Goal: Task Accomplishment & Management: Manage account settings

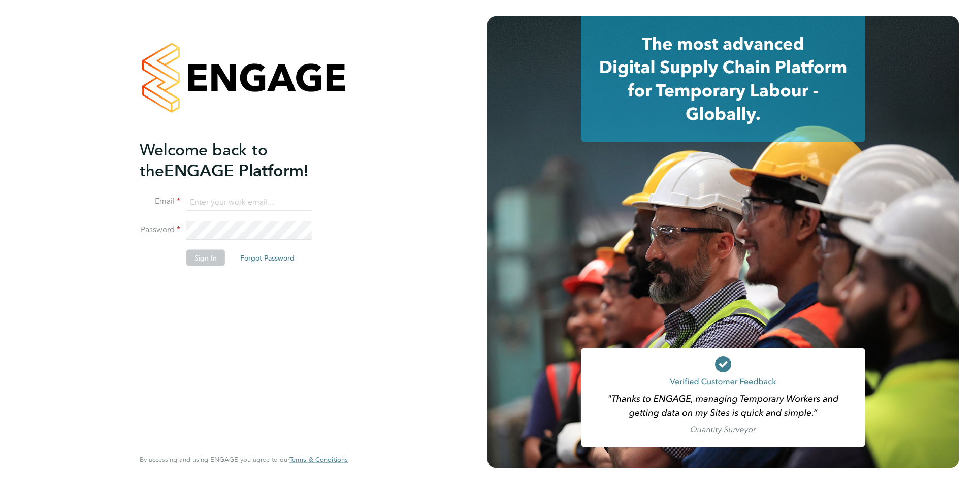
type input "edyta.marchant@brightonandhovealbion.com"
click at [200, 266] on li "Sign In Forgot Password" at bounding box center [239, 263] width 198 height 26
click at [198, 262] on button "Sign In" at bounding box center [205, 258] width 39 height 16
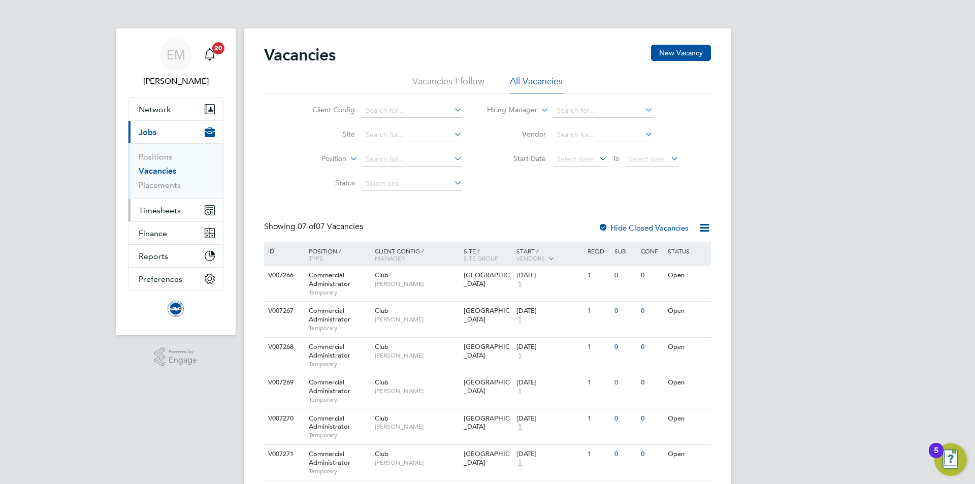
click at [153, 211] on span "Timesheets" at bounding box center [160, 211] width 42 height 10
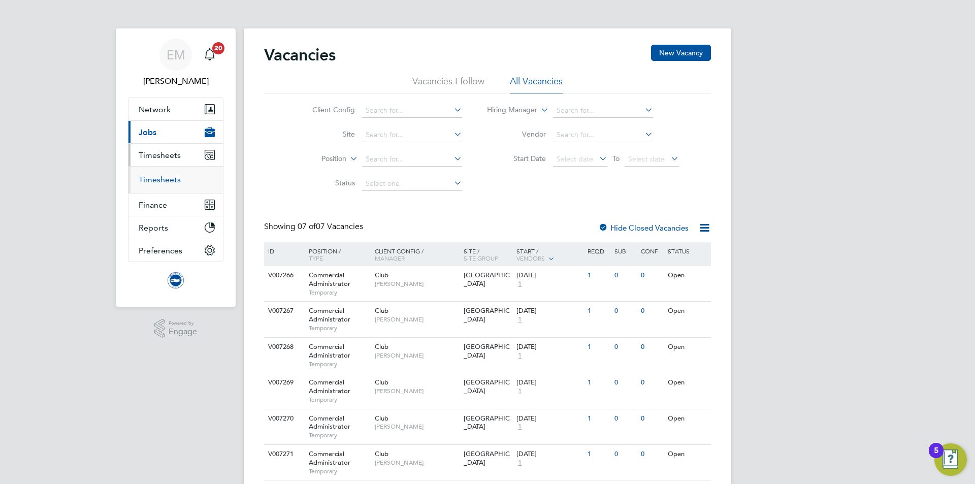
click at [159, 181] on link "Timesheets" at bounding box center [160, 180] width 42 height 10
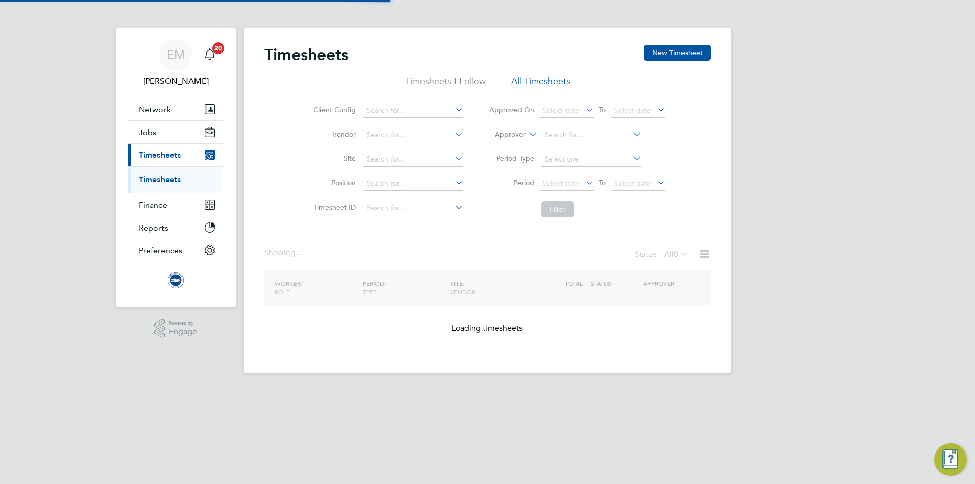
click at [506, 137] on label "Approver" at bounding box center [503, 135] width 46 height 10
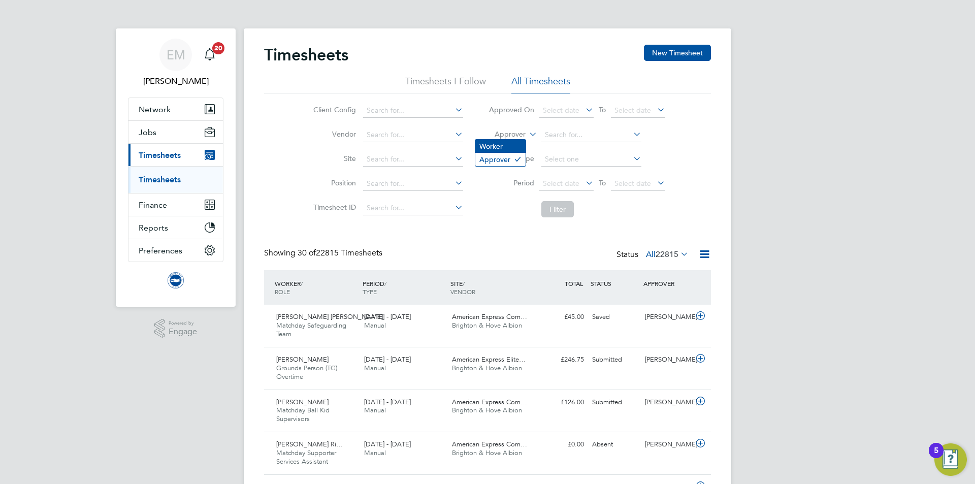
click at [499, 147] on li "Worker" at bounding box center [500, 146] width 50 height 13
click at [563, 136] on input at bounding box center [591, 135] width 100 height 14
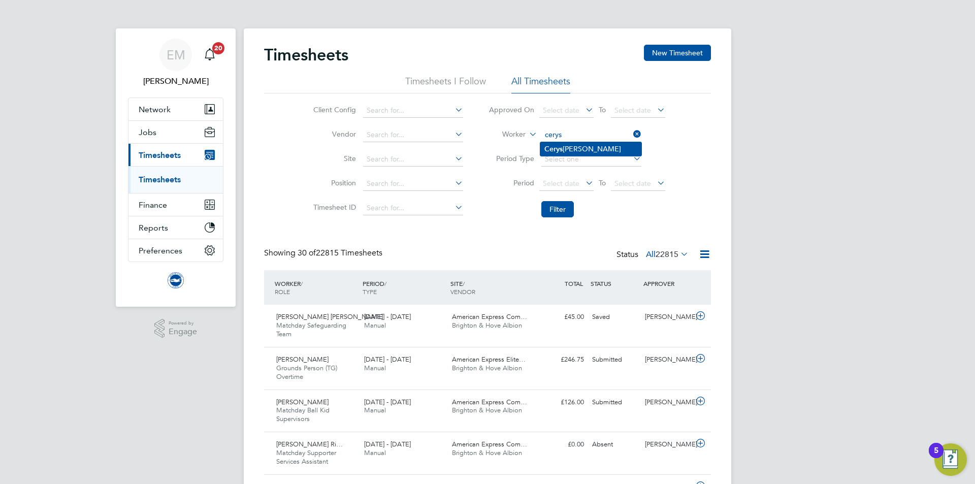
click at [558, 143] on li "Cerys Lamper" at bounding box center [590, 149] width 101 height 14
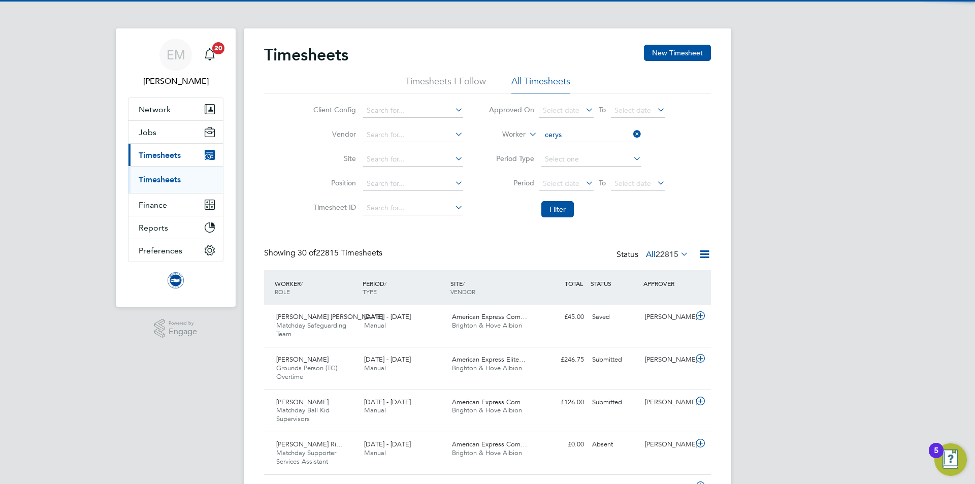
type input "Cerys Lamper"
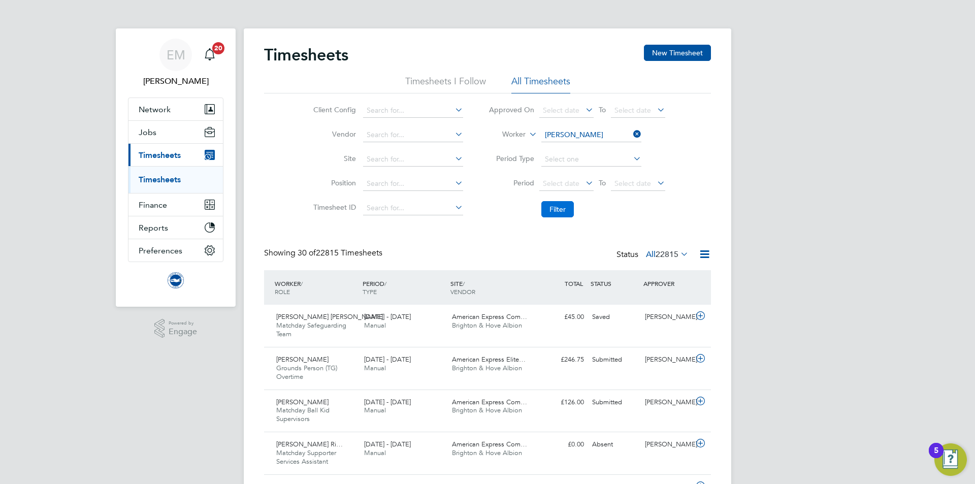
click at [558, 206] on button "Filter" at bounding box center [557, 209] width 33 height 16
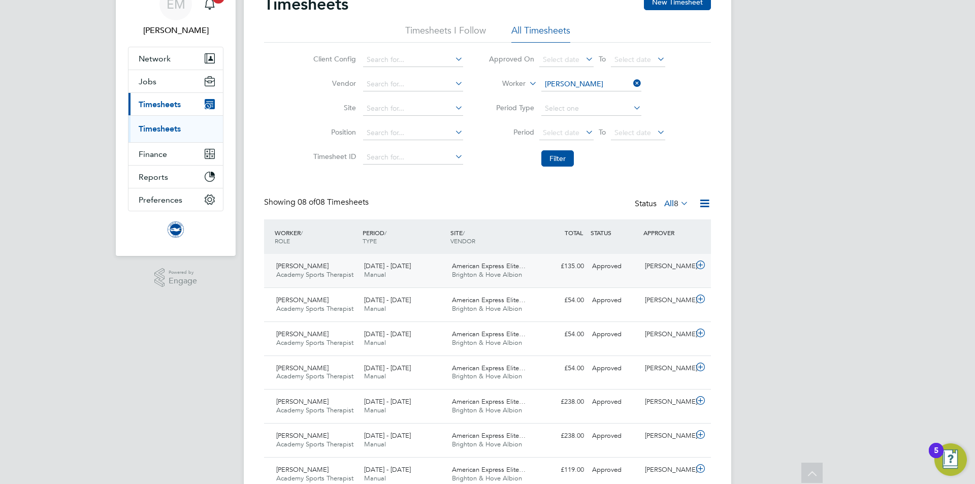
click at [547, 272] on div "£135.00 Approved" at bounding box center [561, 266] width 53 height 17
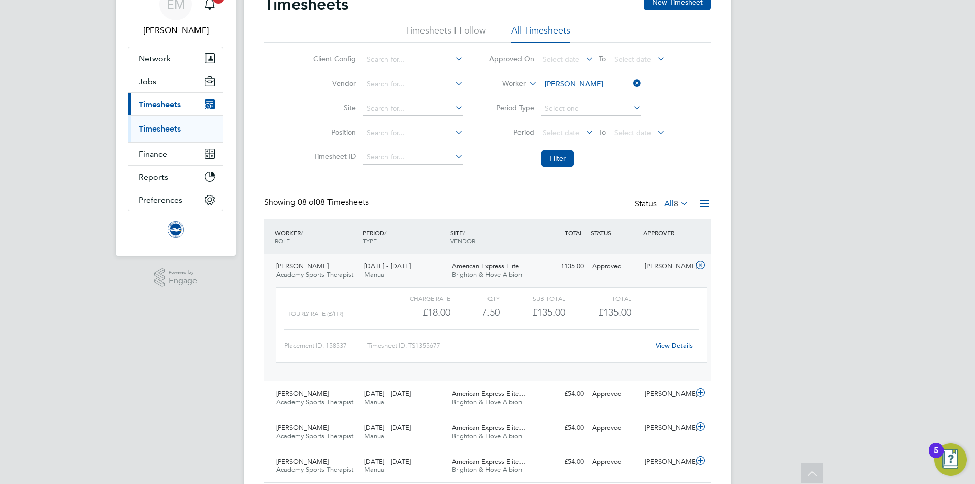
click at [682, 349] on link "View Details" at bounding box center [674, 345] width 37 height 9
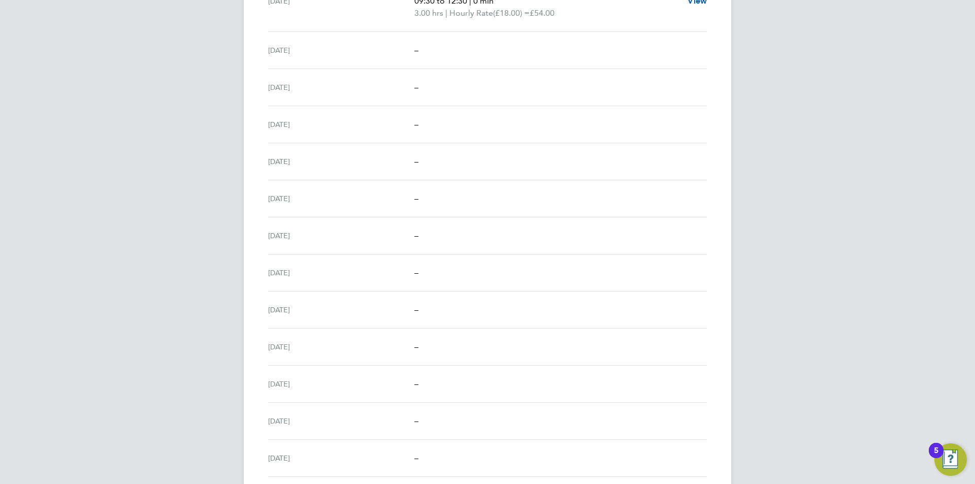
scroll to position [572, 0]
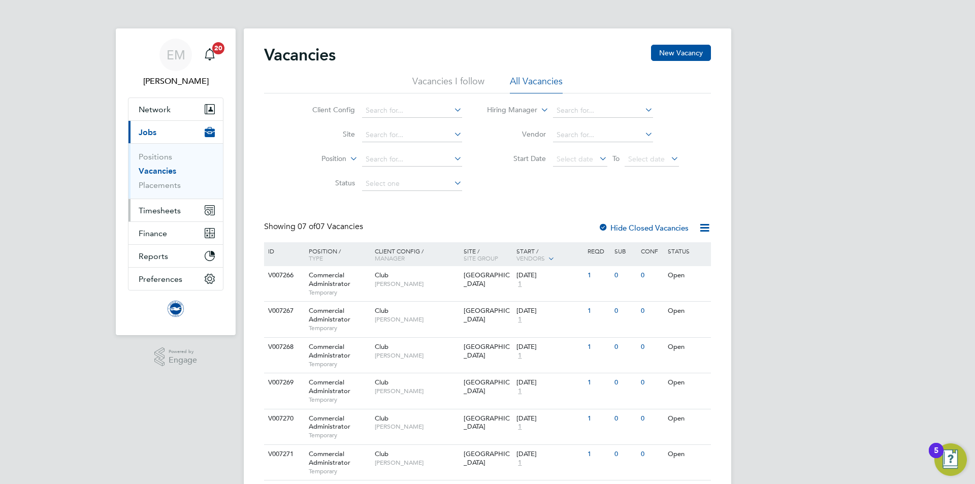
click at [181, 211] on button "Timesheets" at bounding box center [175, 210] width 94 height 22
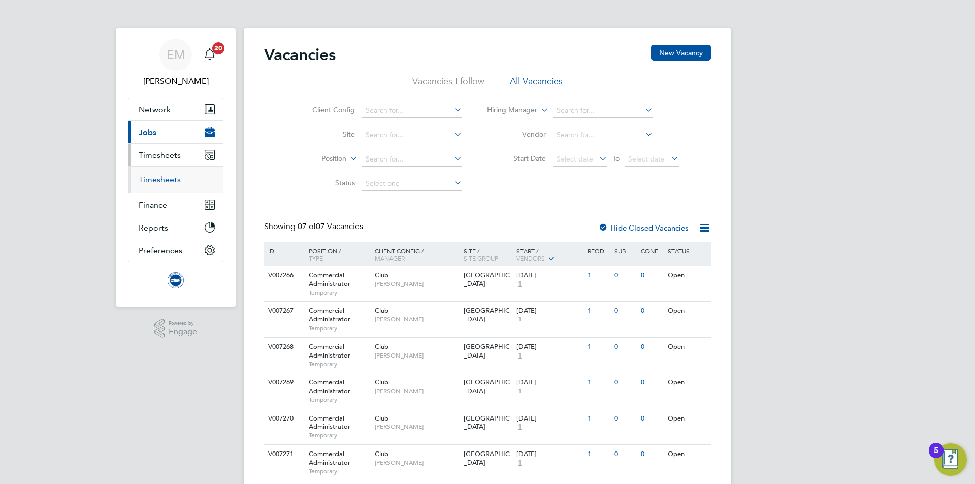
click at [164, 183] on link "Timesheets" at bounding box center [160, 180] width 42 height 10
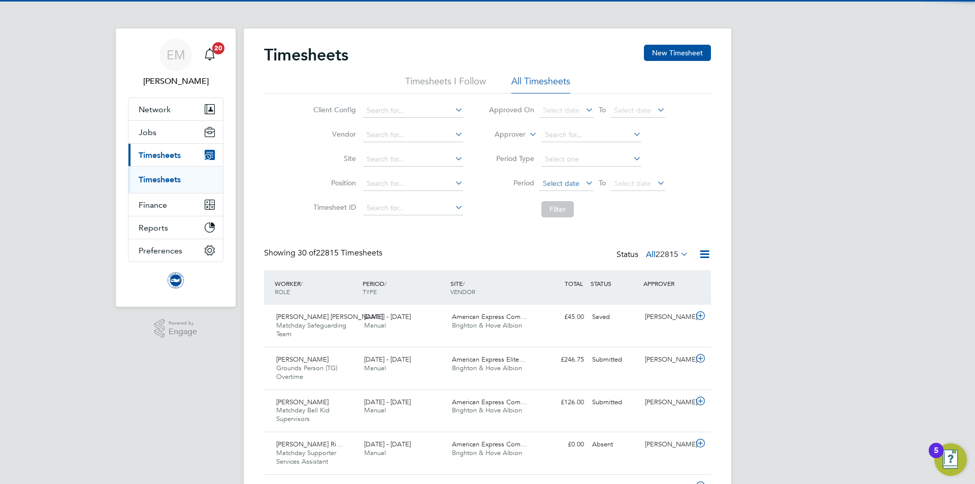
click at [565, 185] on span "Select date" at bounding box center [561, 183] width 37 height 9
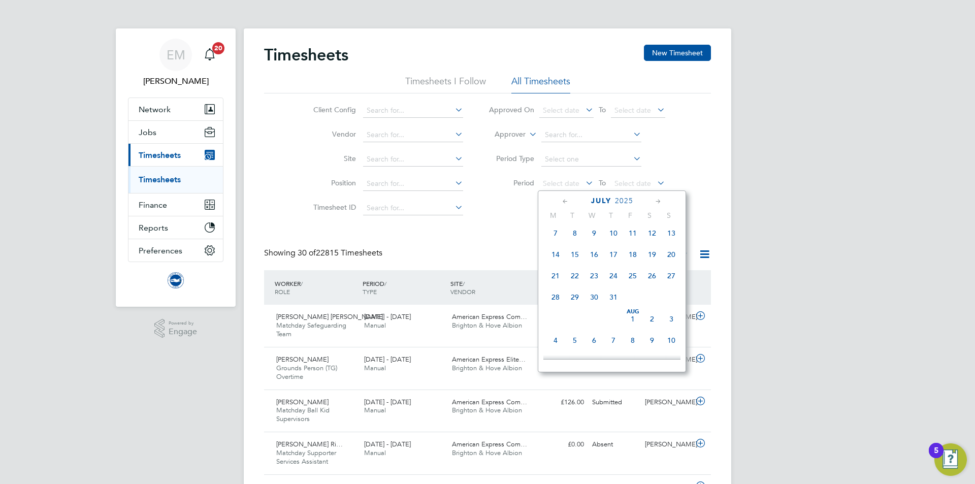
click at [630, 323] on span "Aug 1" at bounding box center [632, 318] width 19 height 19
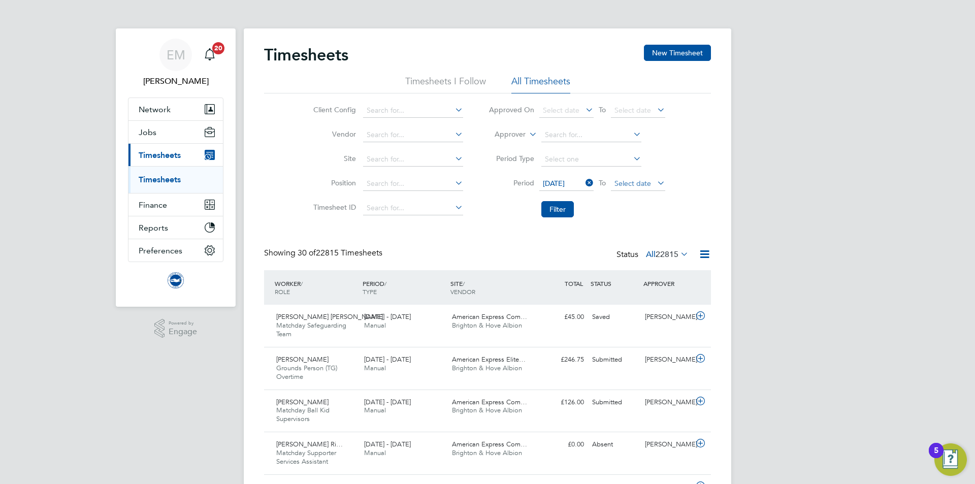
click at [635, 182] on span "Select date" at bounding box center [633, 183] width 37 height 9
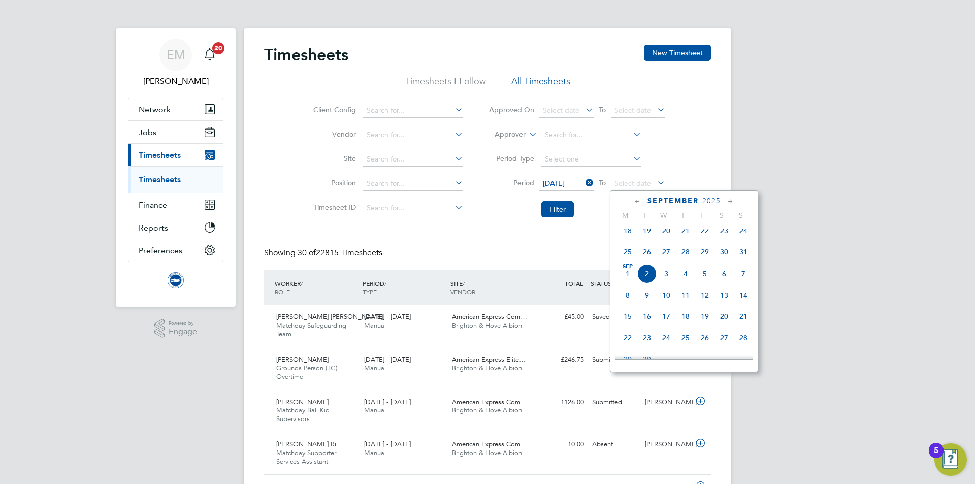
click at [742, 258] on span "31" at bounding box center [743, 251] width 19 height 19
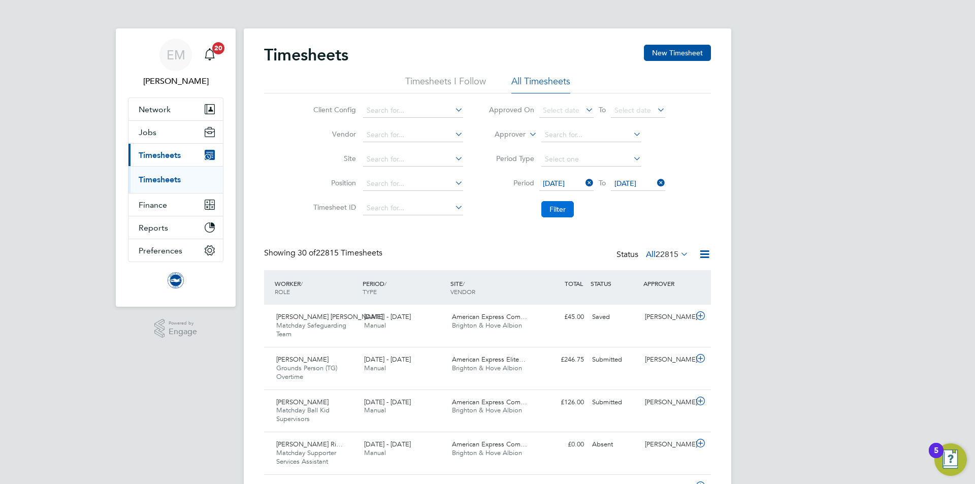
click at [554, 206] on button "Filter" at bounding box center [557, 209] width 33 height 16
click at [656, 254] on label "All 409" at bounding box center [672, 254] width 34 height 10
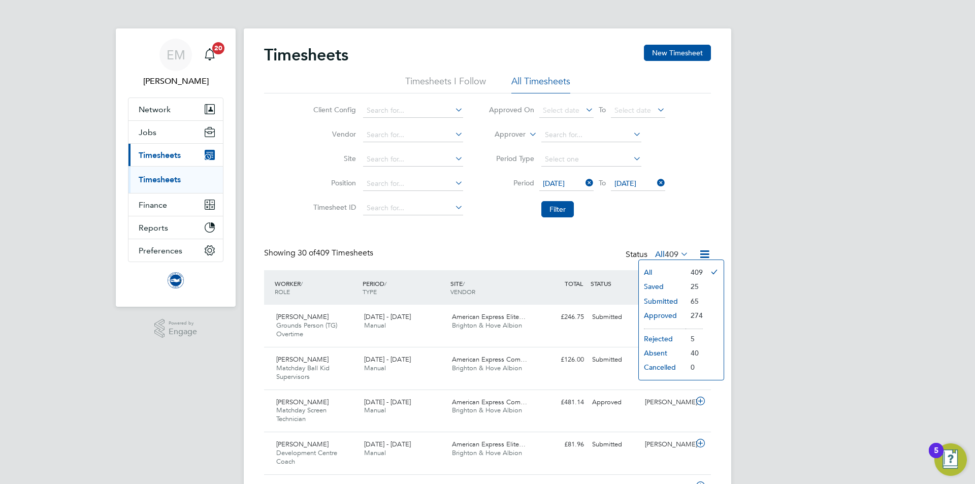
click at [657, 286] on li "Saved" at bounding box center [662, 286] width 47 height 14
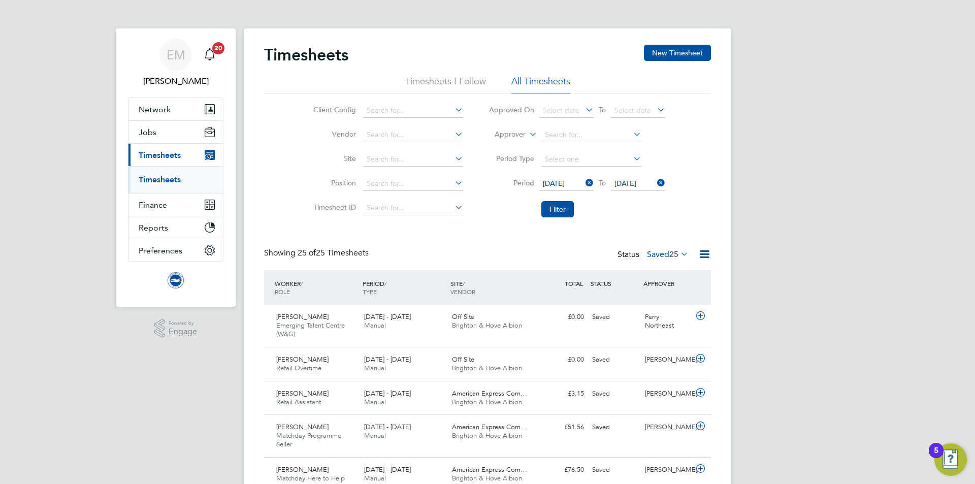
click at [656, 253] on label "Saved 25" at bounding box center [668, 254] width 42 height 10
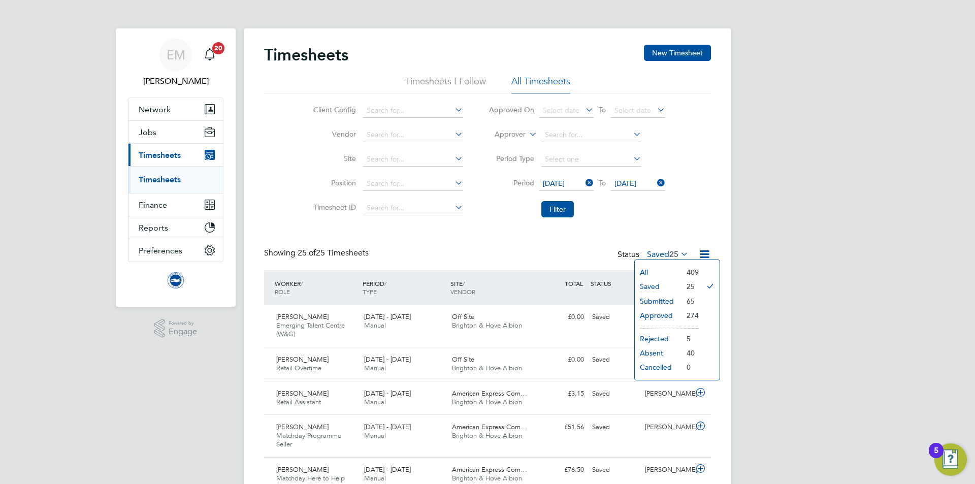
click at [659, 300] on li "Submitted" at bounding box center [658, 301] width 47 height 14
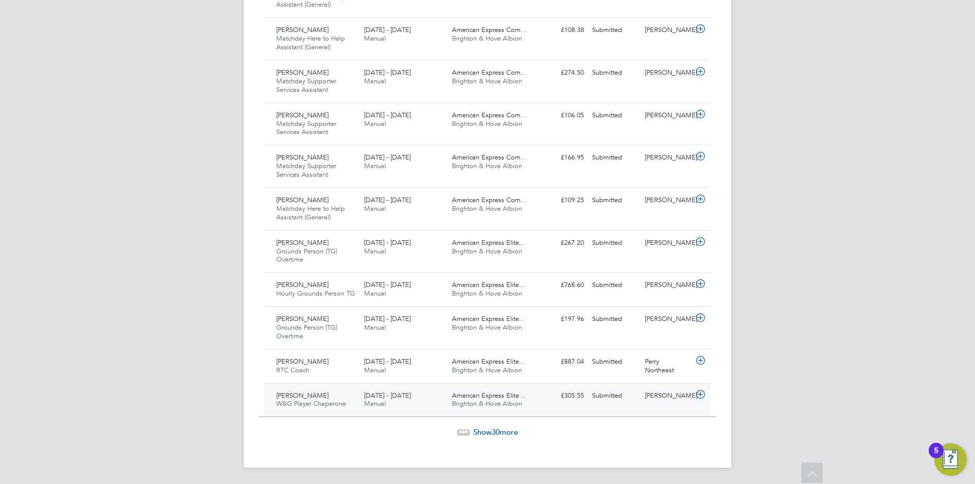
click at [655, 395] on div "[PERSON_NAME]`" at bounding box center [667, 396] width 53 height 17
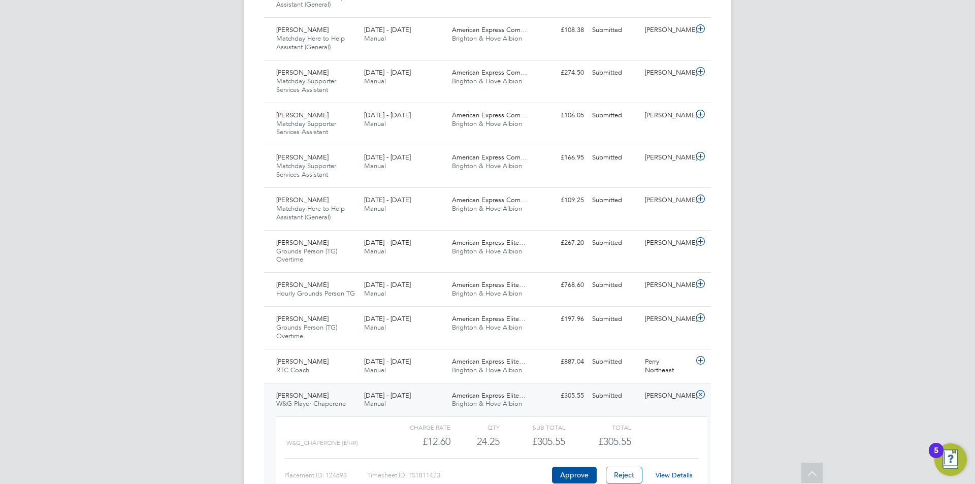
click at [674, 476] on link "View Details" at bounding box center [674, 475] width 37 height 9
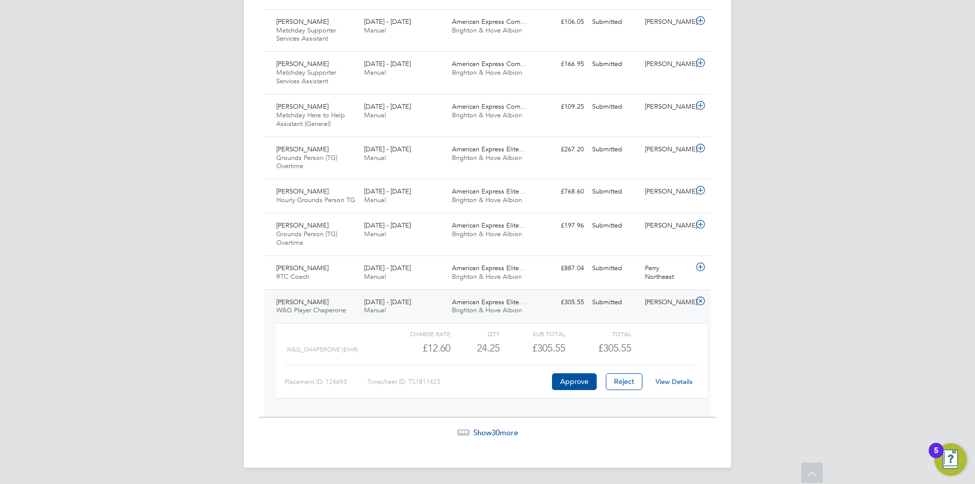
click at [514, 430] on span "Show 30 more" at bounding box center [495, 433] width 45 height 10
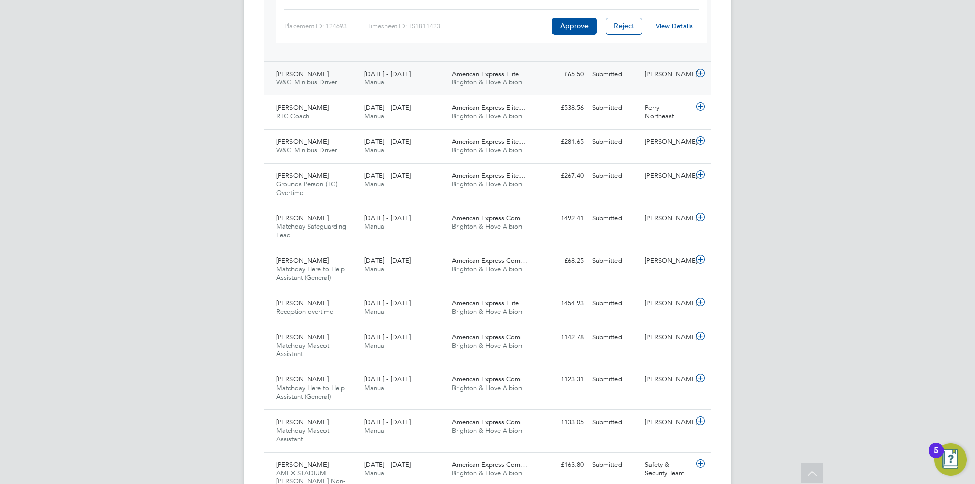
click at [667, 77] on div "[PERSON_NAME]`" at bounding box center [667, 74] width 53 height 17
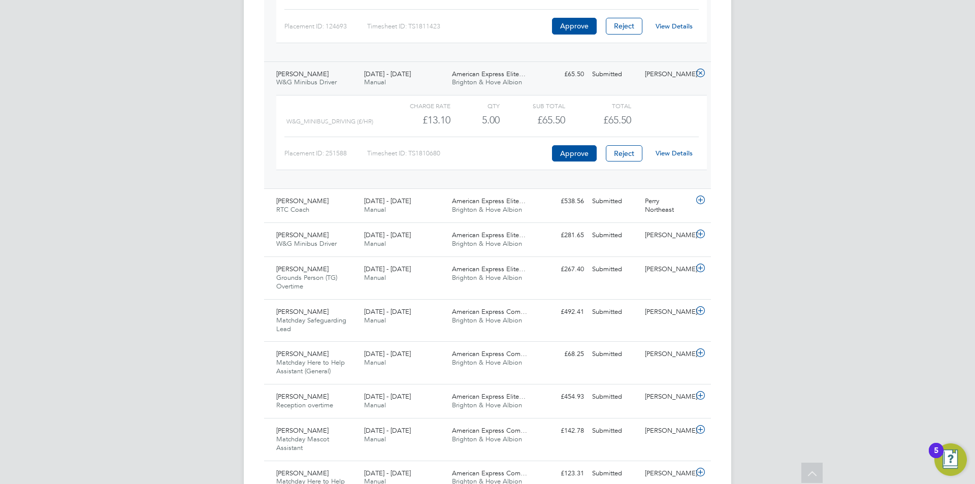
click at [675, 153] on link "View Details" at bounding box center [674, 153] width 37 height 9
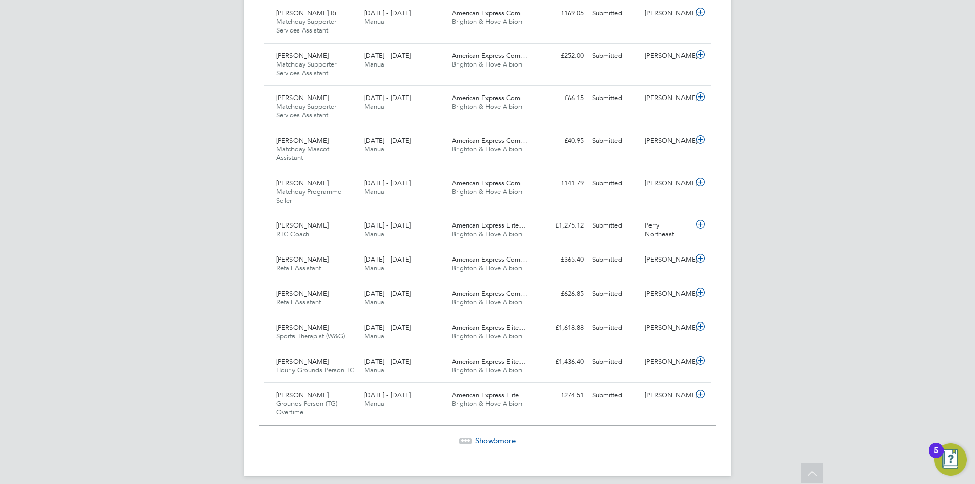
click at [504, 436] on span "Show 5 more" at bounding box center [495, 441] width 41 height 10
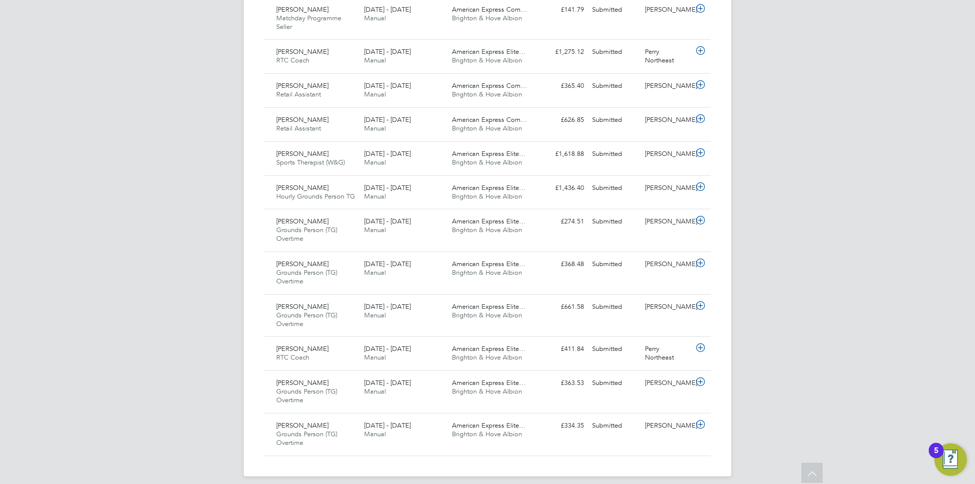
click at [812, 471] on icon at bounding box center [812, 474] width 18 height 23
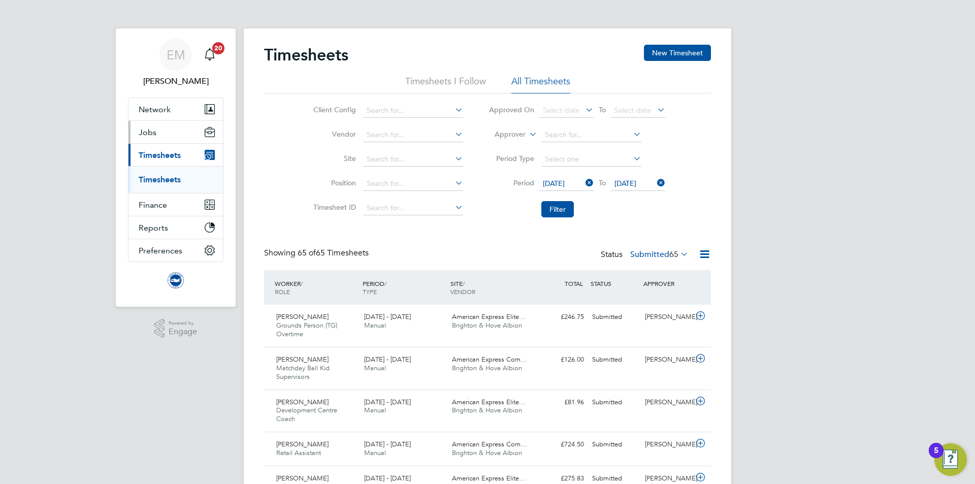
click at [144, 135] on span "Jobs" at bounding box center [148, 132] width 18 height 10
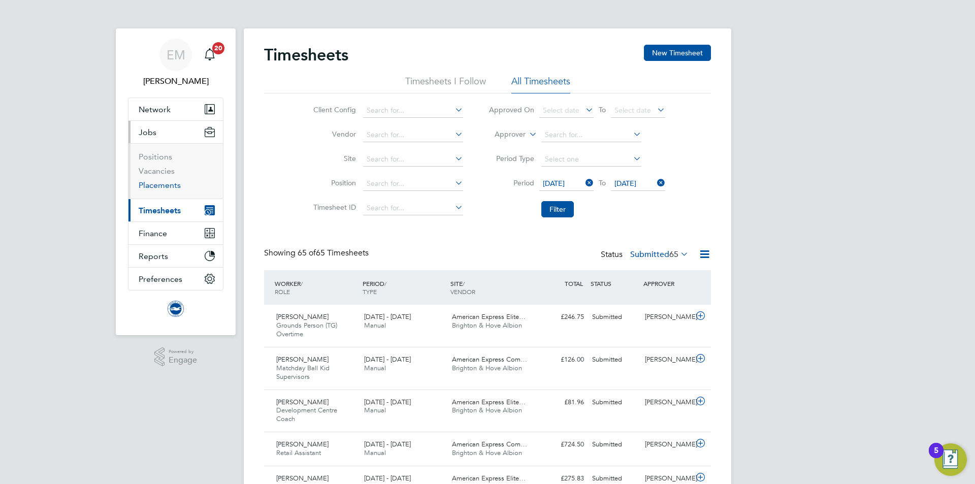
click at [162, 185] on link "Placements" at bounding box center [160, 185] width 42 height 10
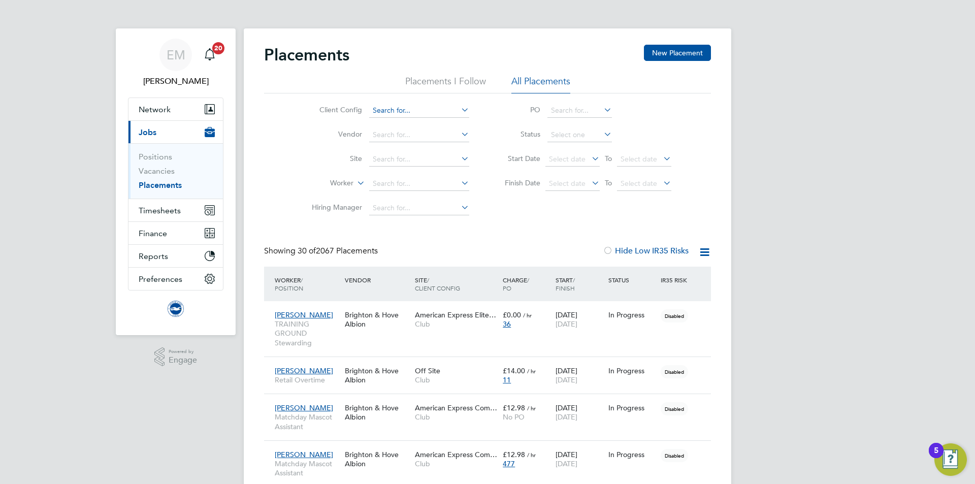
click at [408, 109] on input at bounding box center [419, 111] width 100 height 14
click at [405, 124] on li "Club" at bounding box center [419, 125] width 101 height 14
type input "Club"
click at [355, 181] on icon at bounding box center [355, 180] width 0 height 9
click at [410, 204] on input at bounding box center [419, 208] width 100 height 14
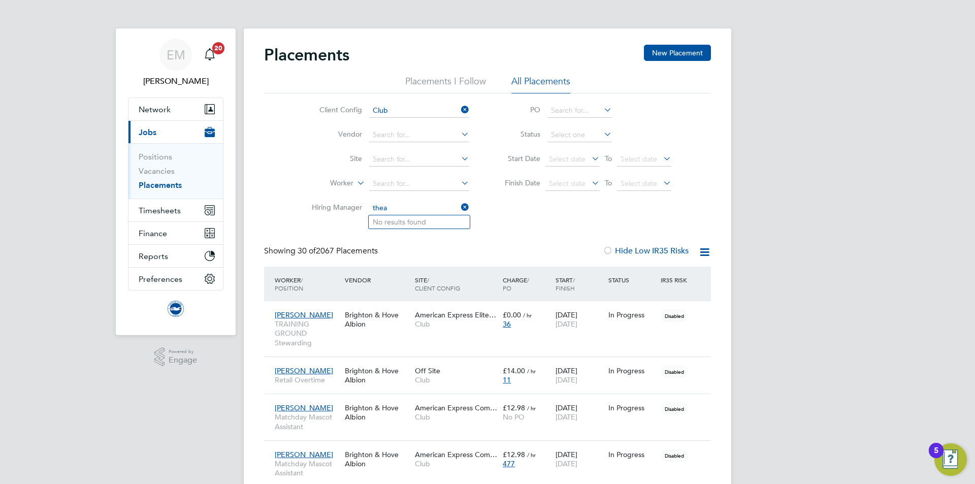
drag, startPoint x: 403, startPoint y: 208, endPoint x: 350, endPoint y: 208, distance: 52.8
click at [350, 208] on li "Hiring Manager thea" at bounding box center [386, 208] width 191 height 24
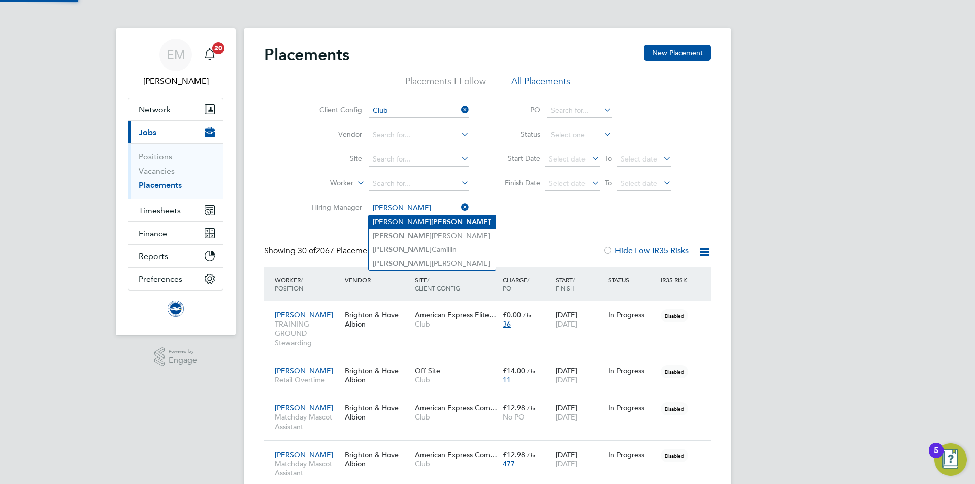
click at [392, 219] on li "Alethea Paul `" at bounding box center [432, 222] width 127 height 14
type input "[PERSON_NAME]`"
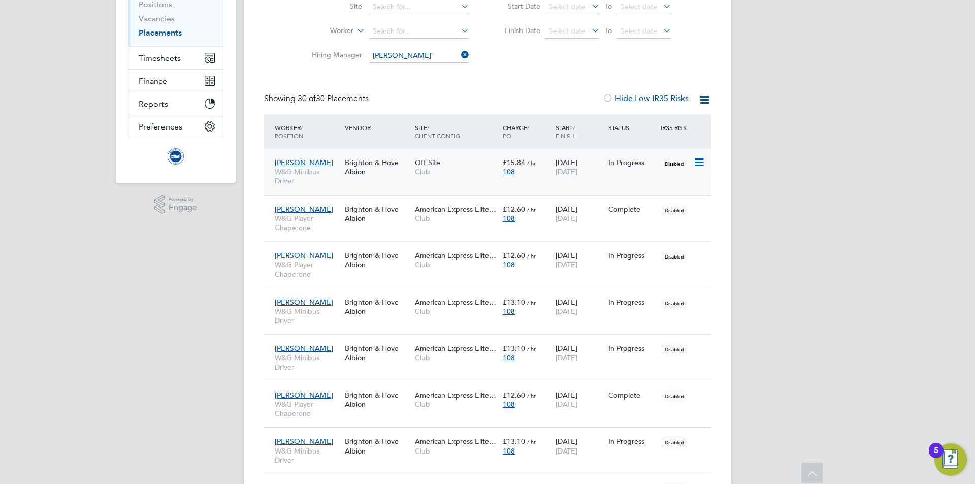
click at [446, 184] on div "Andrew Palmer W&G Minibus Driver Brighton & Hove Albion Off Site Club £15.84 / …" at bounding box center [487, 172] width 447 height 46
click at [328, 175] on span "W&G Minibus Driver" at bounding box center [307, 176] width 65 height 18
click at [319, 225] on span "W&G Player Chaperone" at bounding box center [307, 223] width 65 height 18
click at [325, 276] on span "W&G Player Chaperone" at bounding box center [307, 269] width 65 height 18
click at [338, 318] on span "W&G Minibus Driver" at bounding box center [307, 316] width 65 height 18
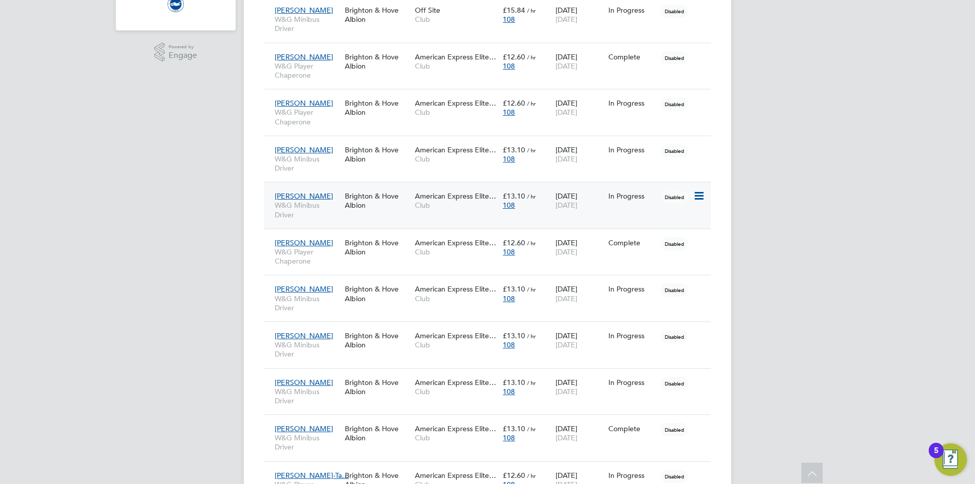
click at [318, 218] on span "W&G Minibus Driver" at bounding box center [307, 210] width 65 height 18
click at [321, 261] on span "W&G Player Chaperone" at bounding box center [307, 256] width 65 height 18
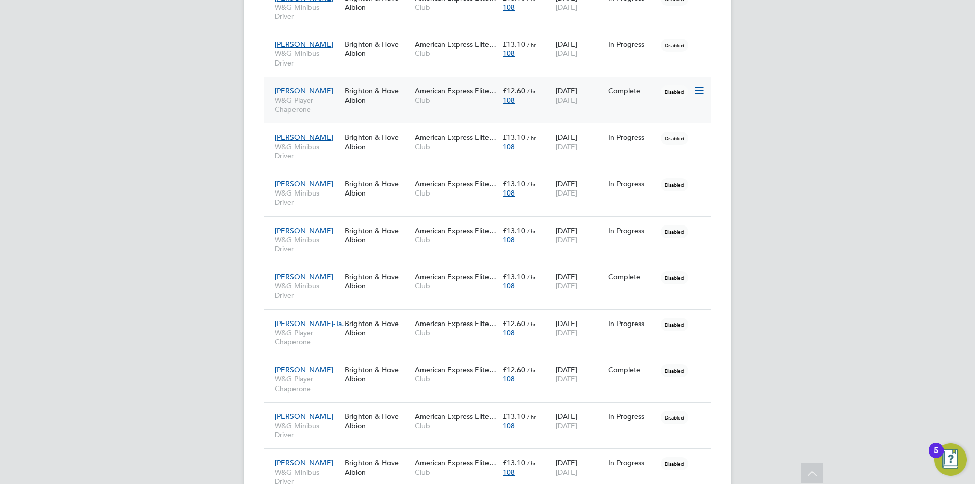
scroll to position [457, 0]
click at [321, 120] on div "Lisa Dawes W&G Player Chaperone Brighton & Hove Albion American Express Elite… …" at bounding box center [487, 99] width 447 height 47
click at [319, 114] on div "Lisa Dawes W&G Player Chaperone" at bounding box center [307, 100] width 70 height 38
click at [382, 195] on div "Brighton & Hove Albion" at bounding box center [377, 188] width 70 height 28
click at [364, 244] on div "Brighton & Hove Albion" at bounding box center [377, 234] width 70 height 28
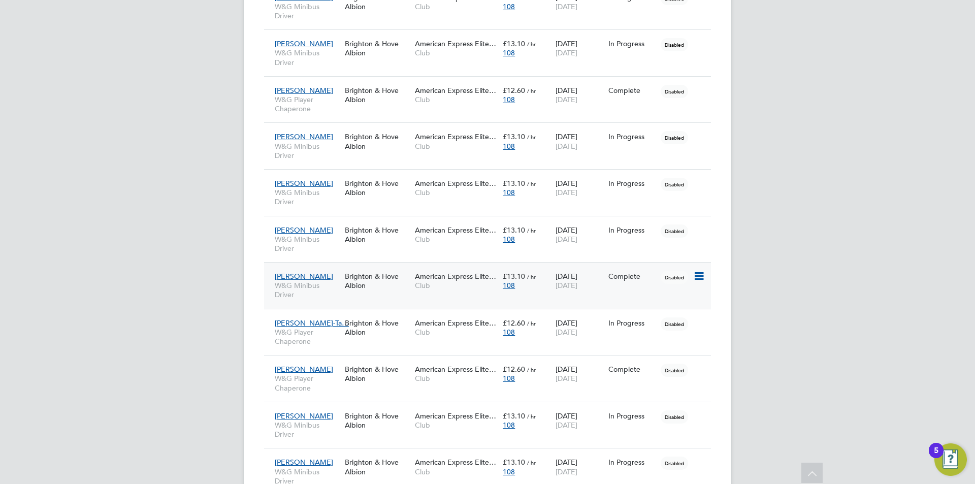
click at [415, 283] on span "Club" at bounding box center [456, 285] width 83 height 9
click at [323, 295] on span "W&G Minibus Driver" at bounding box center [307, 290] width 65 height 18
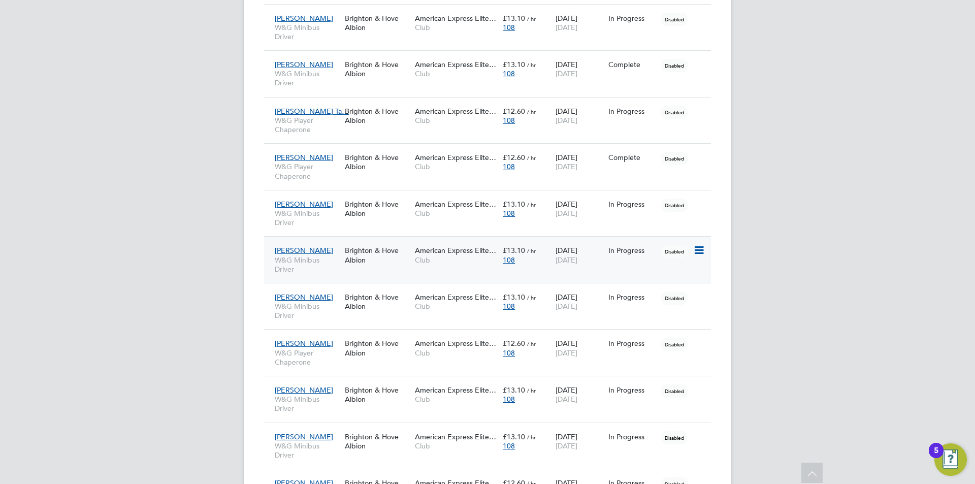
scroll to position [711, 0]
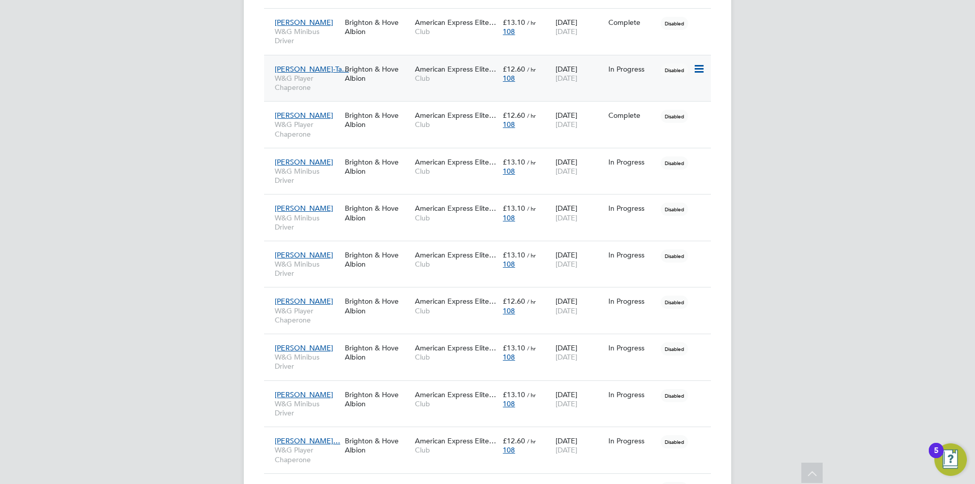
click at [375, 82] on div "Brighton & Hove Albion" at bounding box center [377, 73] width 70 height 28
click at [321, 127] on span "W&G Player Chaperone" at bounding box center [307, 129] width 65 height 18
click at [310, 177] on span "W&G Minibus Driver" at bounding box center [307, 176] width 65 height 18
click at [408, 228] on div "Andrew Cashman W&G Minibus Driver Brighton & Hove Albion American Express Elite…" at bounding box center [487, 217] width 447 height 47
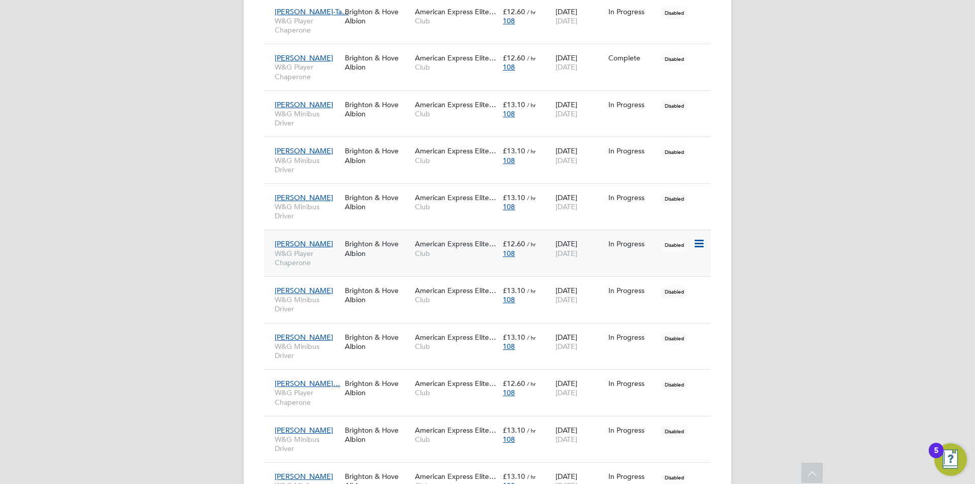
scroll to position [813, 0]
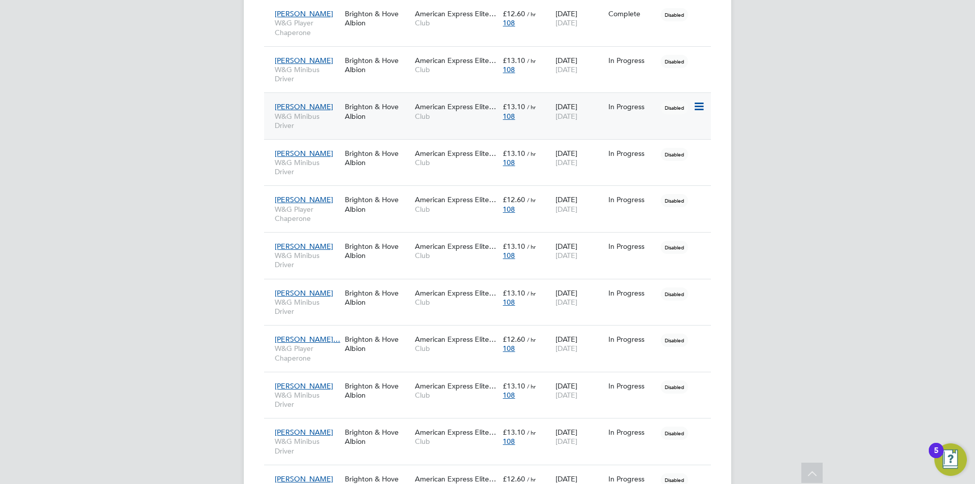
click at [373, 121] on div "Brighton & Hove Albion" at bounding box center [377, 111] width 70 height 28
click at [404, 177] on div "Simon Gannon W&G Minibus Driver Brighton & Hove Albion American Express Elite… …" at bounding box center [487, 162] width 447 height 47
click at [324, 178] on div "Simon Gannon W&G Minibus Driver" at bounding box center [307, 163] width 70 height 38
click at [329, 219] on span "W&G Player Chaperone" at bounding box center [307, 214] width 65 height 18
click at [355, 267] on div "William Rutter W&G Minibus Driver Brighton & Hove Albion American Express Elite…" at bounding box center [487, 255] width 447 height 47
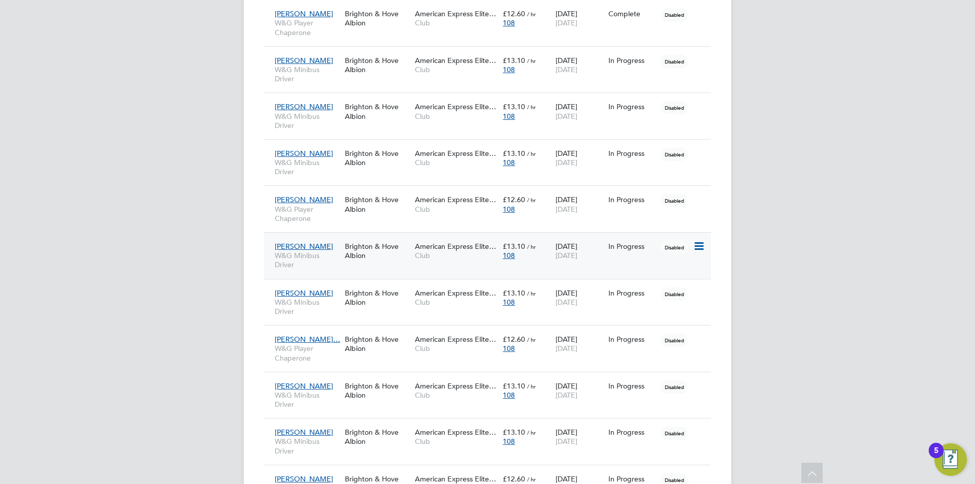
click at [357, 262] on div "Brighton & Hove Albion" at bounding box center [377, 251] width 70 height 28
click at [330, 268] on span "W&G Minibus Driver" at bounding box center [307, 260] width 65 height 18
click at [327, 321] on div "John Barr W&G Minibus Driver" at bounding box center [307, 302] width 70 height 38
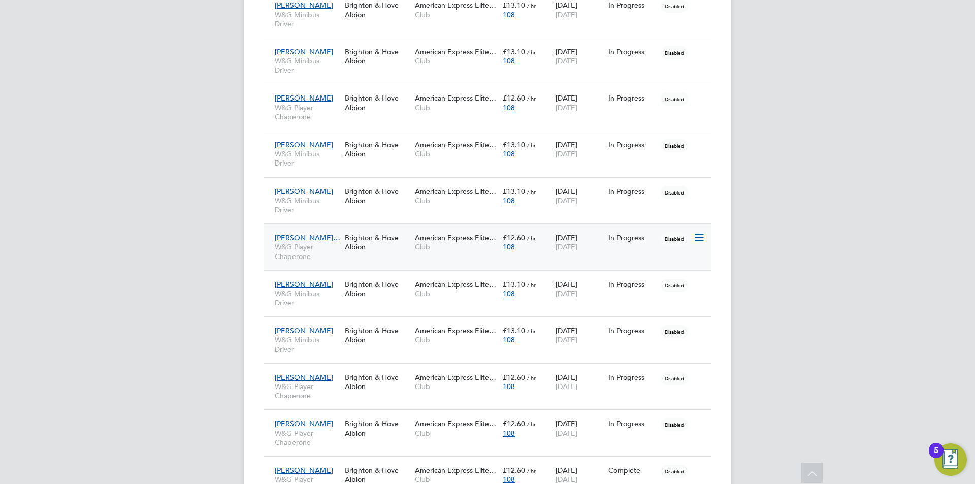
click at [317, 255] on span "W&G Player Chaperone" at bounding box center [307, 251] width 65 height 18
click at [359, 307] on div "Kevin Colbourne W&G Minibus Driver Brighton & Hove Albion American Express Elit…" at bounding box center [487, 293] width 447 height 47
click at [323, 297] on span "W&G Minibus Driver" at bounding box center [307, 298] width 65 height 18
click at [327, 356] on div "Paul Stoner W&G Minibus Driver" at bounding box center [307, 340] width 70 height 38
click at [326, 396] on span "W&G Player Chaperone" at bounding box center [307, 391] width 65 height 18
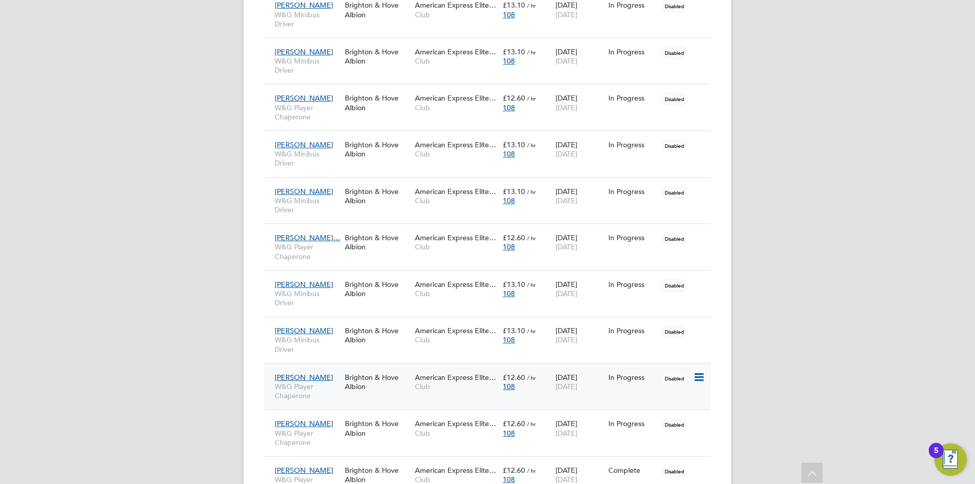
click at [319, 398] on span "W&G Player Chaperone" at bounding box center [307, 391] width 65 height 18
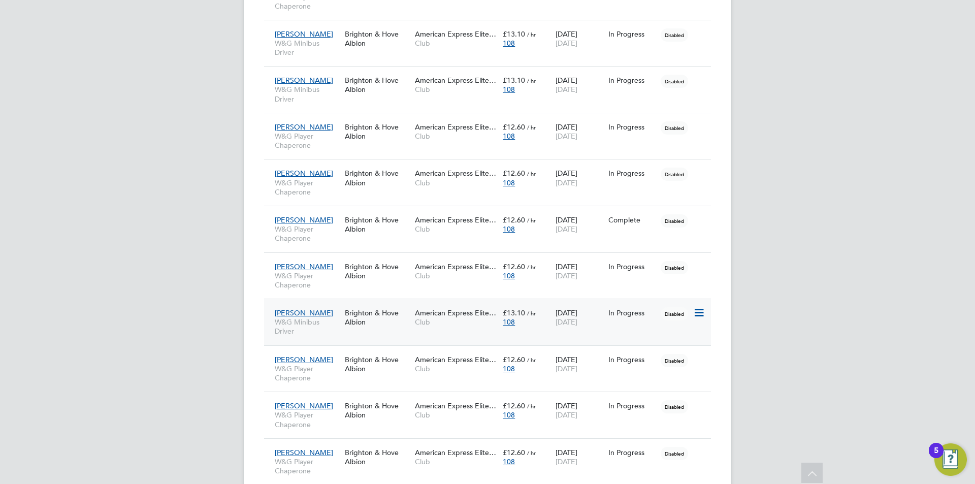
scroll to position [1168, 0]
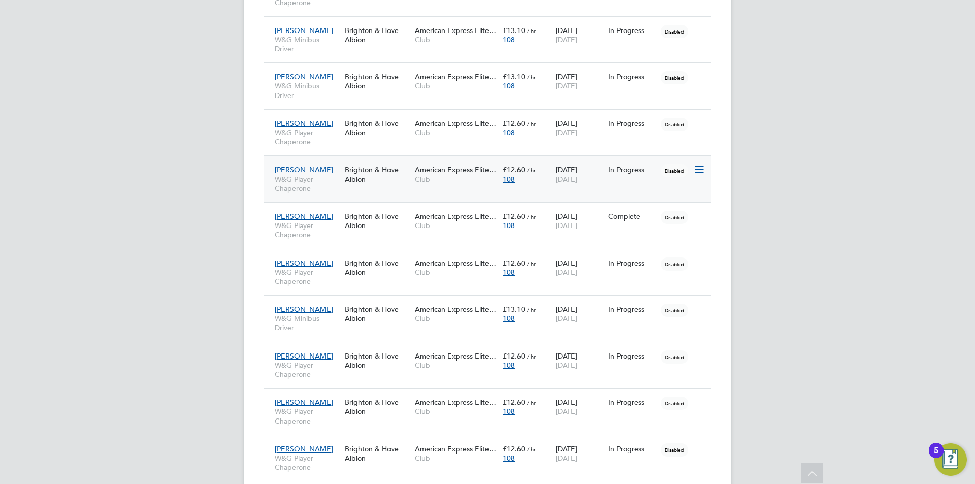
click at [333, 187] on span "W&G Player Chaperone" at bounding box center [307, 184] width 65 height 18
click at [333, 239] on span "W&G Player Chaperone" at bounding box center [307, 230] width 65 height 18
click at [321, 237] on span "W&G Player Chaperone" at bounding box center [307, 230] width 65 height 18
click at [339, 236] on span "W&G Player Chaperone" at bounding box center [307, 230] width 65 height 18
click at [330, 288] on div "Scarlett Cook W&G Player Chaperone" at bounding box center [307, 272] width 70 height 38
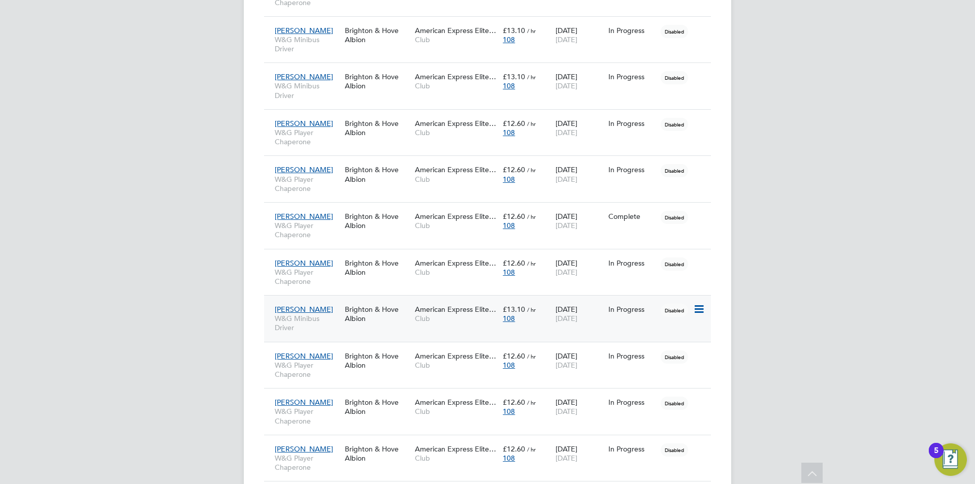
click at [330, 328] on span "W&G Minibus Driver" at bounding box center [307, 323] width 65 height 18
click at [304, 333] on div "John Kerridge W&G Minibus Driver" at bounding box center [307, 319] width 70 height 38
click at [335, 366] on span "W&G Player Chaperone" at bounding box center [307, 370] width 65 height 18
click at [335, 378] on span "W&G Player Chaperone" at bounding box center [307, 370] width 65 height 18
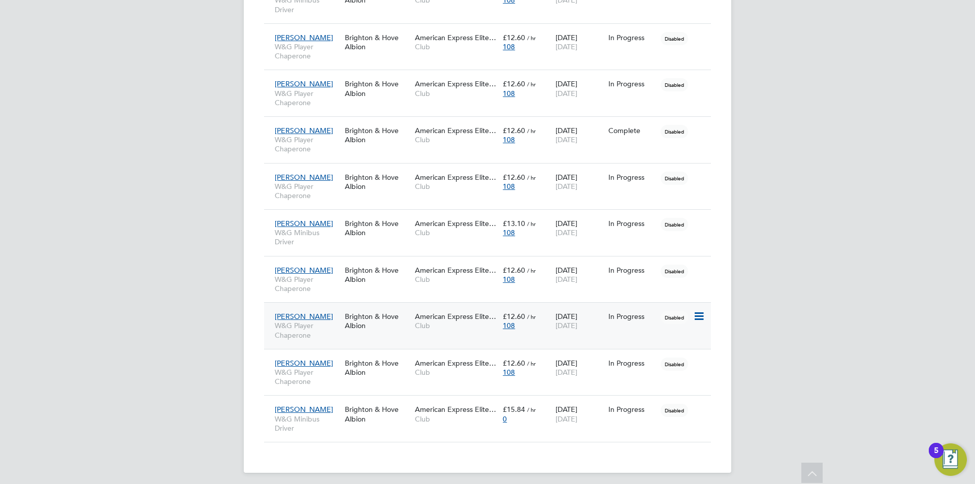
scroll to position [1259, 0]
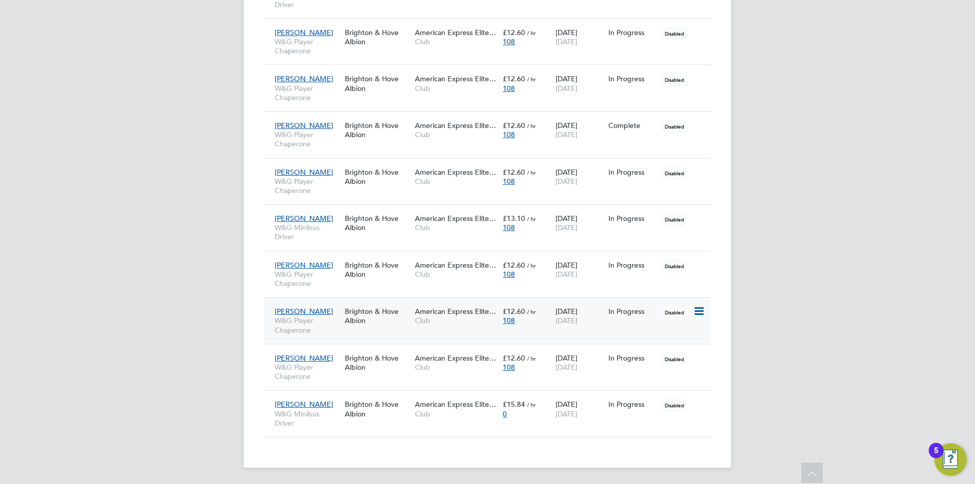
click at [326, 333] on span "W&G Player Chaperone" at bounding box center [307, 325] width 65 height 18
click at [338, 382] on div "John Taylor W&G Player Chaperone" at bounding box center [307, 367] width 70 height 38
click at [309, 419] on span "W&G Minibus Driver" at bounding box center [307, 418] width 65 height 18
click at [805, 465] on icon at bounding box center [812, 474] width 18 height 23
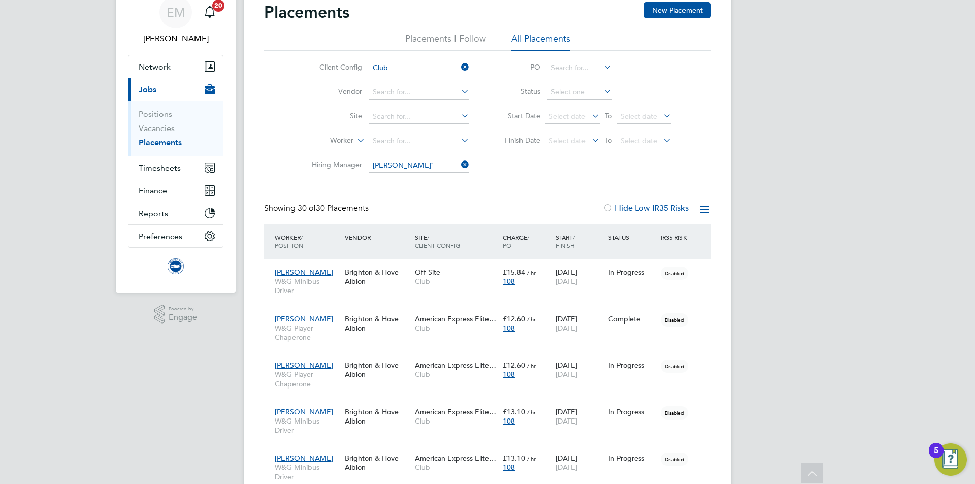
scroll to position [0, 0]
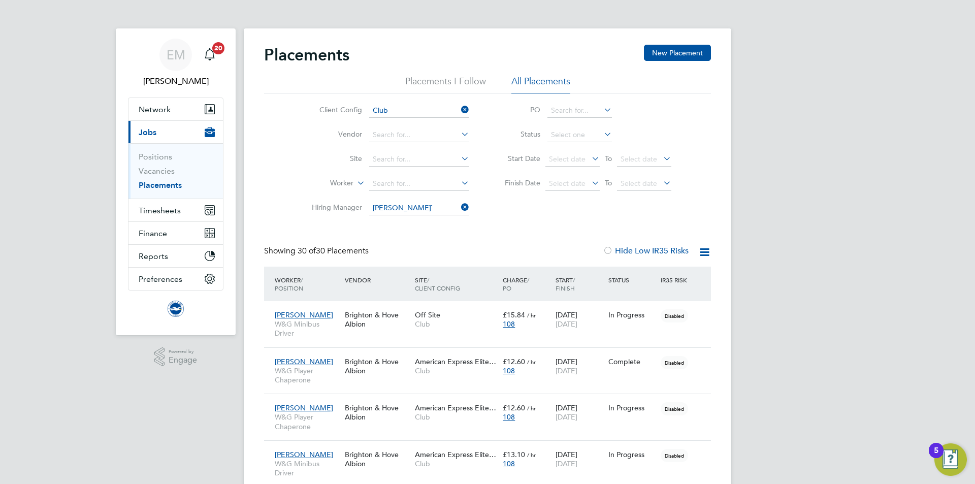
click at [459, 211] on icon at bounding box center [459, 207] width 0 height 14
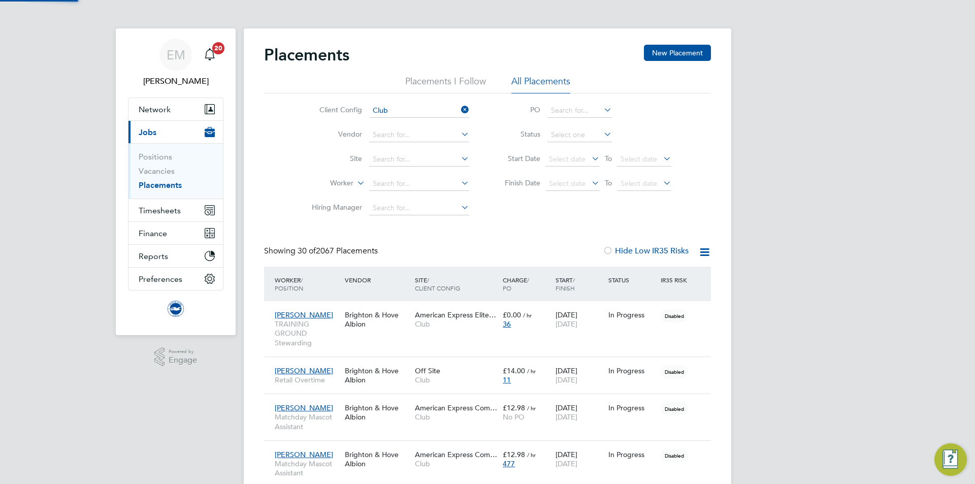
scroll to position [29, 88]
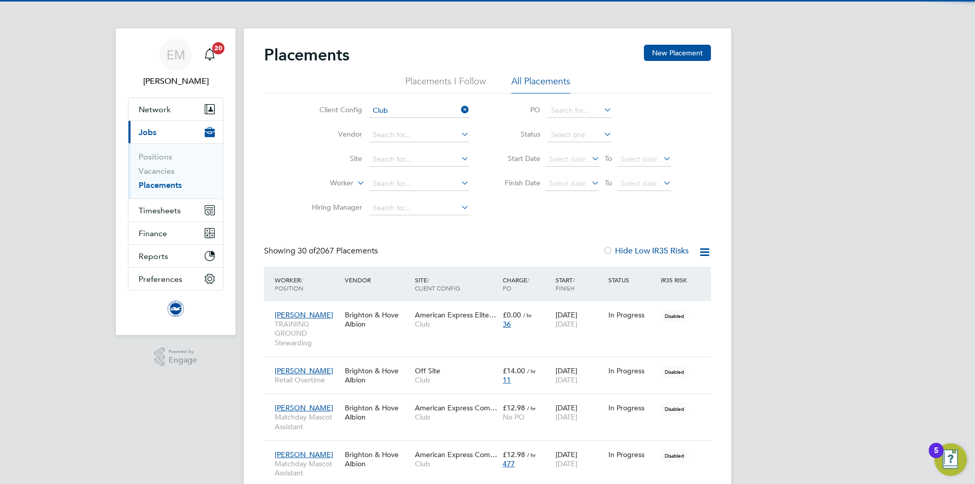
click at [147, 181] on link "Placements" at bounding box center [160, 185] width 43 height 10
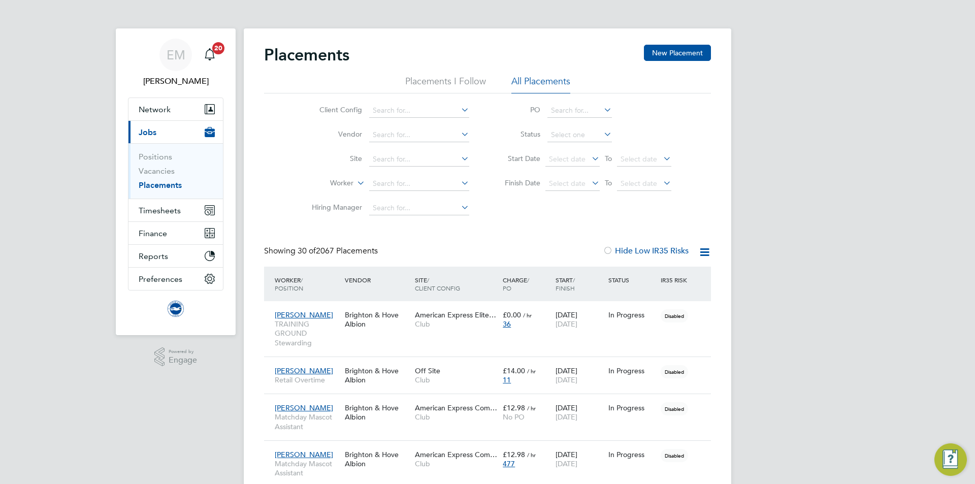
click at [563, 185] on span "Select date" at bounding box center [567, 183] width 37 height 9
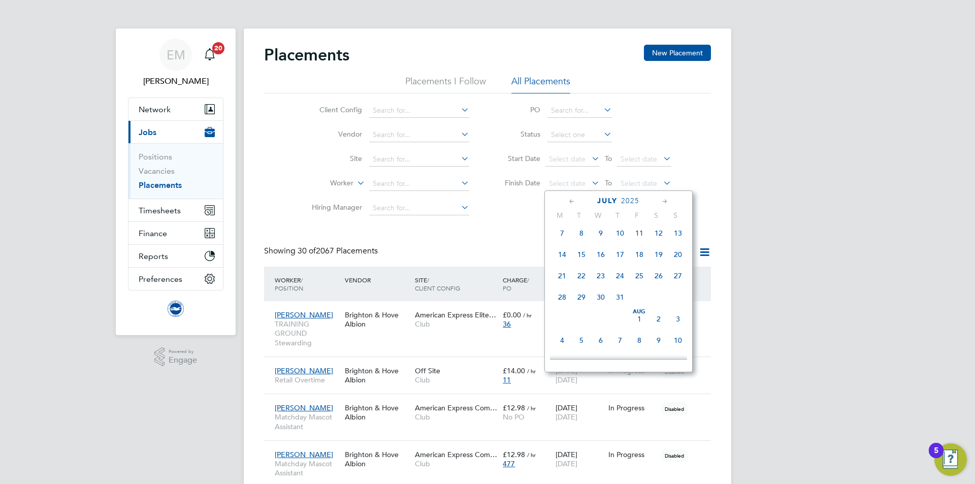
click at [639, 314] on span "Aug" at bounding box center [639, 311] width 19 height 5
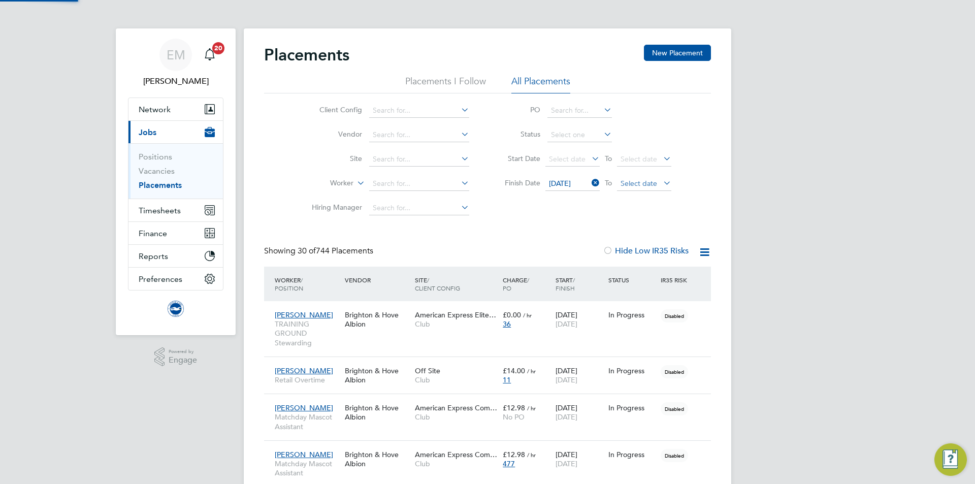
click at [644, 185] on span "Select date" at bounding box center [639, 183] width 37 height 9
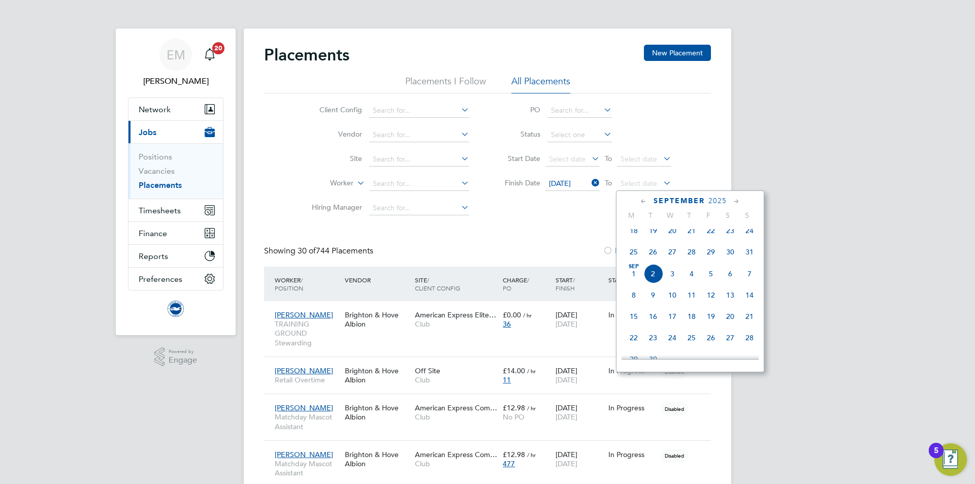
click at [752, 254] on span "31" at bounding box center [749, 251] width 19 height 19
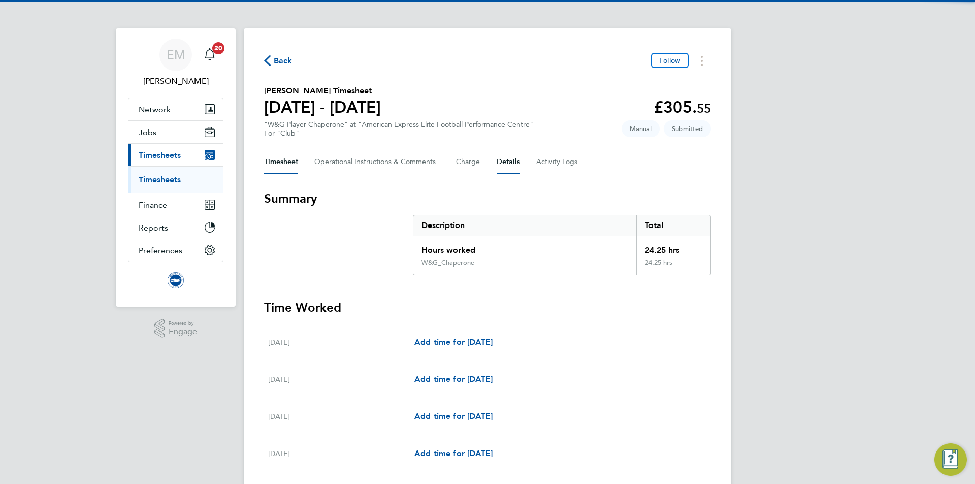
click at [517, 166] on button "Details" at bounding box center [508, 162] width 23 height 24
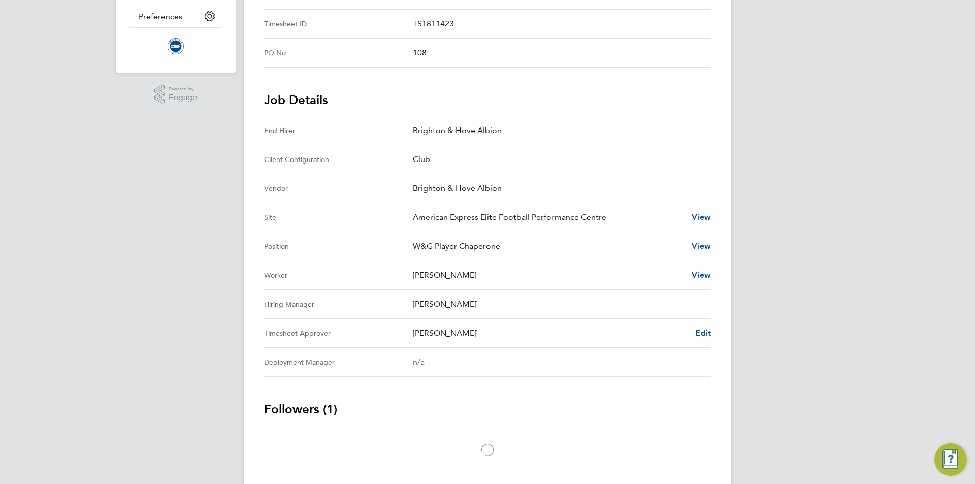
scroll to position [265, 0]
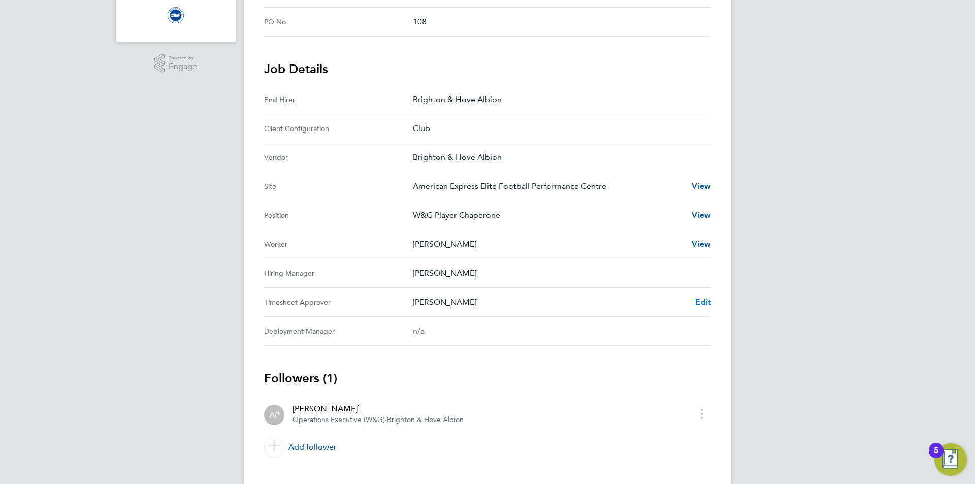
click at [702, 304] on span "Edit" at bounding box center [703, 302] width 16 height 10
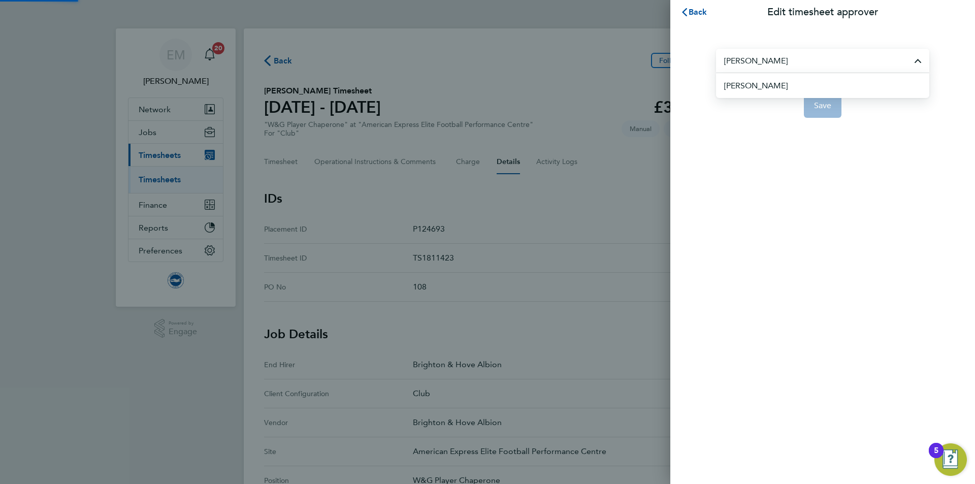
click at [775, 81] on span "[PERSON_NAME]" at bounding box center [755, 86] width 63 height 12
type input "[PERSON_NAME]"
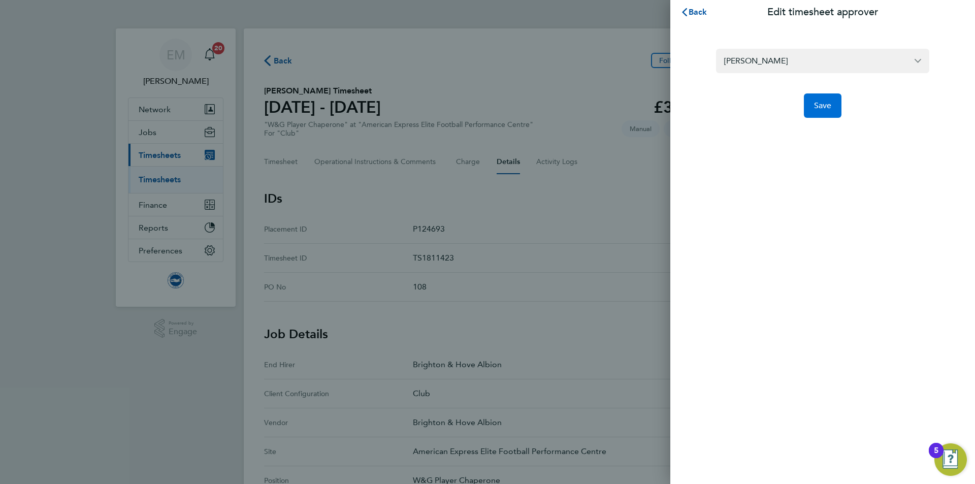
click at [817, 107] on span "Save" at bounding box center [823, 106] width 18 height 10
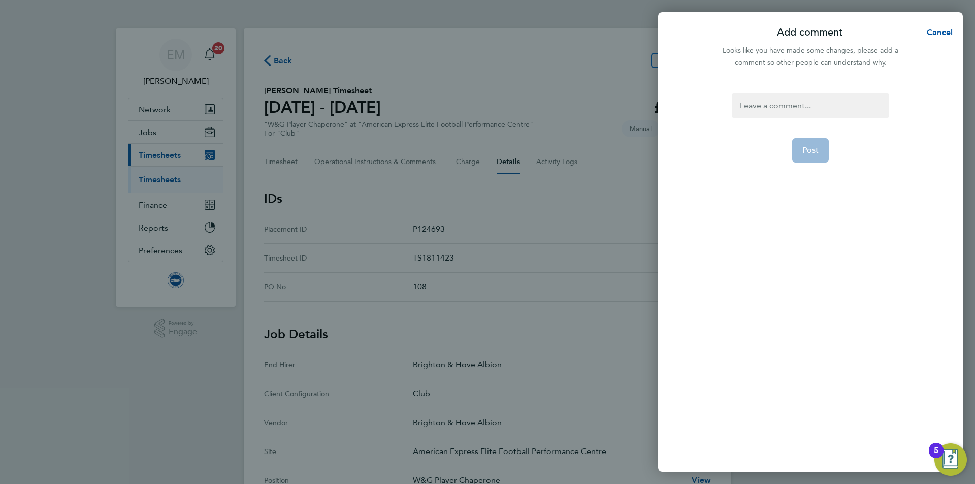
click at [766, 98] on div at bounding box center [810, 105] width 157 height 24
click at [767, 110] on div at bounding box center [810, 105] width 157 height 24
copy div "Change of approving manager EM [DATE]"
click at [792, 170] on button "Post" at bounding box center [810, 162] width 37 height 24
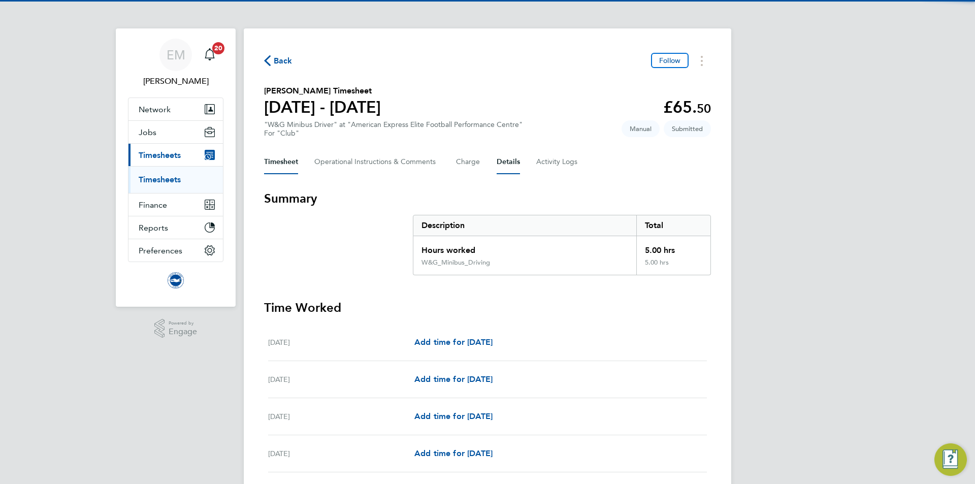
click at [510, 157] on button "Details" at bounding box center [508, 162] width 23 height 24
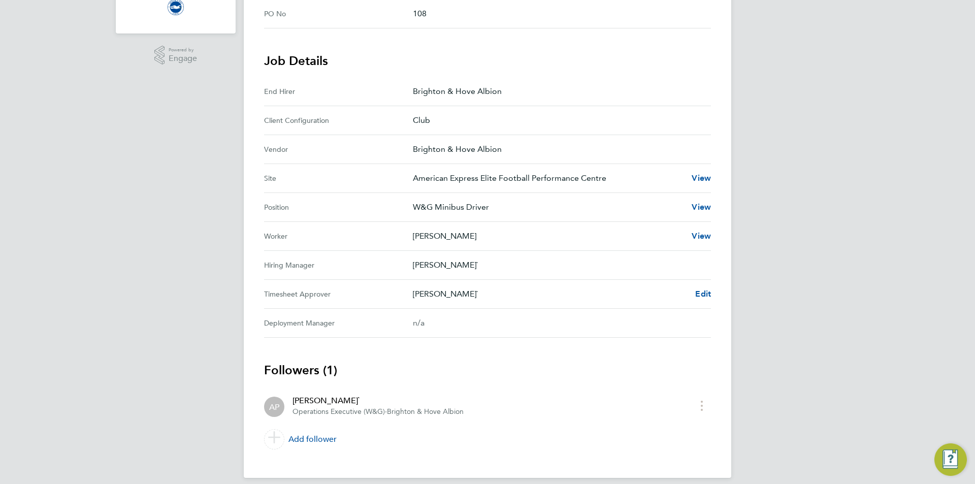
scroll to position [283, 0]
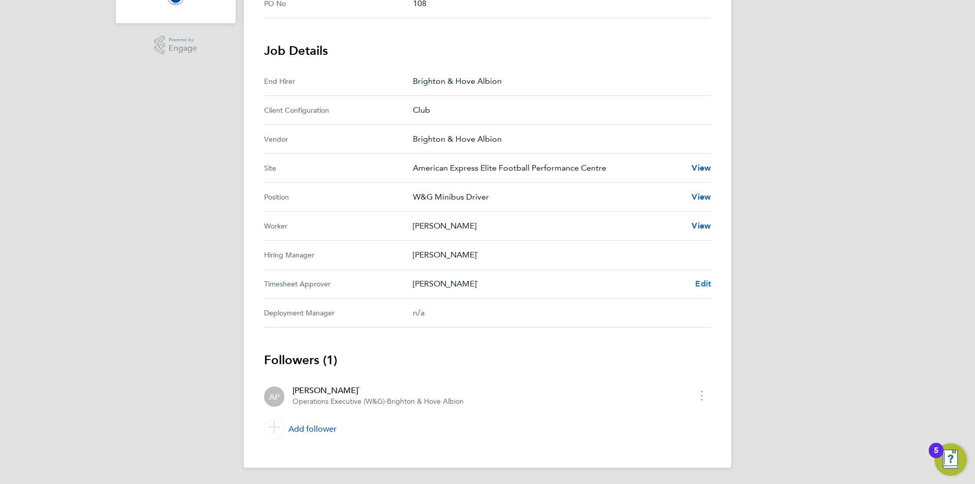
click at [706, 284] on span "Edit" at bounding box center [703, 284] width 16 height 10
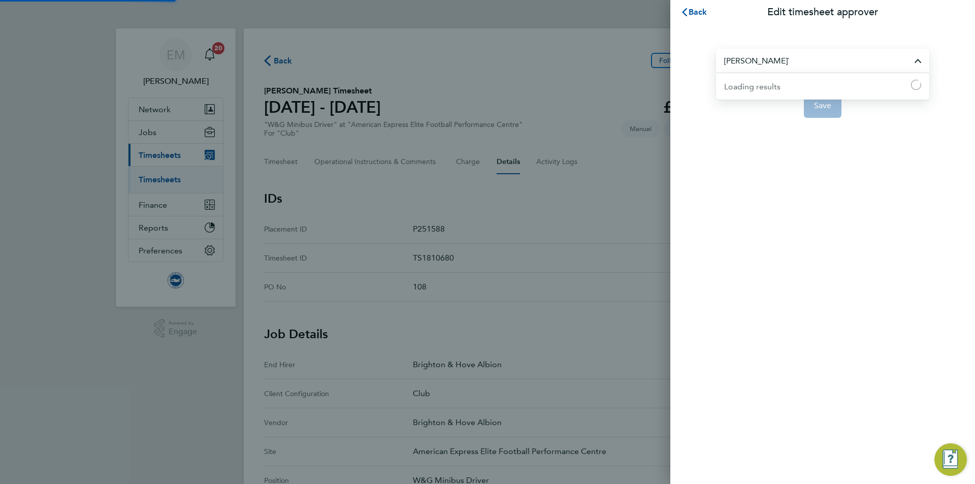
click at [820, 62] on input "[PERSON_NAME]`" at bounding box center [822, 61] width 213 height 24
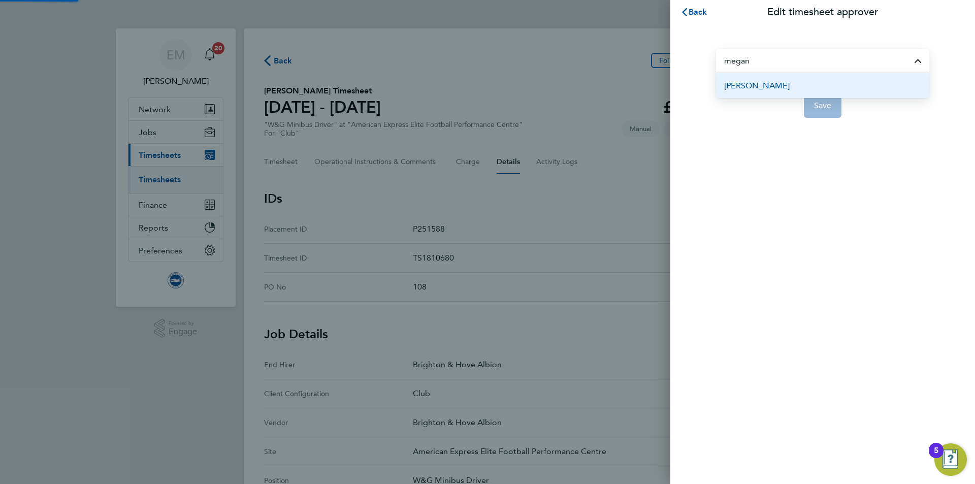
click at [780, 89] on li "[PERSON_NAME]" at bounding box center [822, 85] width 213 height 25
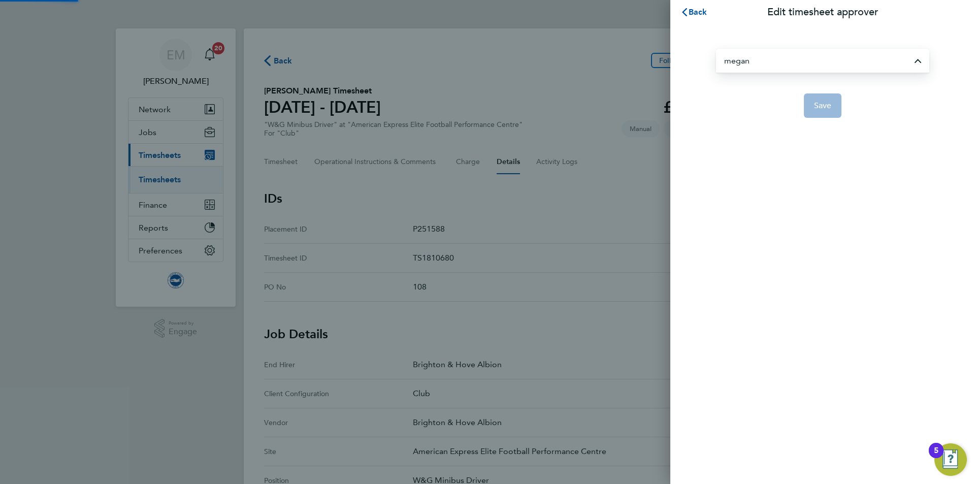
type input "[PERSON_NAME]"
click at [822, 107] on span "Save" at bounding box center [823, 106] width 18 height 10
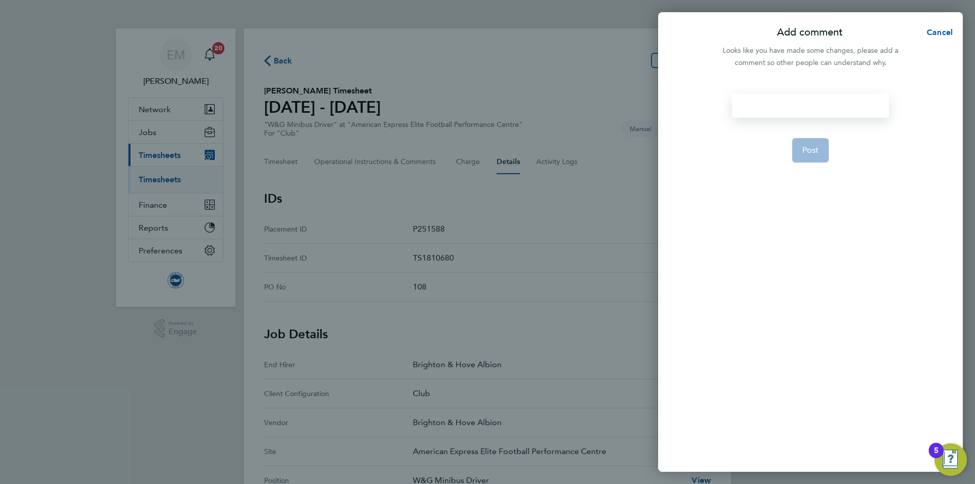
click at [789, 106] on div at bounding box center [810, 105] width 157 height 24
click at [782, 107] on div at bounding box center [810, 105] width 157 height 24
paste div
click at [812, 153] on button "Post" at bounding box center [810, 162] width 37 height 24
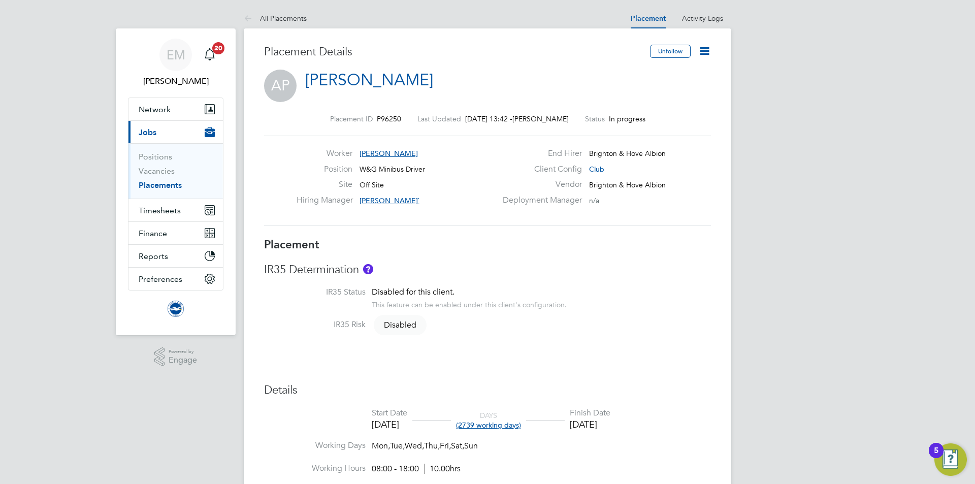
click at [701, 48] on icon at bounding box center [704, 51] width 13 height 13
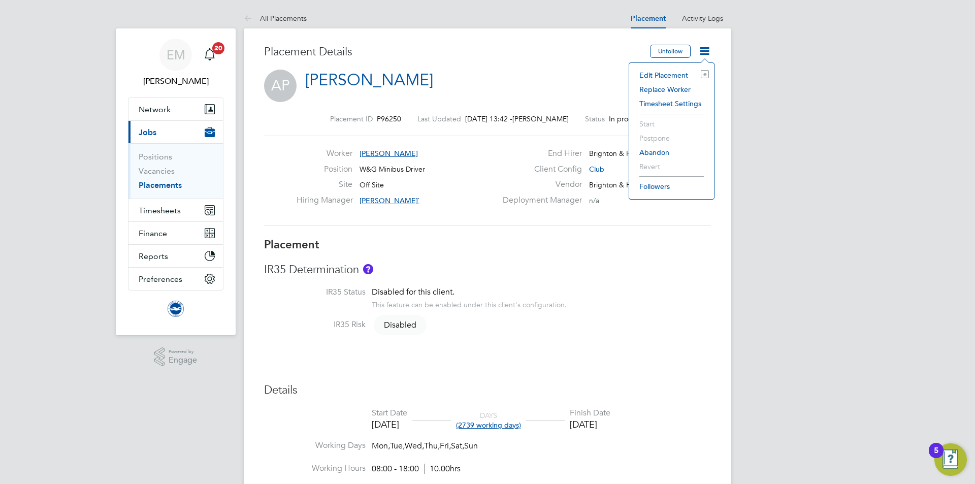
click at [651, 69] on li "Edit Placement e" at bounding box center [671, 75] width 75 height 14
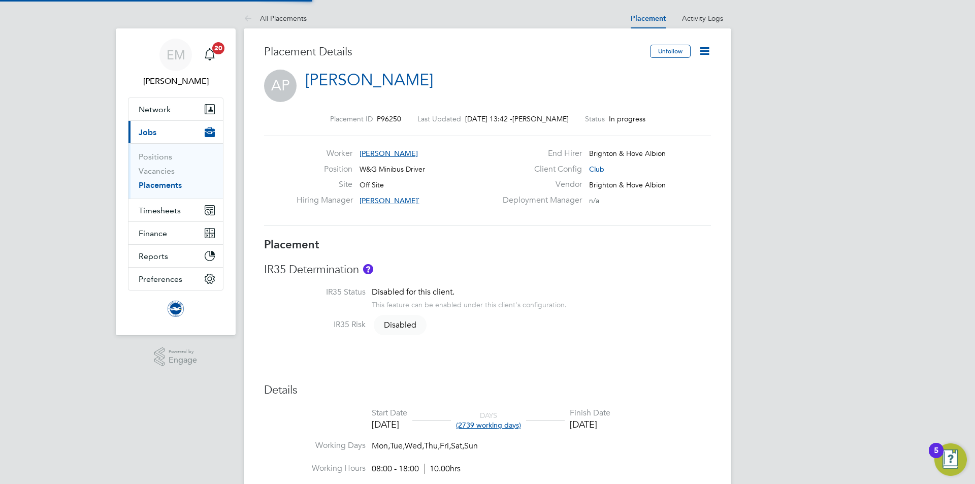
type input "[PERSON_NAME]`"
type input "01 Dec 2021"
type input "31 May 2029"
type input "08:00"
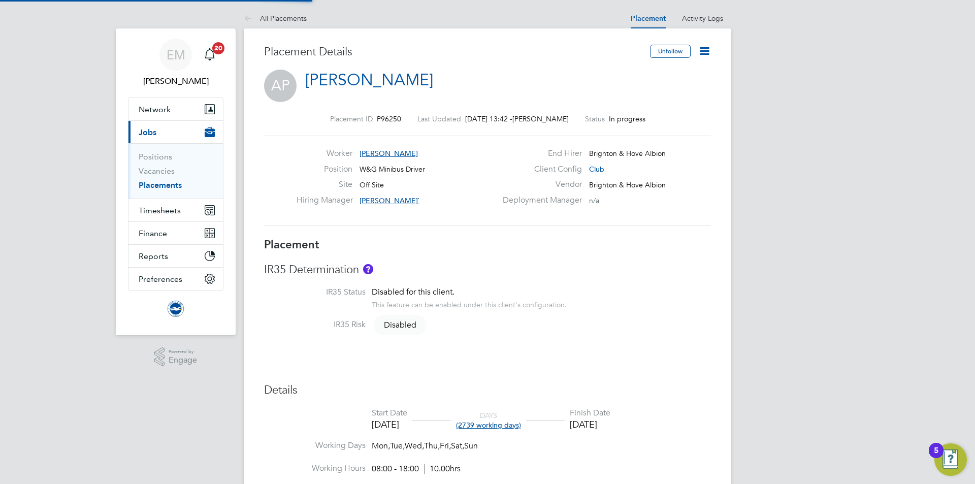
type input "18:00"
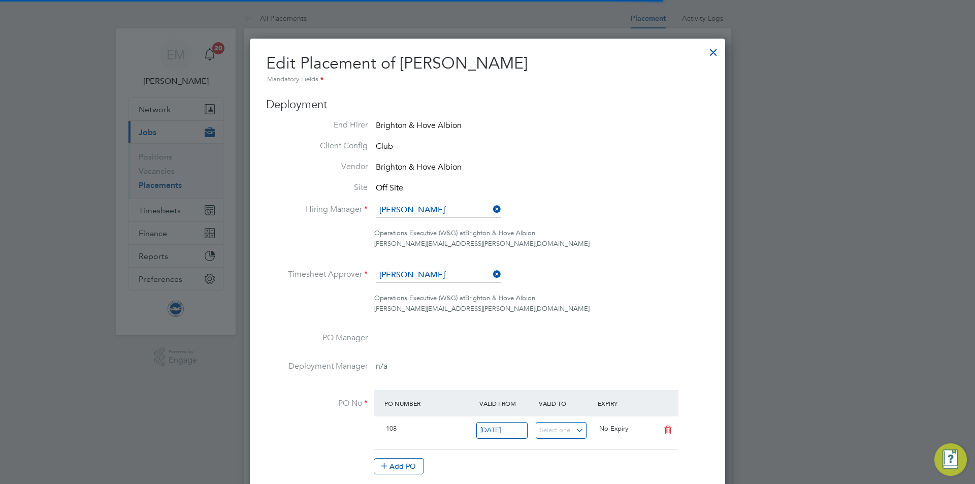
scroll to position [5, 5]
click at [454, 205] on input at bounding box center [438, 210] width 125 height 15
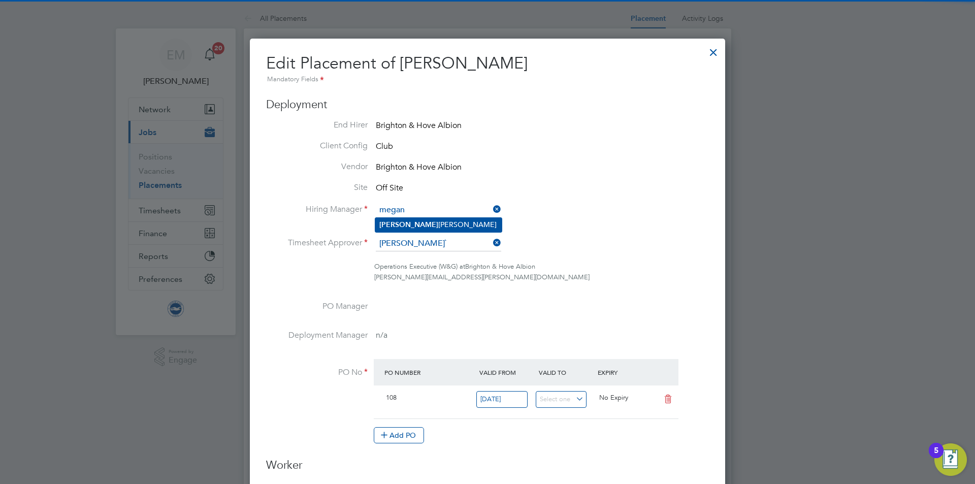
click at [455, 225] on li "[PERSON_NAME]" at bounding box center [438, 225] width 126 height 14
type input "[PERSON_NAME]"
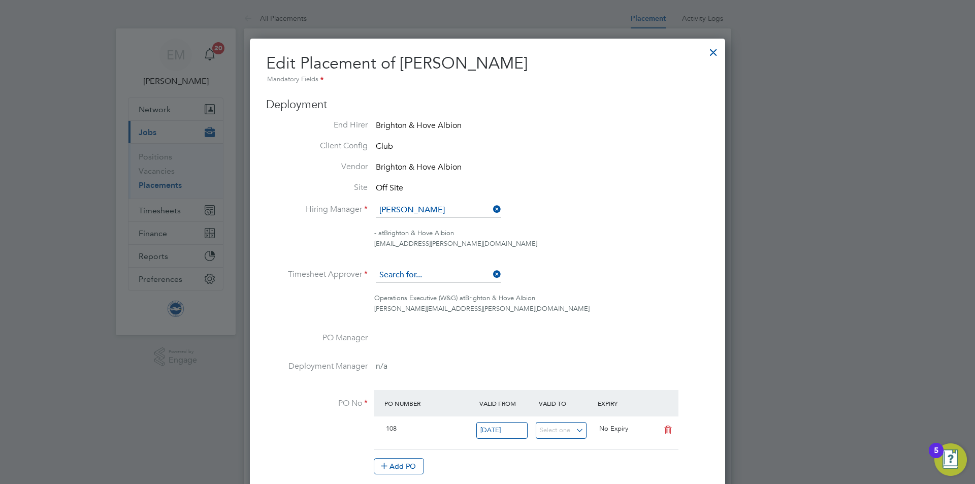
click at [423, 271] on input at bounding box center [438, 275] width 125 height 15
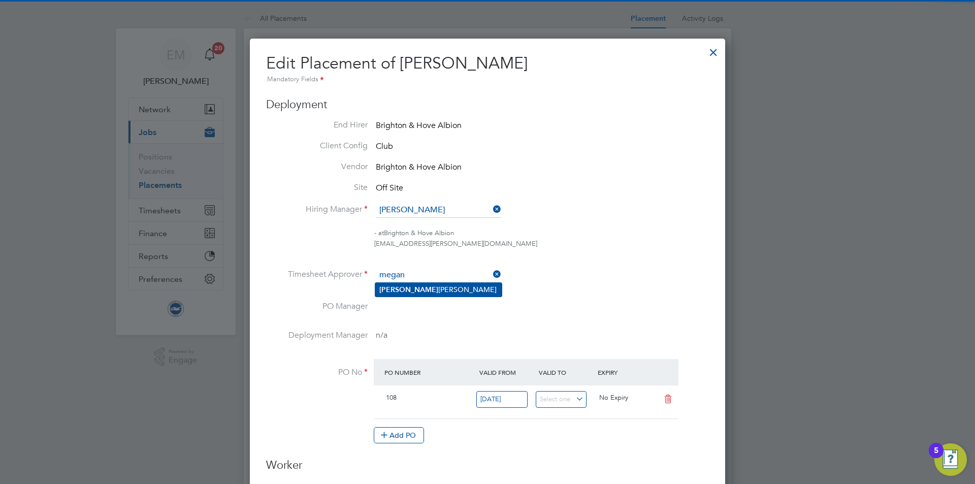
click at [442, 287] on li "[PERSON_NAME]" at bounding box center [438, 290] width 126 height 14
type input "[PERSON_NAME]"
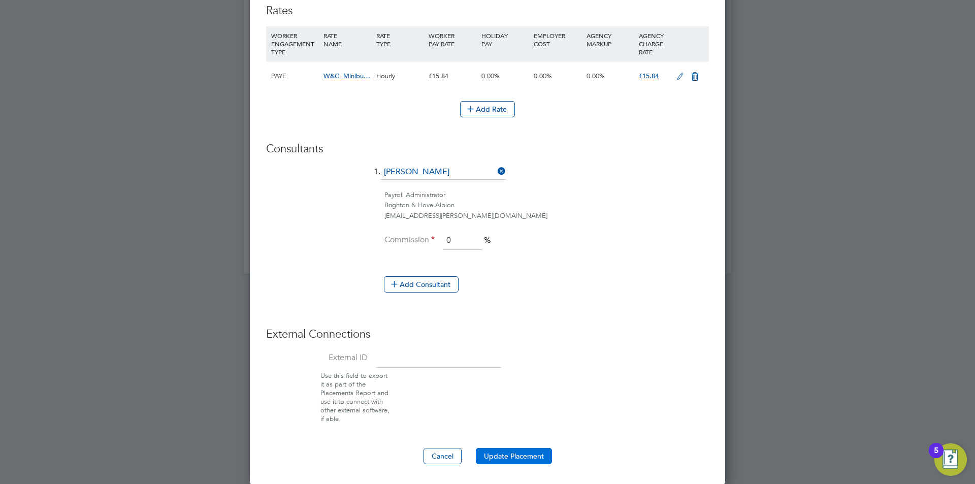
click at [515, 453] on button "Update Placement" at bounding box center [514, 456] width 76 height 16
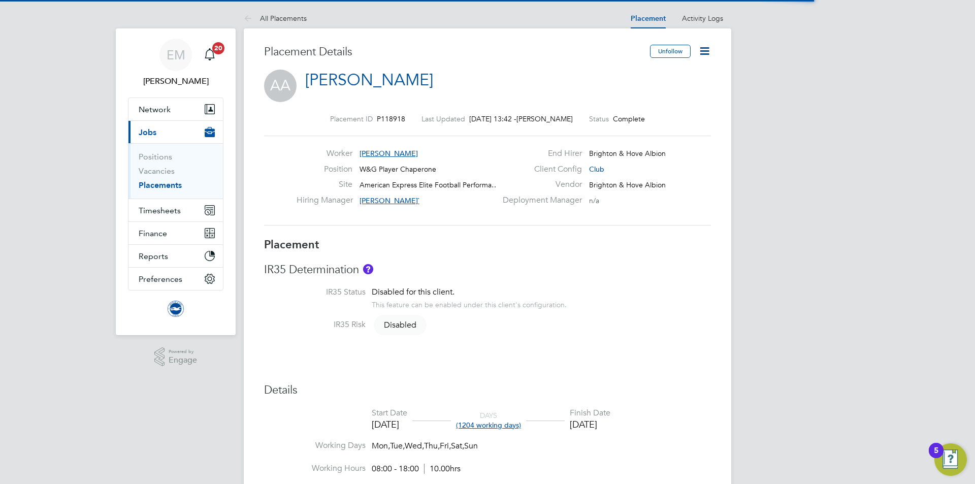
click at [704, 48] on icon at bounding box center [704, 51] width 13 height 13
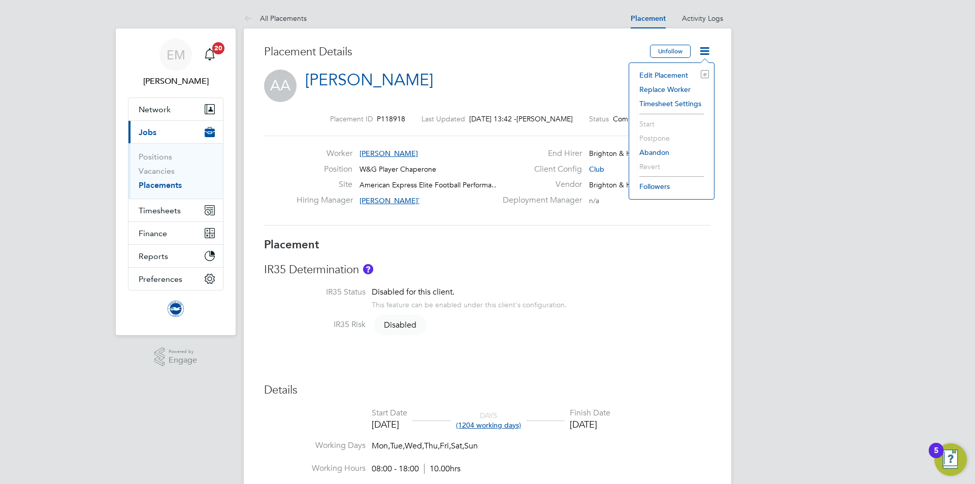
click at [680, 72] on li "Edit Placement e" at bounding box center [671, 75] width 75 height 14
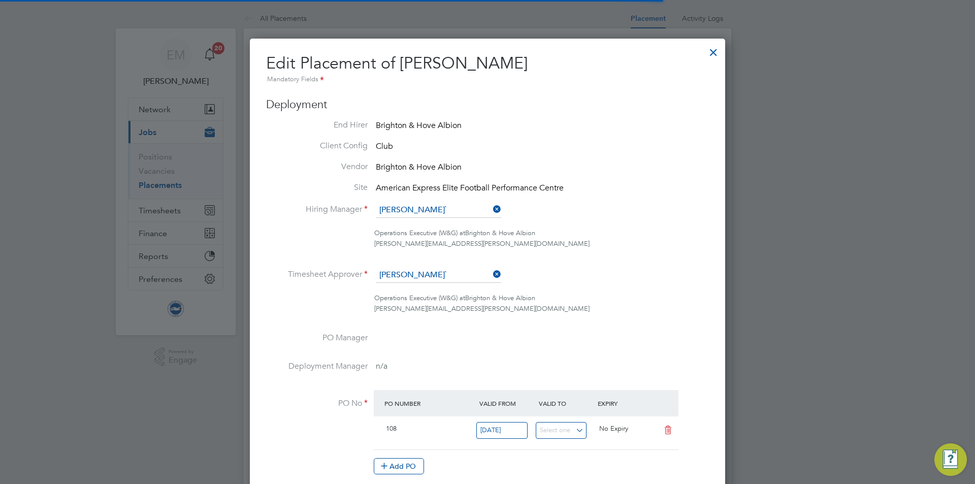
scroll to position [5, 5]
click at [443, 211] on input at bounding box center [438, 210] width 125 height 15
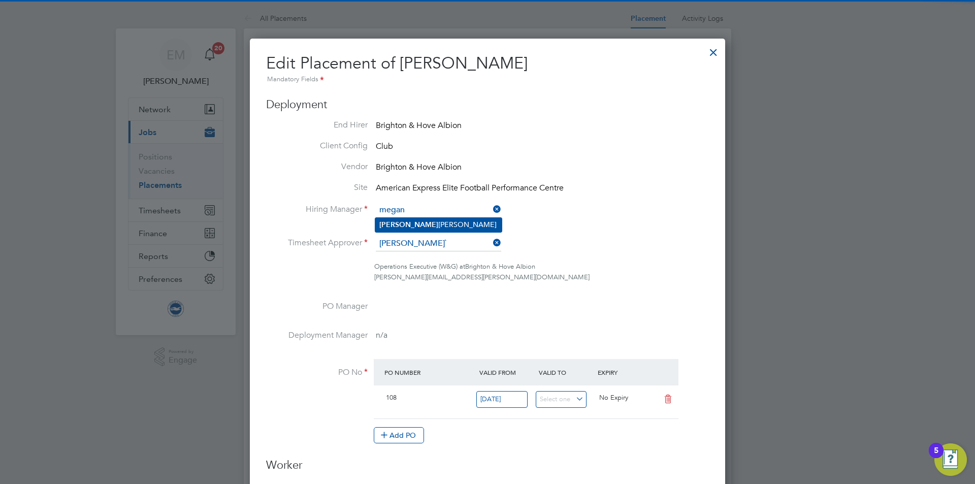
click at [408, 228] on li "[PERSON_NAME]" at bounding box center [438, 225] width 126 height 14
type input "[PERSON_NAME]"
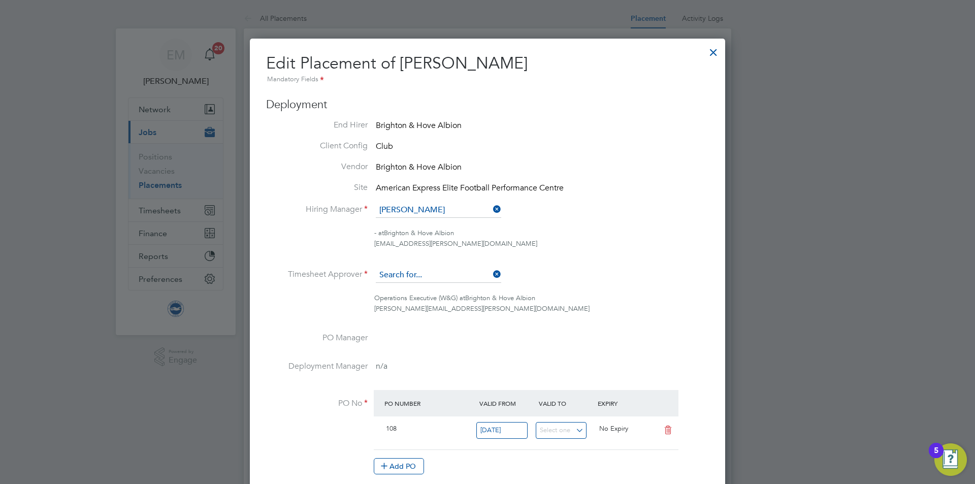
click at [408, 275] on input at bounding box center [438, 275] width 125 height 15
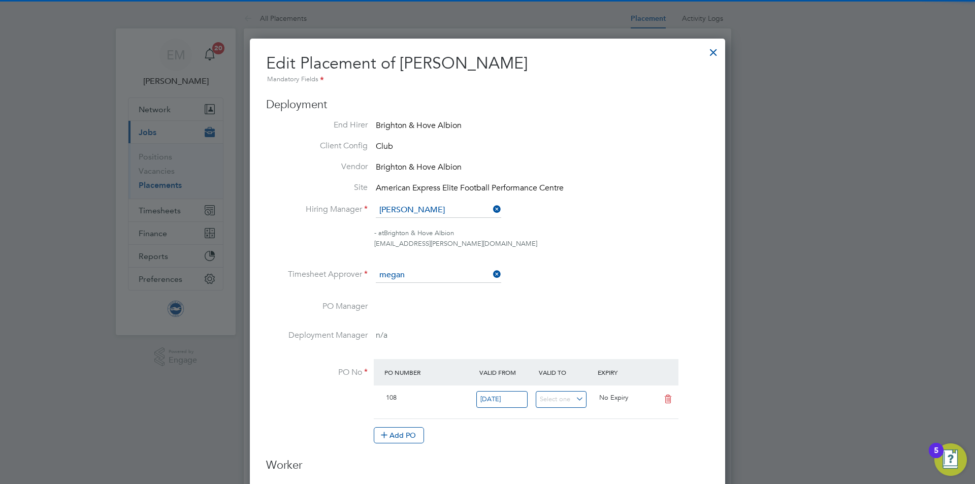
click at [433, 287] on li "[PERSON_NAME]" at bounding box center [438, 290] width 126 height 14
type input "[PERSON_NAME]"
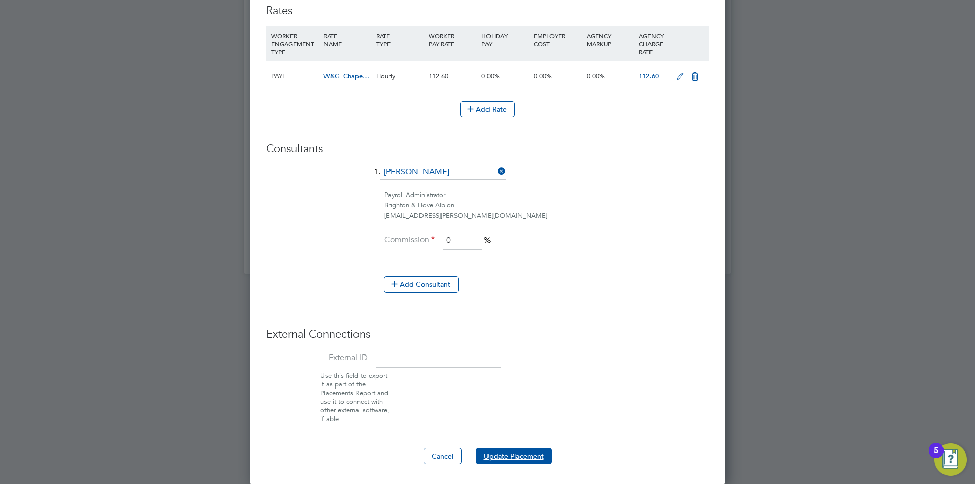
click at [492, 448] on button "Update Placement" at bounding box center [514, 456] width 76 height 16
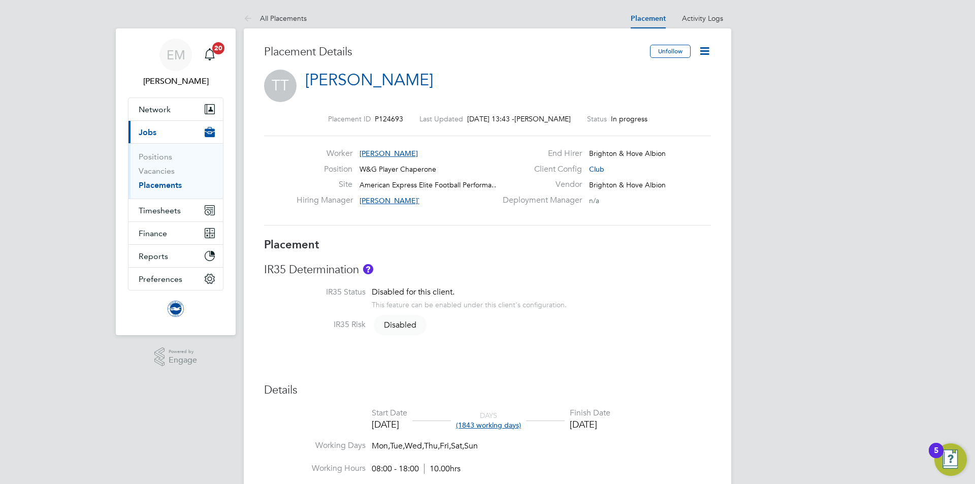
click at [710, 50] on icon at bounding box center [704, 51] width 13 height 13
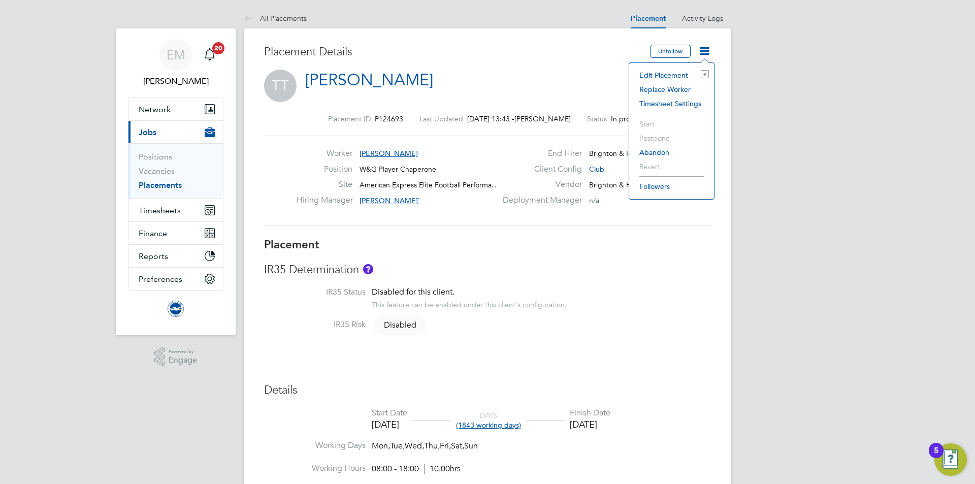
click at [656, 74] on li "Edit Placement e" at bounding box center [671, 75] width 75 height 14
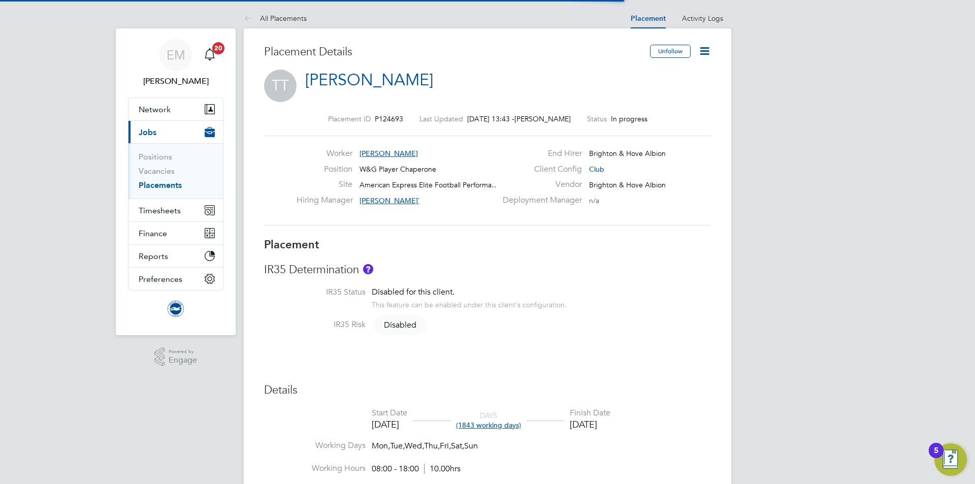
scroll to position [5, 5]
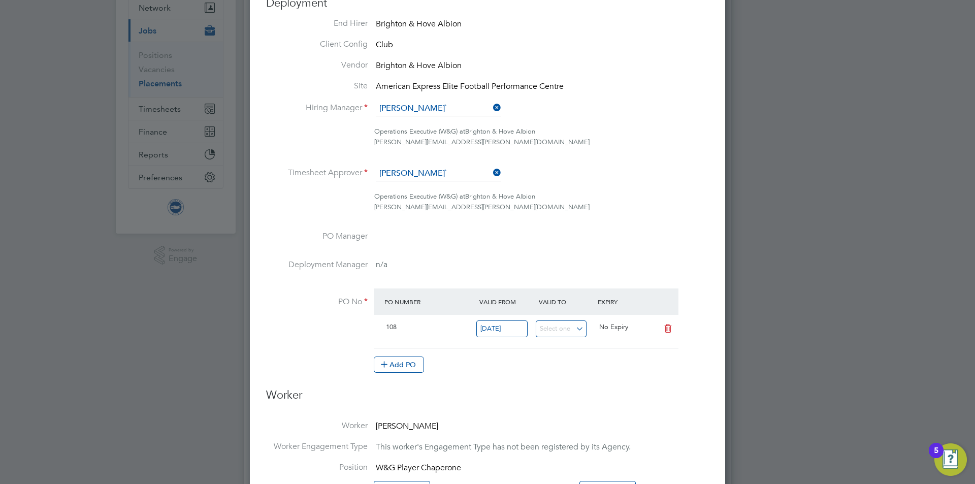
click at [405, 99] on ul "End Hirer Brighton & Hove Albion Client Config Club Vendor Brighton & Hove Albi…" at bounding box center [487, 200] width 443 height 365
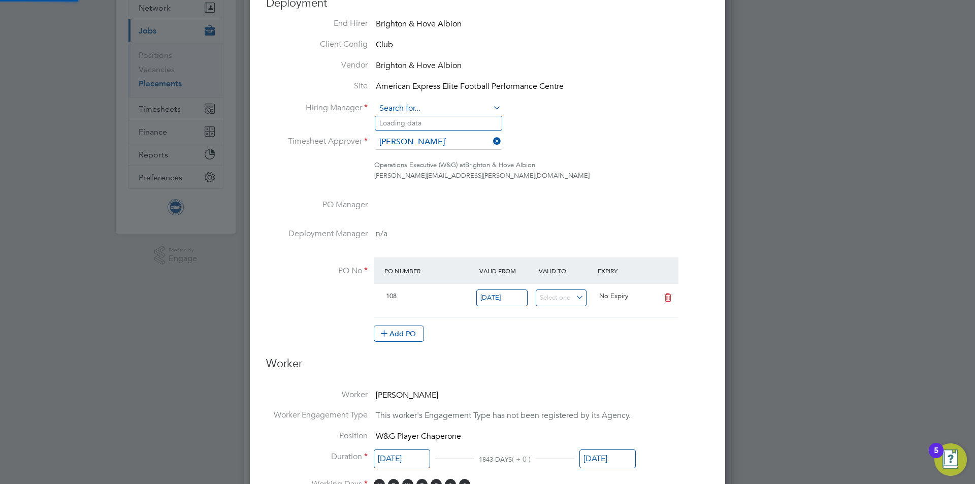
click at [408, 104] on input at bounding box center [438, 108] width 125 height 15
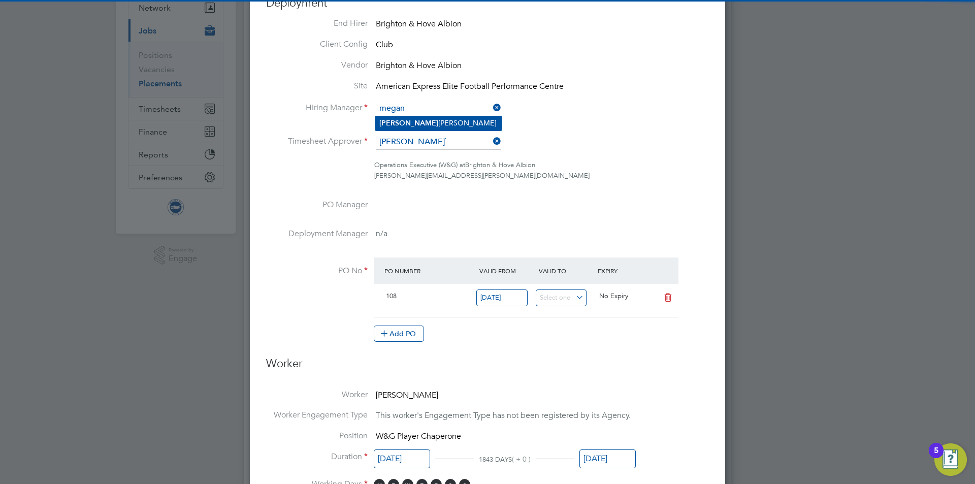
click at [414, 121] on li "[PERSON_NAME]" at bounding box center [438, 123] width 126 height 14
type input "[PERSON_NAME]"
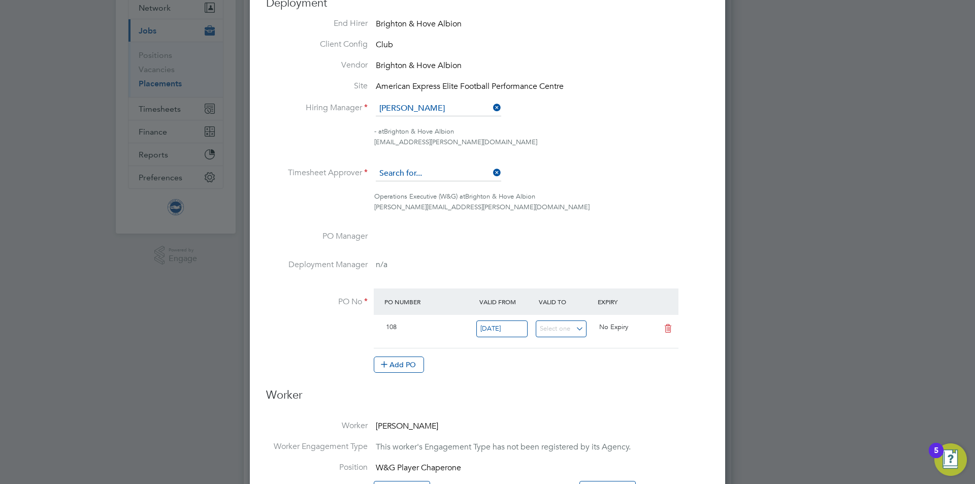
click at [426, 167] on input at bounding box center [438, 173] width 125 height 15
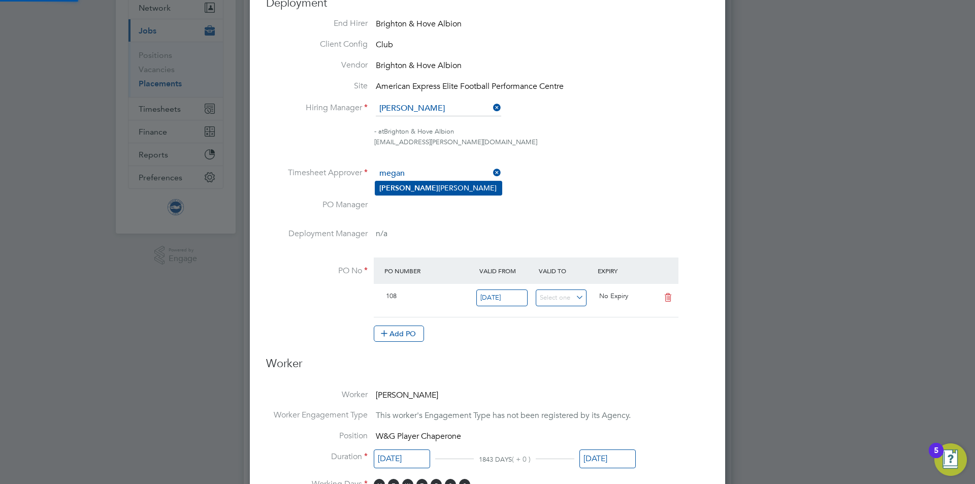
click at [418, 186] on li "[PERSON_NAME]" at bounding box center [438, 188] width 126 height 14
type input "[PERSON_NAME]"
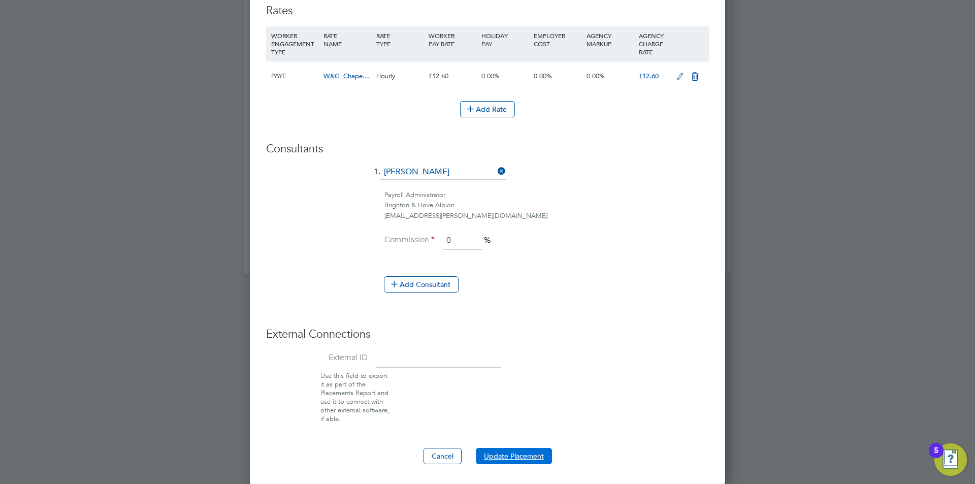
click at [531, 452] on button "Update Placement" at bounding box center [514, 456] width 76 height 16
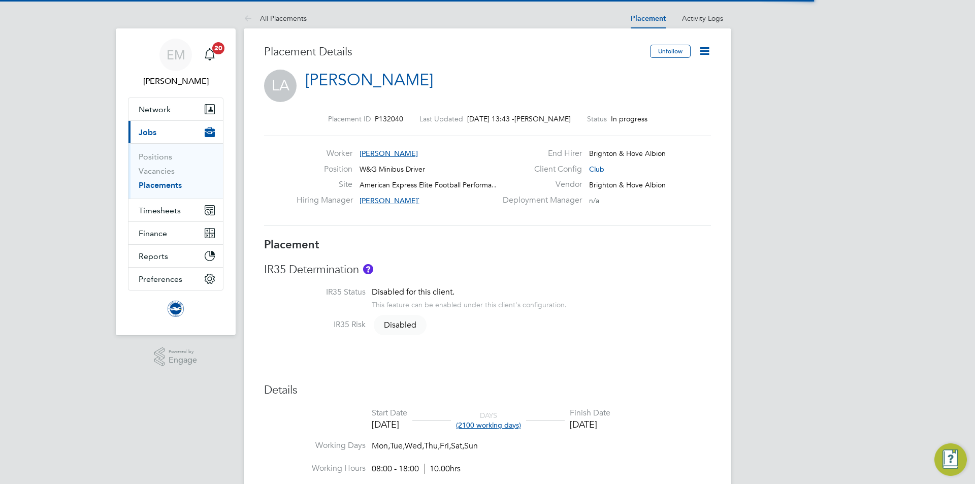
click at [703, 51] on icon at bounding box center [704, 51] width 13 height 13
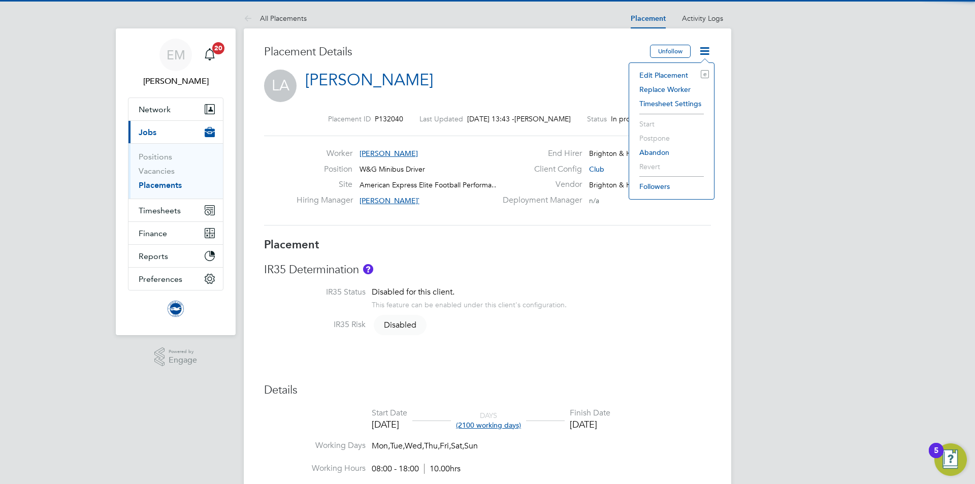
click at [679, 75] on li "Edit Placement e" at bounding box center [671, 75] width 75 height 14
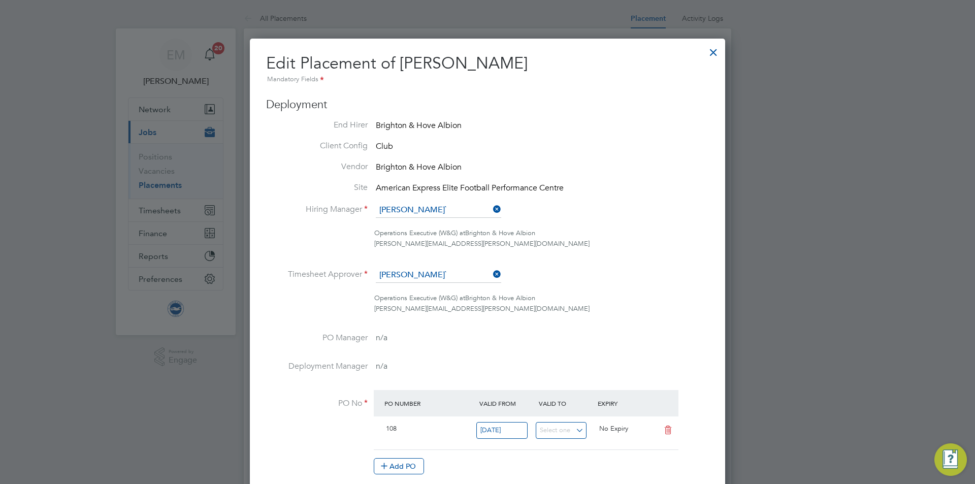
scroll to position [5, 5]
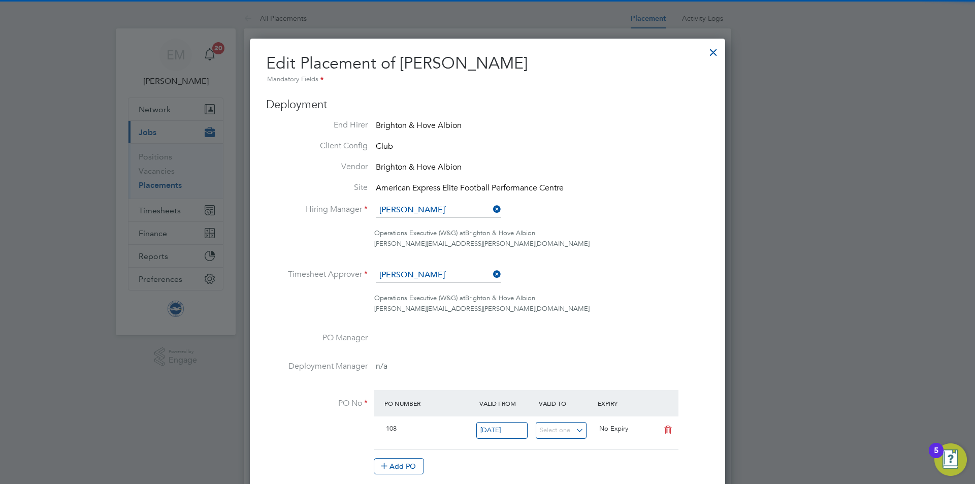
click at [445, 202] on ul "End Hirer Brighton & Hove Albion Client Config Club Vendor Brighton & Hove Albi…" at bounding box center [487, 302] width 443 height 365
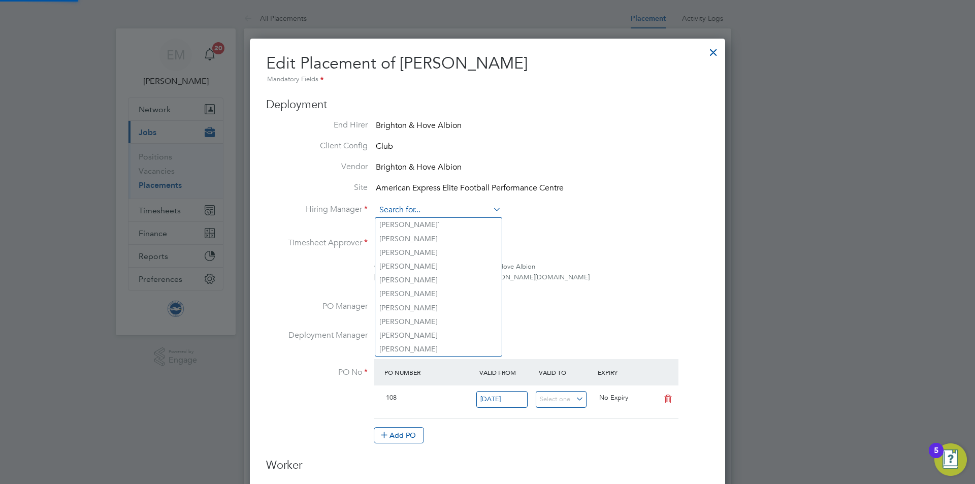
click at [446, 209] on input at bounding box center [438, 210] width 125 height 15
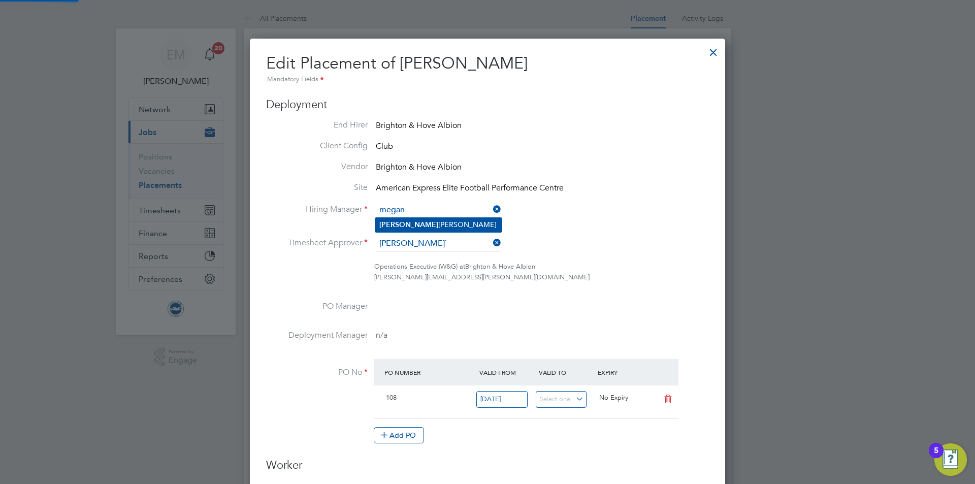
click at [428, 228] on li "[PERSON_NAME]" at bounding box center [438, 225] width 126 height 14
type input "[PERSON_NAME]"
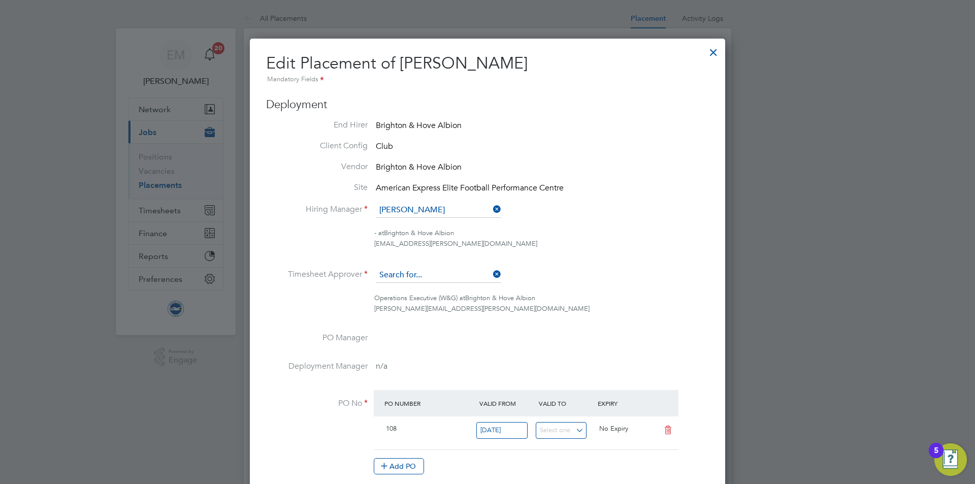
click at [416, 273] on input at bounding box center [438, 275] width 125 height 15
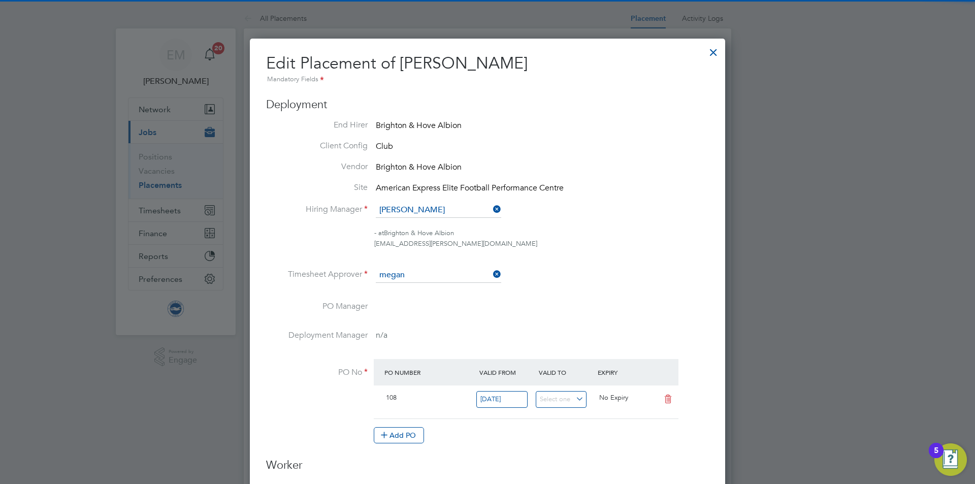
drag, startPoint x: 416, startPoint y: 286, endPoint x: 428, endPoint y: 290, distance: 12.2
click at [416, 287] on li "[PERSON_NAME]" at bounding box center [438, 290] width 126 height 14
type input "[PERSON_NAME]"
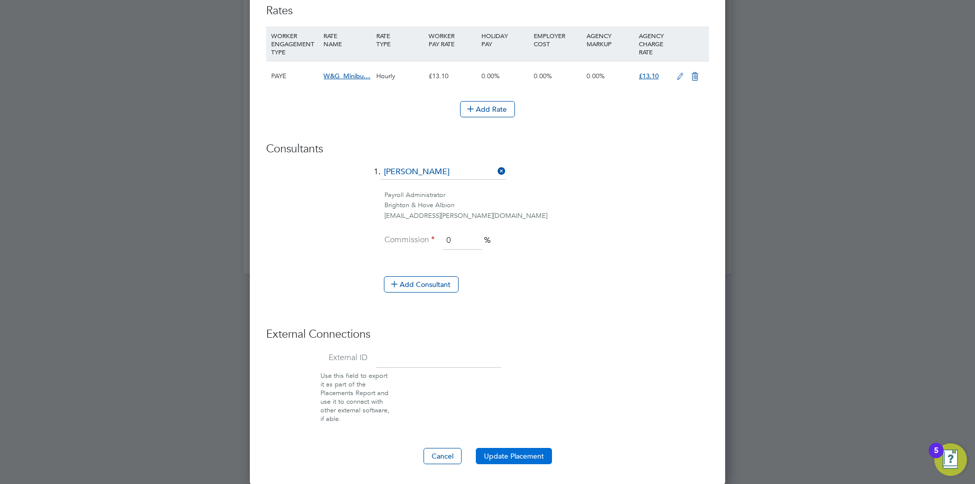
click at [496, 453] on button "Update Placement" at bounding box center [514, 456] width 76 height 16
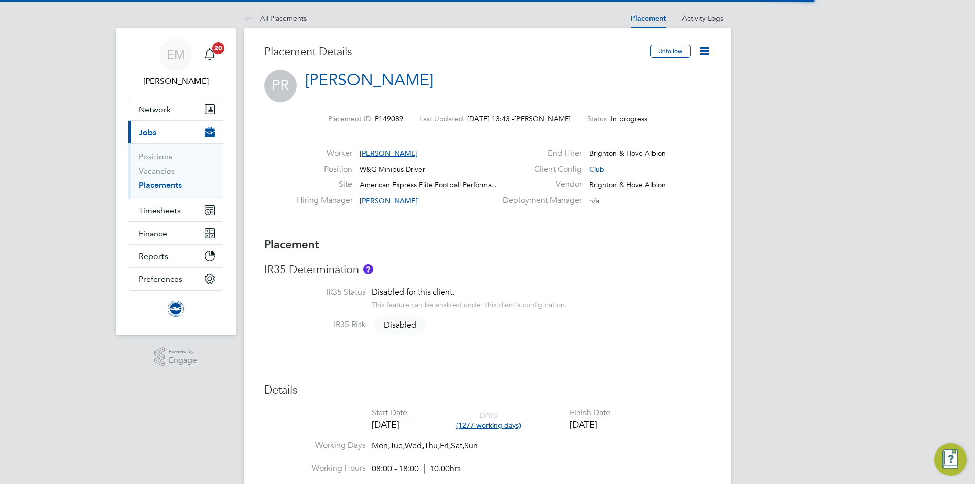
click at [705, 49] on icon at bounding box center [704, 51] width 13 height 13
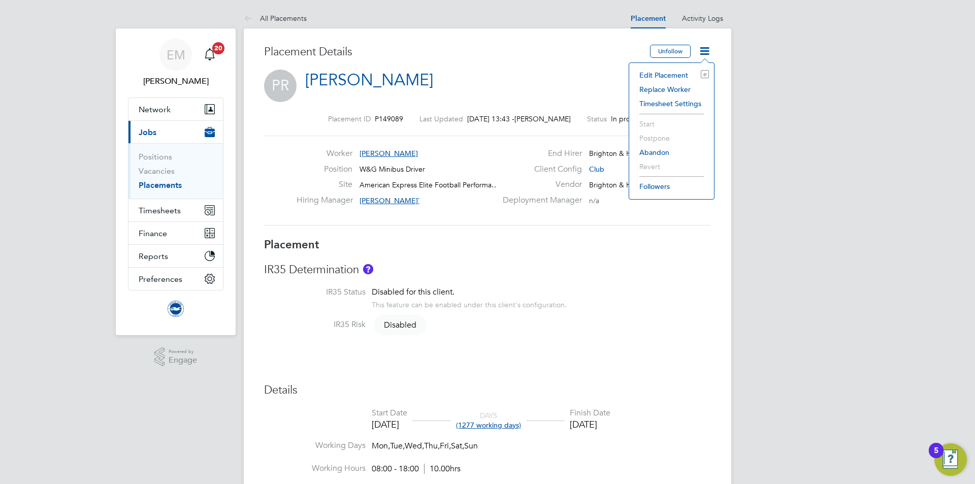
click at [672, 71] on li "Edit Placement e" at bounding box center [671, 75] width 75 height 14
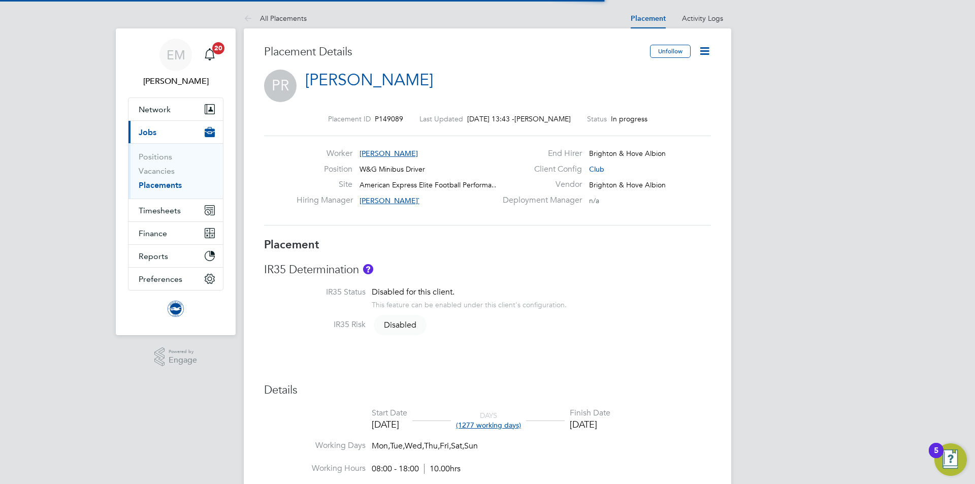
scroll to position [5, 5]
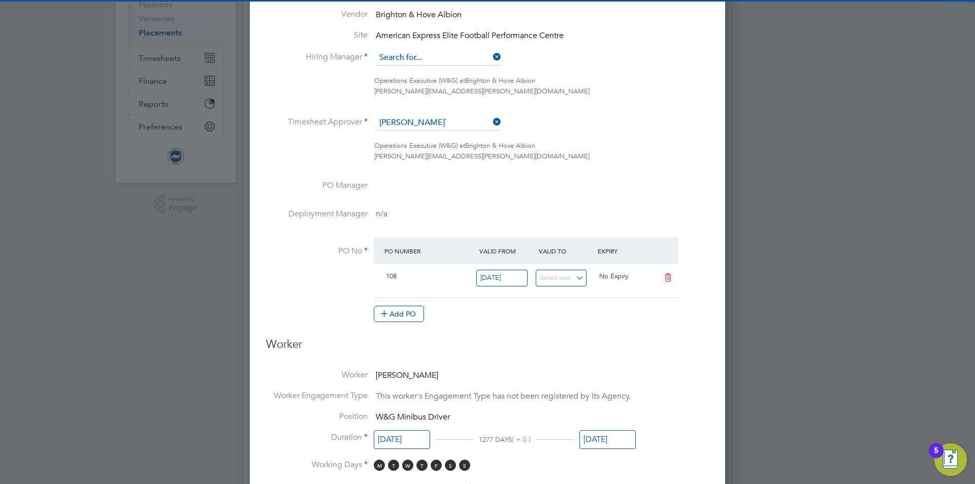
click at [430, 55] on input at bounding box center [438, 57] width 125 height 15
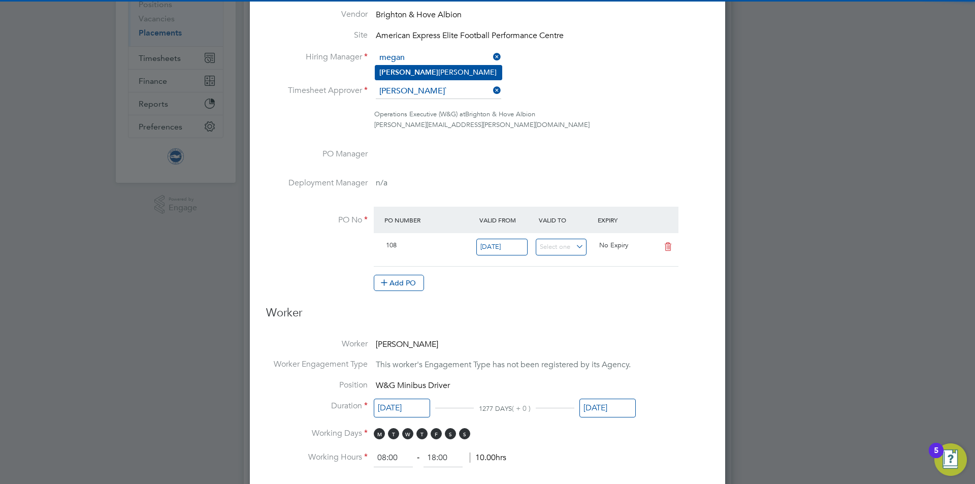
click at [460, 74] on li "[PERSON_NAME]" at bounding box center [438, 73] width 126 height 14
type input "[PERSON_NAME]"
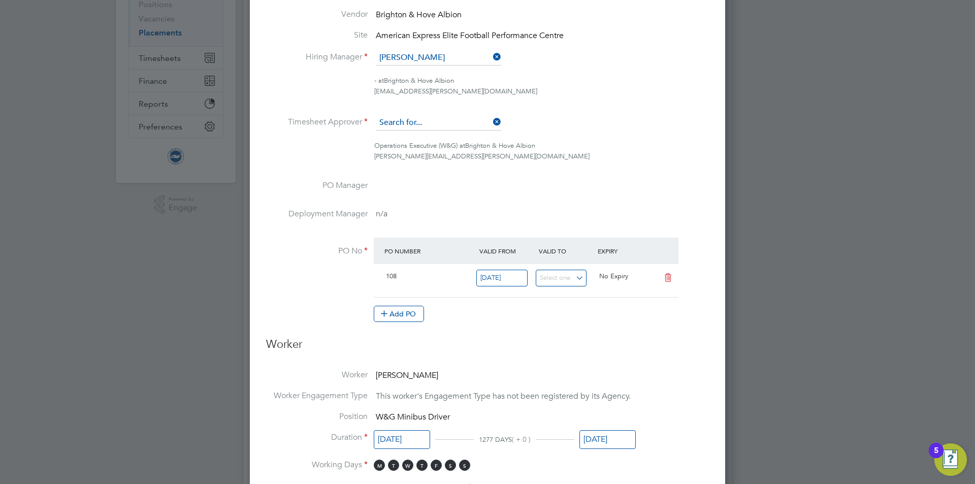
click at [430, 121] on input at bounding box center [438, 122] width 125 height 15
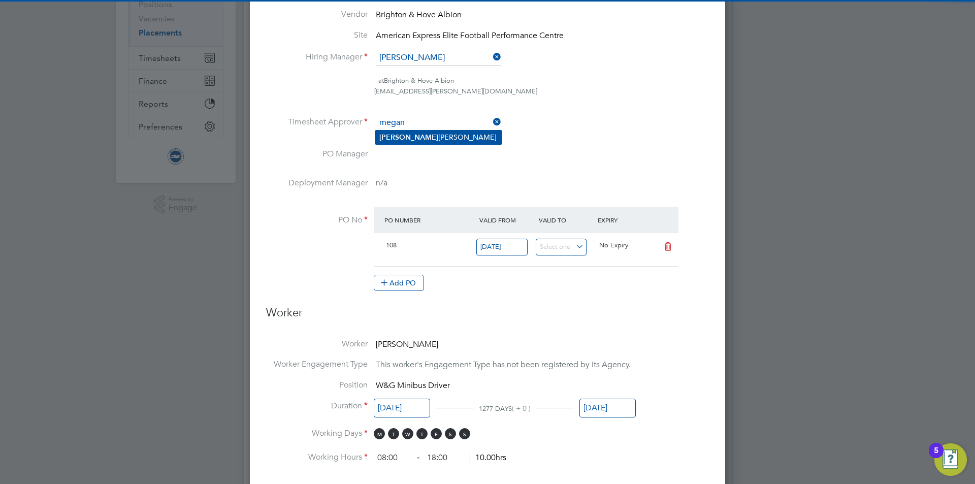
click at [433, 138] on li "[PERSON_NAME]" at bounding box center [438, 138] width 126 height 14
type input "[PERSON_NAME]"
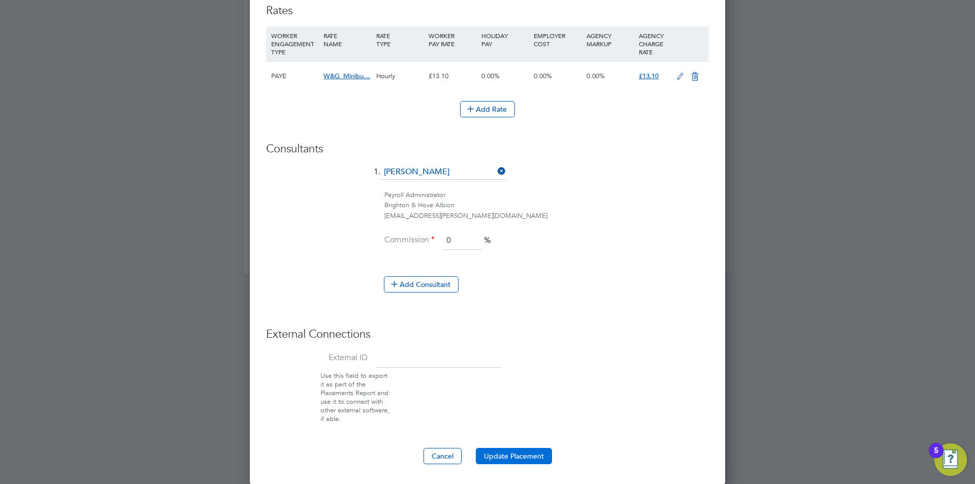
click at [499, 458] on button "Update Placement" at bounding box center [514, 456] width 76 height 16
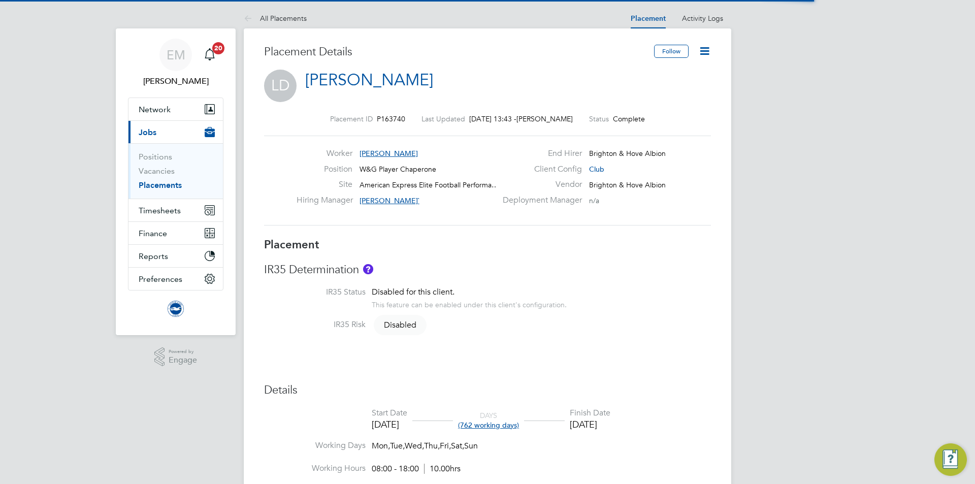
click at [707, 48] on icon at bounding box center [704, 51] width 13 height 13
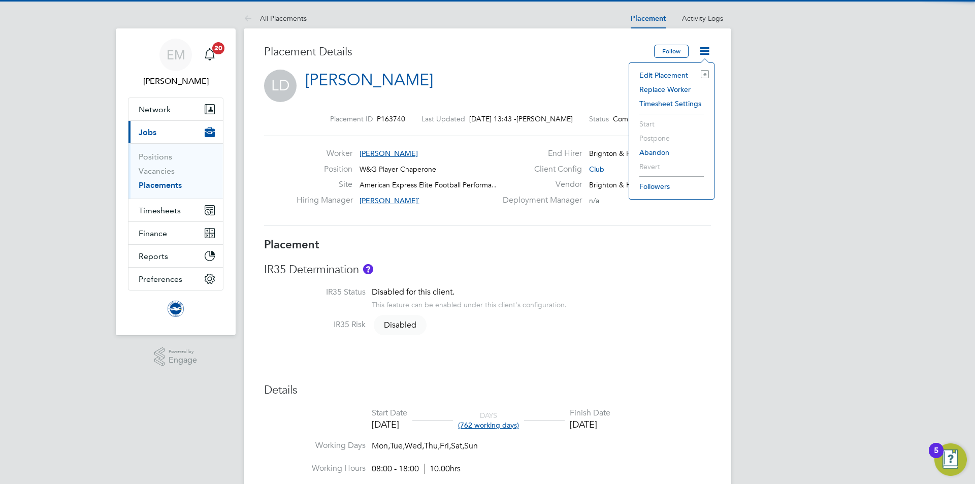
click at [684, 72] on li "Edit Placement e" at bounding box center [671, 75] width 75 height 14
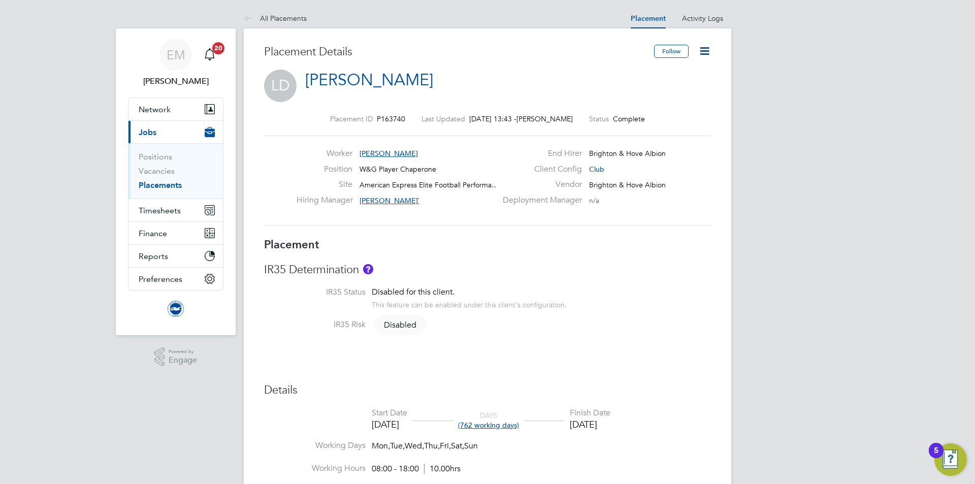
scroll to position [5, 5]
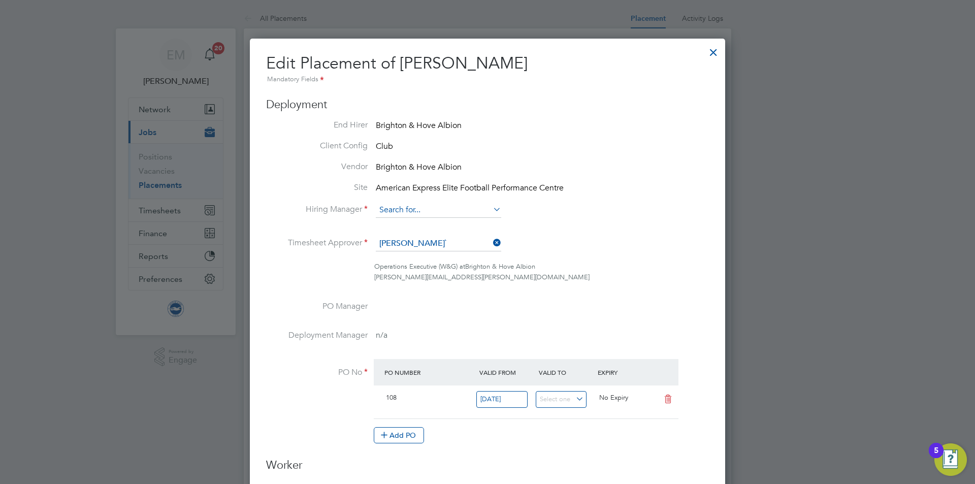
click at [431, 207] on input at bounding box center [438, 210] width 125 height 15
click at [418, 218] on li "[PERSON_NAME]" at bounding box center [438, 225] width 126 height 14
type input "[PERSON_NAME]"
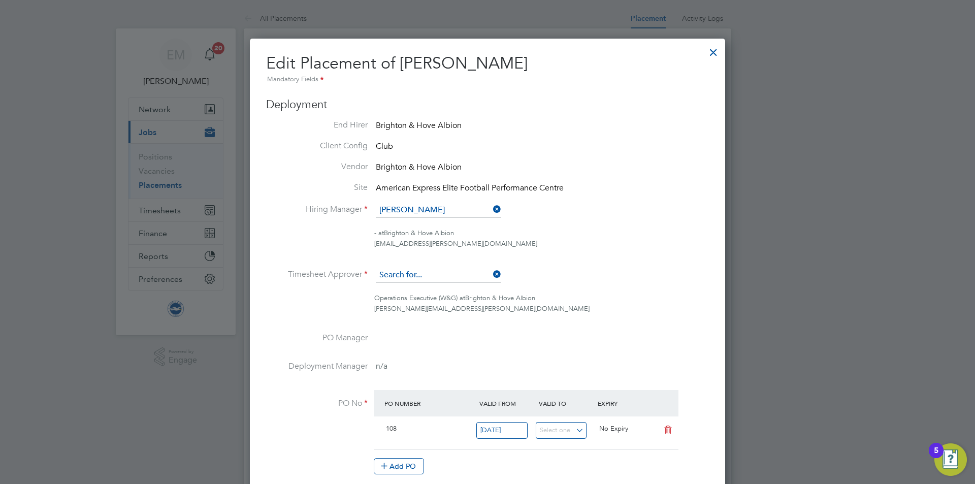
click at [413, 277] on input at bounding box center [438, 275] width 125 height 15
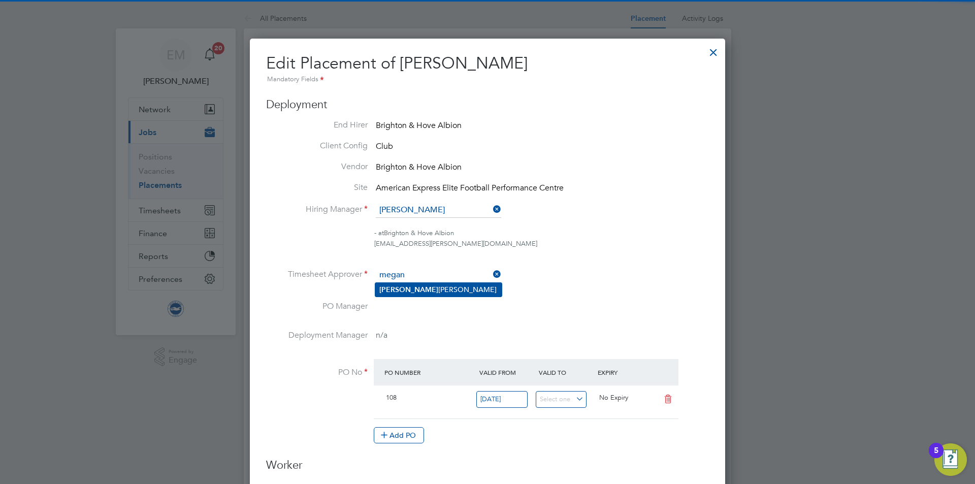
click at [431, 290] on li "Megan Morris" at bounding box center [438, 290] width 126 height 14
type input "[PERSON_NAME]"
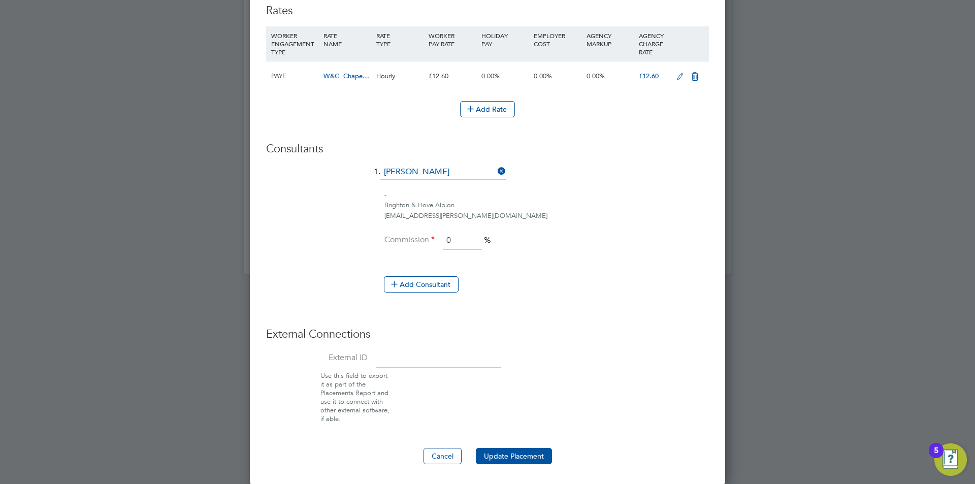
click at [539, 456] on button "Update Placement" at bounding box center [514, 456] width 76 height 16
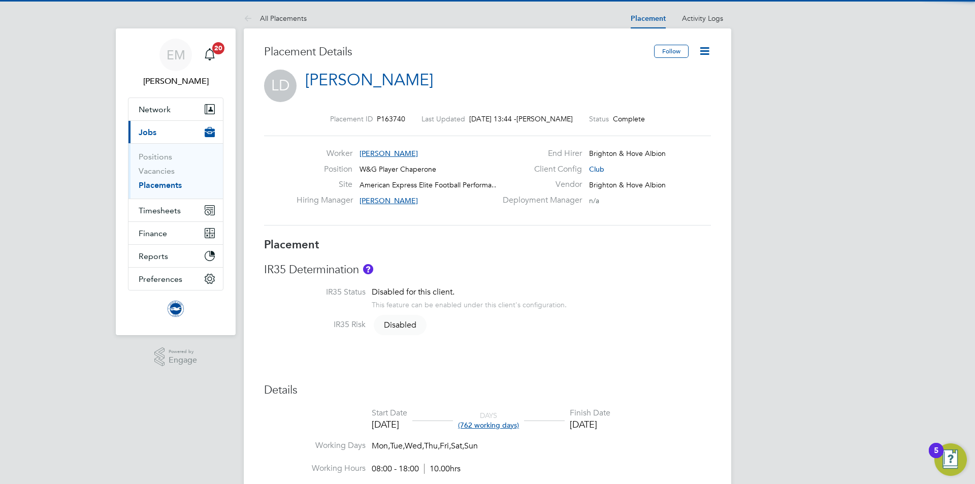
click at [707, 50] on icon at bounding box center [704, 51] width 13 height 13
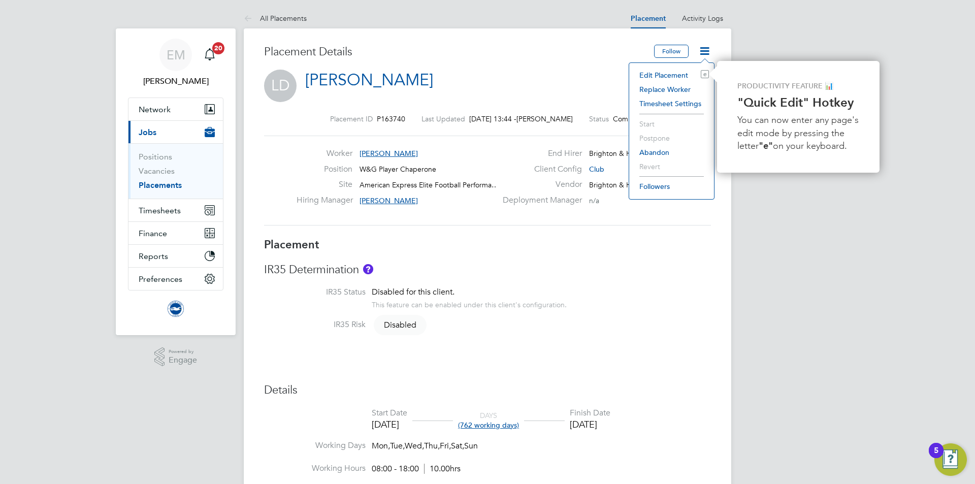
click at [684, 72] on li "Edit Placement e" at bounding box center [671, 75] width 75 height 14
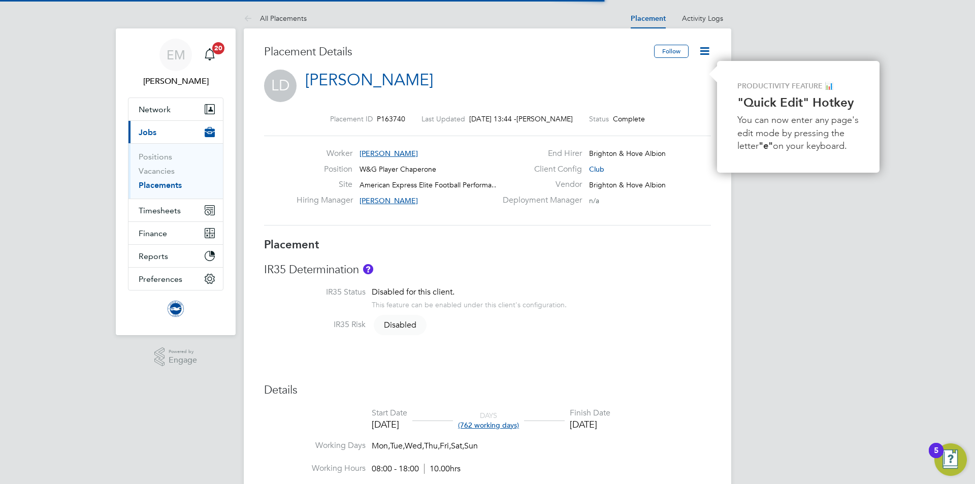
scroll to position [5, 5]
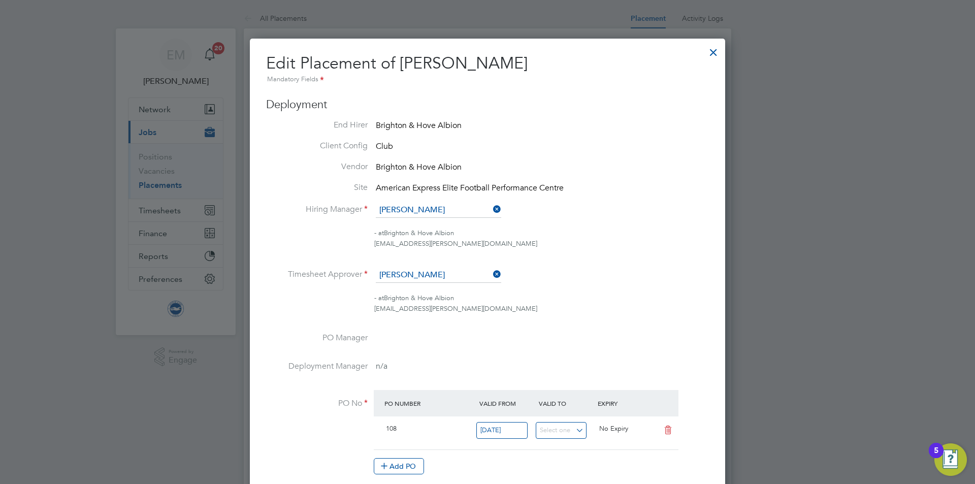
click at [715, 50] on div at bounding box center [713, 50] width 18 height 18
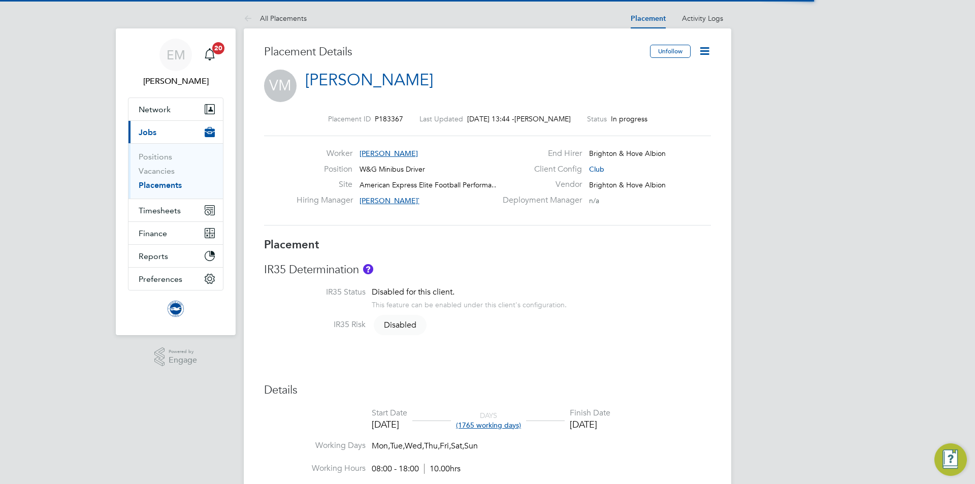
click at [703, 54] on icon at bounding box center [704, 51] width 13 height 13
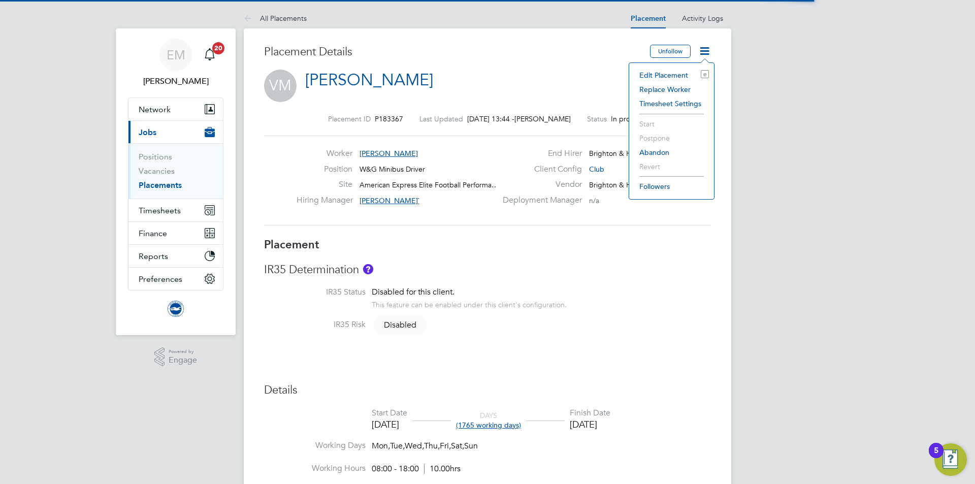
click at [682, 75] on li "Edit Placement e" at bounding box center [671, 75] width 75 height 14
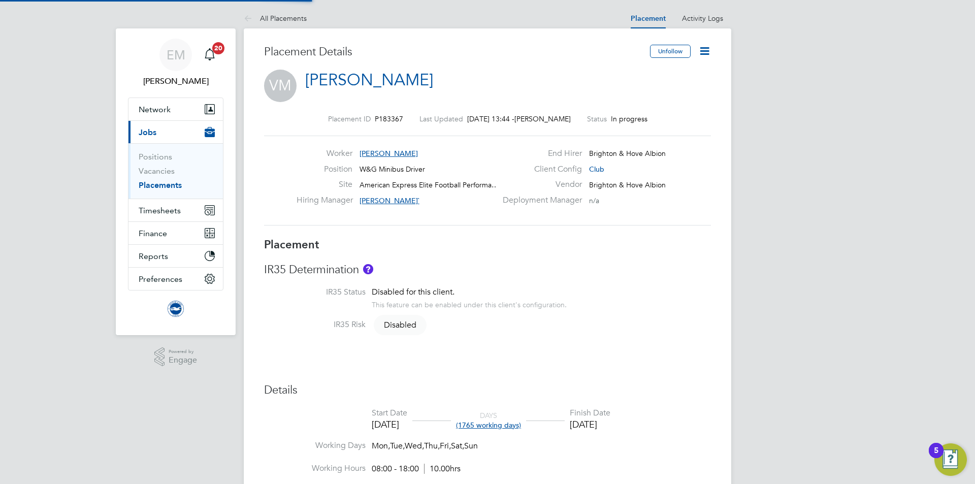
type input "[PERSON_NAME]`"
type input "01 Sep 2023"
type input "30 Jun 2028"
type input "08:00"
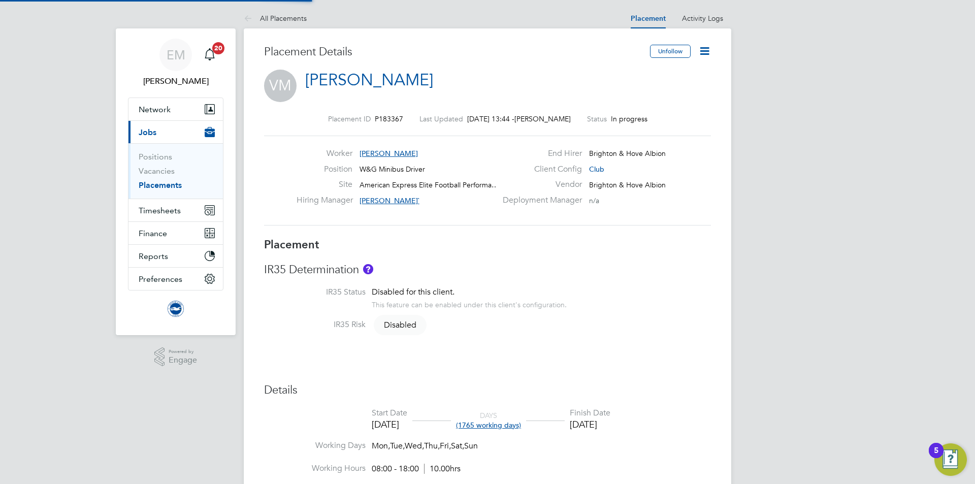
type input "18:00"
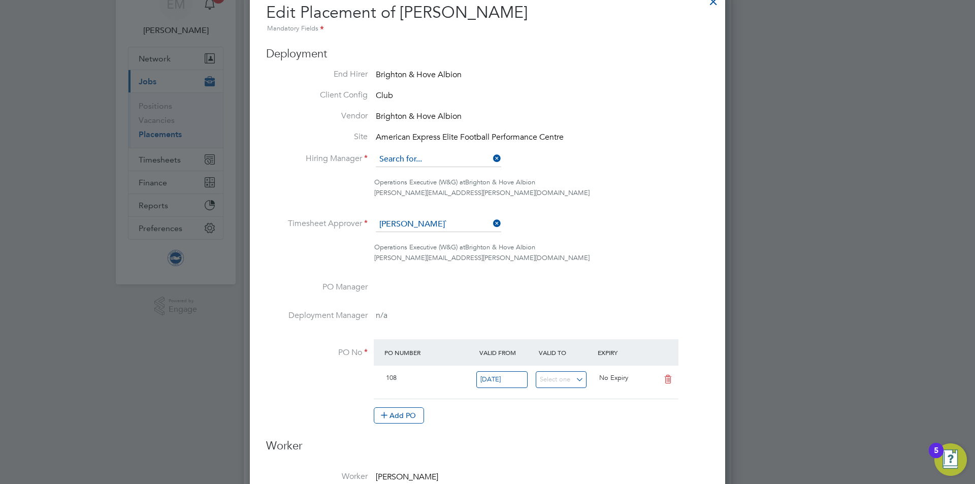
click at [411, 155] on input at bounding box center [438, 159] width 125 height 15
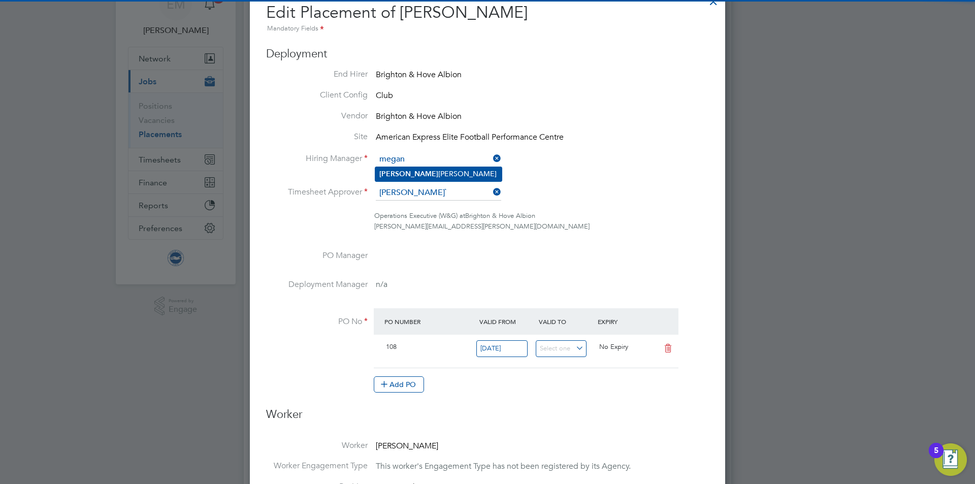
click at [400, 176] on b "[PERSON_NAME]" at bounding box center [408, 174] width 59 height 9
type input "[PERSON_NAME]"
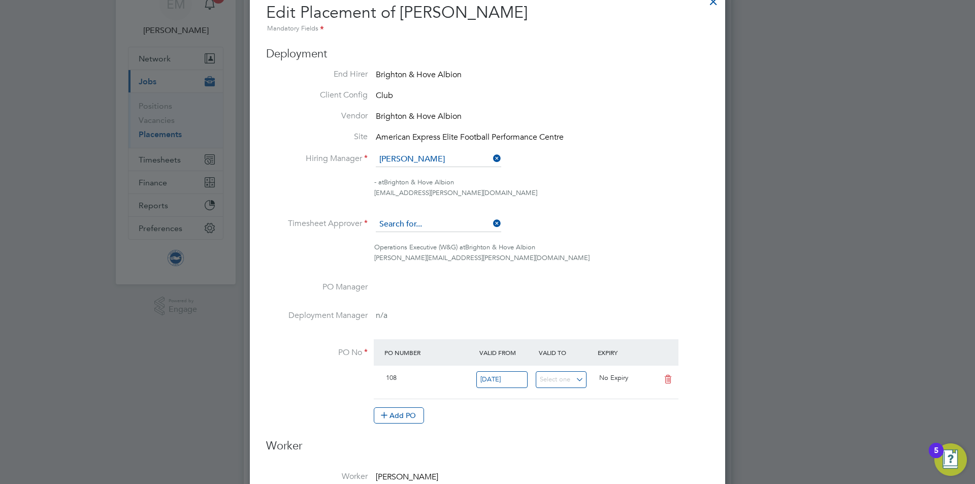
click at [407, 225] on input at bounding box center [438, 224] width 125 height 15
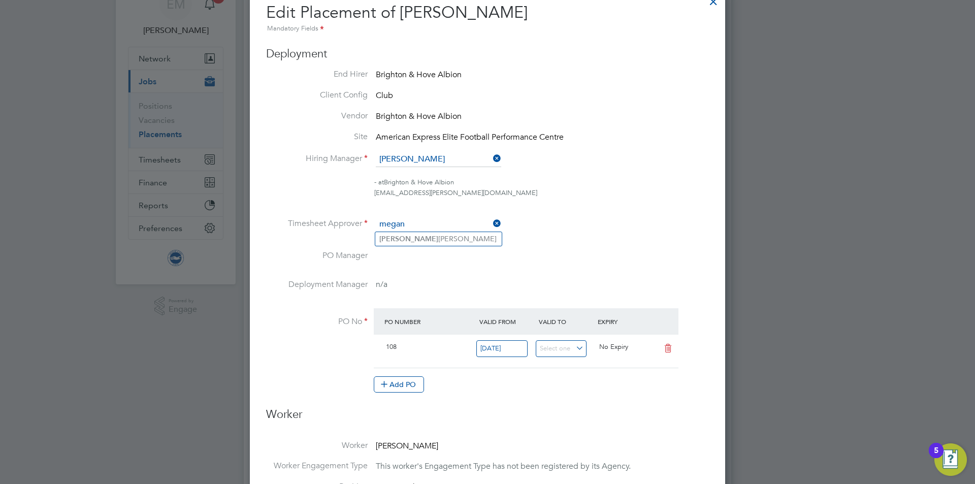
click at [414, 231] on input "megan" at bounding box center [438, 224] width 125 height 15
click at [418, 238] on li "[PERSON_NAME]" at bounding box center [438, 239] width 126 height 14
type input "[PERSON_NAME]"
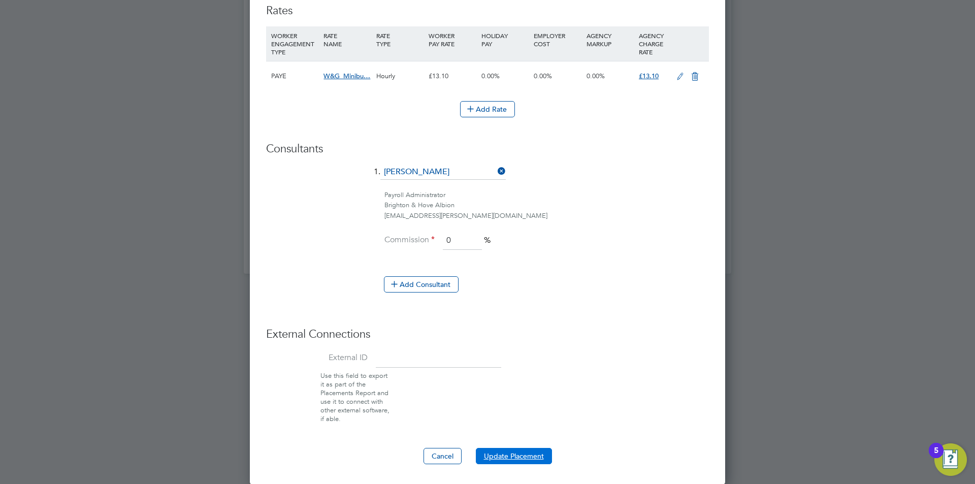
click at [522, 452] on button "Update Placement" at bounding box center [514, 456] width 76 height 16
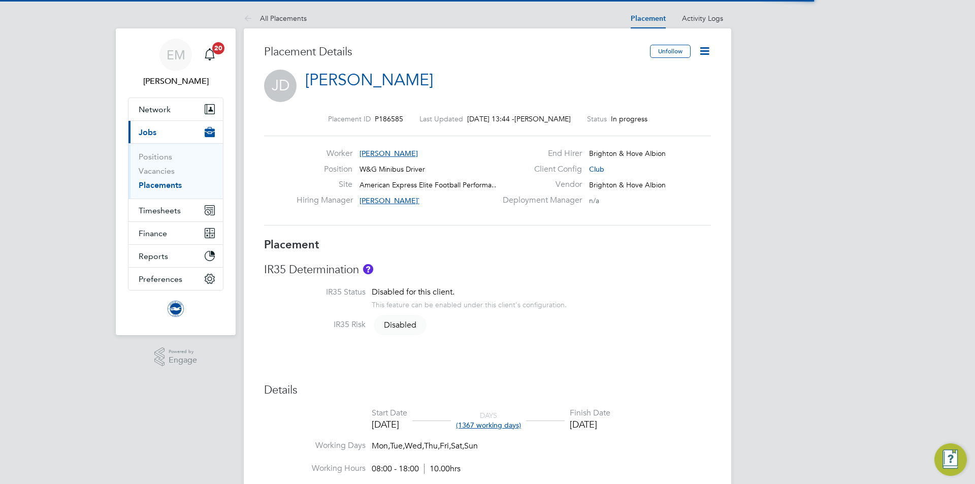
drag, startPoint x: 707, startPoint y: 52, endPoint x: 693, endPoint y: 77, distance: 28.4
click at [707, 53] on icon at bounding box center [704, 51] width 13 height 13
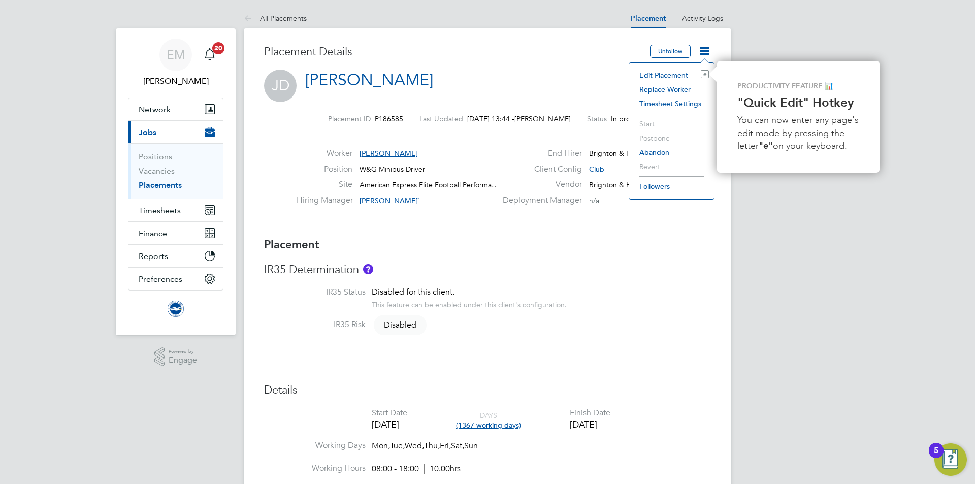
click at [681, 71] on li "Edit Placement e" at bounding box center [671, 75] width 75 height 14
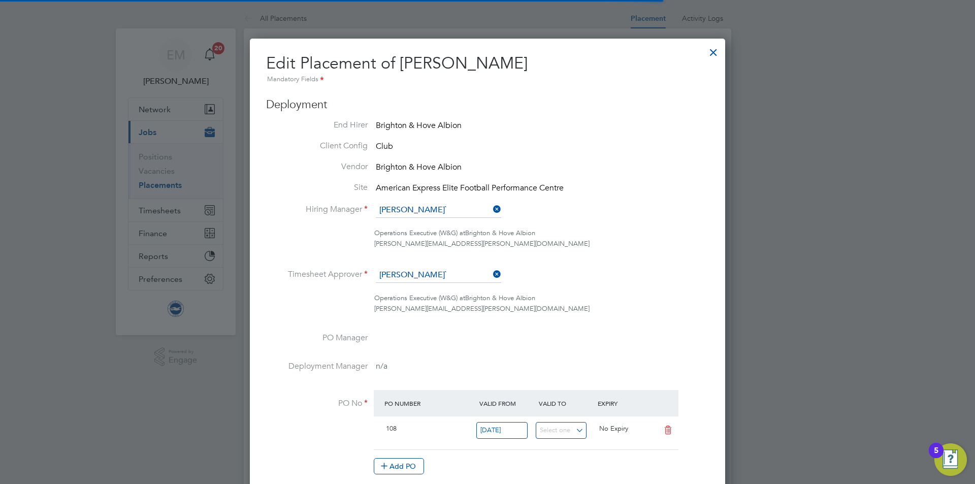
scroll to position [5, 5]
click at [415, 212] on input at bounding box center [438, 210] width 125 height 15
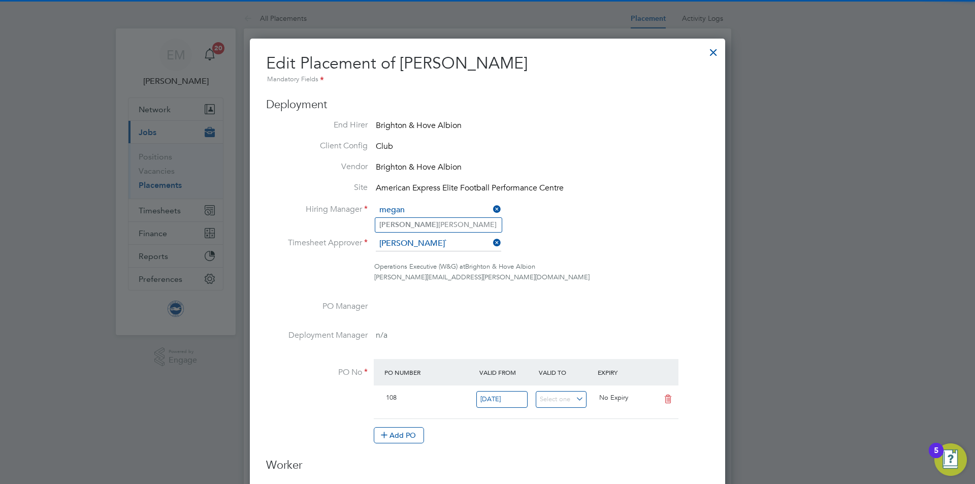
click at [434, 217] on input "megan" at bounding box center [438, 210] width 125 height 15
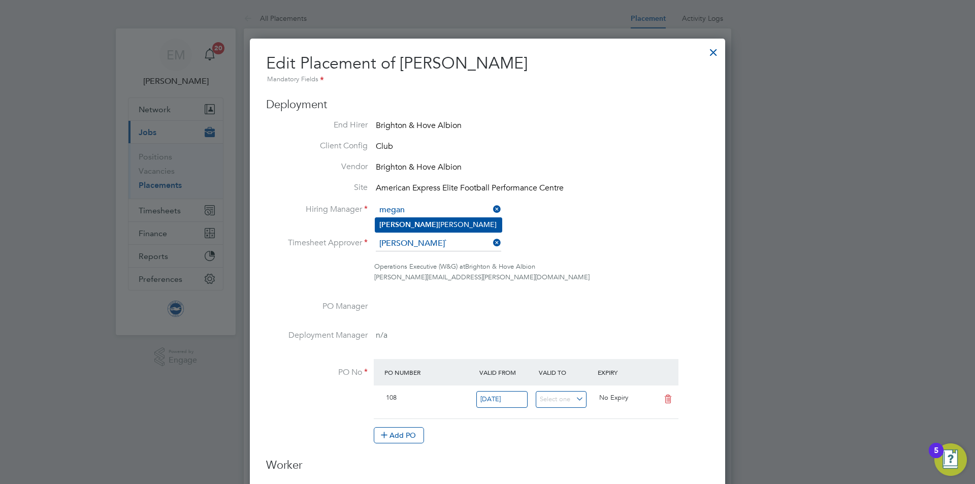
click at [434, 219] on li "[PERSON_NAME]" at bounding box center [438, 225] width 126 height 14
type input "[PERSON_NAME]"
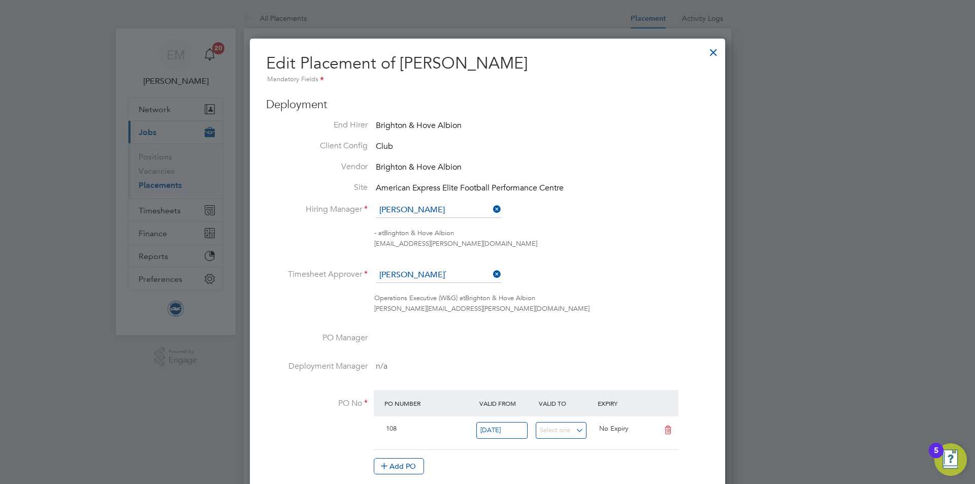
click at [423, 243] on div "[EMAIL_ADDRESS][PERSON_NAME][DOMAIN_NAME]" at bounding box center [541, 244] width 335 height 11
click at [420, 265] on ul "End Hirer Brighton & Hove Albion Client Config Club Vendor Brighton & Hove Albi…" at bounding box center [487, 302] width 443 height 365
click at [420, 266] on ul "End Hirer Brighton & Hove Albion Client Config Club Vendor Brighton & Hove Albi…" at bounding box center [487, 302] width 443 height 365
click at [421, 268] on input at bounding box center [438, 275] width 125 height 15
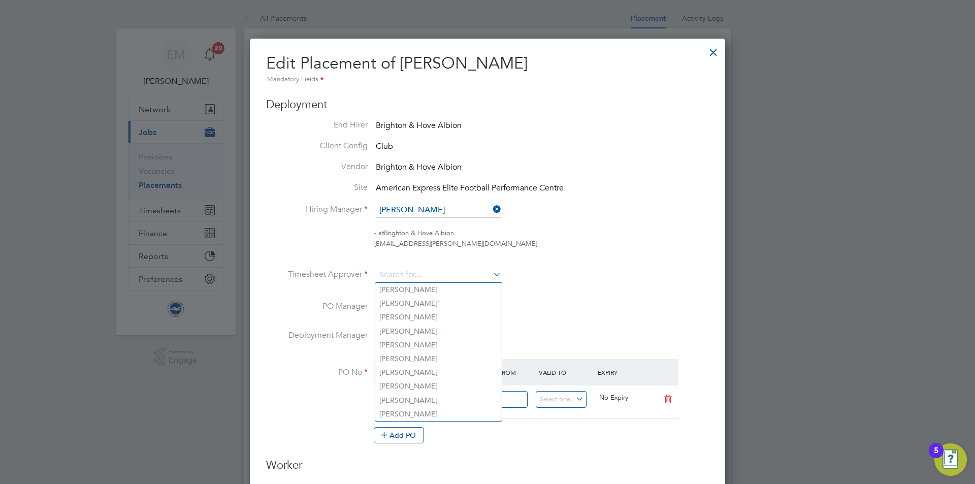
click at [415, 266] on ul "End Hirer Brighton & Hove Albion Client Config Club Vendor Brighton & Hove Albi…" at bounding box center [487, 287] width 443 height 334
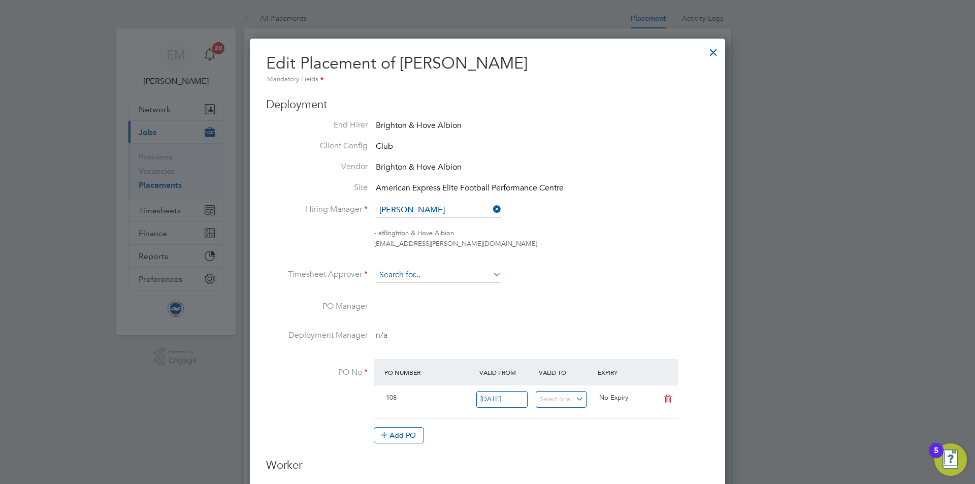
click at [413, 272] on input at bounding box center [438, 275] width 125 height 15
click at [429, 287] on li "[PERSON_NAME]" at bounding box center [438, 290] width 126 height 14
type input "[PERSON_NAME]"
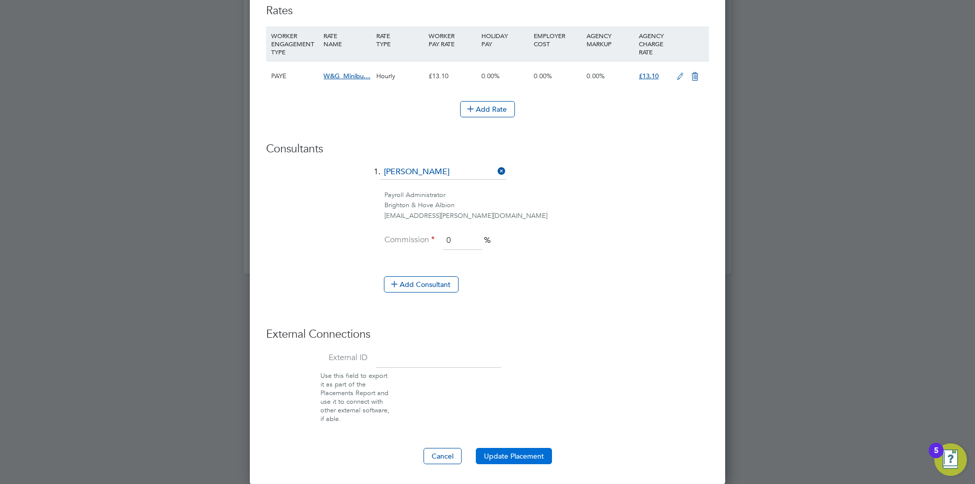
click at [503, 451] on button "Update Placement" at bounding box center [514, 456] width 76 height 16
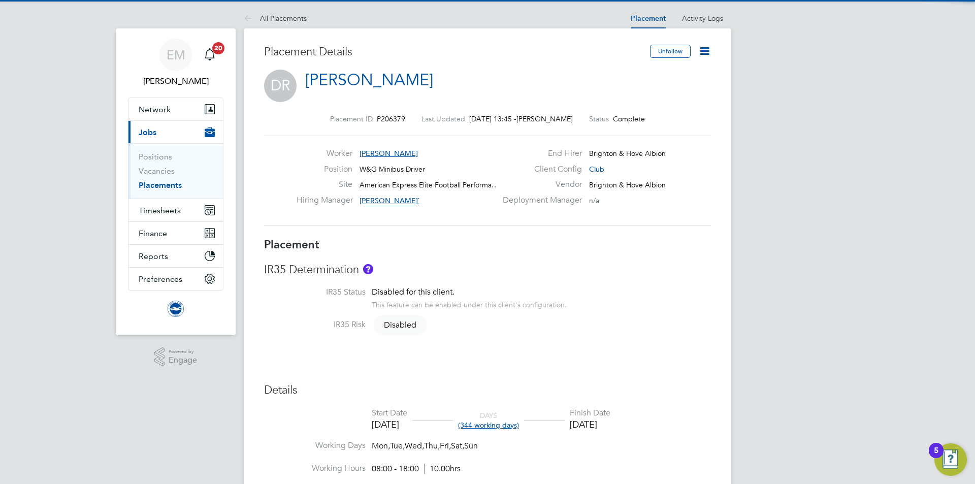
click at [707, 52] on icon at bounding box center [704, 51] width 13 height 13
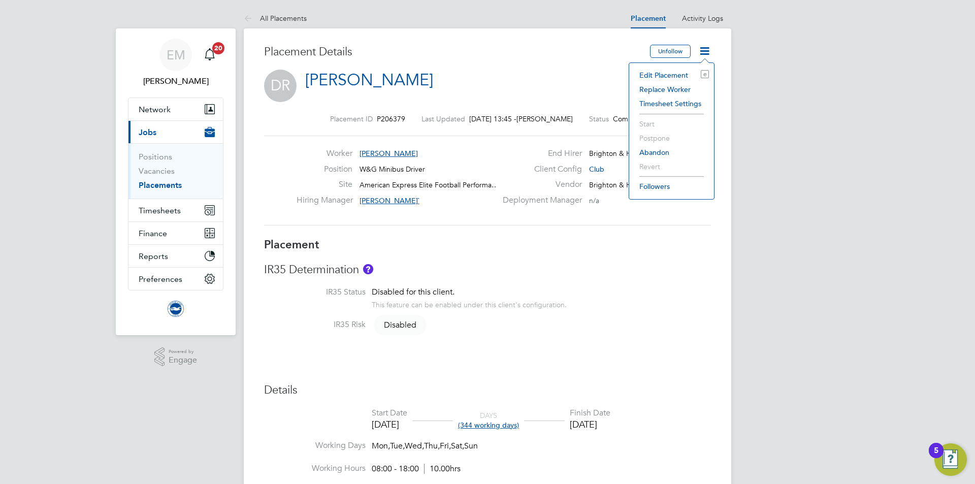
click at [662, 74] on li "Edit Placement e" at bounding box center [671, 75] width 75 height 14
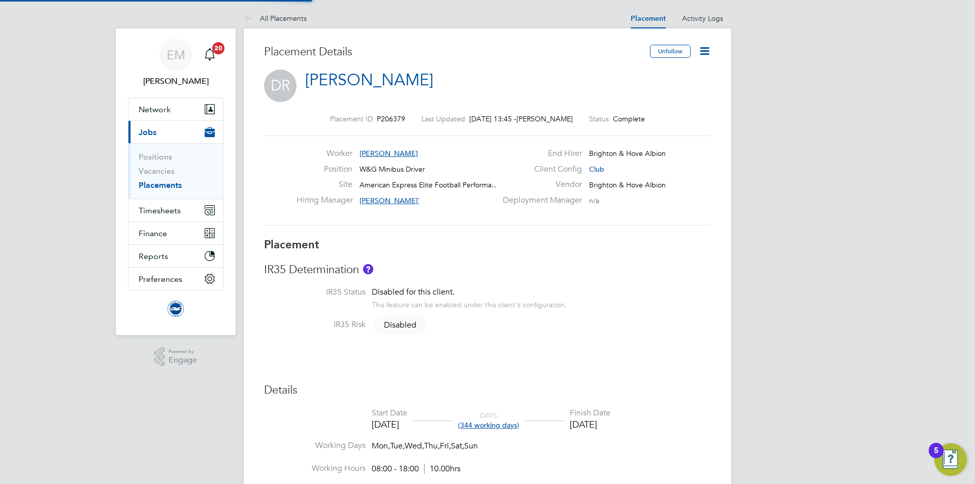
type input "[PERSON_NAME]`"
type input "[DATE]"
type input "08:00"
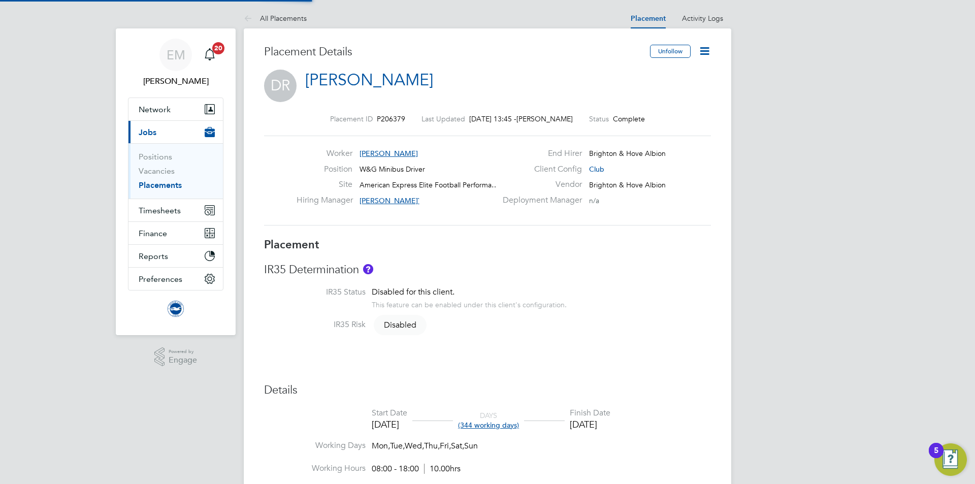
type input "18:00"
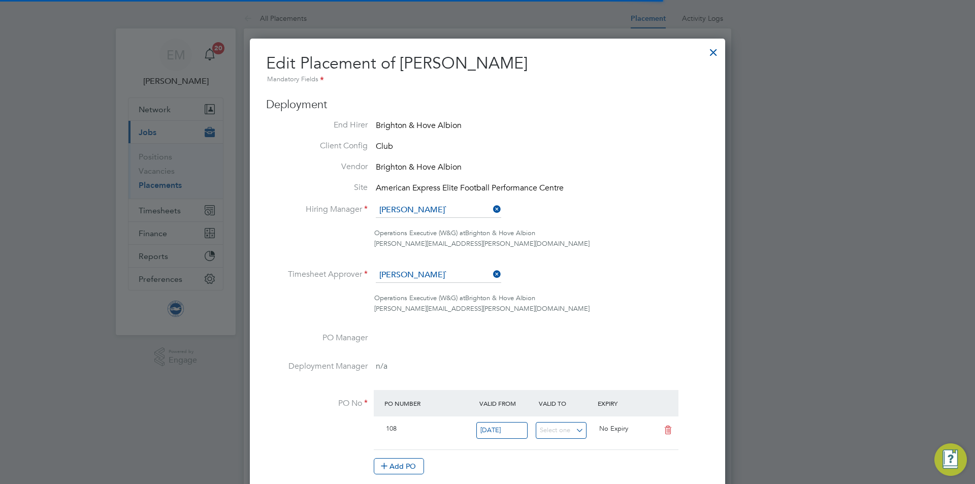
scroll to position [5, 5]
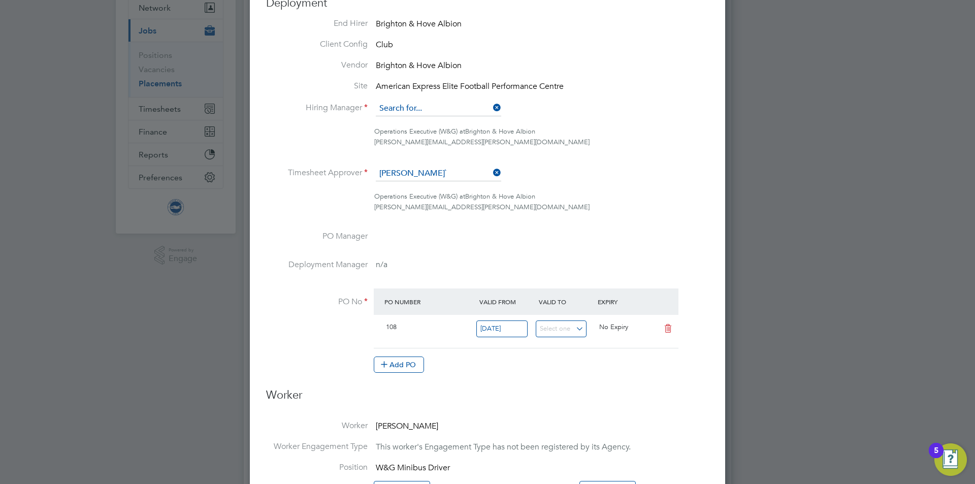
click at [417, 112] on input at bounding box center [438, 108] width 125 height 15
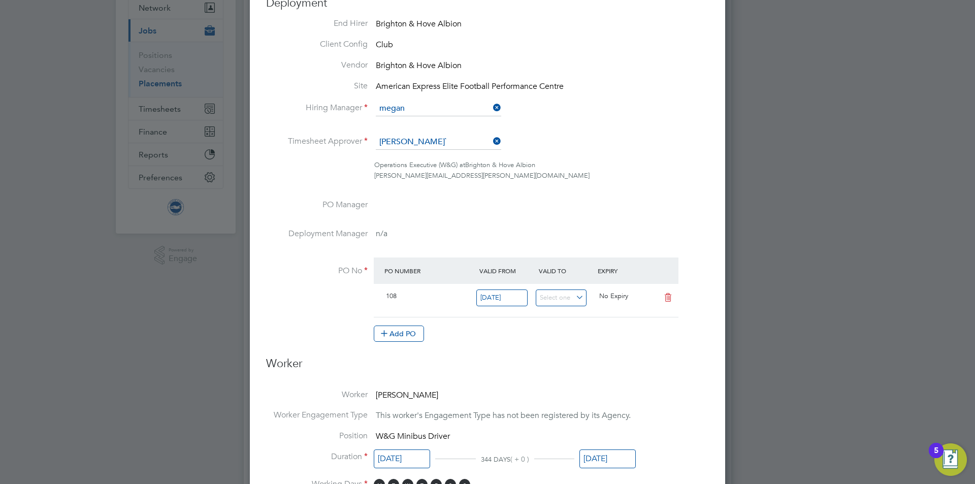
click at [413, 116] on li "Megan Morris" at bounding box center [438, 123] width 126 height 14
type input "[PERSON_NAME]"
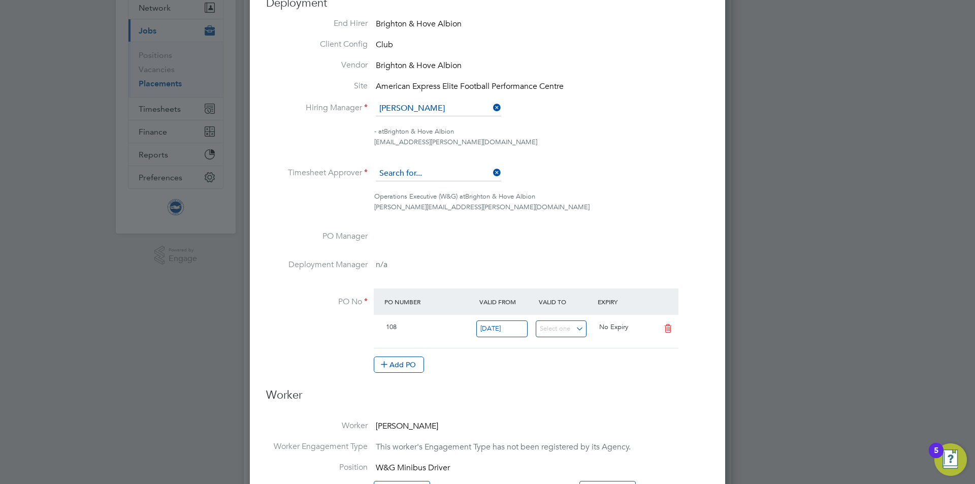
click at [422, 174] on input at bounding box center [438, 173] width 125 height 15
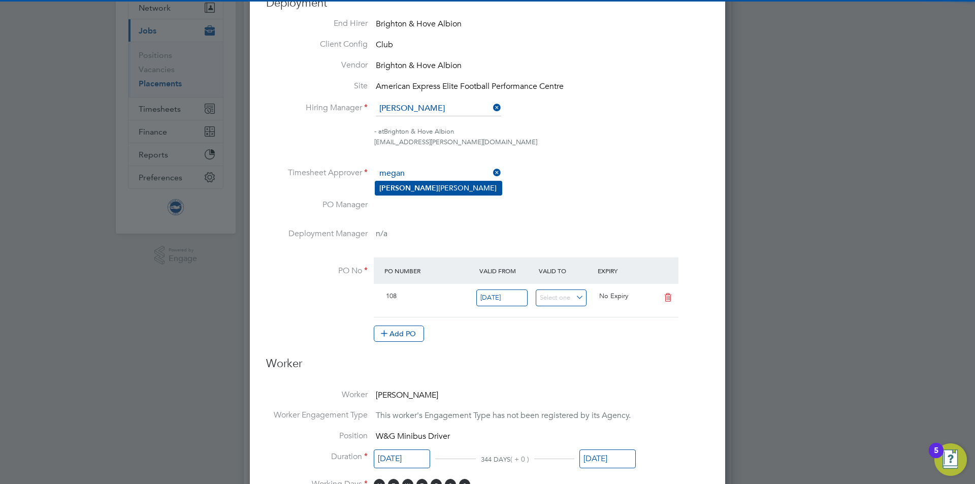
click at [425, 189] on li "Megan Morris" at bounding box center [438, 188] width 126 height 14
type input "[PERSON_NAME]"
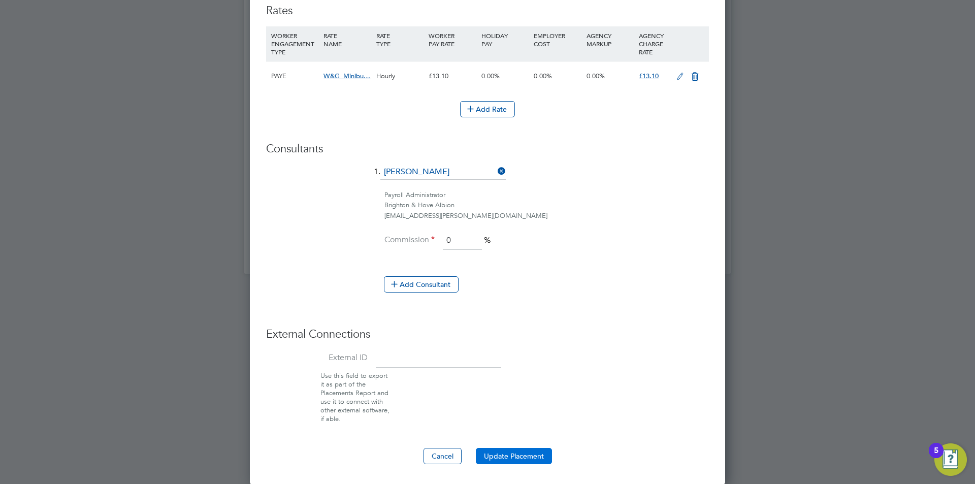
click at [510, 457] on button "Update Placement" at bounding box center [514, 456] width 76 height 16
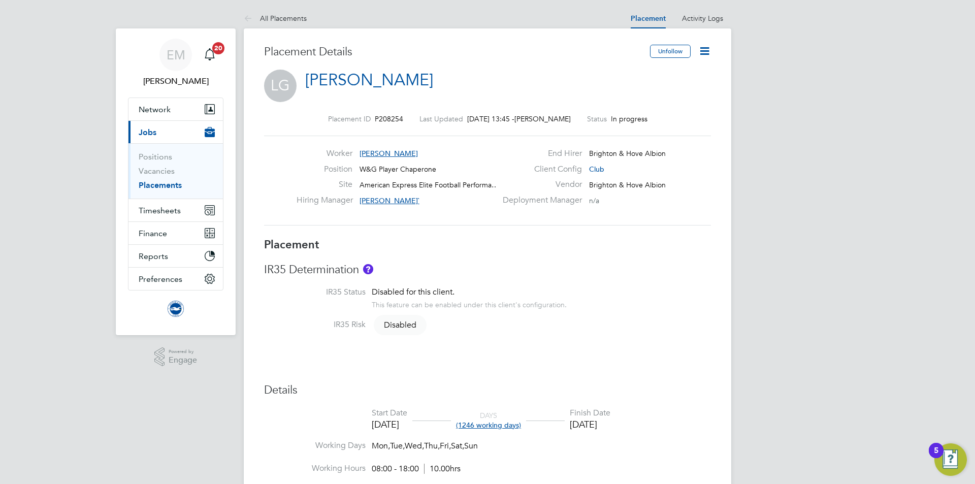
click at [705, 51] on icon at bounding box center [704, 51] width 13 height 13
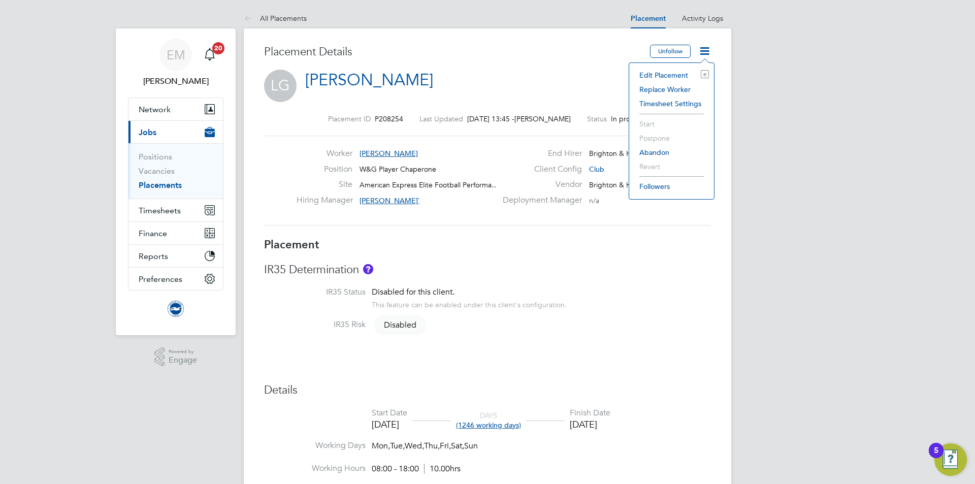
click at [663, 74] on li "Edit Placement e" at bounding box center [671, 75] width 75 height 14
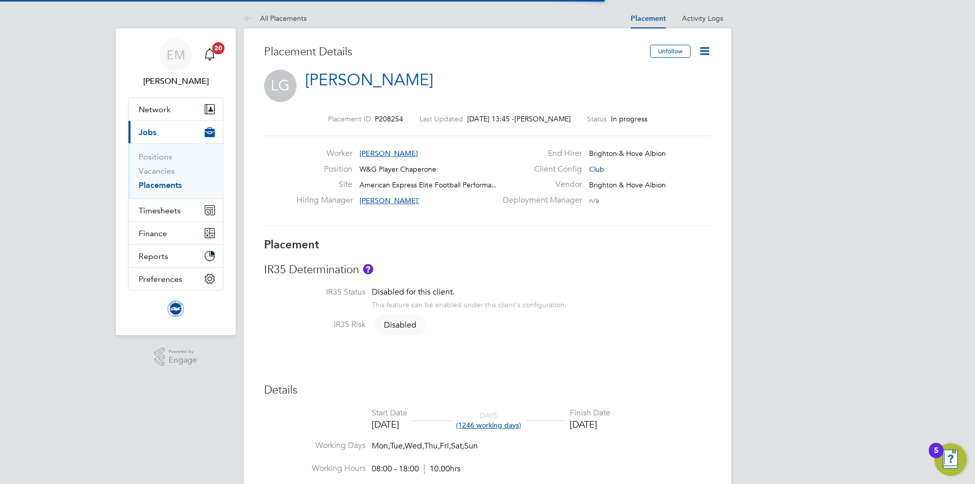
scroll to position [5, 5]
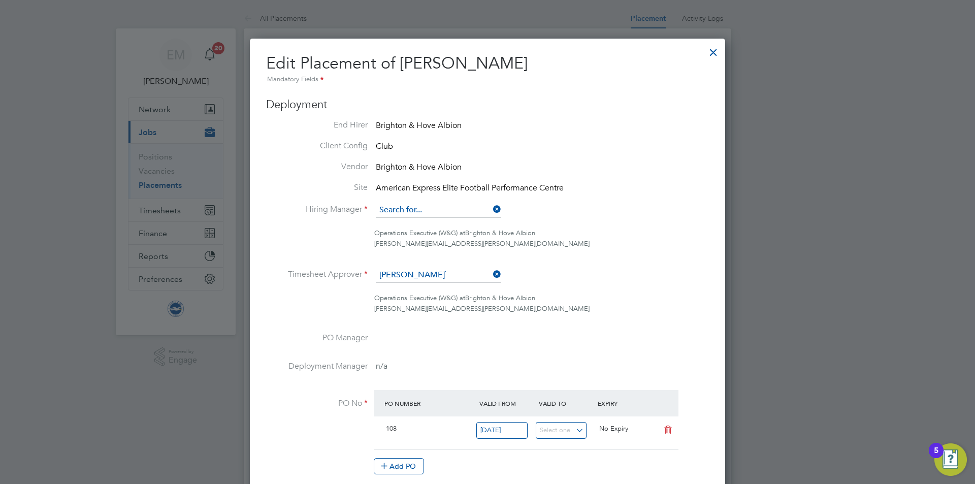
click at [417, 214] on input at bounding box center [438, 210] width 125 height 15
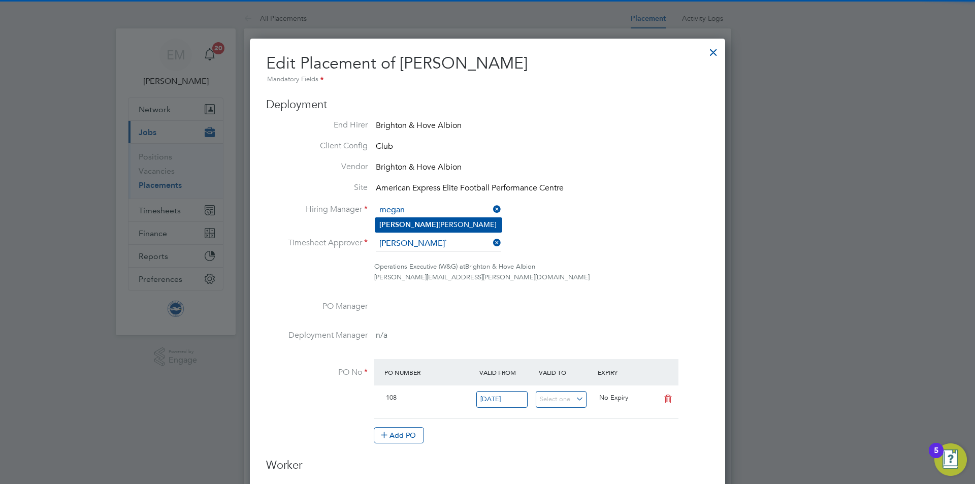
click at [416, 223] on li "[PERSON_NAME]" at bounding box center [438, 225] width 126 height 14
type input "[PERSON_NAME]"
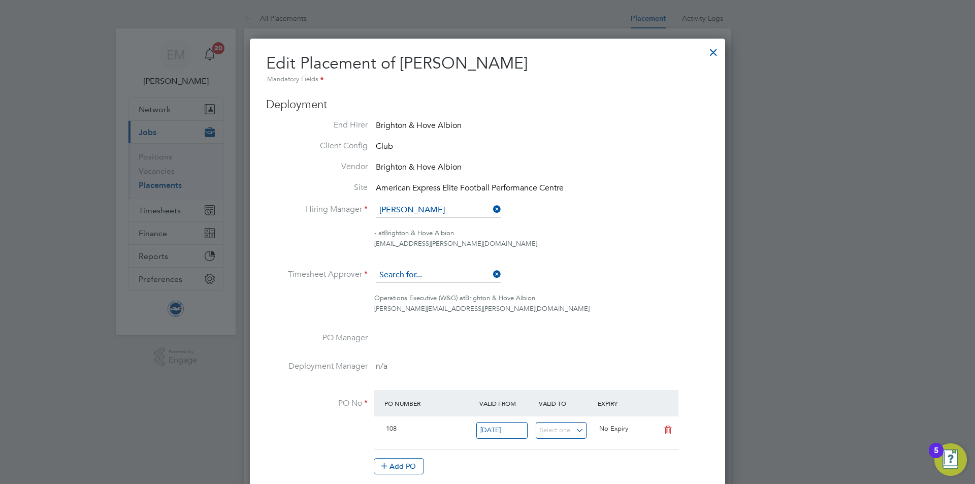
click at [404, 276] on input at bounding box center [438, 275] width 125 height 15
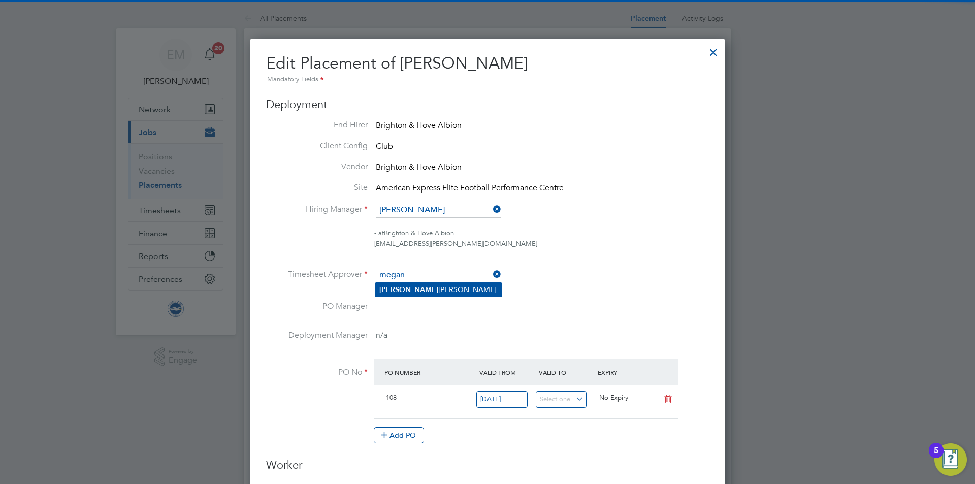
click at [408, 293] on li "[PERSON_NAME]" at bounding box center [438, 290] width 126 height 14
type input "[PERSON_NAME]"
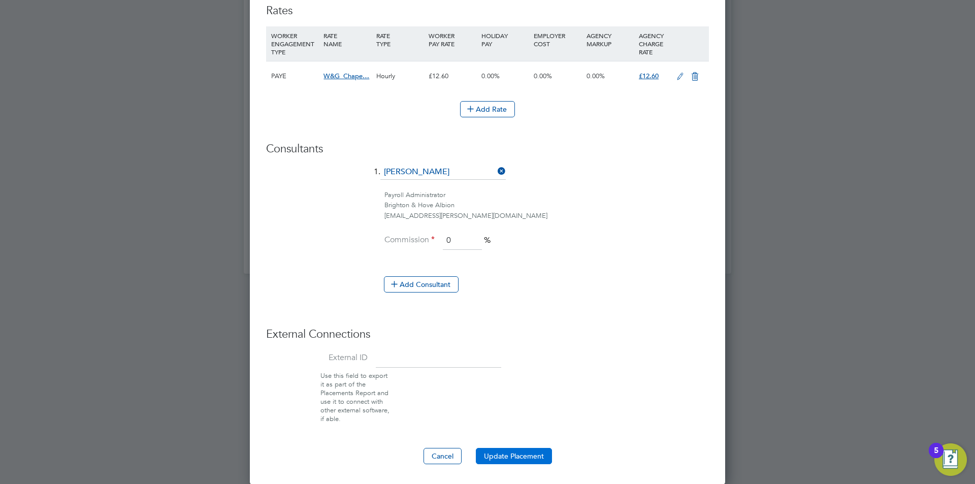
click at [482, 453] on button "Update Placement" at bounding box center [514, 456] width 76 height 16
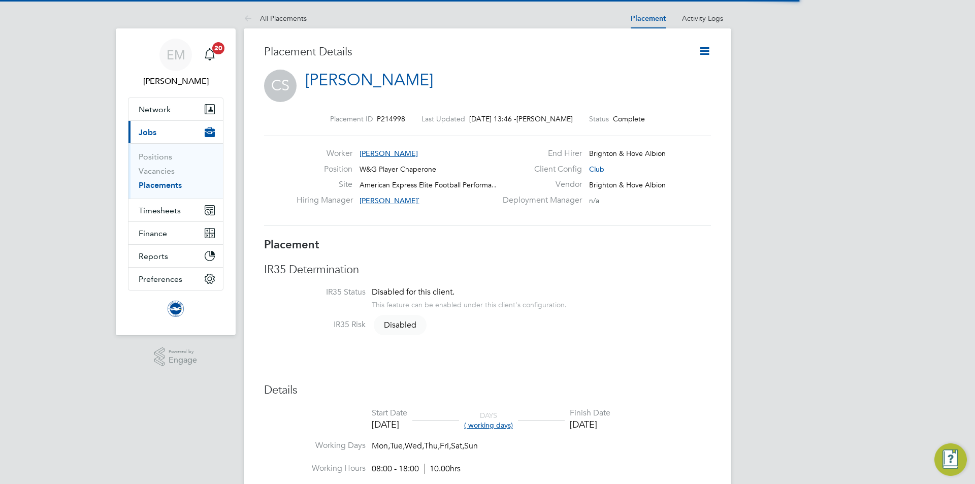
click at [699, 49] on icon at bounding box center [704, 51] width 13 height 13
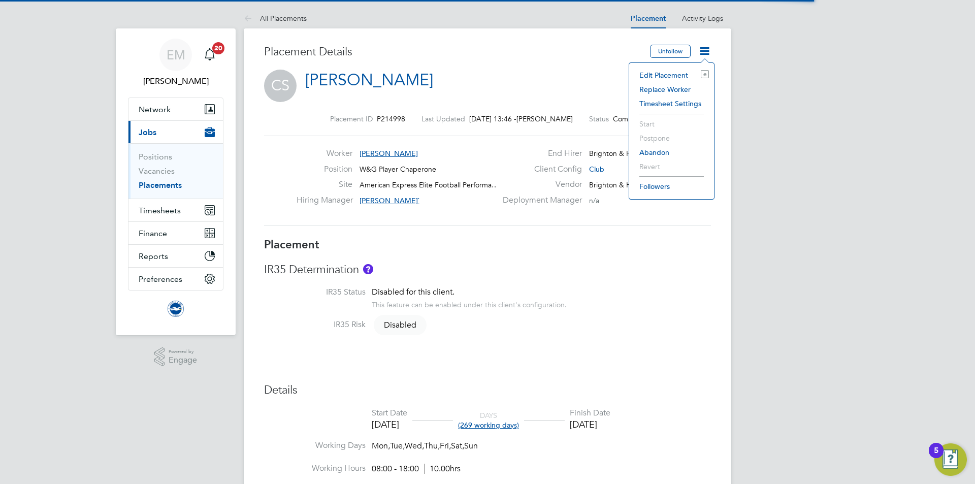
click at [677, 67] on div "Edit Placement e Replace Worker Timesheet Settings Start Postpone Abandon Rever…" at bounding box center [672, 130] width 86 height 137
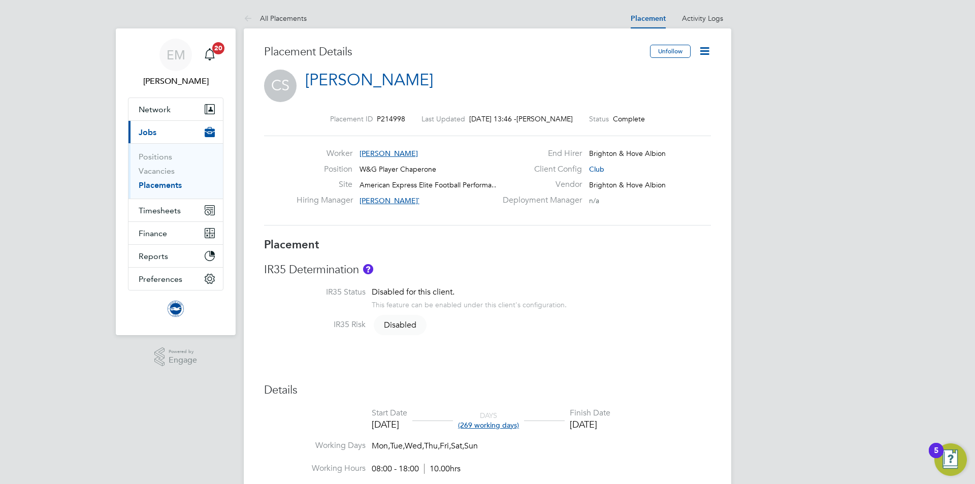
click at [701, 56] on icon at bounding box center [704, 51] width 13 height 13
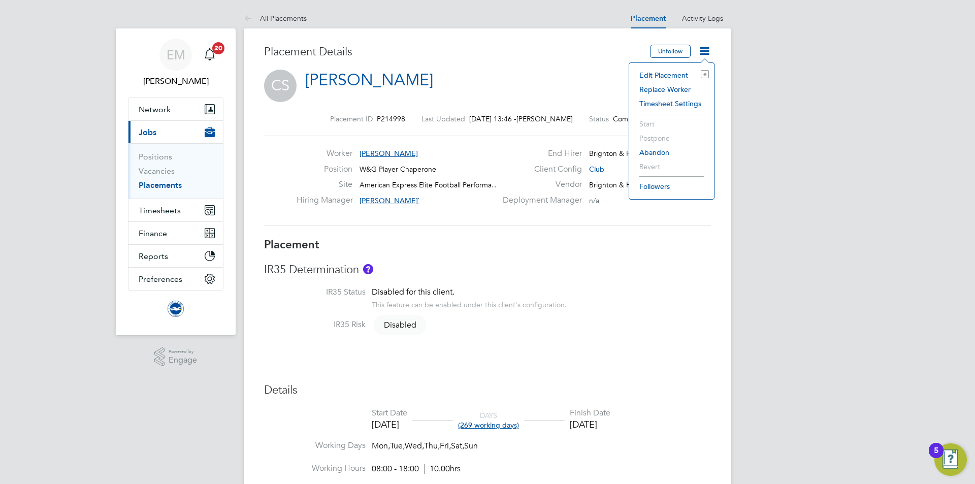
click at [675, 75] on li "Edit Placement e" at bounding box center [671, 75] width 75 height 14
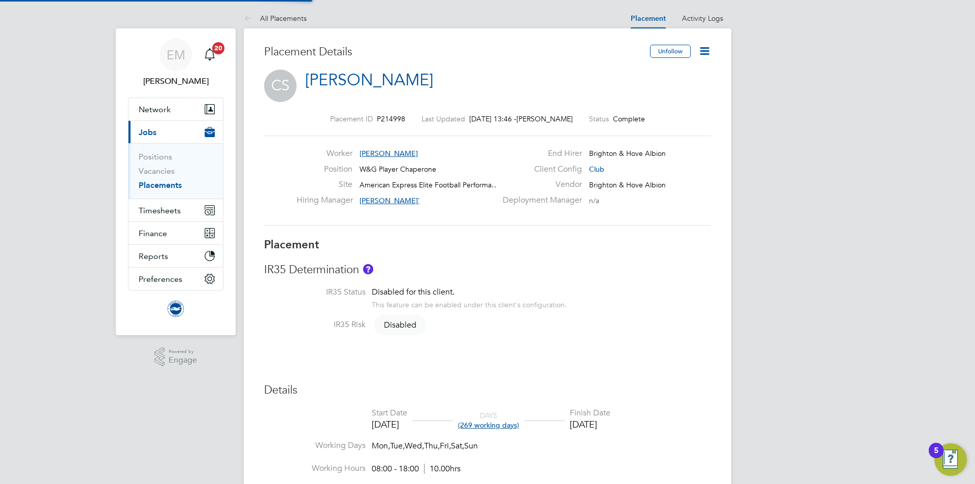
type input "[PERSON_NAME]`"
type input "22 Apr 2024"
type input "15 Jan 2025"
type input "08:00"
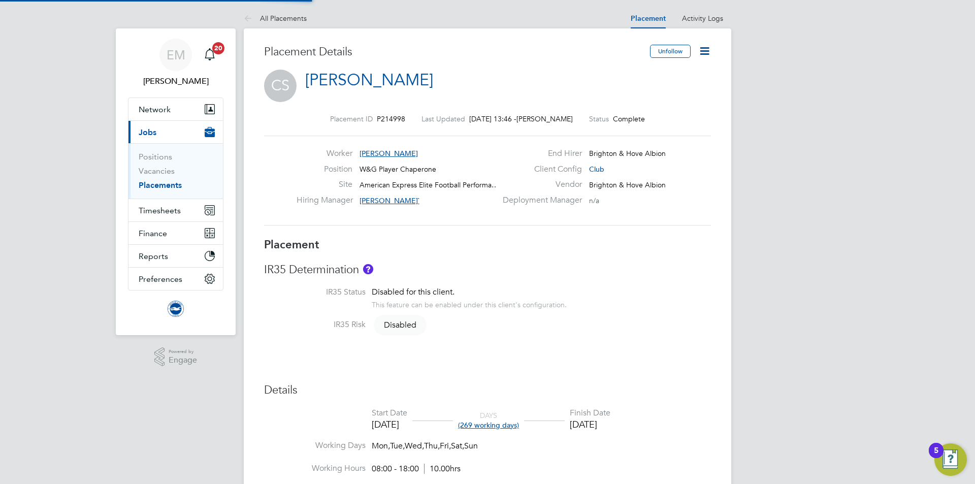
type input "18:00"
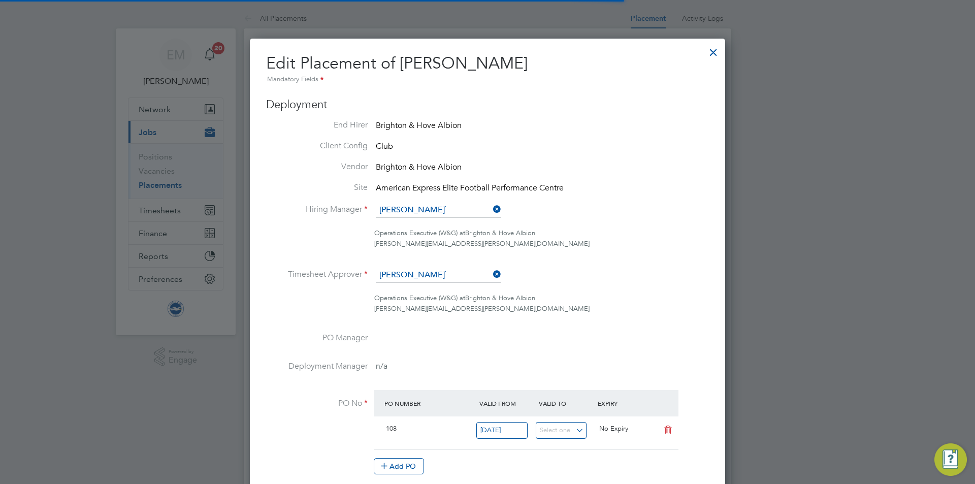
scroll to position [5, 5]
click at [420, 206] on input at bounding box center [438, 210] width 125 height 15
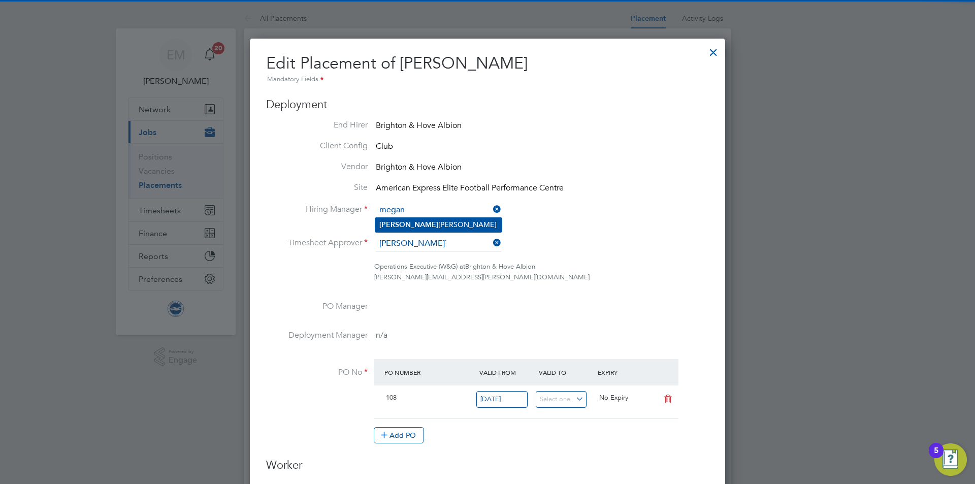
click at [416, 219] on li "[PERSON_NAME]" at bounding box center [438, 225] width 126 height 14
type input "[PERSON_NAME]"
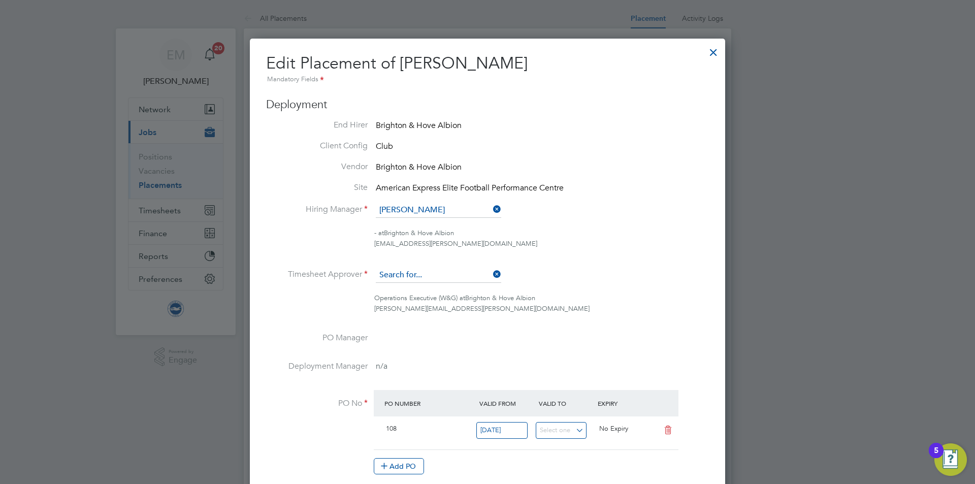
click at [408, 271] on input at bounding box center [438, 275] width 125 height 15
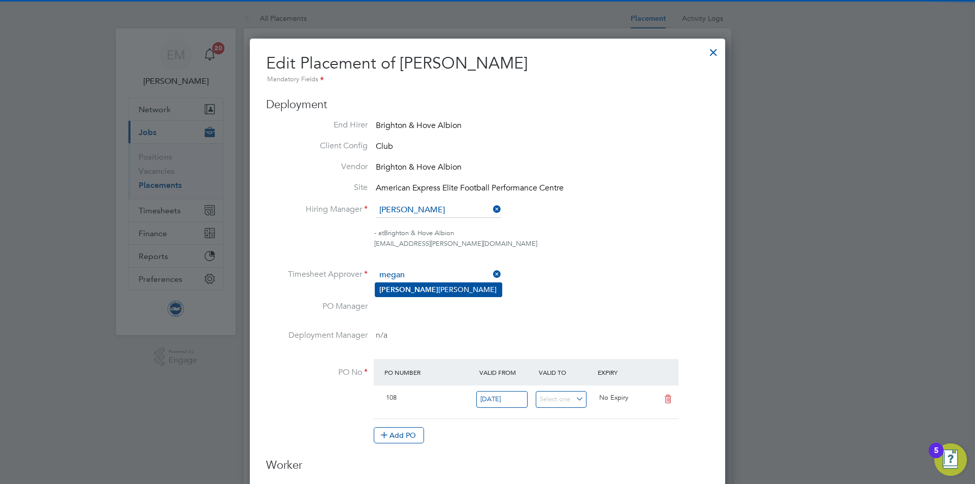
click at [418, 289] on li "[PERSON_NAME]" at bounding box center [438, 290] width 126 height 14
type input "[PERSON_NAME]"
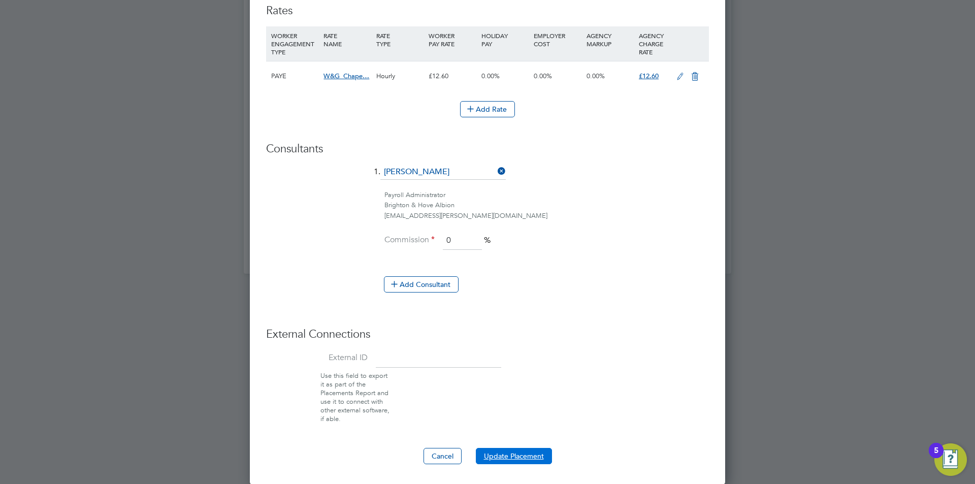
click at [518, 449] on button "Update Placement" at bounding box center [514, 456] width 76 height 16
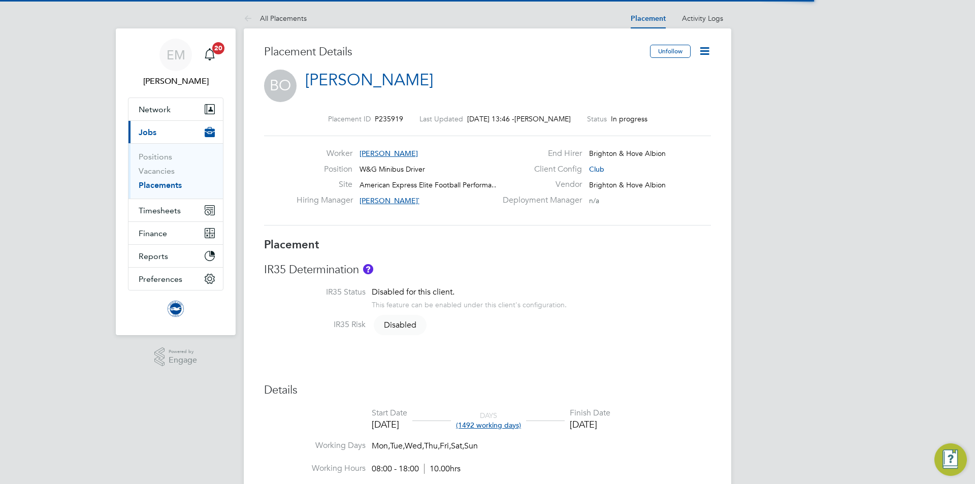
click at [703, 50] on icon at bounding box center [704, 51] width 13 height 13
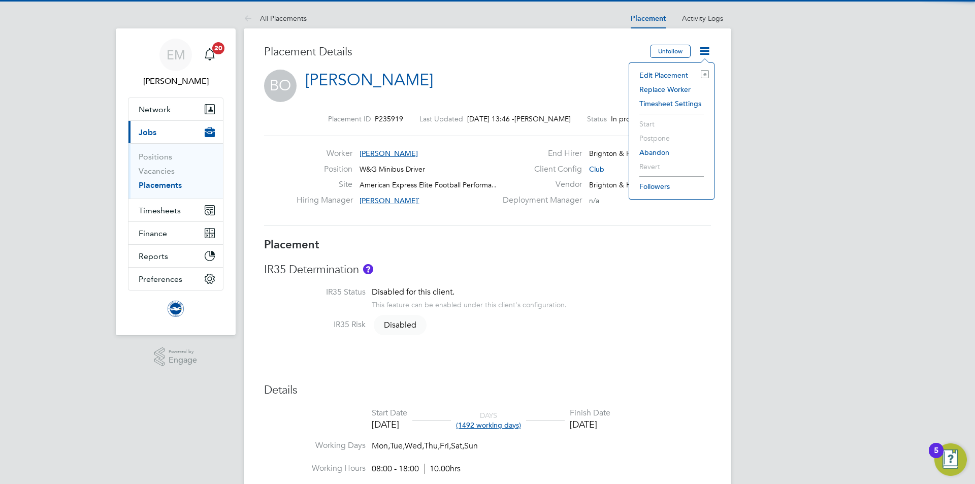
click at [673, 69] on li "Edit Placement e" at bounding box center [671, 75] width 75 height 14
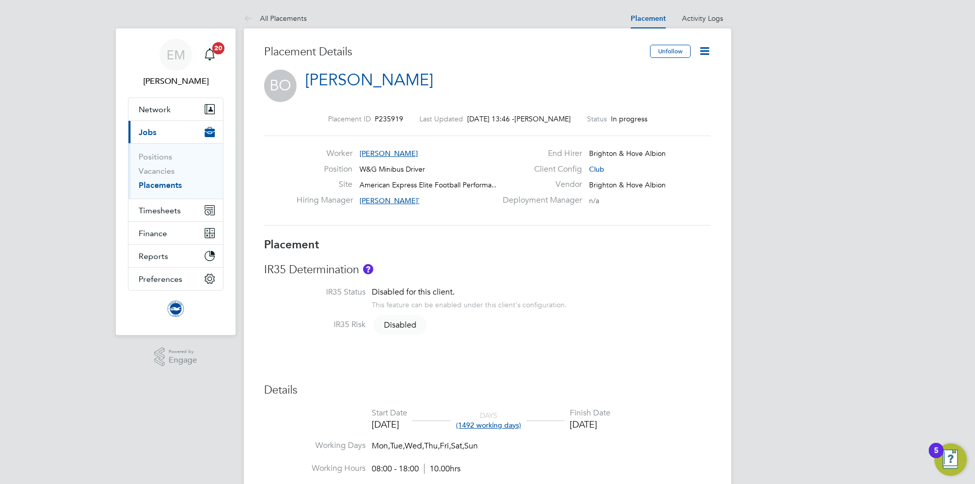
type input "[PERSON_NAME]`"
type input "[DATE]"
type input "08:00"
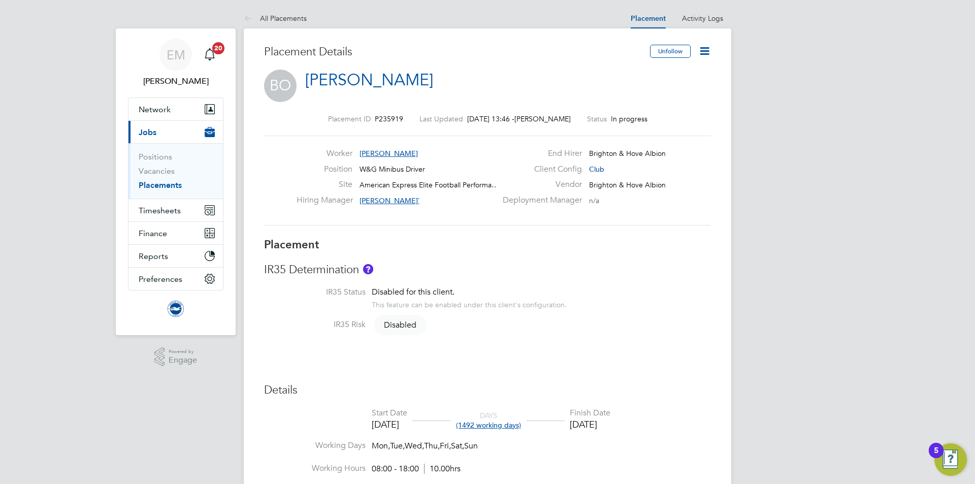
type input "18:00"
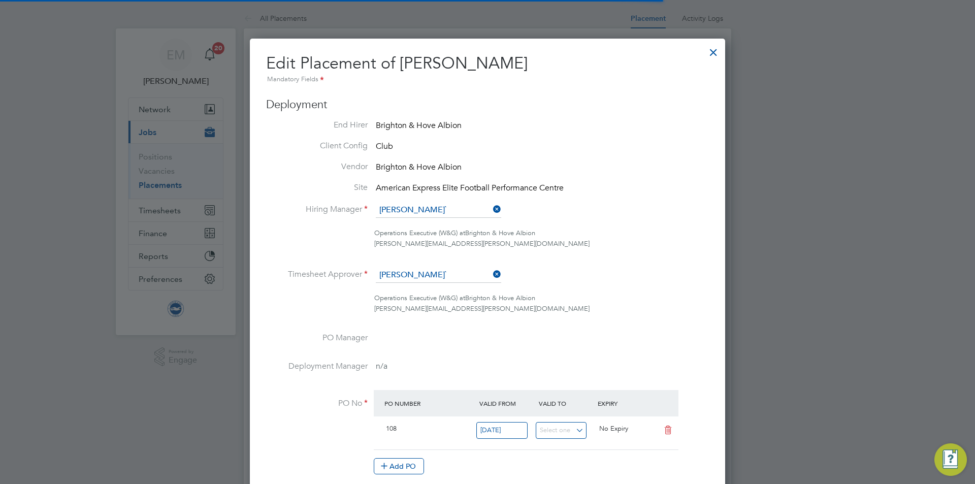
scroll to position [5, 5]
click at [418, 212] on input at bounding box center [438, 210] width 125 height 15
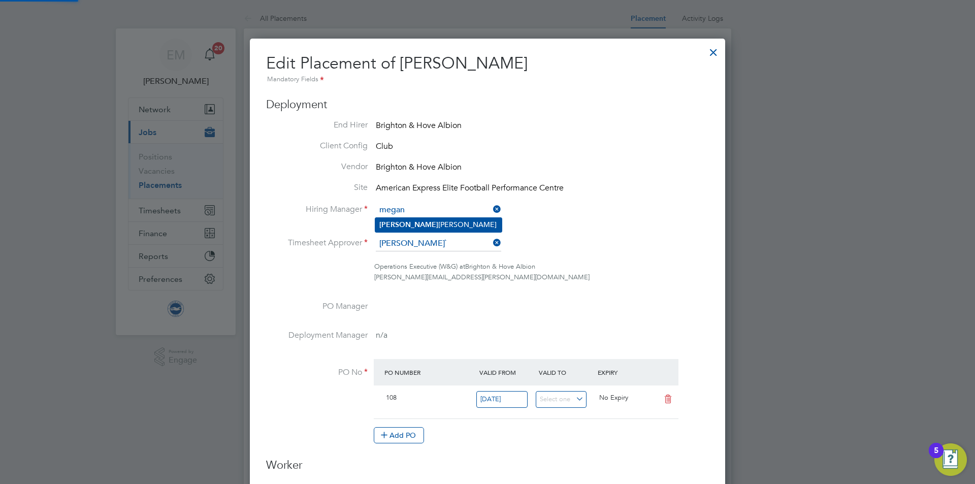
click at [427, 224] on li "[PERSON_NAME]" at bounding box center [438, 225] width 126 height 14
type input "[PERSON_NAME]"
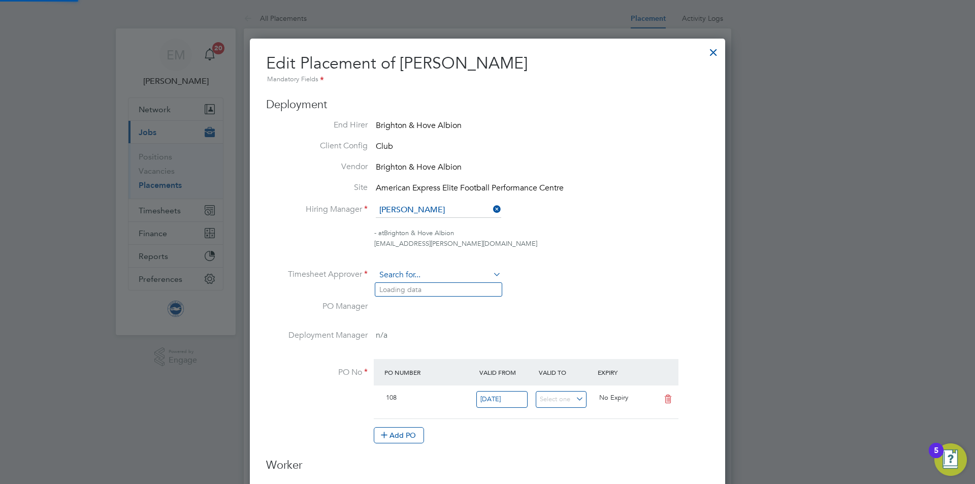
click at [397, 271] on input at bounding box center [438, 275] width 125 height 15
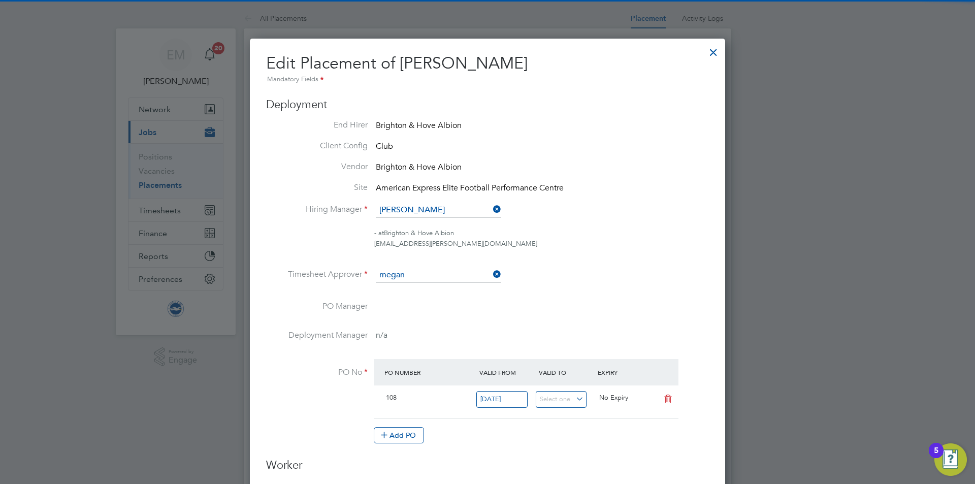
click at [399, 285] on b "[PERSON_NAME]" at bounding box center [408, 289] width 59 height 9
type input "[PERSON_NAME]"
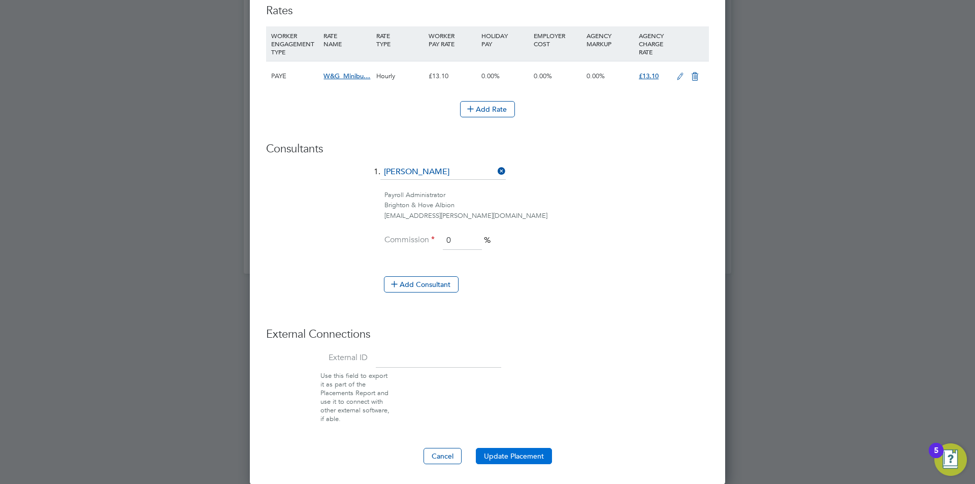
click at [503, 453] on button "Update Placement" at bounding box center [514, 456] width 76 height 16
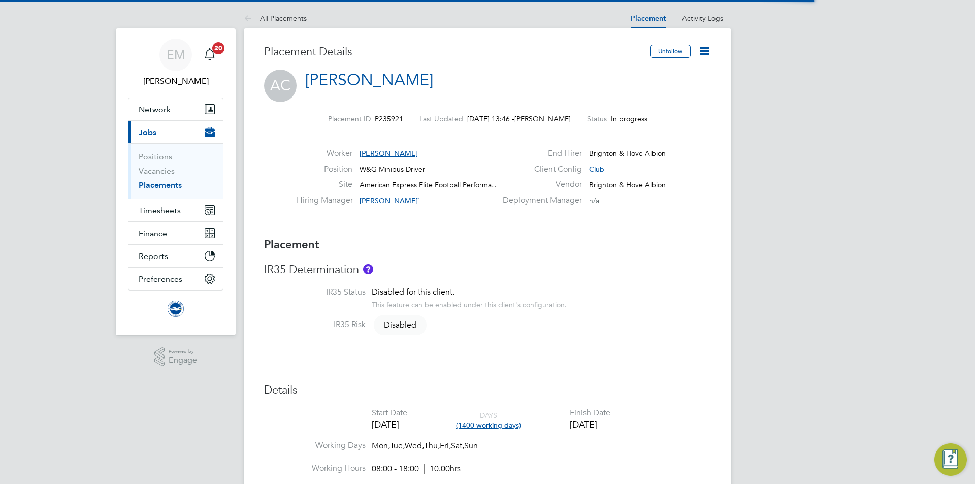
click at [702, 45] on icon at bounding box center [704, 51] width 13 height 13
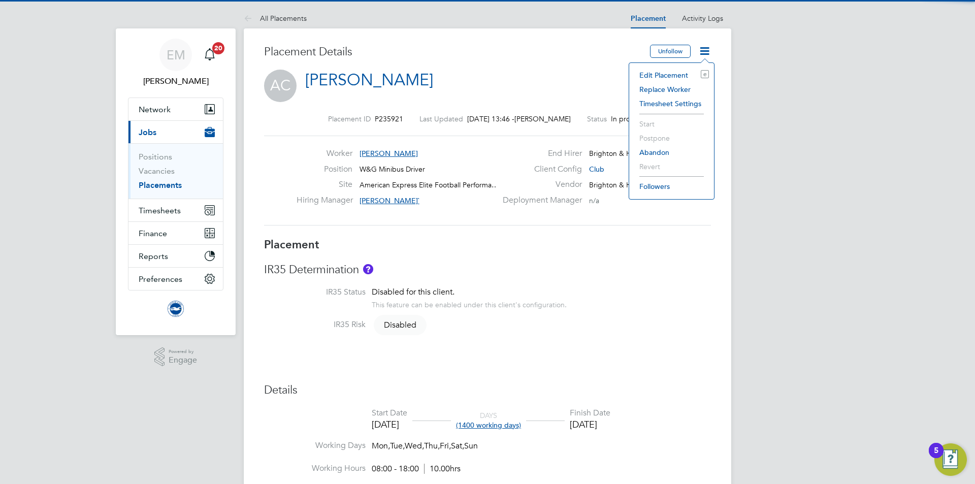
click at [682, 73] on li "Edit Placement e" at bounding box center [671, 75] width 75 height 14
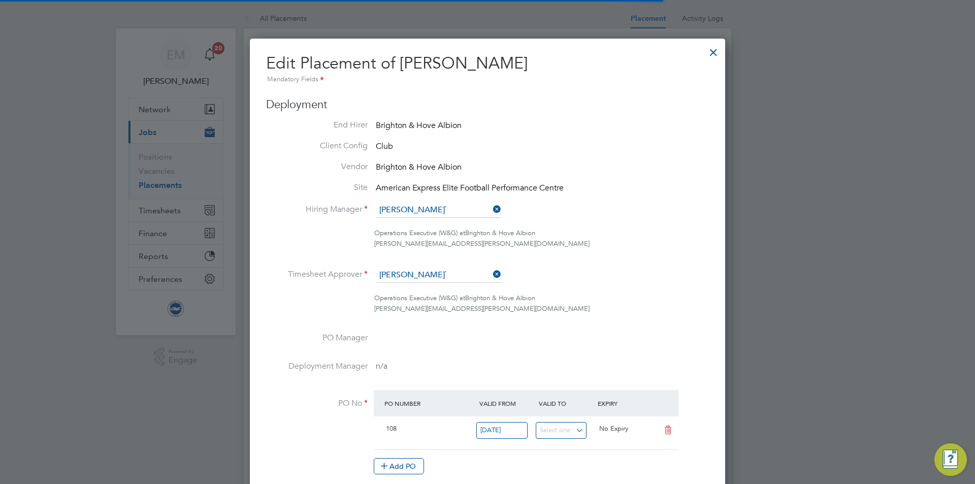
scroll to position [5, 5]
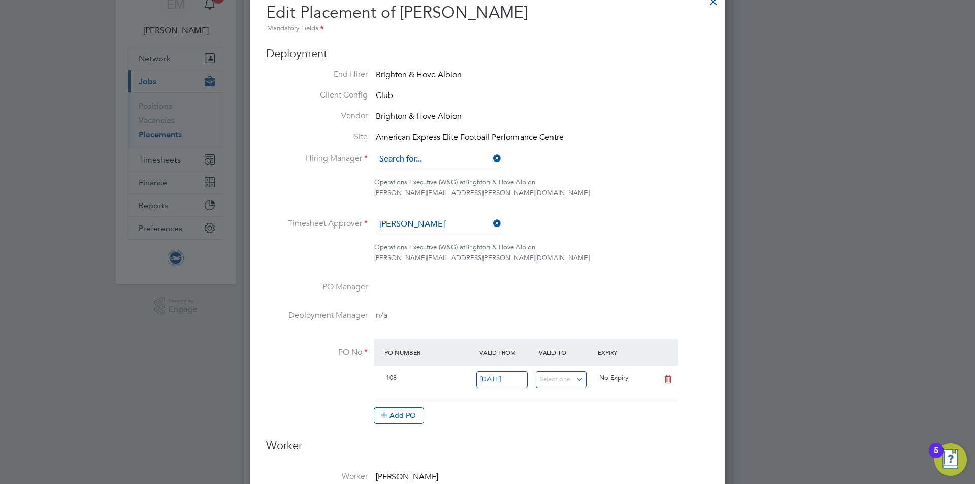
click at [392, 158] on input at bounding box center [438, 159] width 125 height 15
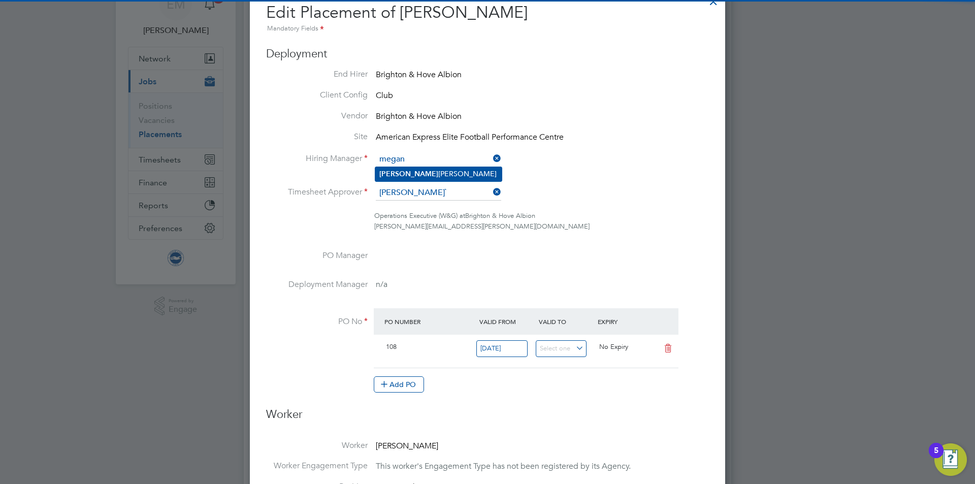
click at [415, 175] on li "[PERSON_NAME]" at bounding box center [438, 174] width 126 height 14
type input "[PERSON_NAME]"
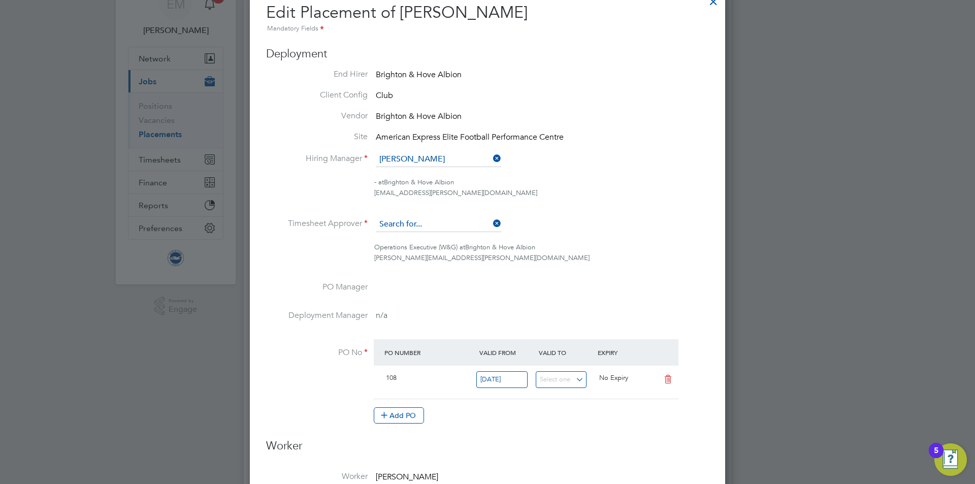
click at [407, 220] on input at bounding box center [438, 224] width 125 height 15
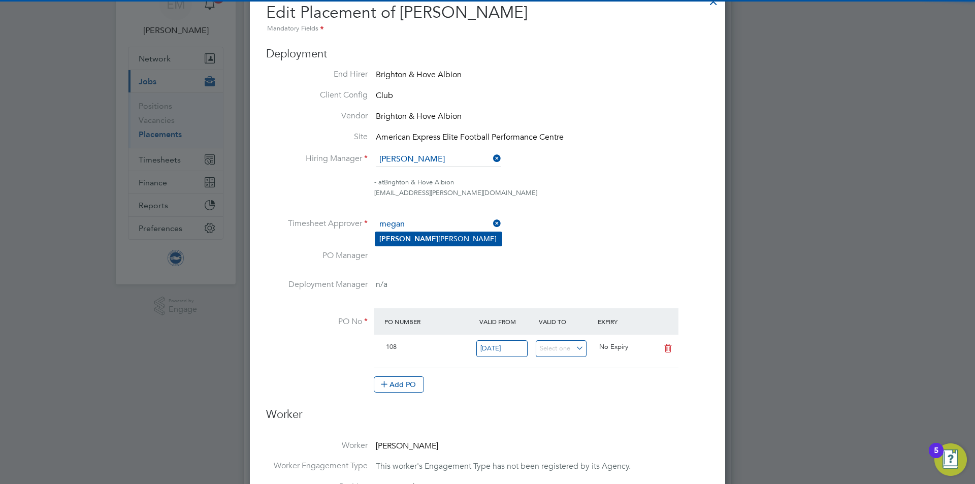
click at [417, 239] on li "[PERSON_NAME]" at bounding box center [438, 239] width 126 height 14
type input "[PERSON_NAME]"
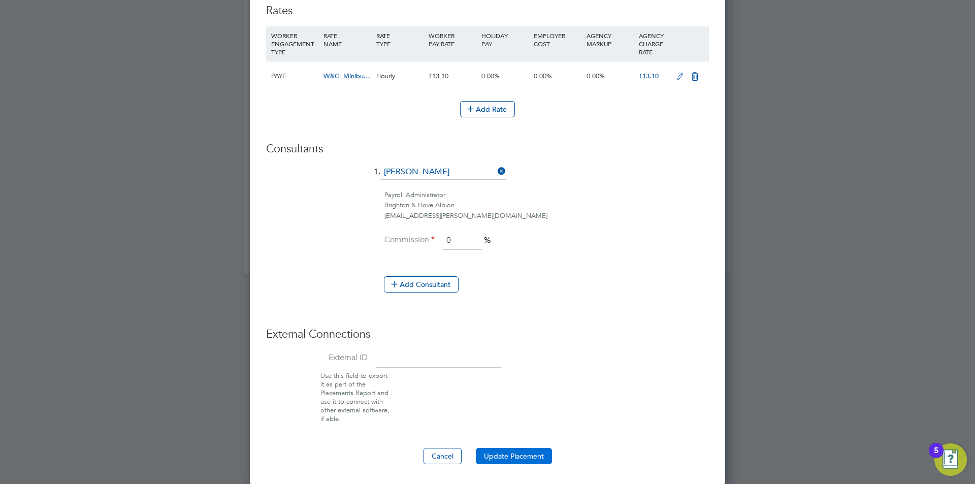
click at [493, 453] on button "Update Placement" at bounding box center [514, 456] width 76 height 16
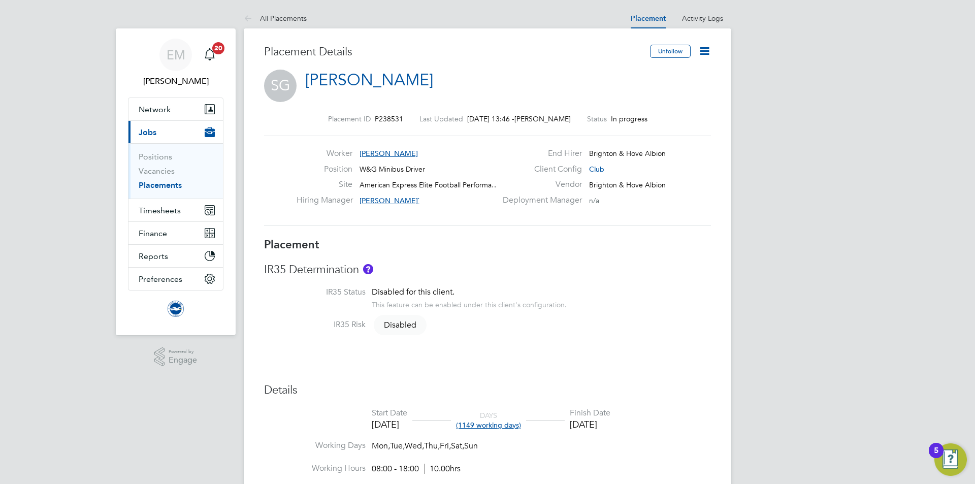
click at [704, 54] on icon at bounding box center [704, 51] width 13 height 13
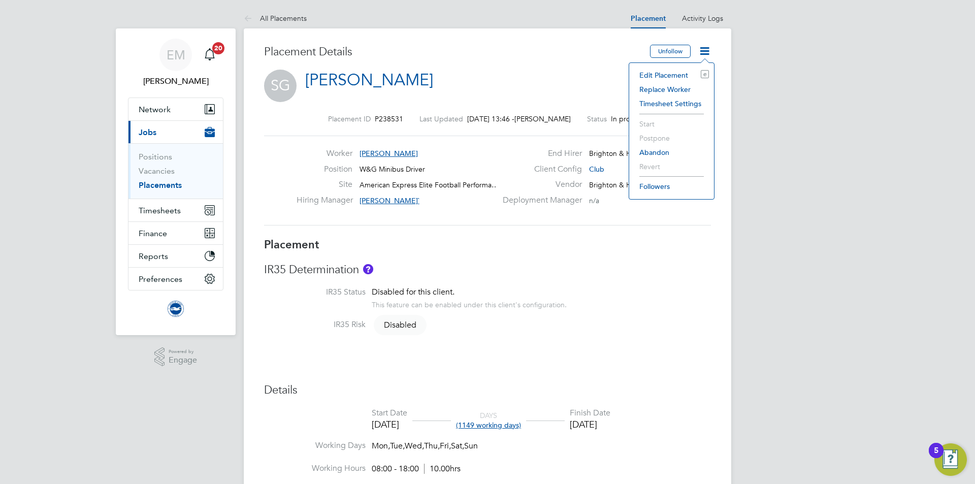
click at [657, 77] on li "Edit Placement e" at bounding box center [671, 75] width 75 height 14
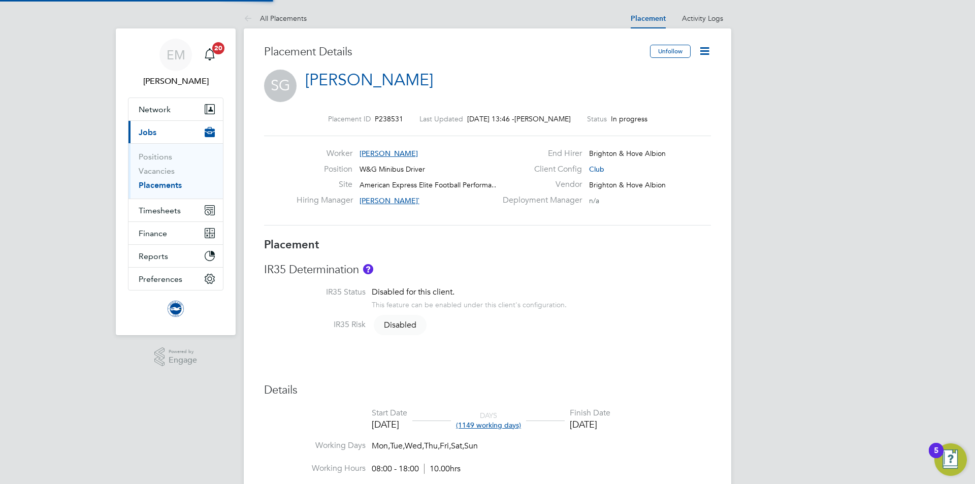
type input "[PERSON_NAME]`"
type input "08 Aug 2024"
type input "30 Sep 2027"
type input "08:00"
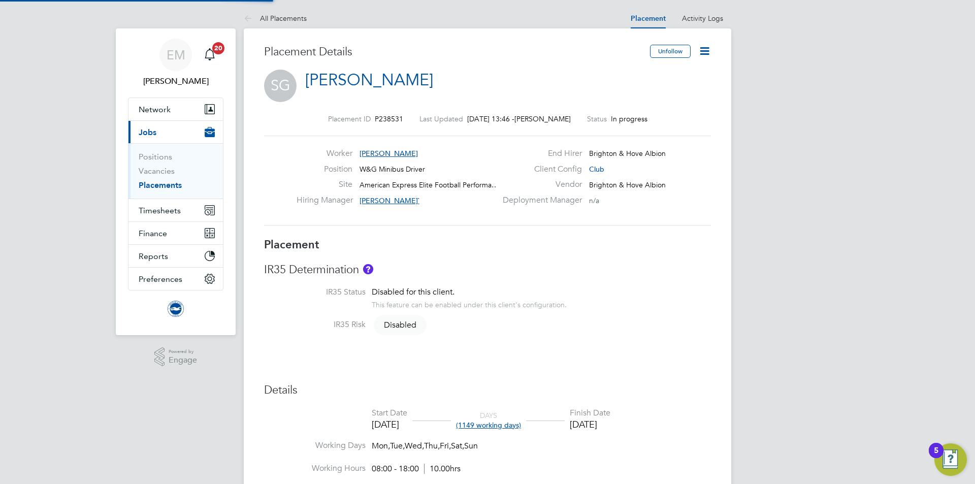
type input "18:00"
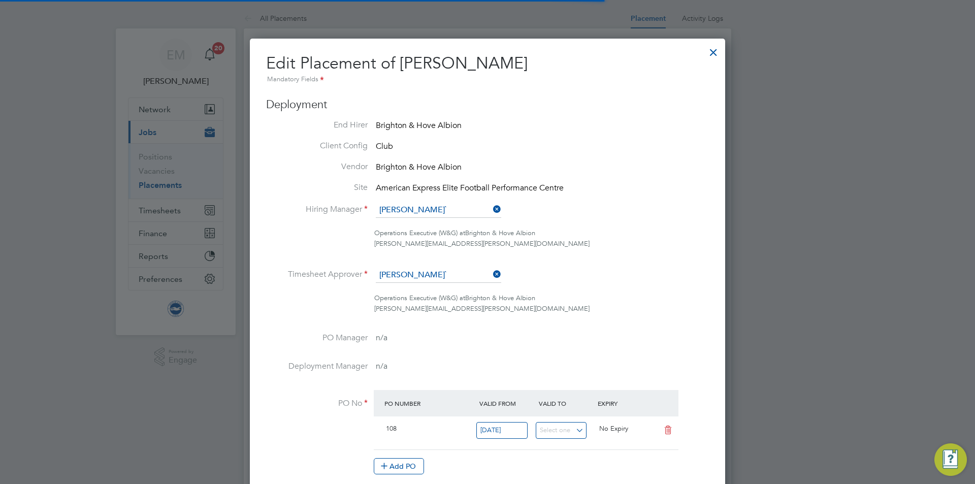
scroll to position [5, 5]
click at [411, 212] on input at bounding box center [438, 210] width 125 height 15
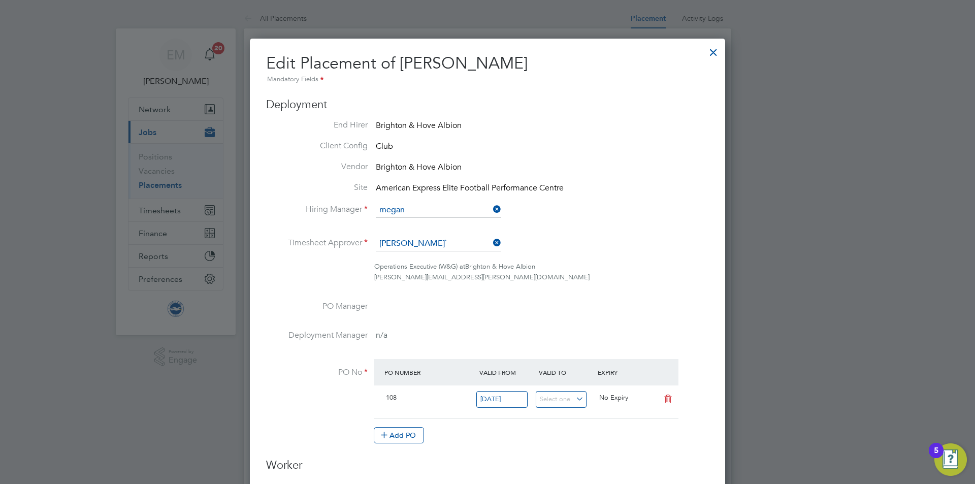
click at [430, 225] on li "[PERSON_NAME]" at bounding box center [438, 225] width 126 height 14
type input "[PERSON_NAME]"
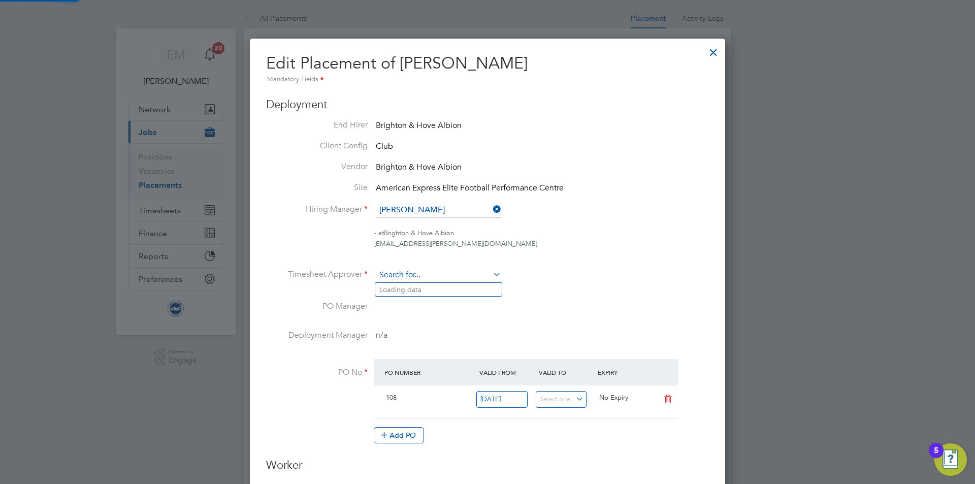
click at [410, 276] on input at bounding box center [438, 275] width 125 height 15
click at [409, 291] on li "[PERSON_NAME]" at bounding box center [438, 290] width 126 height 14
type input "[PERSON_NAME]"
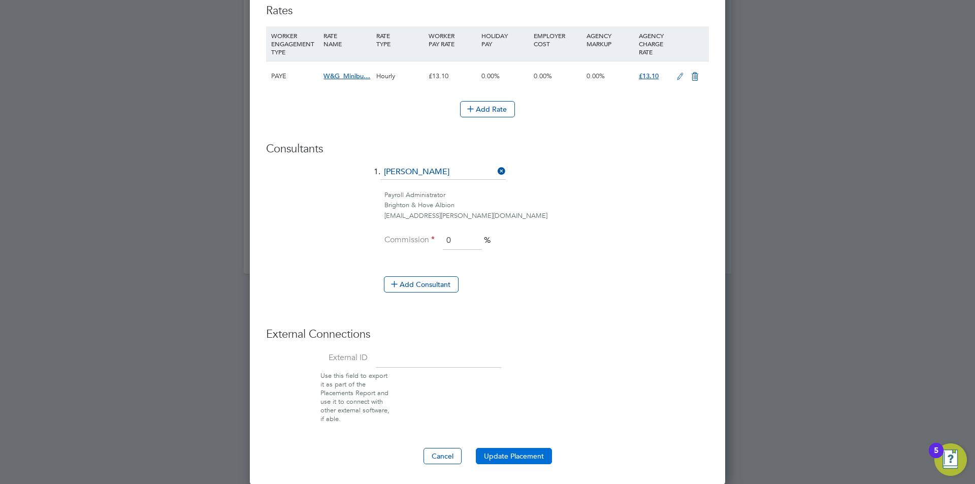
click at [510, 451] on button "Update Placement" at bounding box center [514, 456] width 76 height 16
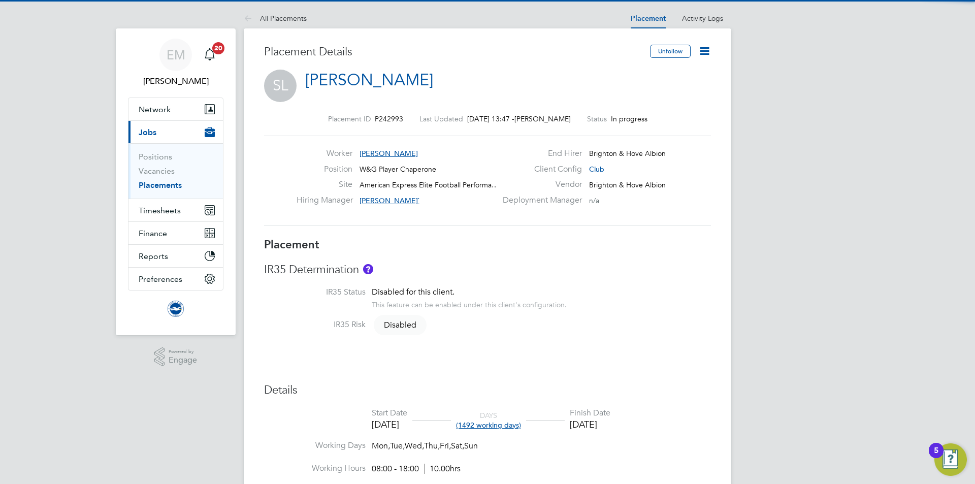
click at [709, 48] on icon at bounding box center [704, 51] width 13 height 13
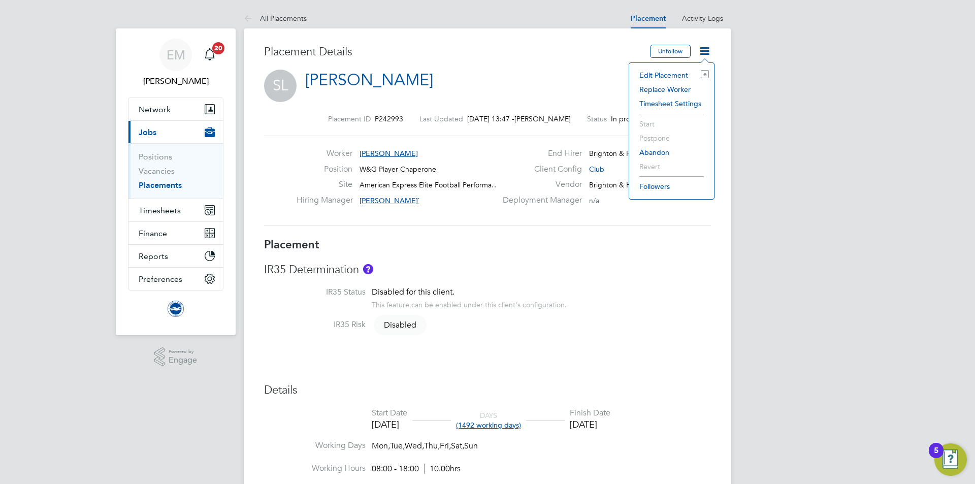
click at [669, 73] on li "Edit Placement e" at bounding box center [671, 75] width 75 height 14
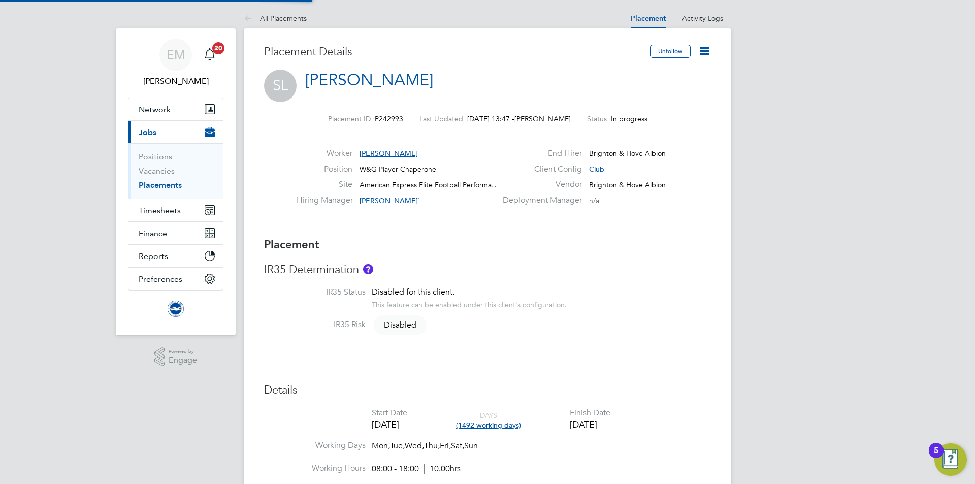
type input "[PERSON_NAME]`"
type input "01 Aug 2024"
type input "31 Aug 2028"
type input "08:00"
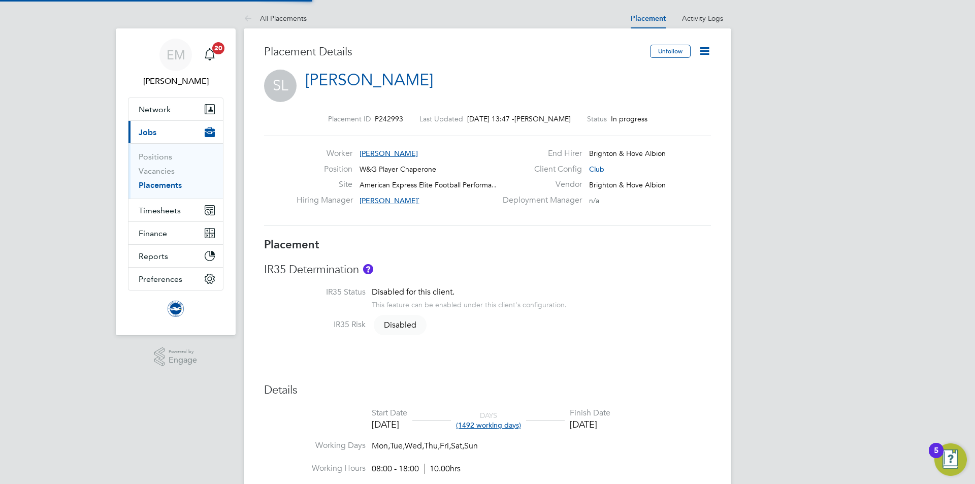
type input "18:00"
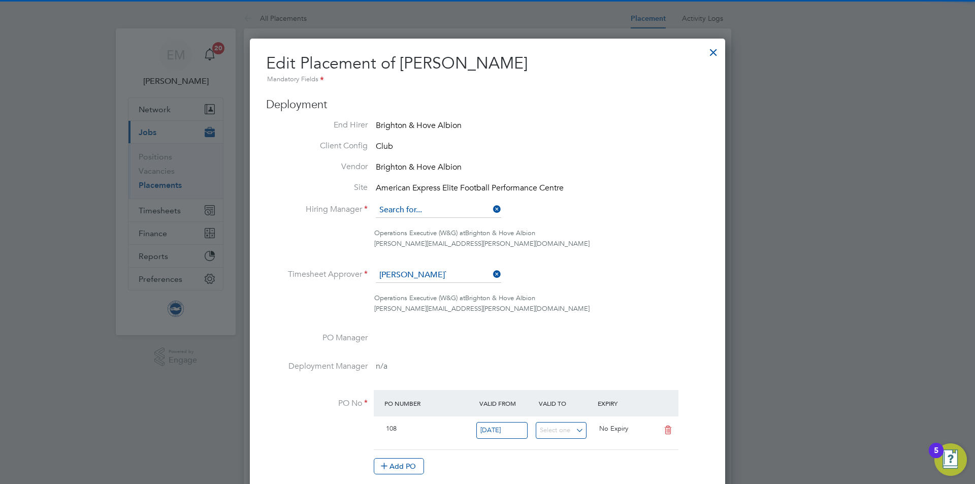
click at [420, 209] on input at bounding box center [438, 210] width 125 height 15
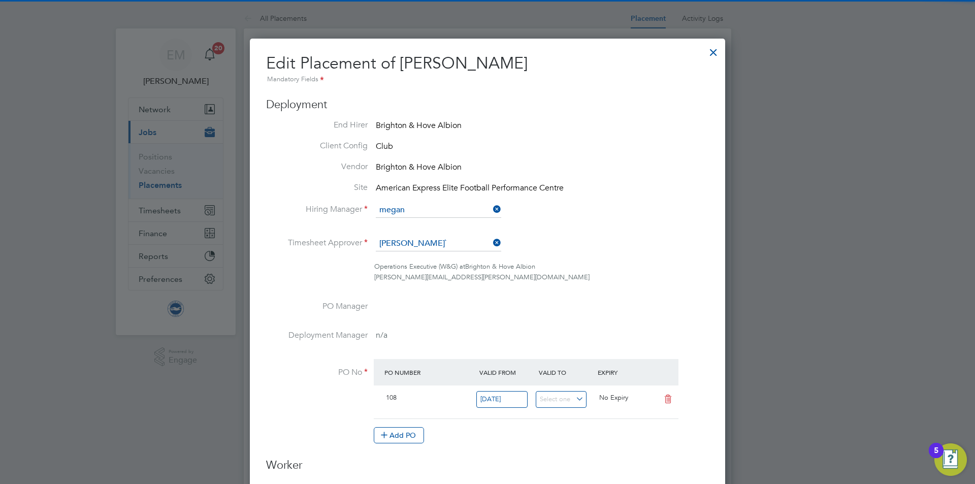
click at [417, 221] on li "[PERSON_NAME]" at bounding box center [438, 225] width 126 height 14
type input "[PERSON_NAME]"
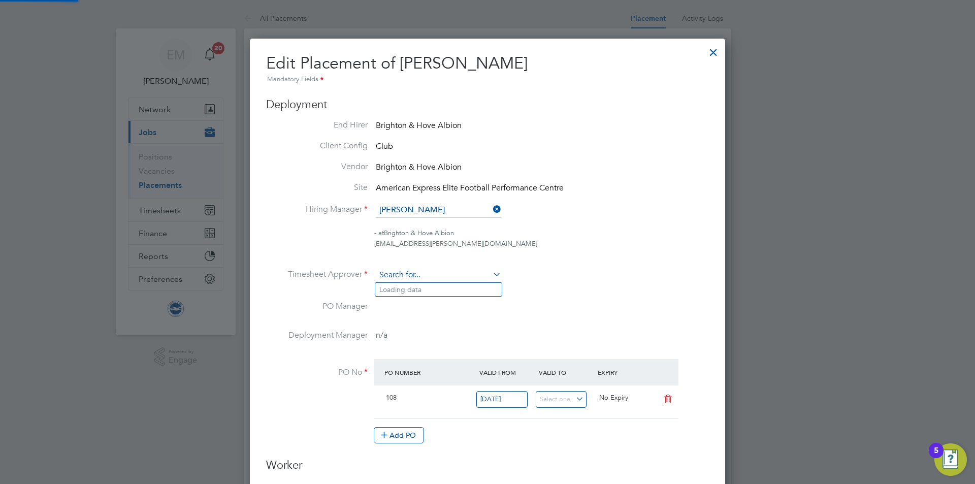
click at [412, 274] on input at bounding box center [438, 275] width 125 height 15
click at [421, 286] on li "[PERSON_NAME]" at bounding box center [438, 290] width 126 height 14
type input "[PERSON_NAME]"
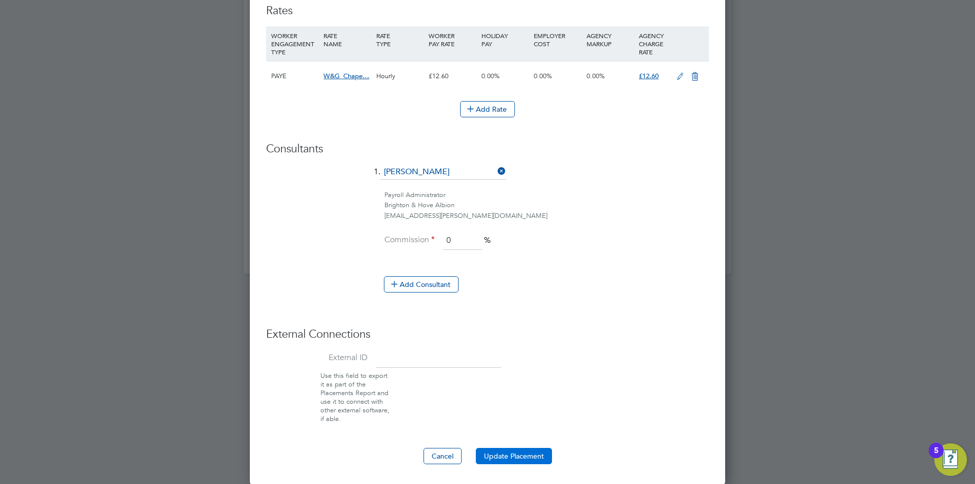
click at [526, 454] on button "Update Placement" at bounding box center [514, 456] width 76 height 16
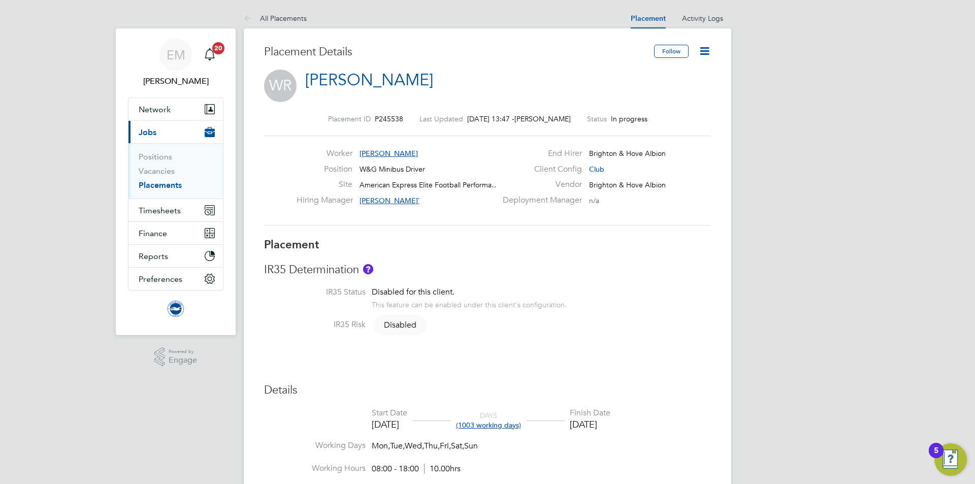
click at [710, 48] on icon at bounding box center [704, 51] width 13 height 13
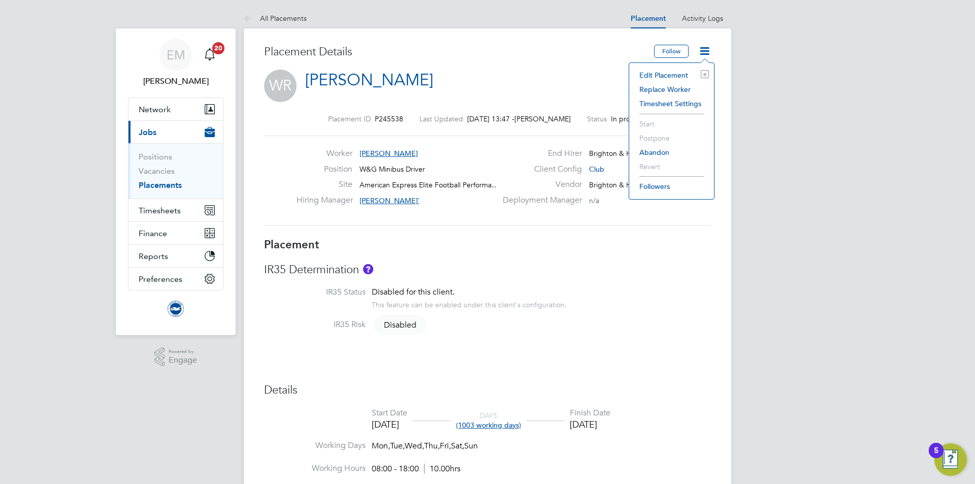
click at [673, 72] on li "Edit Placement e" at bounding box center [671, 75] width 75 height 14
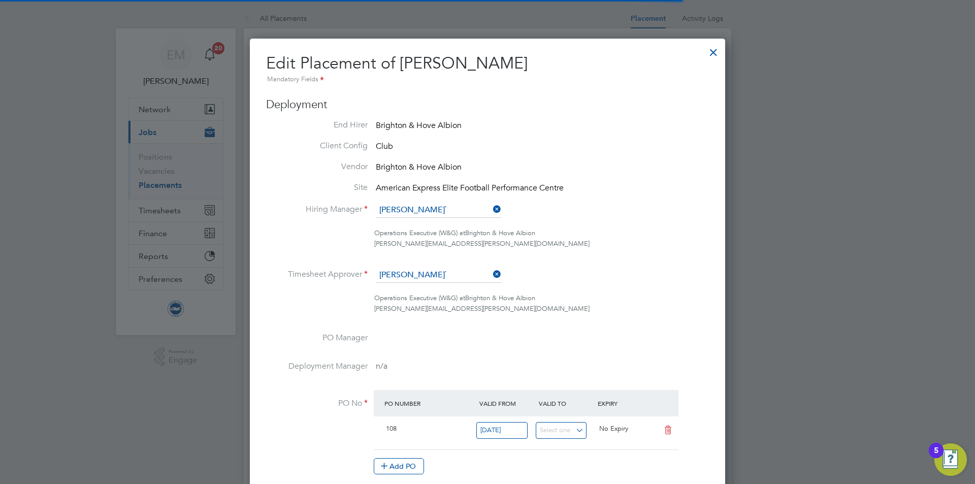
scroll to position [5, 5]
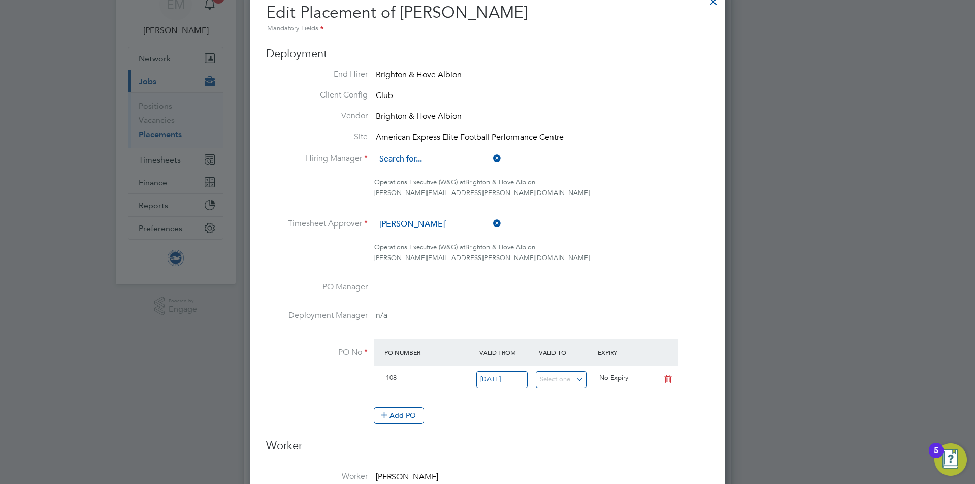
click at [421, 162] on input at bounding box center [438, 159] width 125 height 15
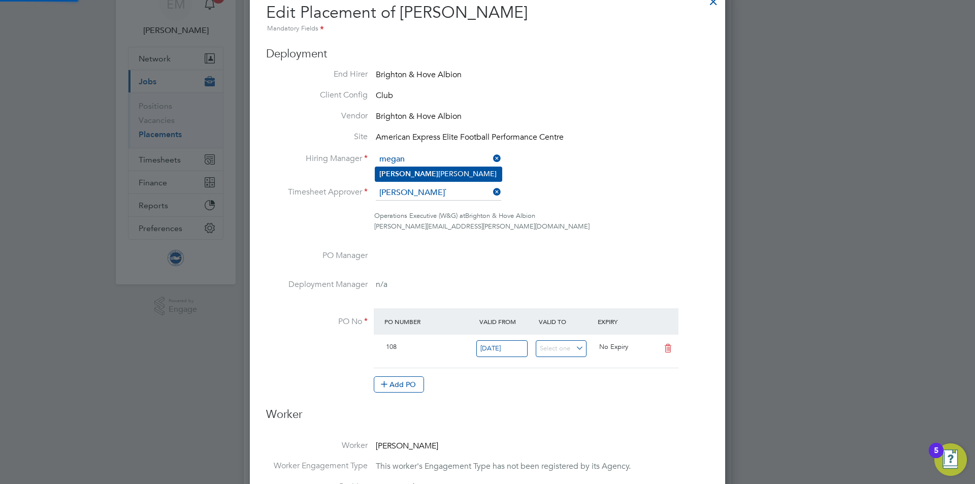
click at [415, 177] on li "[PERSON_NAME]" at bounding box center [438, 174] width 126 height 14
type input "[PERSON_NAME]"
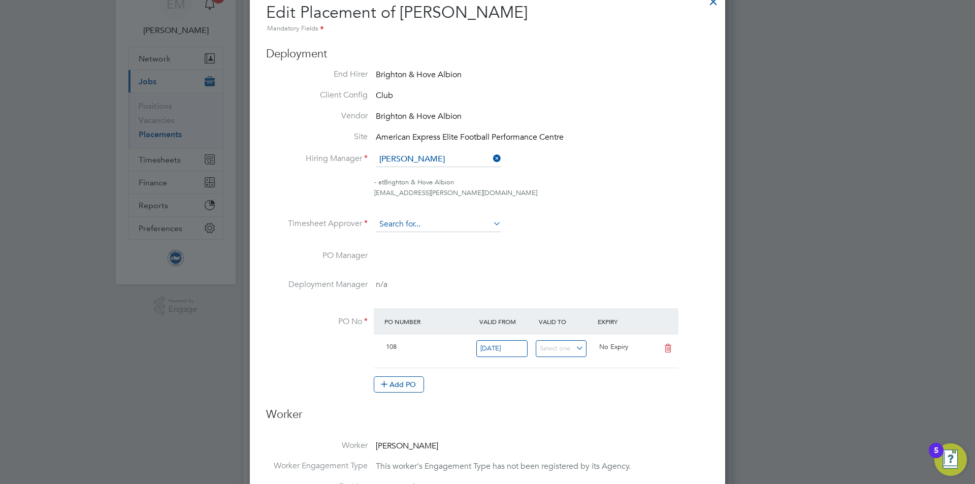
click at [424, 225] on input at bounding box center [438, 224] width 125 height 15
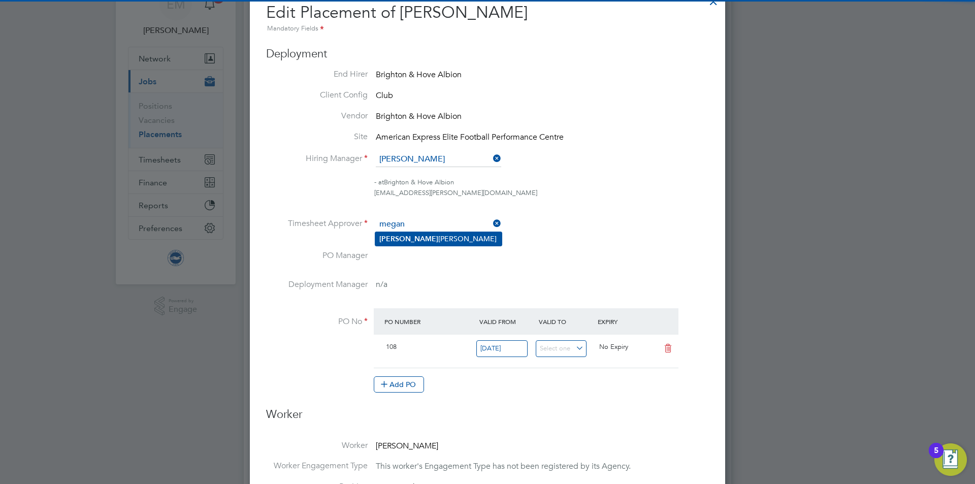
click at [421, 239] on li "Megan Morris" at bounding box center [438, 239] width 126 height 14
type input "[PERSON_NAME]"
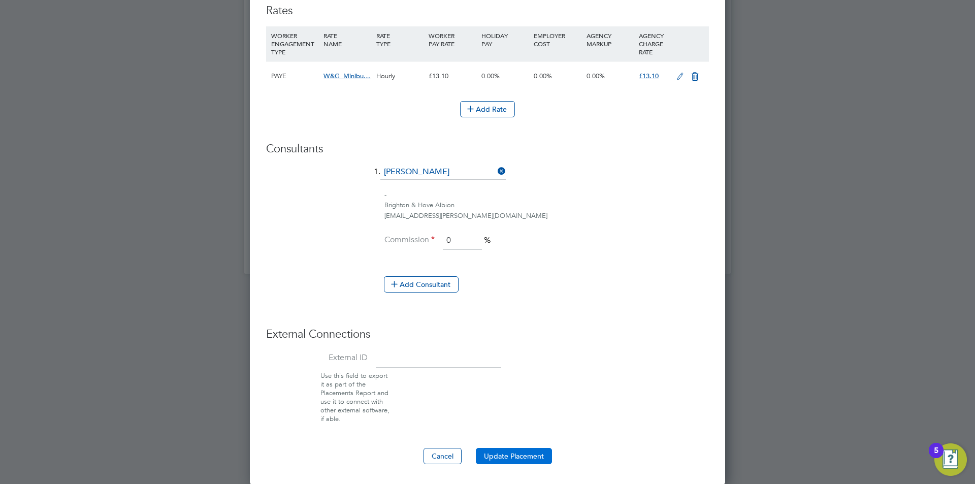
click at [513, 456] on button "Update Placement" at bounding box center [514, 456] width 76 height 16
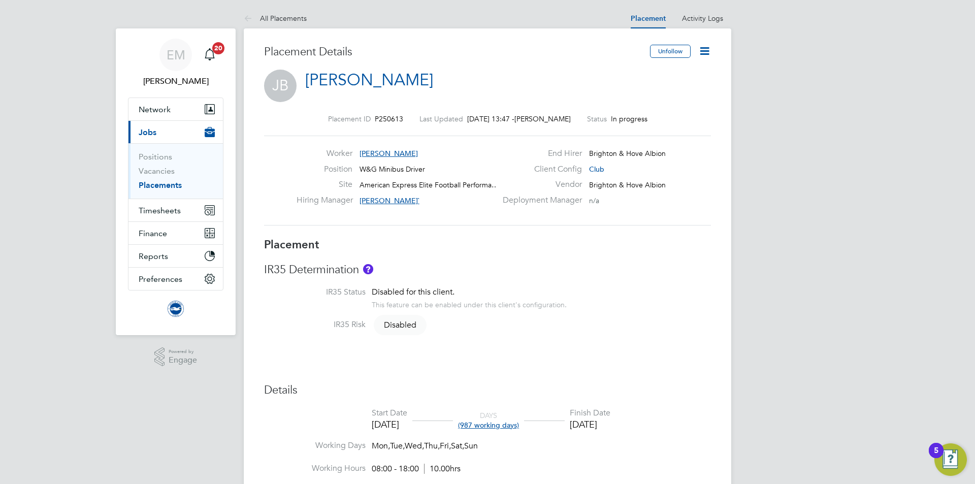
click at [705, 53] on icon at bounding box center [704, 51] width 13 height 13
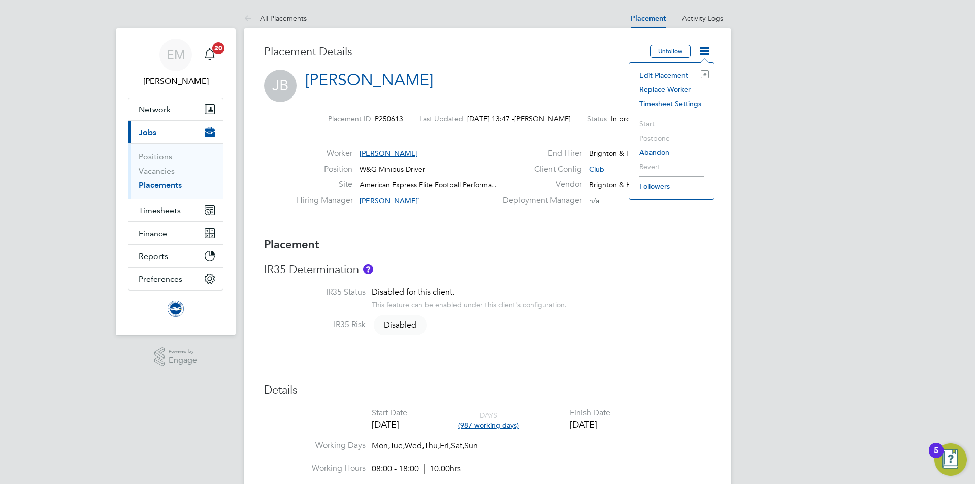
click at [667, 70] on li "Edit Placement e" at bounding box center [671, 75] width 75 height 14
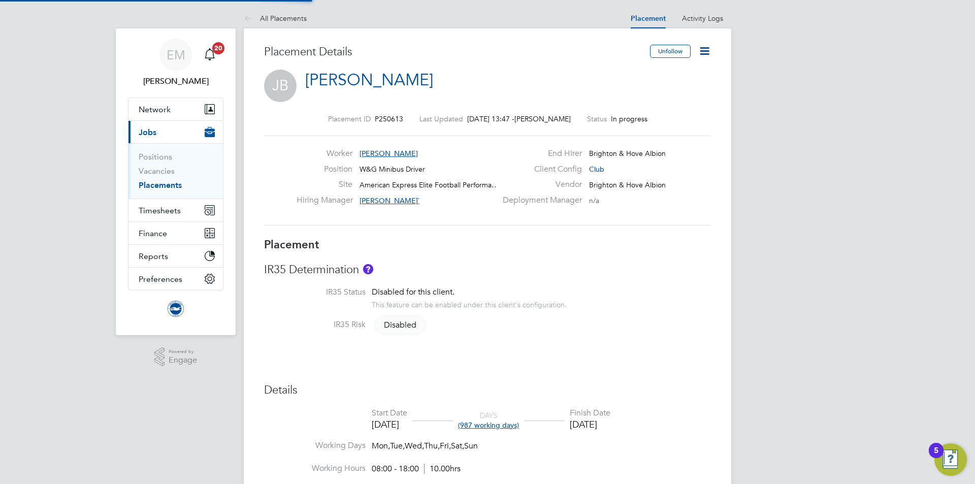
type input "[PERSON_NAME]`"
type input "17 Oct 2024"
type input "30 Jun 2027"
type input "08:00"
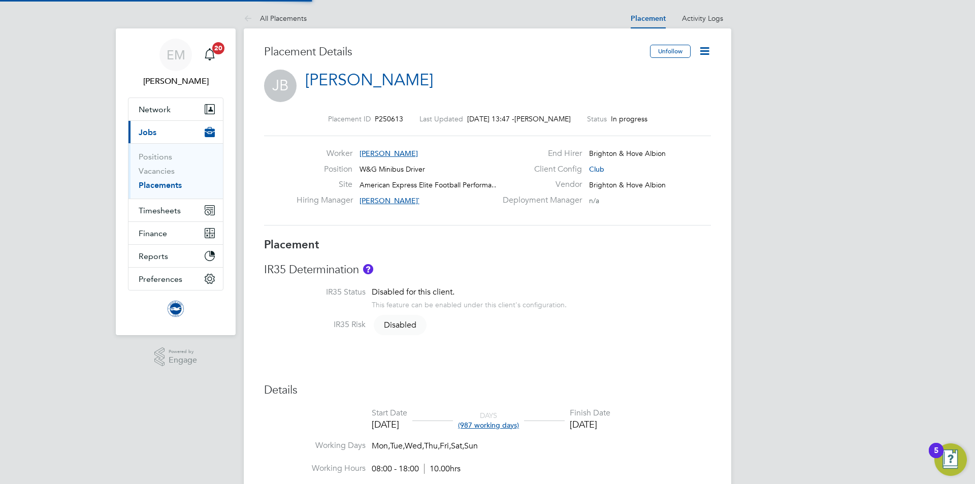
type input "18:00"
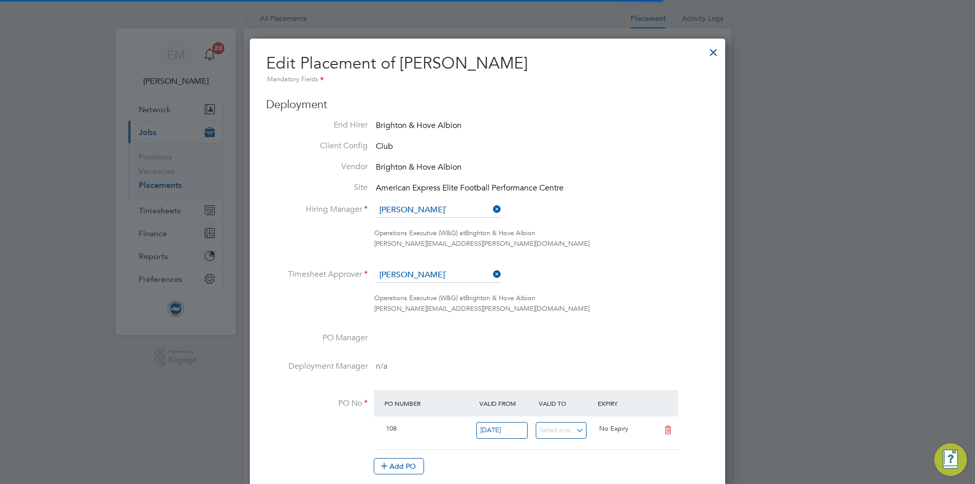
scroll to position [5, 5]
click at [454, 213] on input at bounding box center [438, 210] width 125 height 15
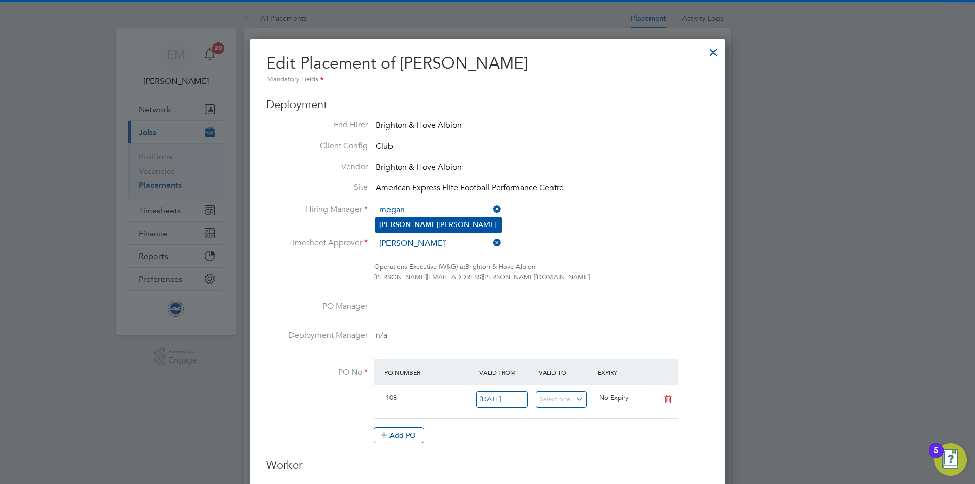
click at [444, 221] on li "[PERSON_NAME]" at bounding box center [438, 225] width 126 height 14
type input "[PERSON_NAME]"
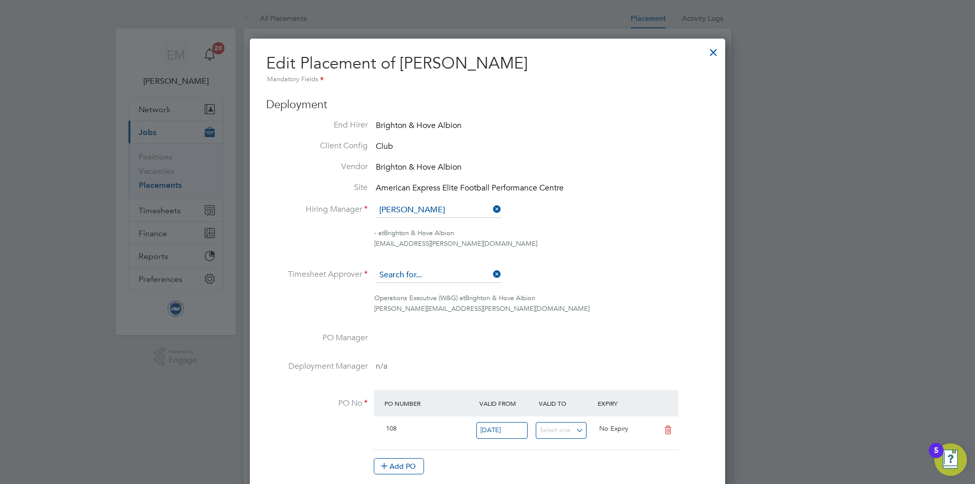
click at [413, 277] on input at bounding box center [438, 275] width 125 height 15
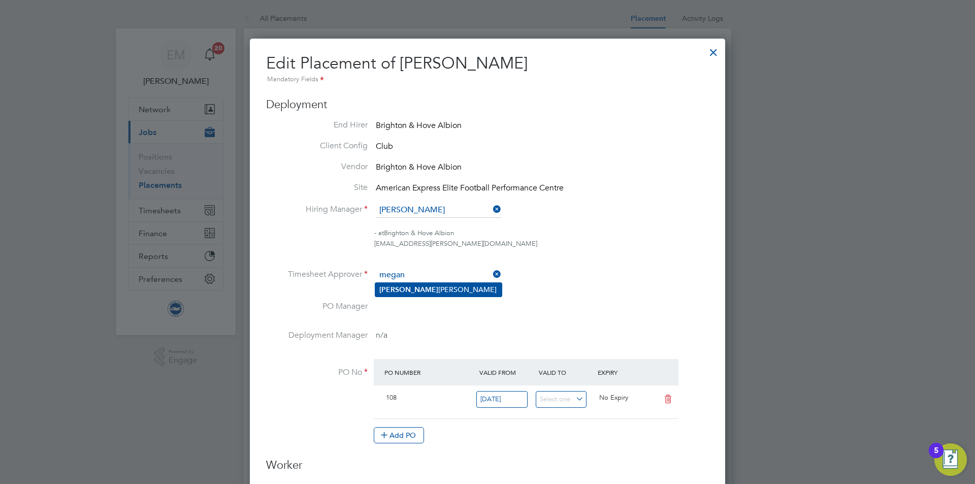
click at [398, 290] on b "[PERSON_NAME]" at bounding box center [408, 289] width 59 height 9
type input "[PERSON_NAME]"
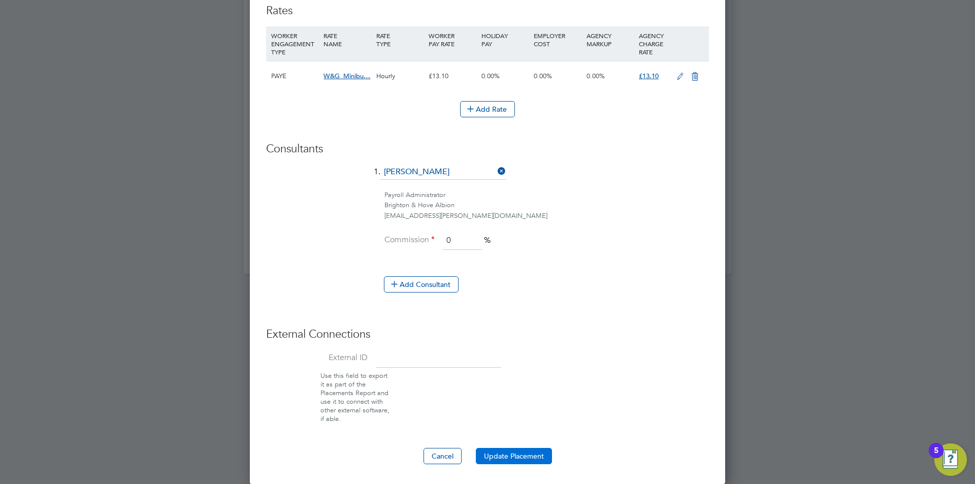
click at [546, 459] on button "Update Placement" at bounding box center [514, 456] width 76 height 16
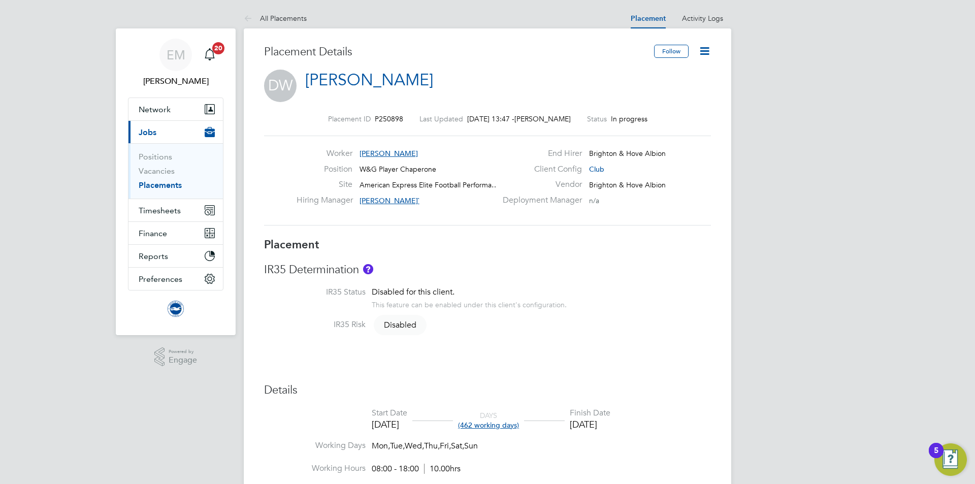
click at [704, 54] on icon at bounding box center [704, 51] width 13 height 13
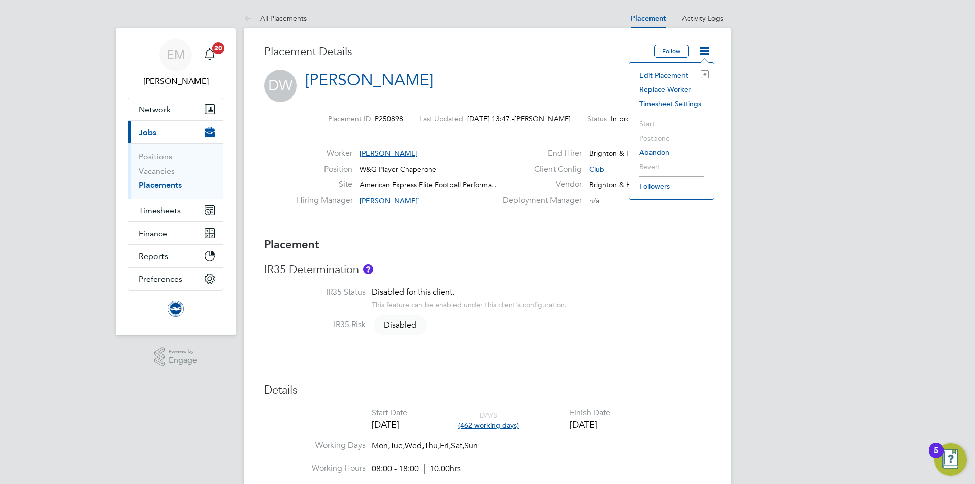
click at [671, 74] on li "Edit Placement e" at bounding box center [671, 75] width 75 height 14
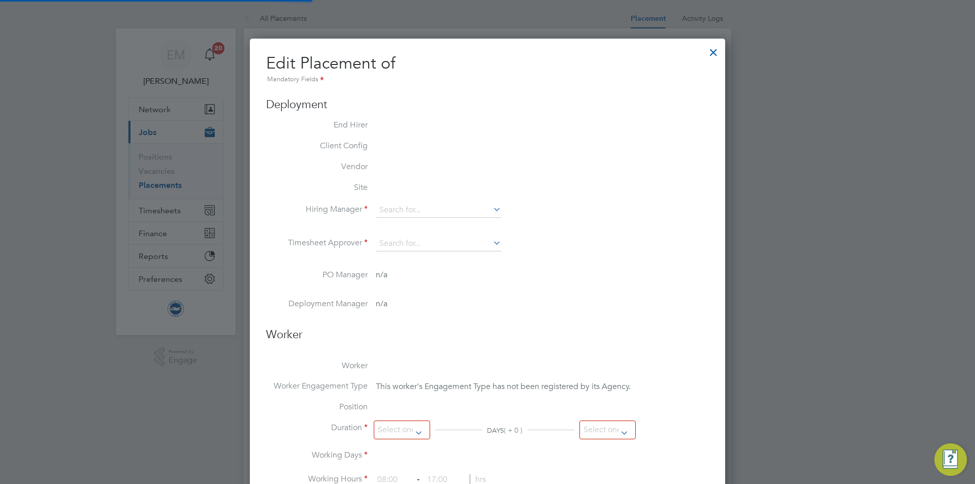
scroll to position [5, 5]
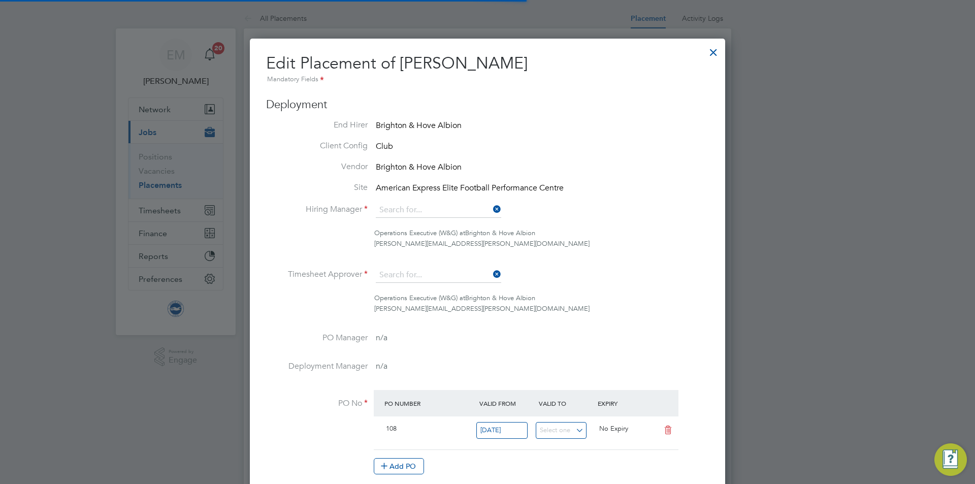
type input "[PERSON_NAME]`"
type input "27 Oct 2024"
type input "31 Jan 2026"
type input "08:00"
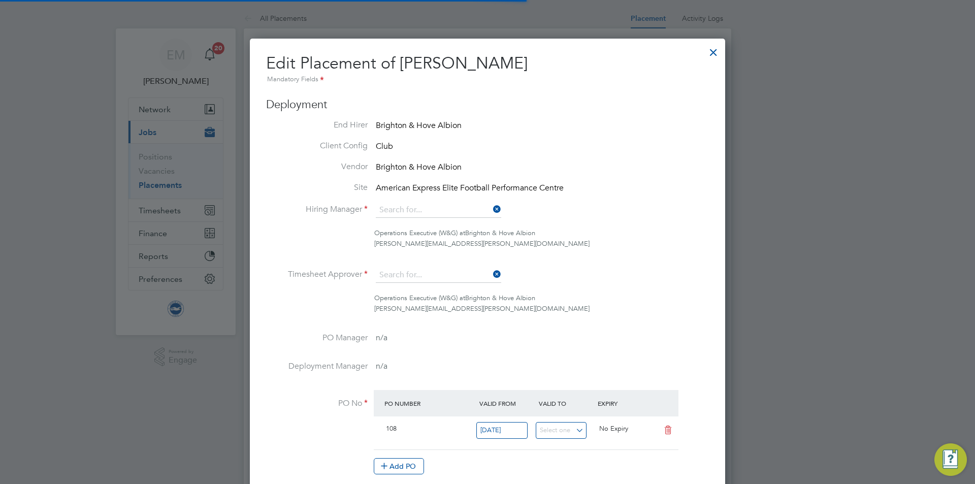
type input "18:00"
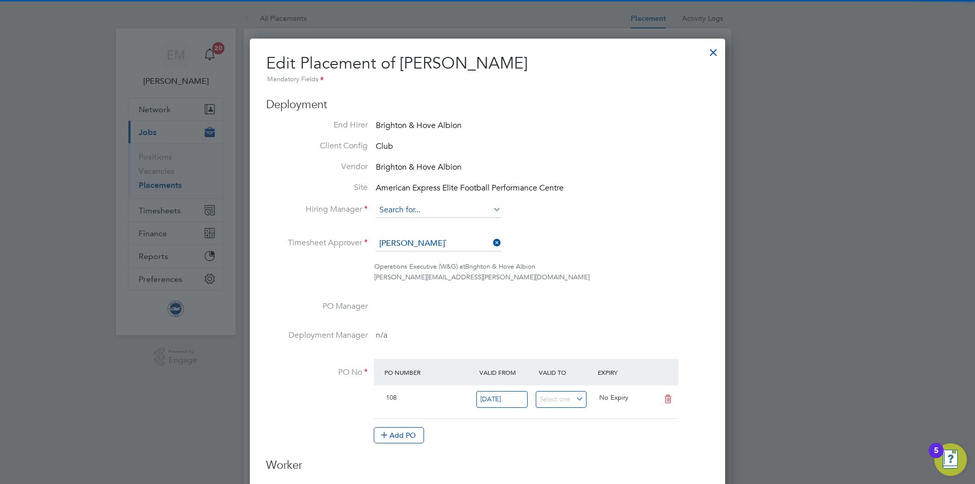
click at [444, 210] on input at bounding box center [438, 210] width 125 height 15
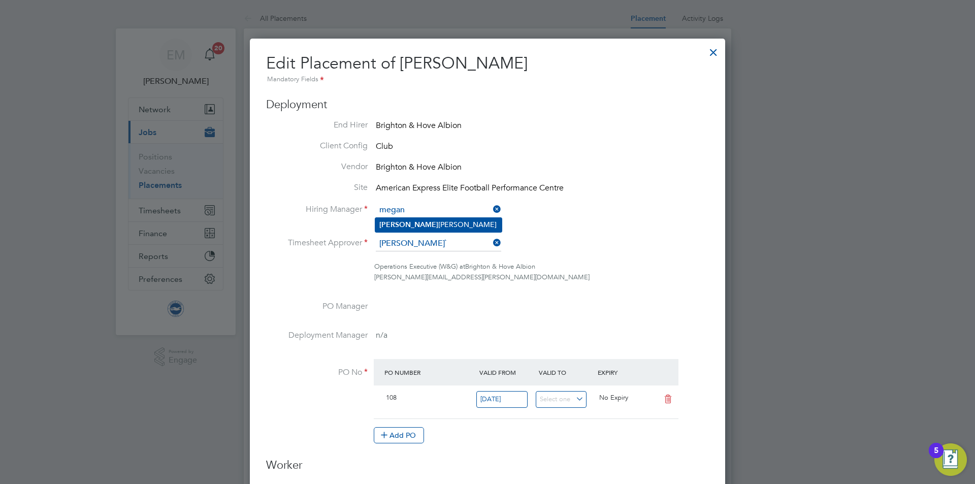
click at [436, 223] on li "[PERSON_NAME]" at bounding box center [438, 225] width 126 height 14
type input "[PERSON_NAME]"
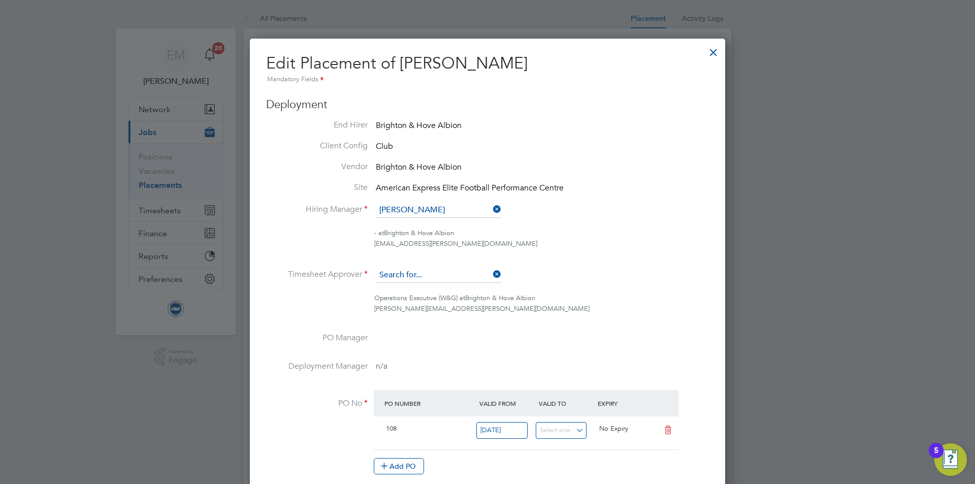
click at [406, 275] on input at bounding box center [438, 275] width 125 height 15
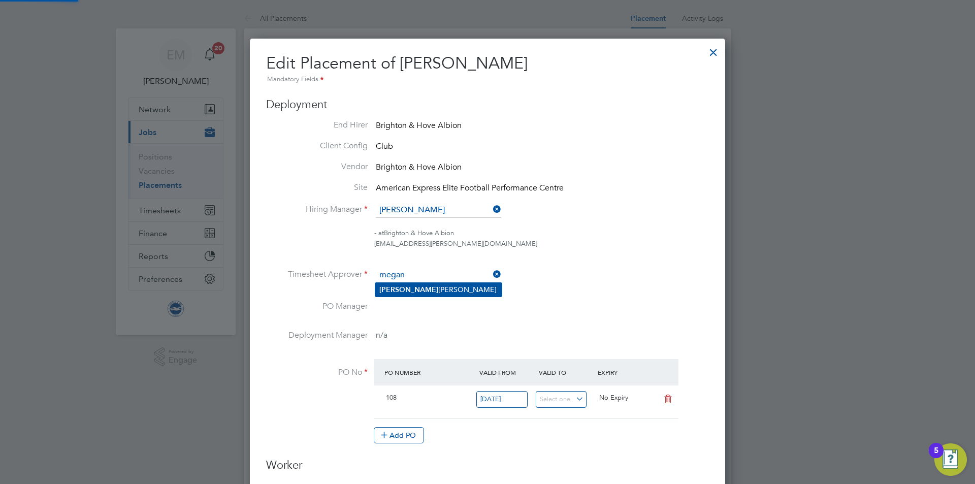
click at [437, 287] on li "[PERSON_NAME]" at bounding box center [438, 290] width 126 height 14
type input "[PERSON_NAME]"
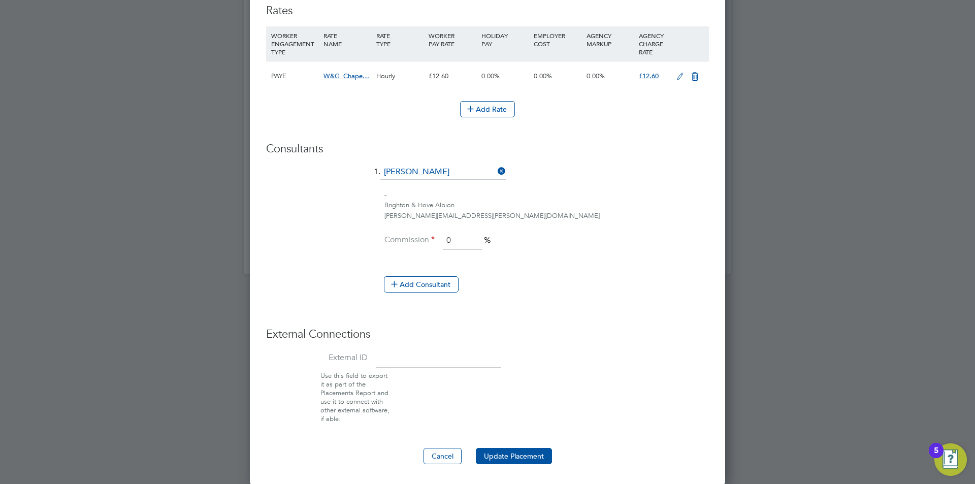
click at [519, 452] on button "Update Placement" at bounding box center [514, 456] width 76 height 16
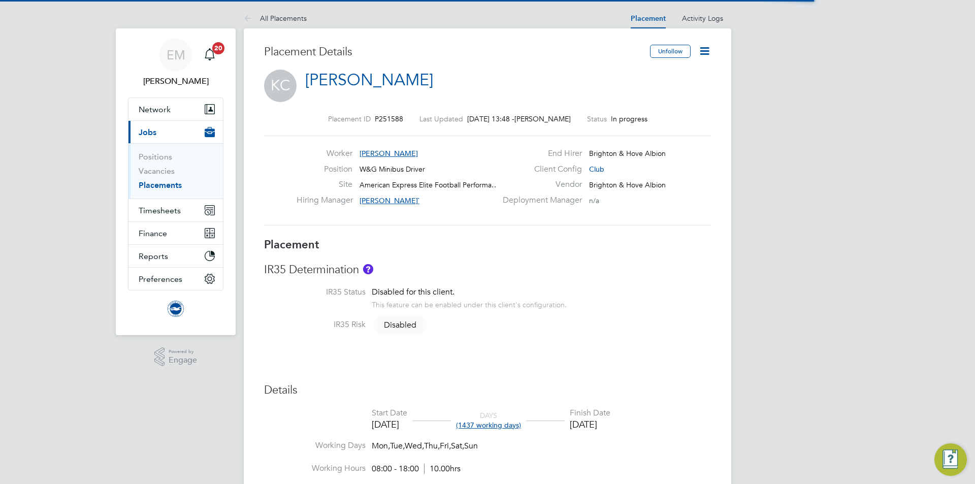
click at [698, 51] on icon at bounding box center [704, 51] width 13 height 13
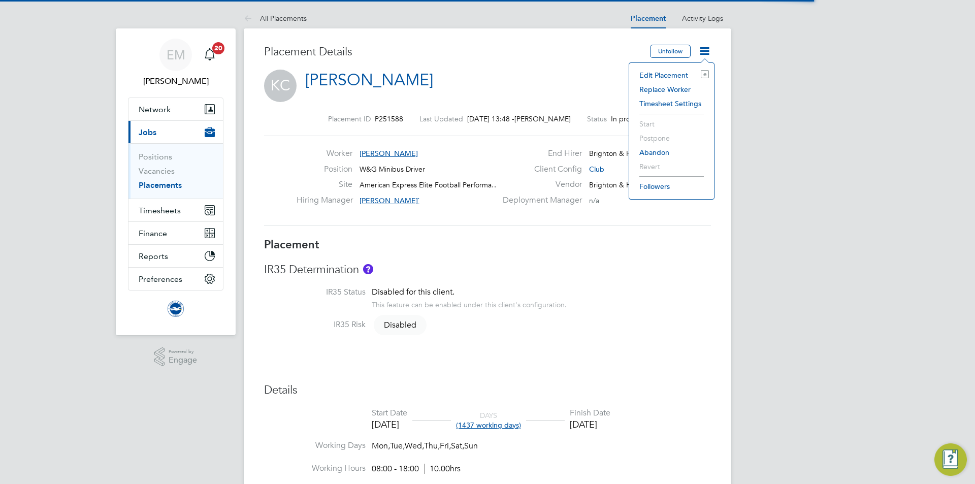
click at [681, 77] on li "Edit Placement e" at bounding box center [671, 75] width 75 height 14
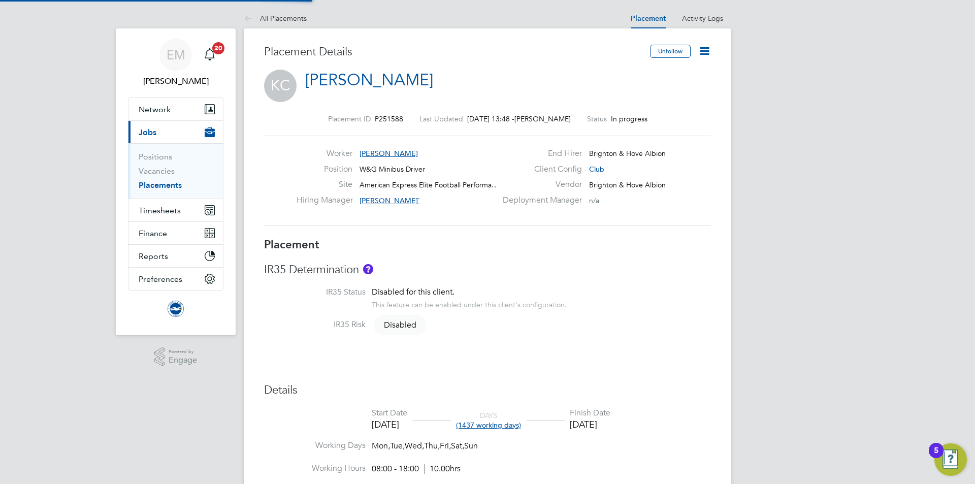
type input "[PERSON_NAME]`"
type input "[DATE]"
type input "08:00"
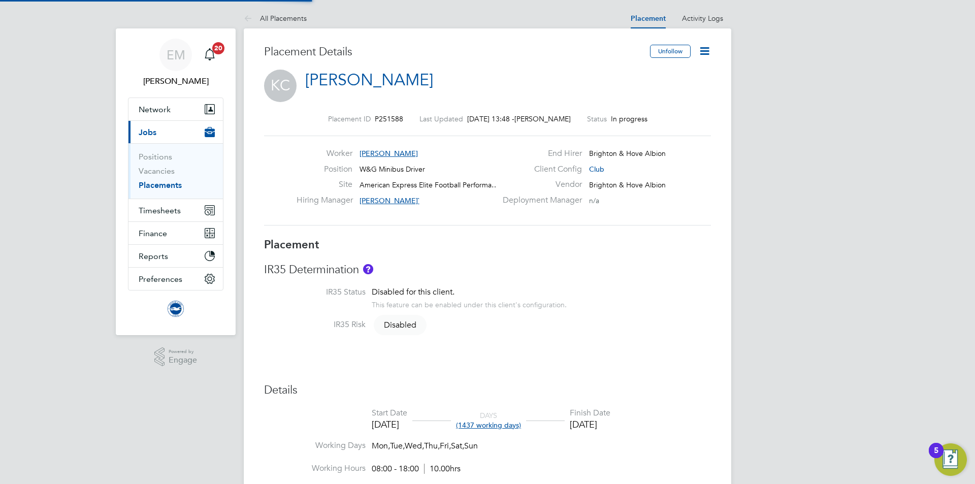
type input "18:00"
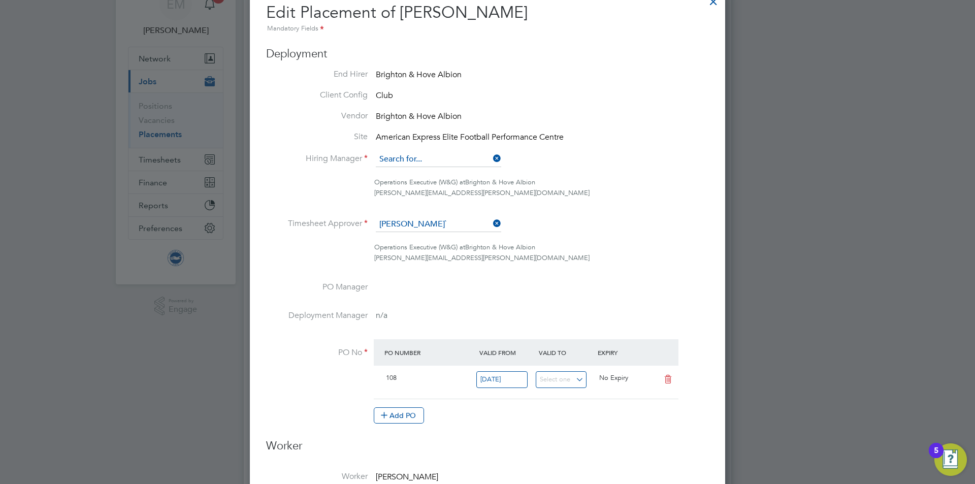
click at [431, 160] on input at bounding box center [438, 159] width 125 height 15
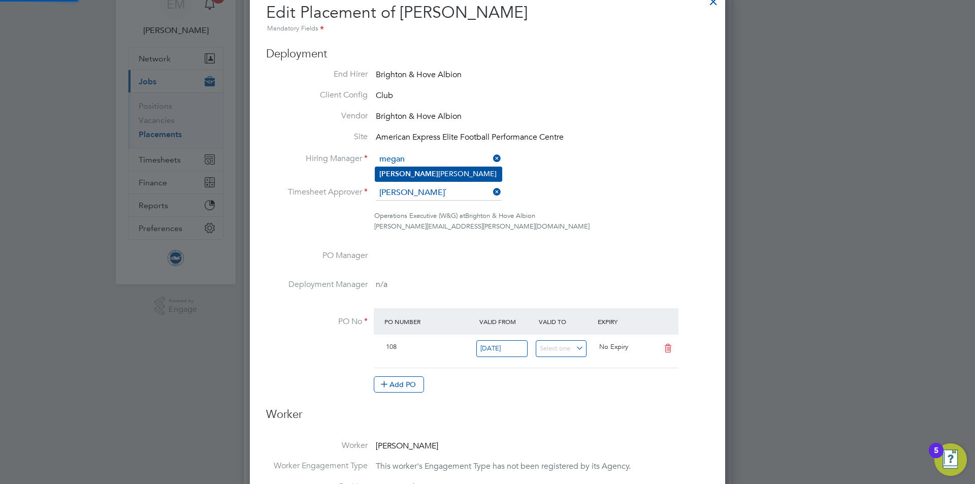
click at [427, 171] on li "[PERSON_NAME]" at bounding box center [438, 174] width 126 height 14
type input "[PERSON_NAME]"
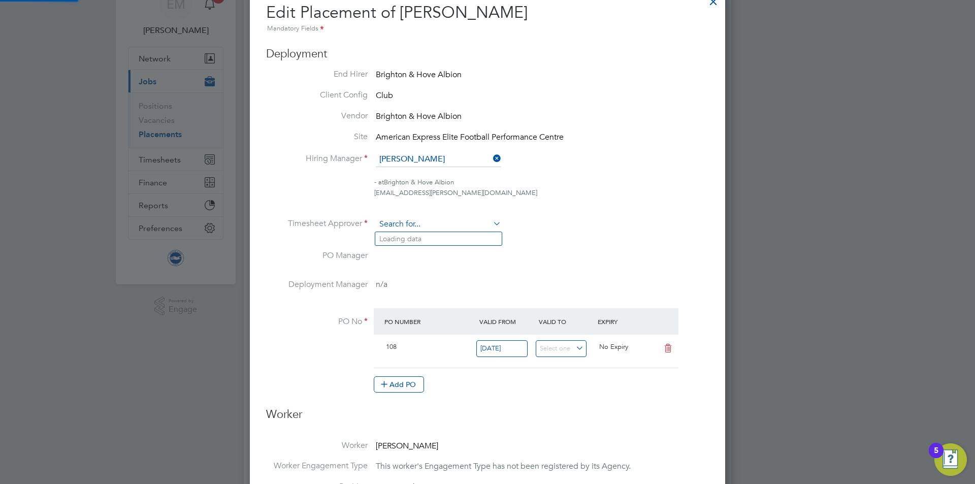
click at [408, 218] on input at bounding box center [438, 224] width 125 height 15
click at [426, 239] on li "[PERSON_NAME]" at bounding box center [438, 239] width 126 height 14
type input "[PERSON_NAME]"
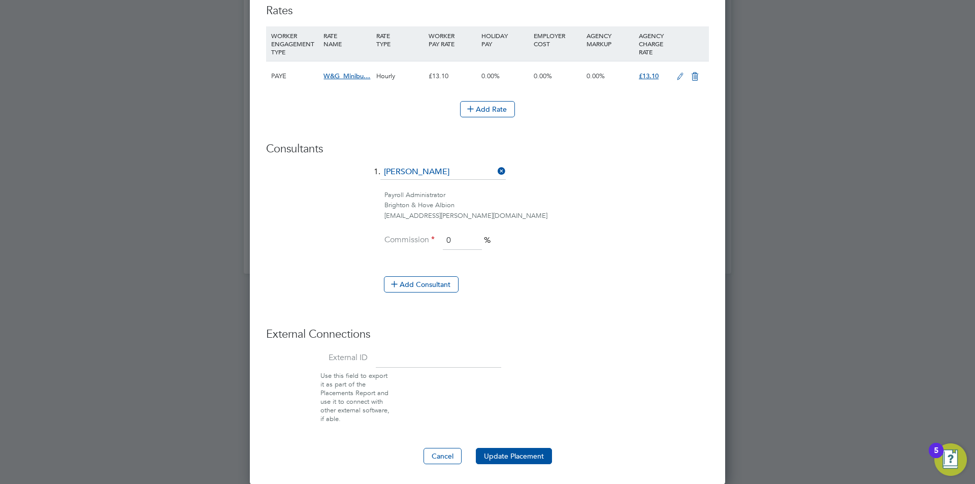
click at [522, 453] on button "Update Placement" at bounding box center [514, 456] width 76 height 16
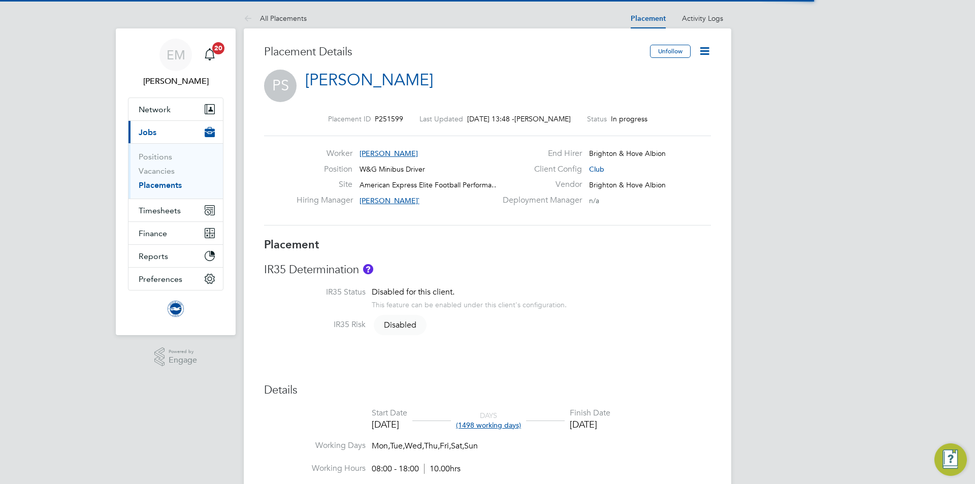
click at [711, 52] on icon at bounding box center [704, 51] width 13 height 13
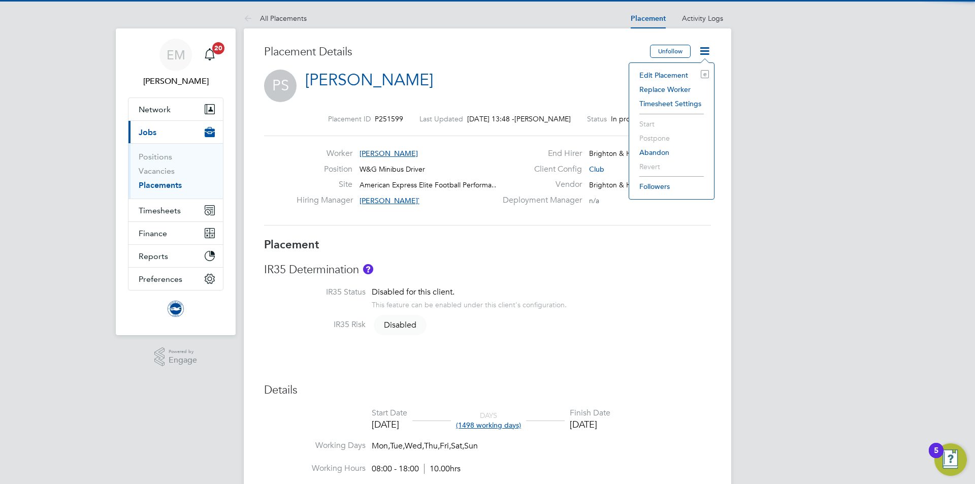
click at [673, 76] on li "Edit Placement e" at bounding box center [671, 75] width 75 height 14
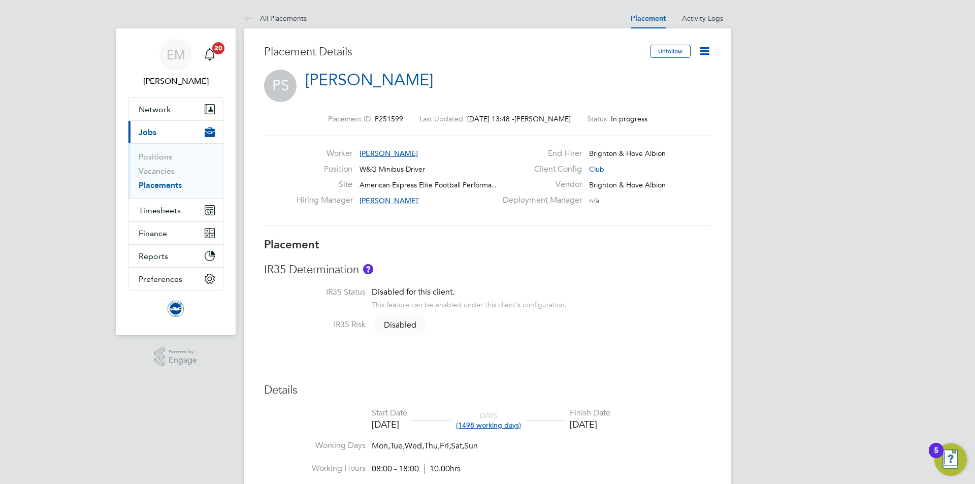
type input "Alethea Paul`"
type input "25 Oct 2024"
type input "30 Nov 2028"
type input "08:00"
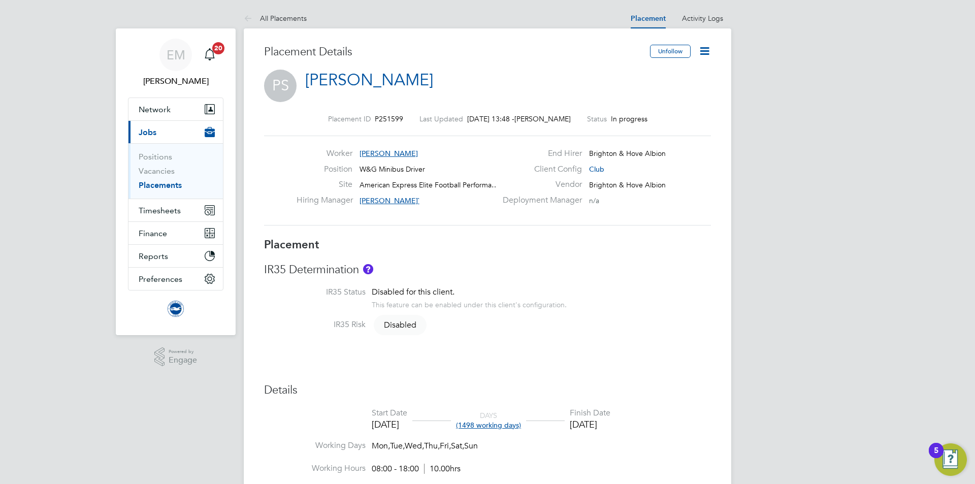
type input "18:00"
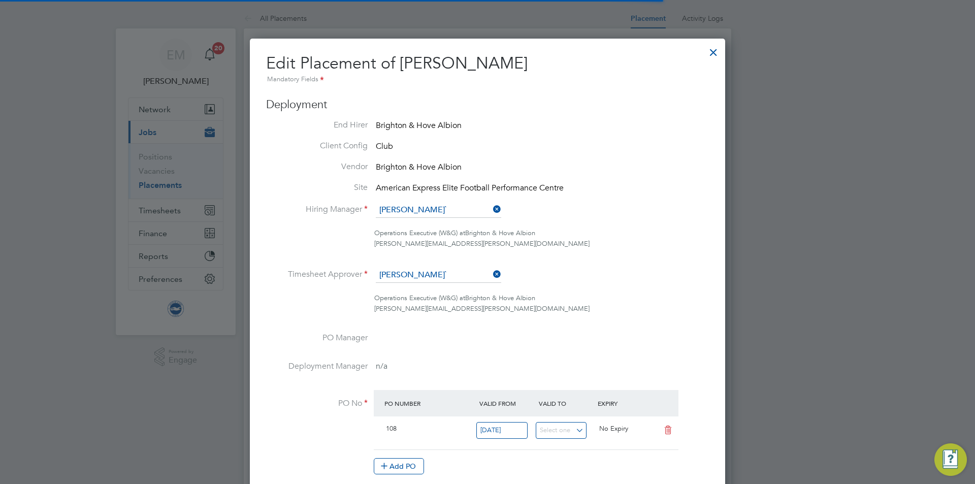
scroll to position [5, 5]
click at [418, 210] on input at bounding box center [438, 210] width 125 height 15
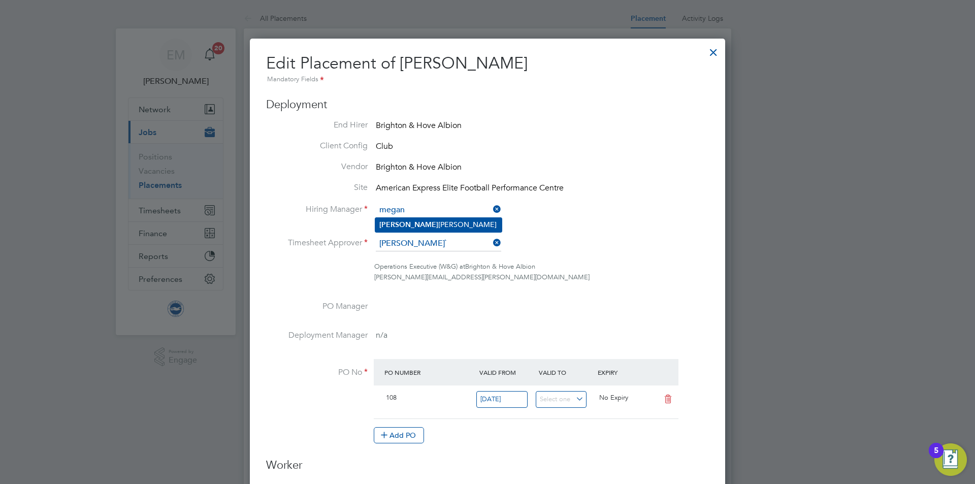
click at [415, 224] on li "[PERSON_NAME]" at bounding box center [438, 225] width 126 height 14
type input "[PERSON_NAME]"
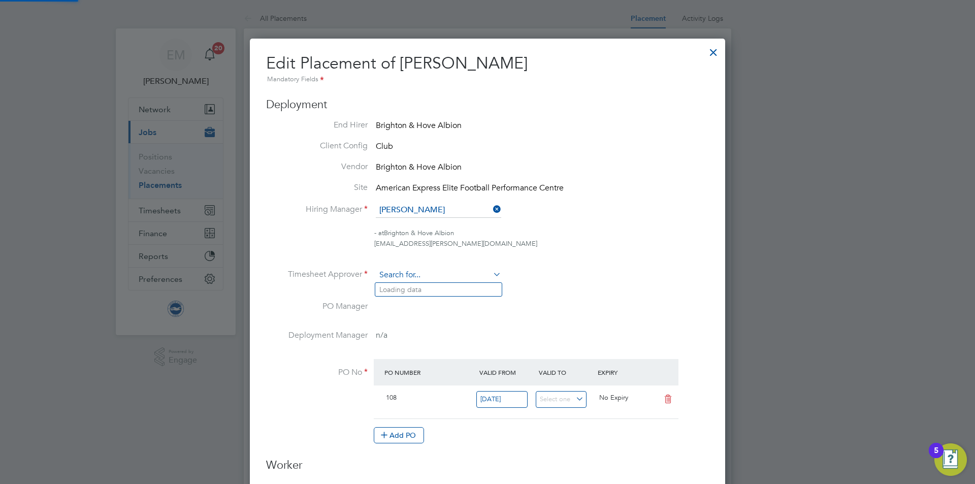
click at [399, 274] on input at bounding box center [438, 275] width 125 height 15
click at [413, 293] on li "[PERSON_NAME]" at bounding box center [438, 290] width 126 height 14
type input "[PERSON_NAME]"
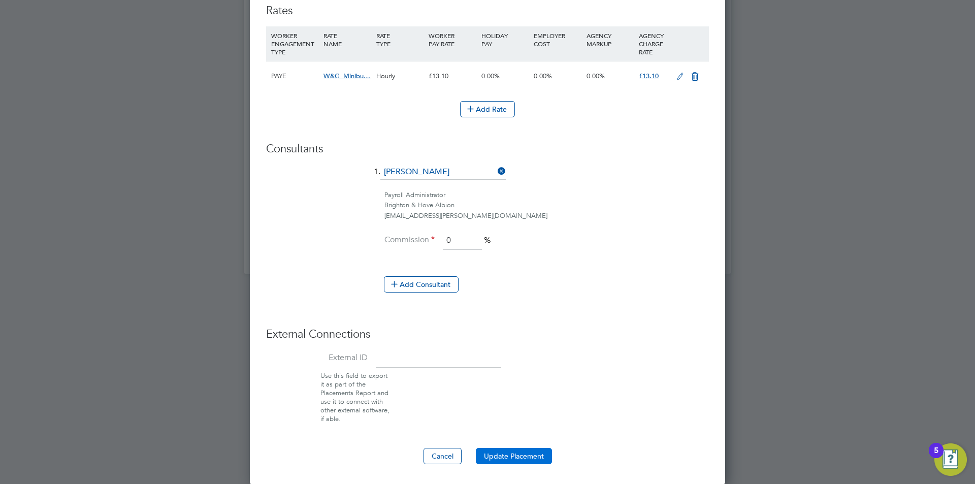
click at [512, 450] on button "Update Placement" at bounding box center [514, 456] width 76 height 16
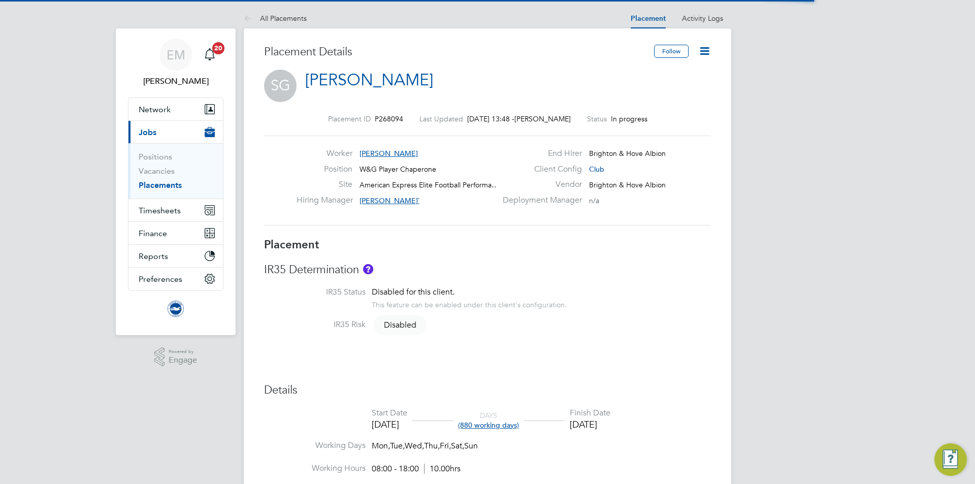
click at [707, 53] on icon at bounding box center [704, 51] width 13 height 13
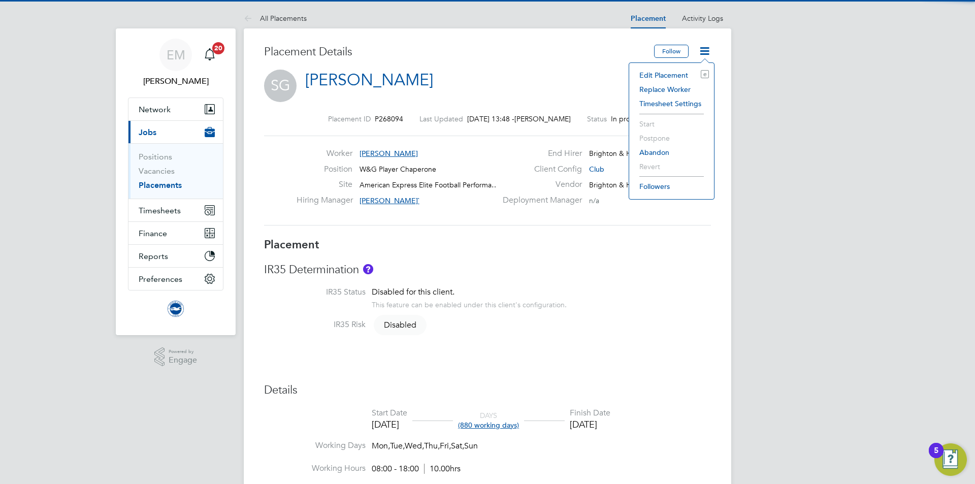
click at [685, 74] on li "Edit Placement e" at bounding box center [671, 75] width 75 height 14
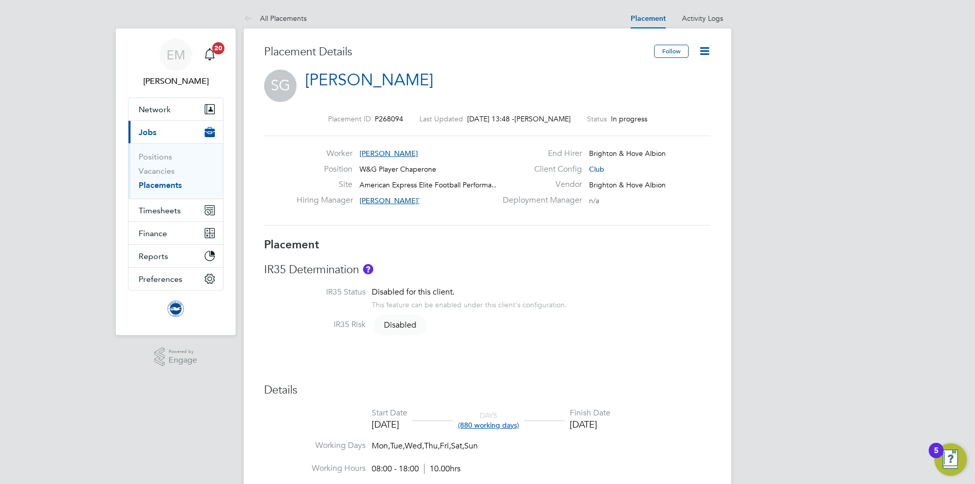
type input "Alethea Paul`"
type input "[DATE]"
type input "08:00"
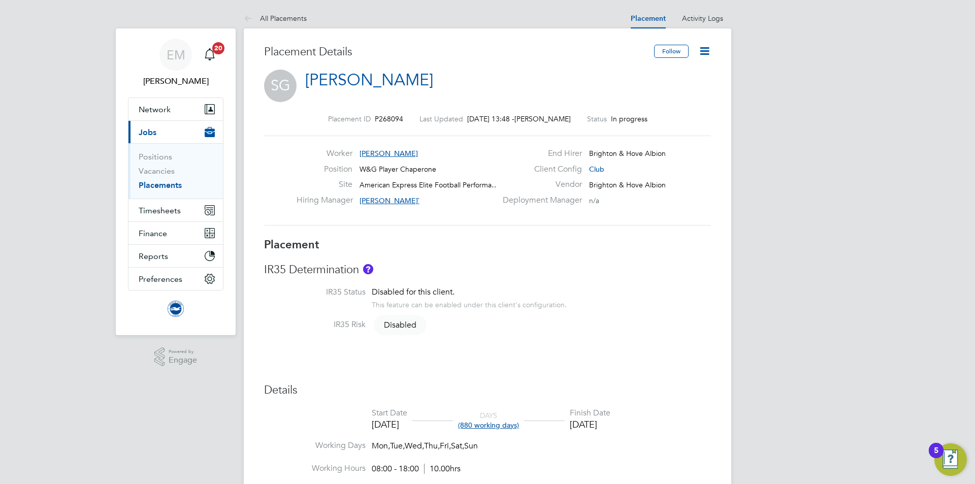
type input "18:00"
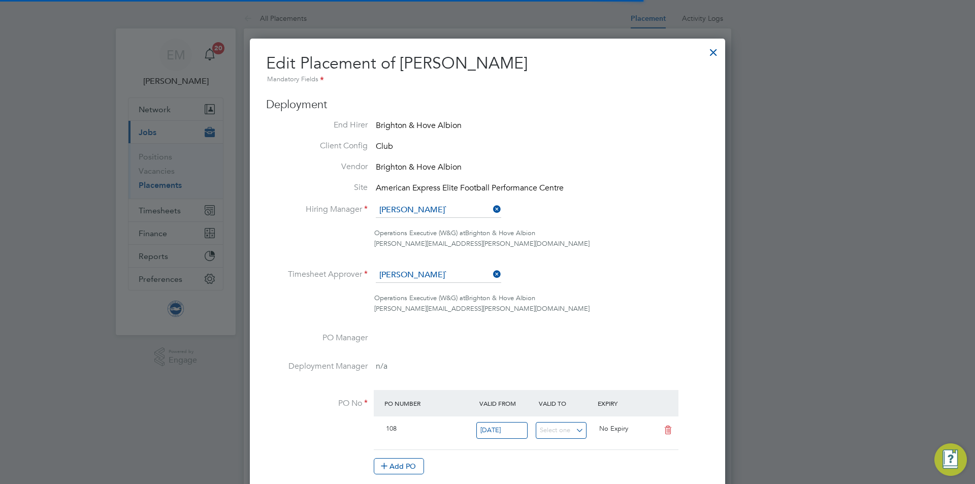
scroll to position [5, 5]
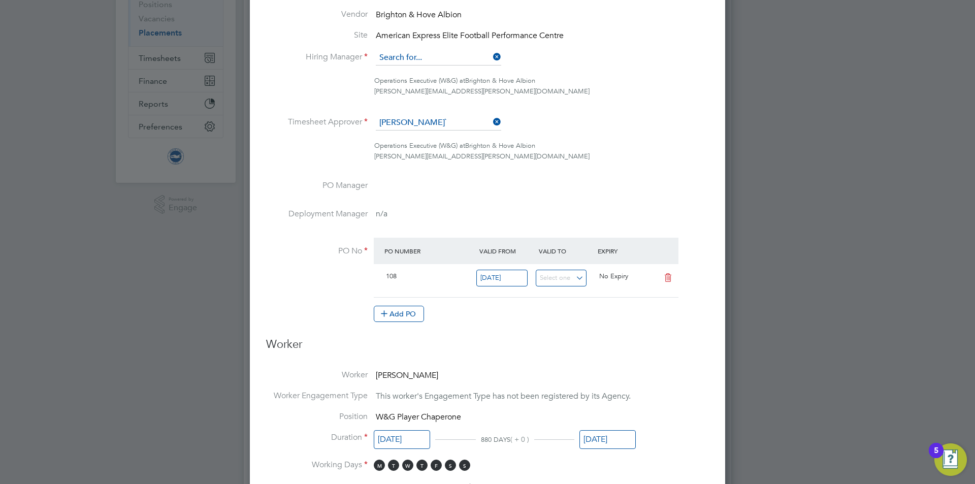
click at [398, 57] on input at bounding box center [438, 57] width 125 height 15
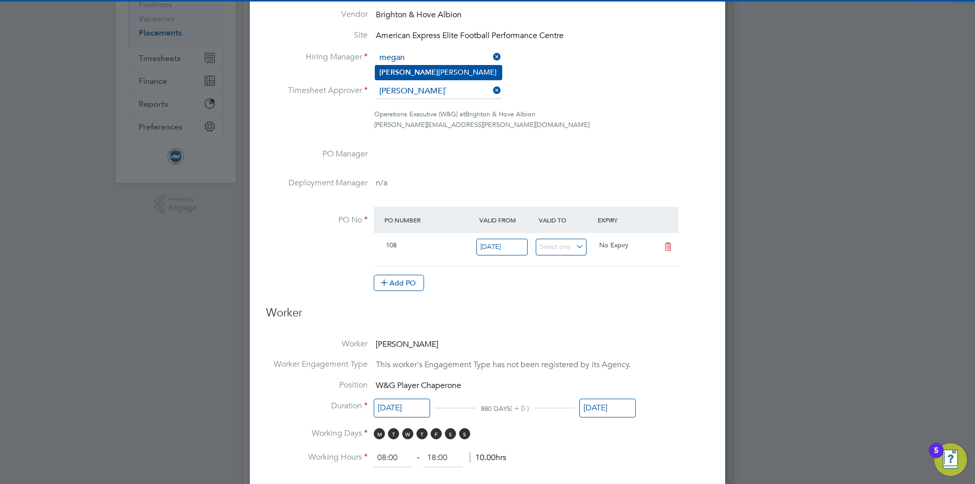
click at [425, 69] on li "[PERSON_NAME]" at bounding box center [438, 73] width 126 height 14
type input "[PERSON_NAME]"
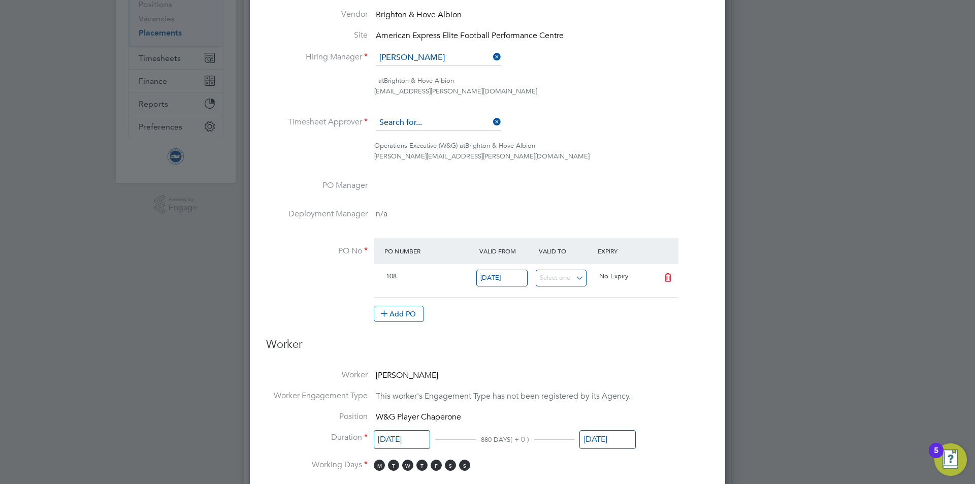
click at [419, 119] on input at bounding box center [438, 122] width 125 height 15
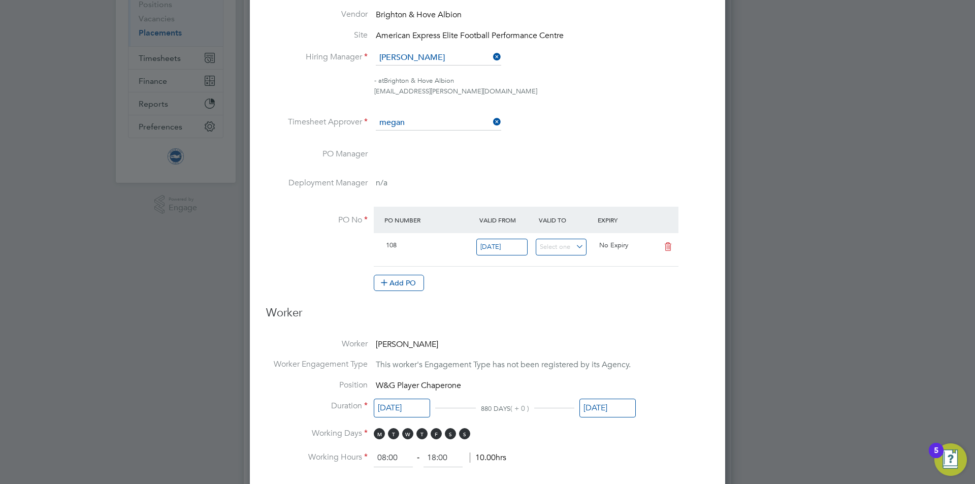
click at [412, 144] on li "[PERSON_NAME]" at bounding box center [438, 138] width 126 height 14
type input "[PERSON_NAME]"
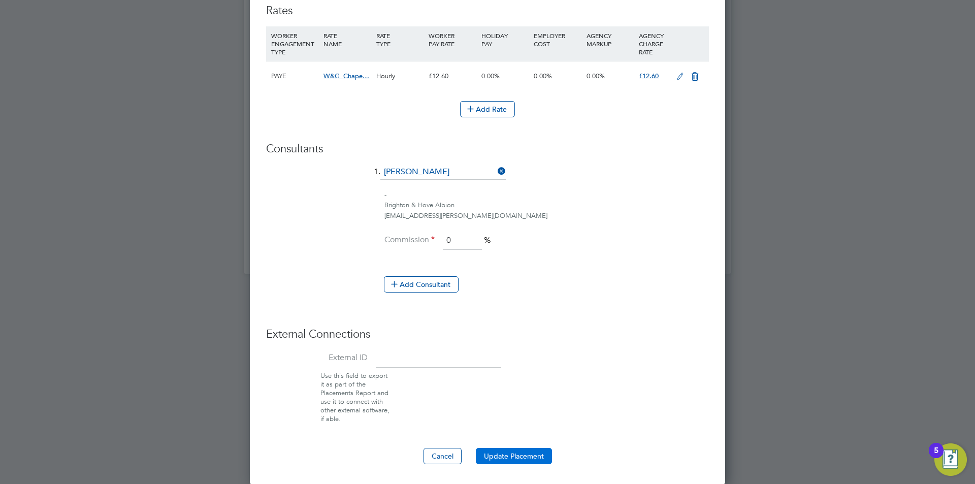
click at [510, 453] on button "Update Placement" at bounding box center [514, 456] width 76 height 16
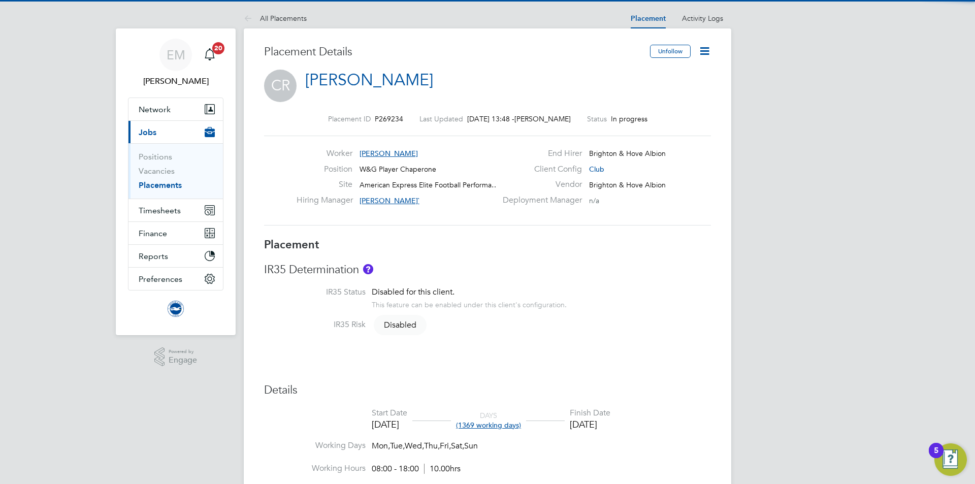
drag, startPoint x: 702, startPoint y: 49, endPoint x: 696, endPoint y: 57, distance: 9.4
click at [702, 50] on icon at bounding box center [704, 51] width 13 height 13
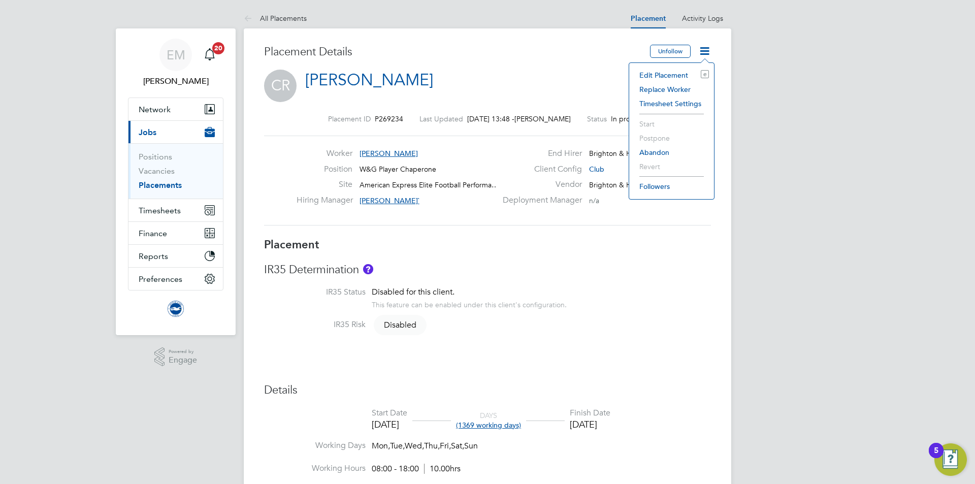
click at [672, 71] on li "Edit Placement e" at bounding box center [671, 75] width 75 height 14
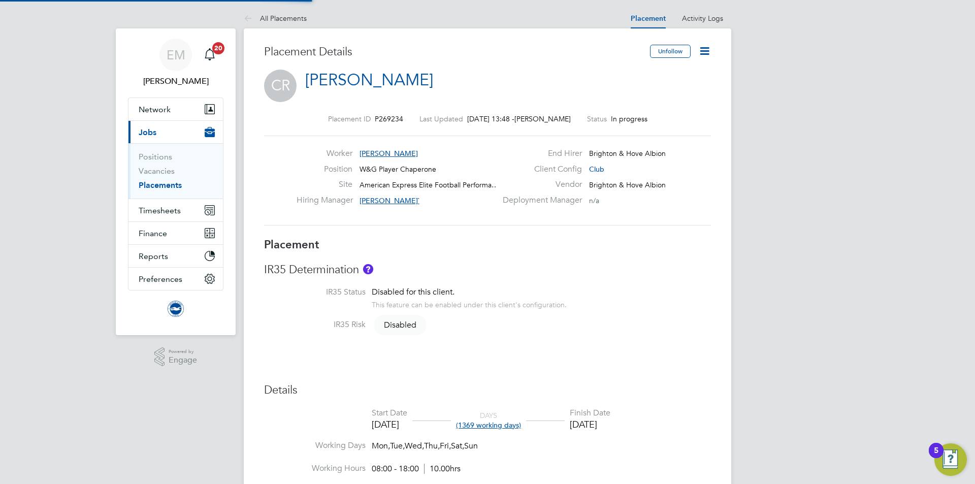
type input "[PERSON_NAME]`"
type input "[DATE]"
type input "08:00"
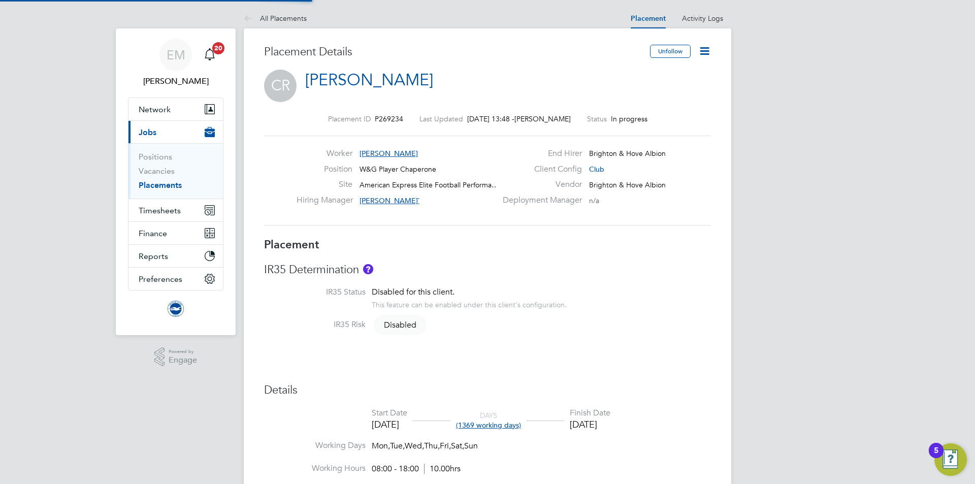
type input "18:00"
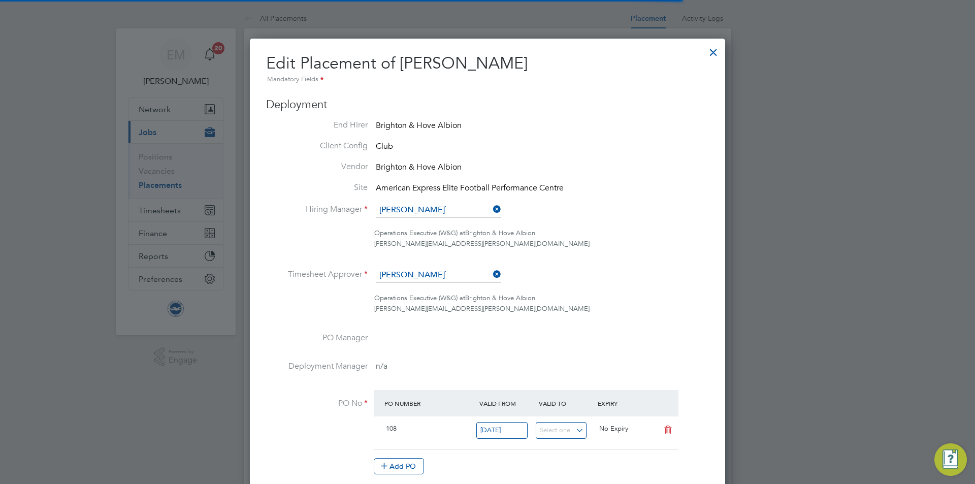
scroll to position [5, 5]
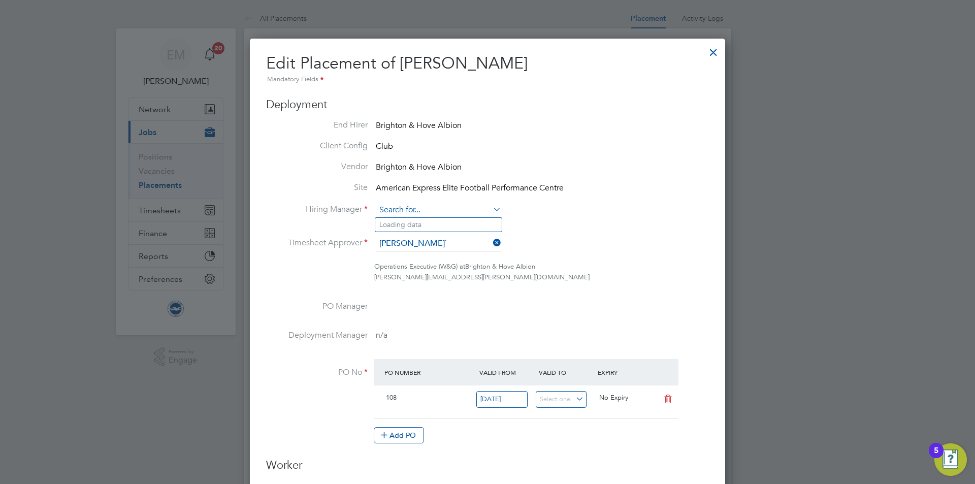
click at [401, 204] on input at bounding box center [438, 210] width 125 height 15
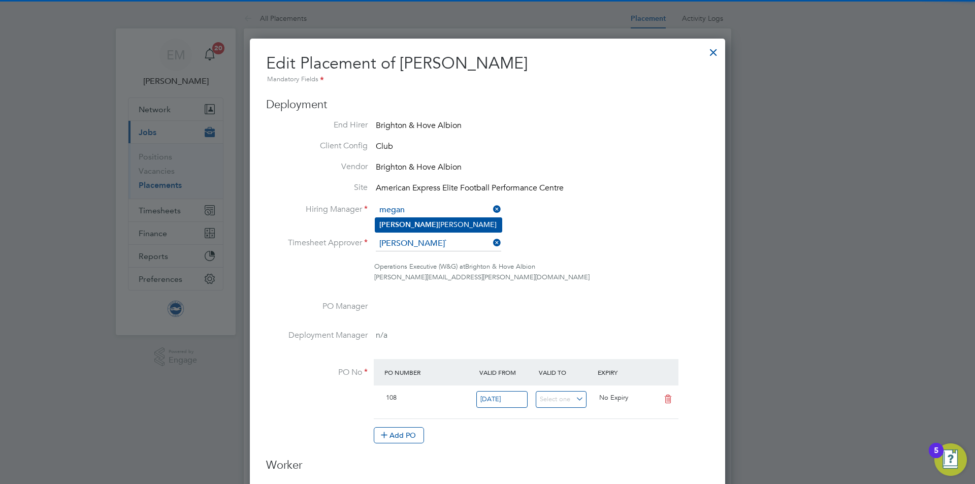
click at [412, 231] on li "[PERSON_NAME]" at bounding box center [438, 225] width 126 height 14
type input "[PERSON_NAME]"
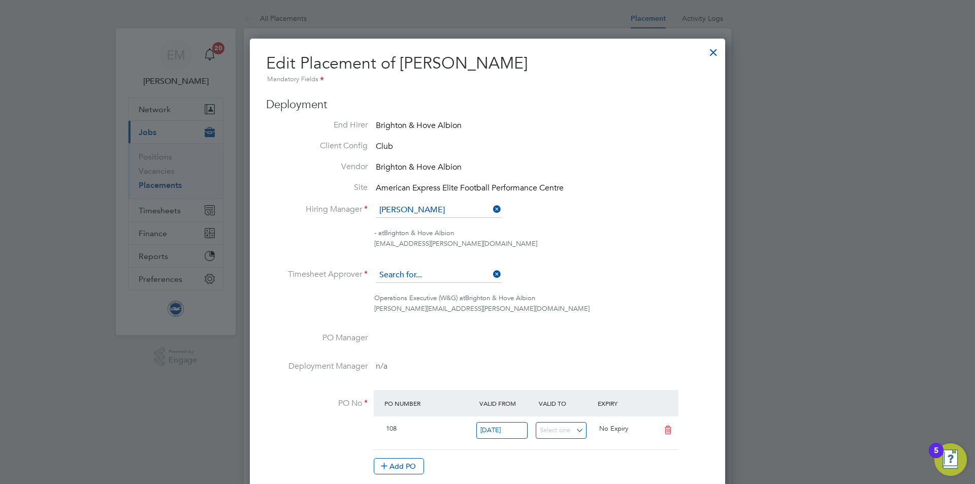
click at [414, 277] on input at bounding box center [438, 275] width 125 height 15
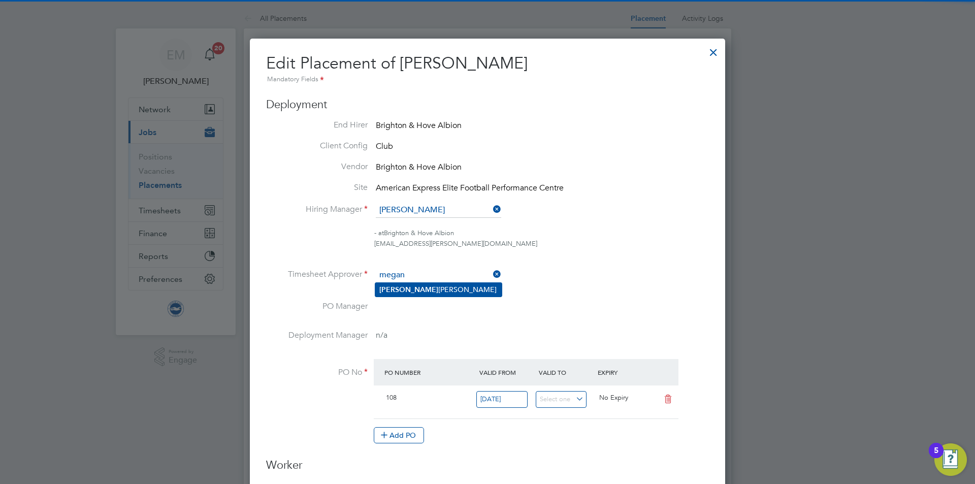
click at [411, 288] on li "Megan Morris" at bounding box center [438, 290] width 126 height 14
type input "[PERSON_NAME]"
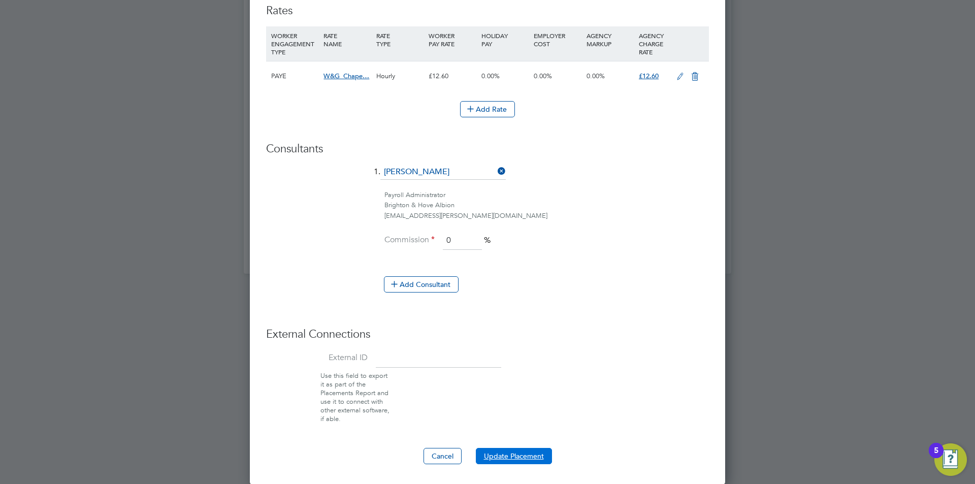
click at [508, 458] on button "Update Placement" at bounding box center [514, 456] width 76 height 16
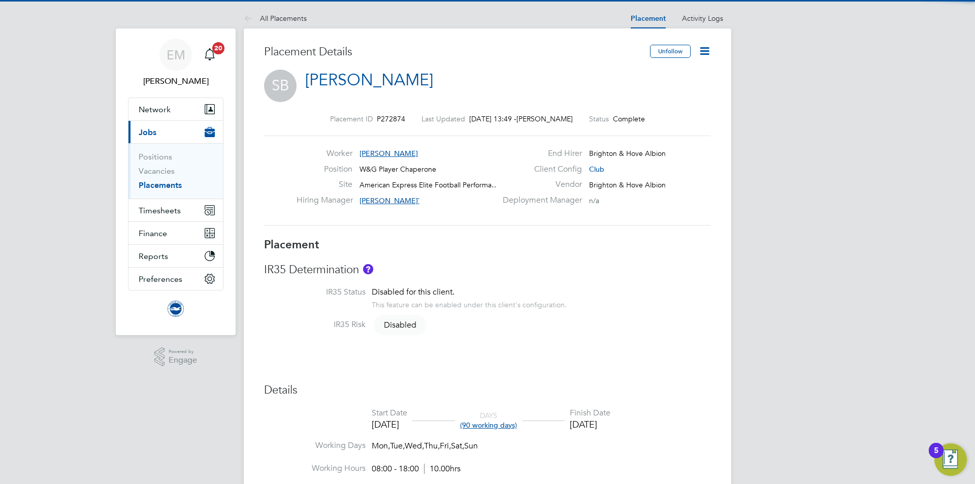
click at [707, 56] on icon at bounding box center [704, 51] width 13 height 13
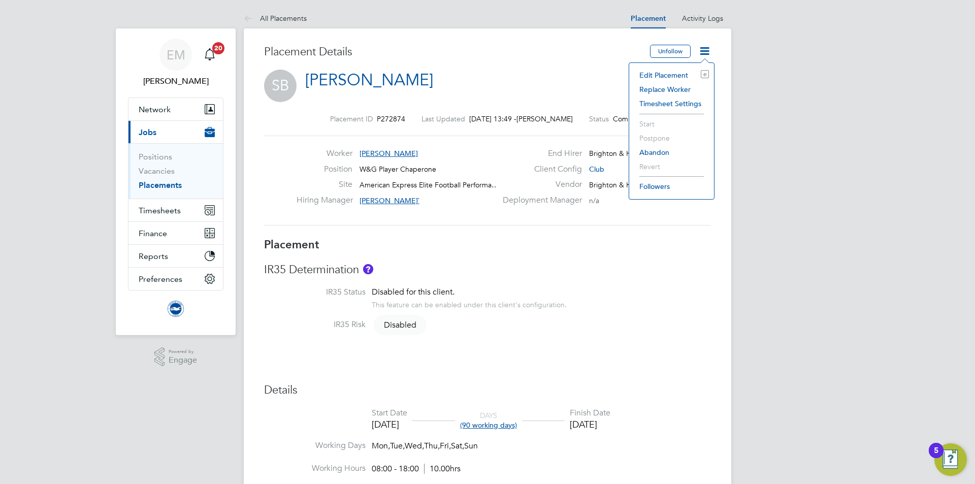
click at [683, 73] on li "Edit Placement e" at bounding box center [671, 75] width 75 height 14
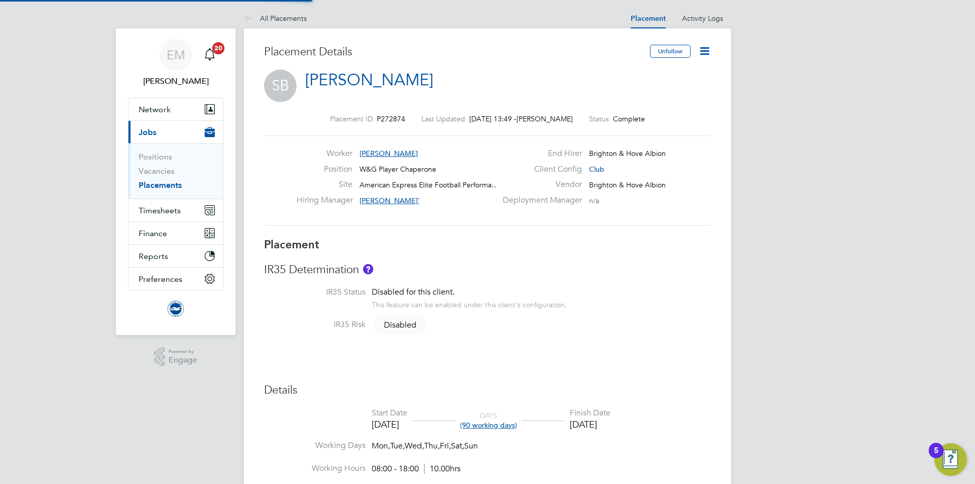
type input "Alethea Paul`"
type input "[DATE]"
type input "08:00"
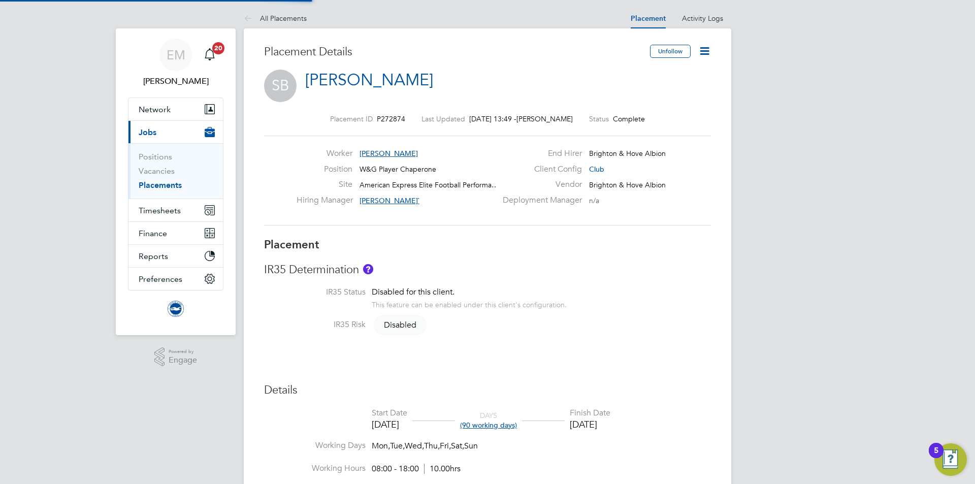
type input "18:00"
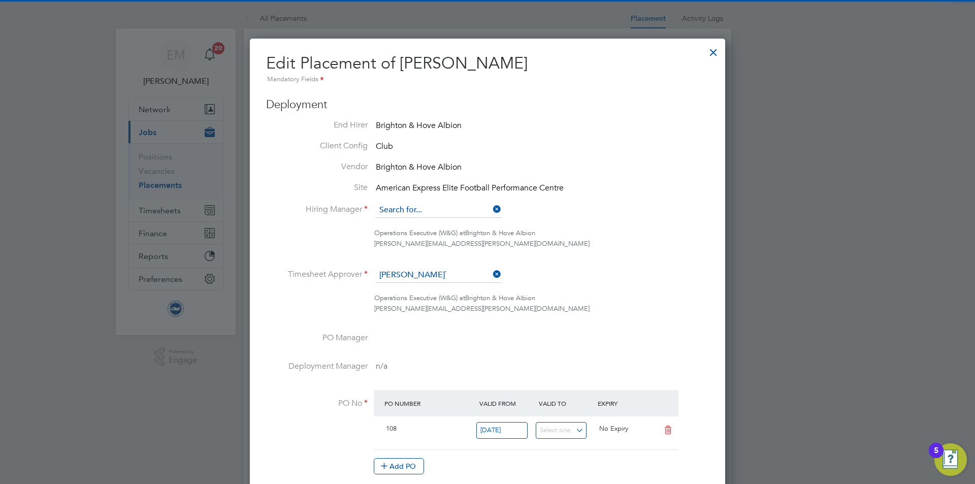
click at [408, 213] on input at bounding box center [438, 210] width 125 height 15
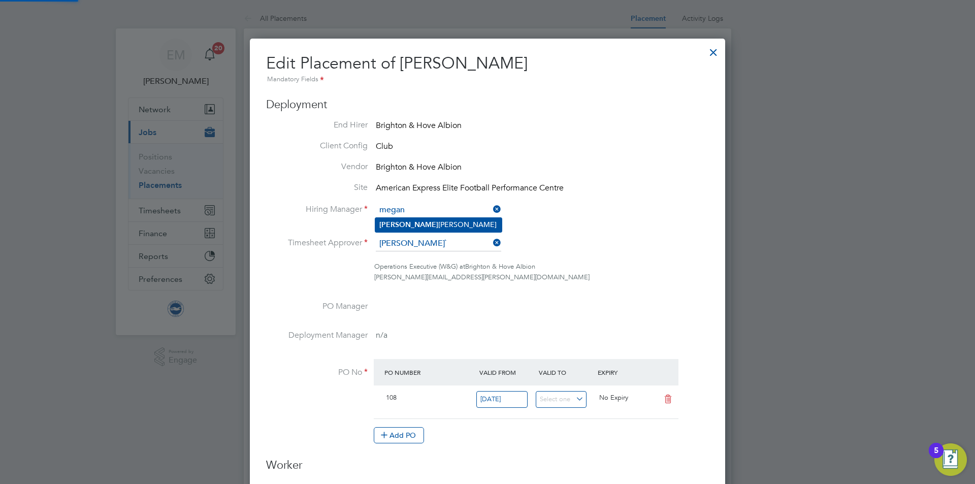
click at [404, 227] on li "Megan Morris" at bounding box center [438, 225] width 126 height 14
type input "[PERSON_NAME]"
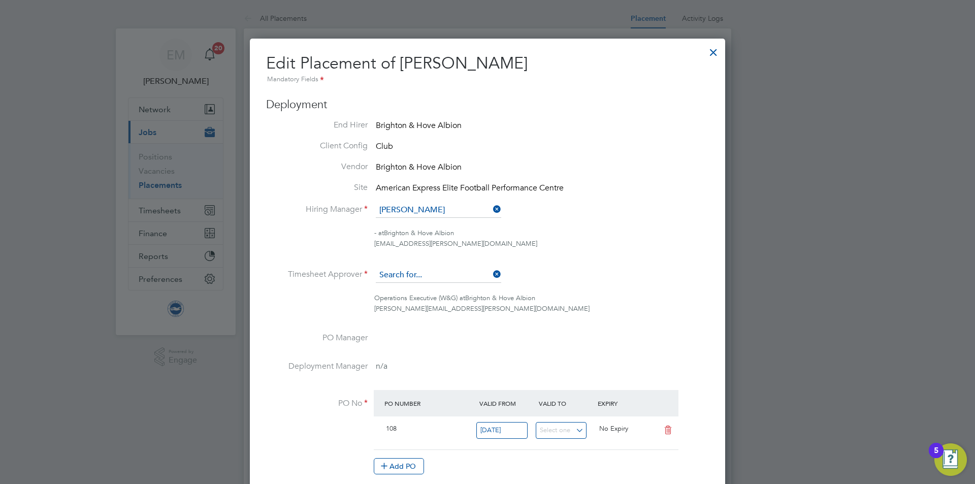
click at [398, 278] on input at bounding box center [438, 275] width 125 height 15
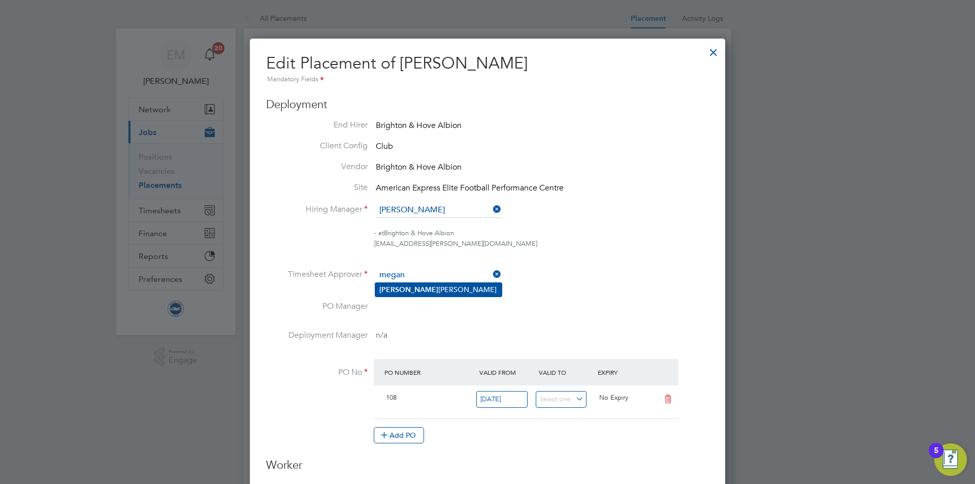
click at [424, 293] on li "[PERSON_NAME]" at bounding box center [438, 290] width 126 height 14
type input "[PERSON_NAME]"
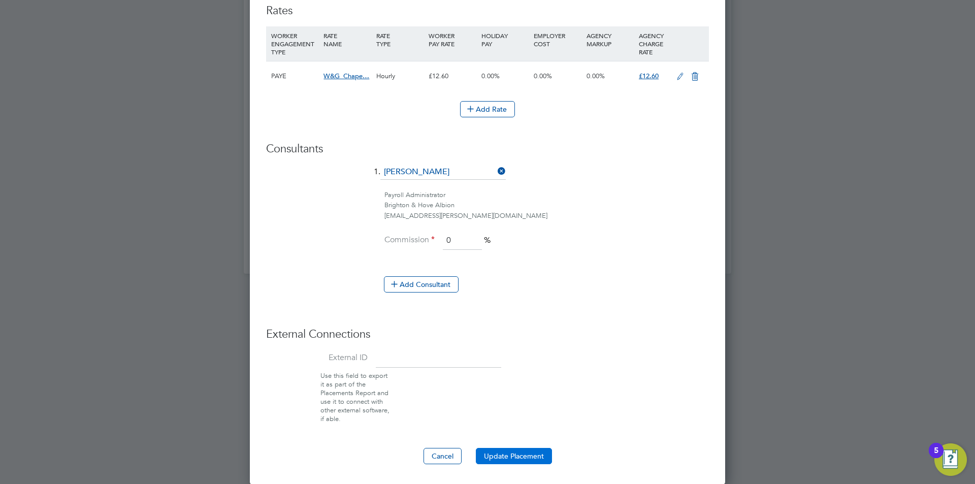
click at [532, 459] on button "Update Placement" at bounding box center [514, 456] width 76 height 16
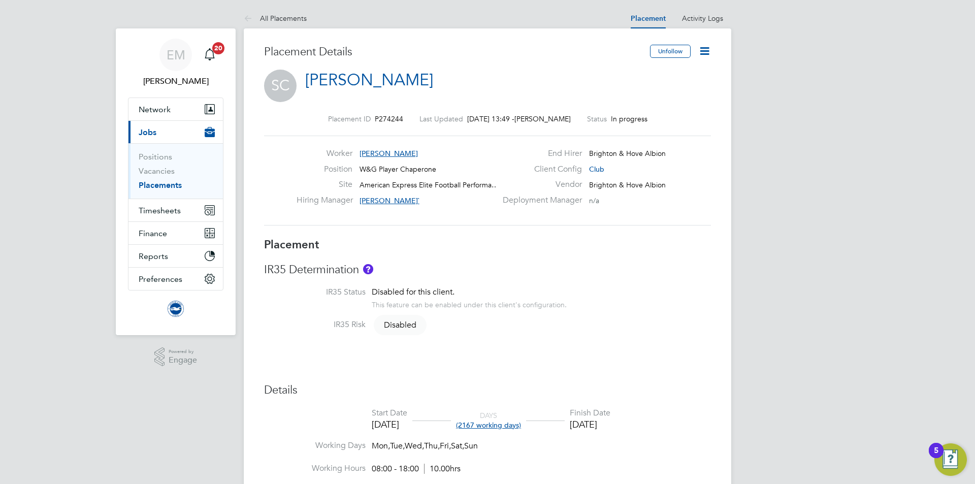
drag, startPoint x: 709, startPoint y: 54, endPoint x: 713, endPoint y: 68, distance: 14.7
click at [711, 56] on icon at bounding box center [704, 51] width 13 height 13
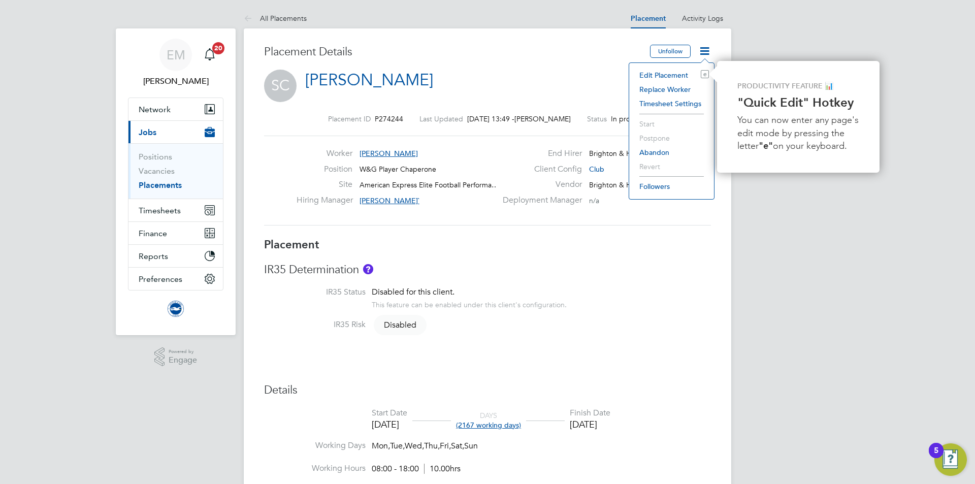
click at [686, 74] on li "Edit Placement e" at bounding box center [671, 75] width 75 height 14
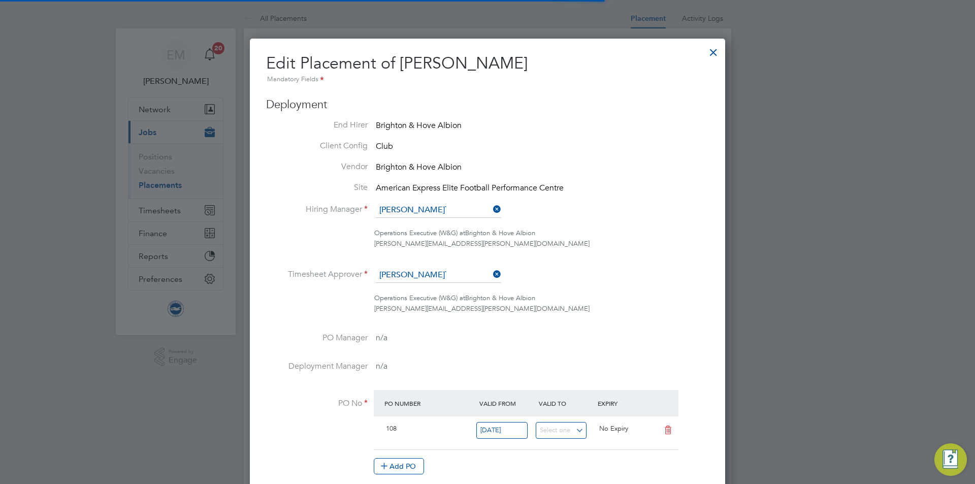
scroll to position [5, 5]
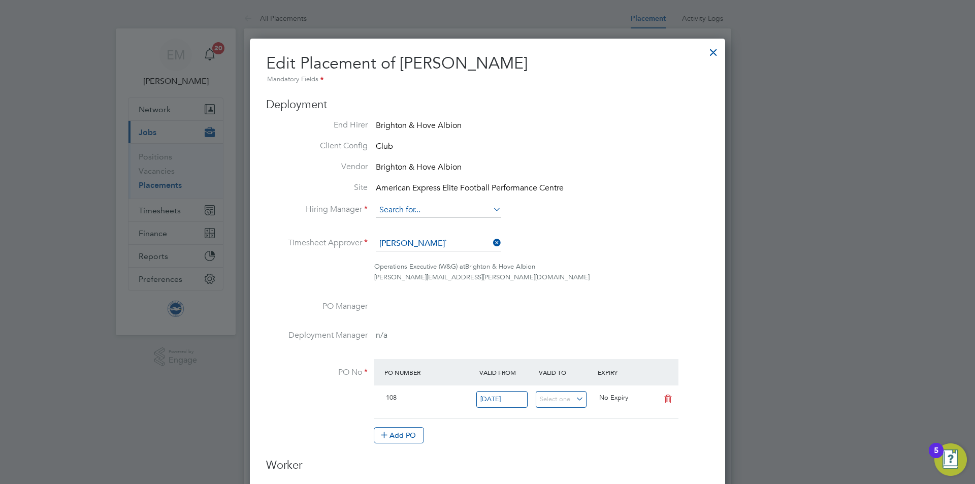
click at [416, 212] on input at bounding box center [438, 210] width 125 height 15
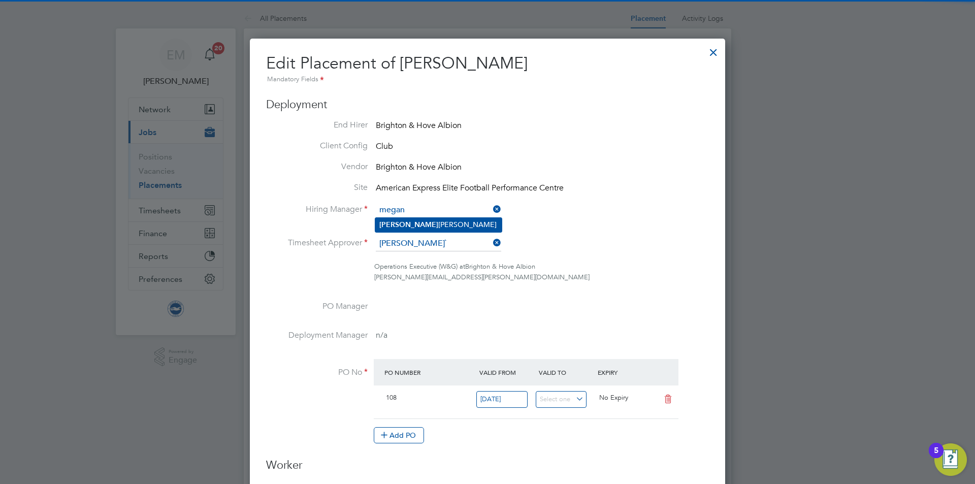
click at [429, 227] on li "Megan Morris" at bounding box center [438, 225] width 126 height 14
type input "[PERSON_NAME]"
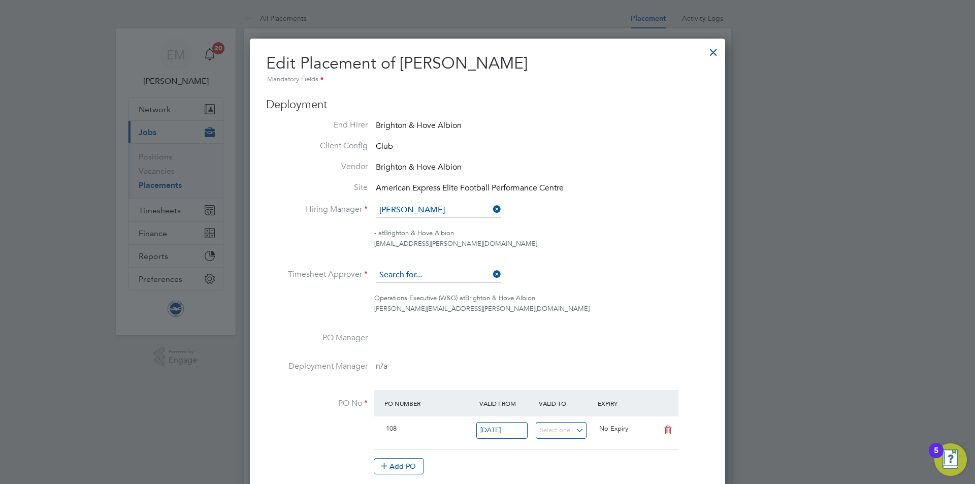
click at [428, 269] on input at bounding box center [438, 275] width 125 height 15
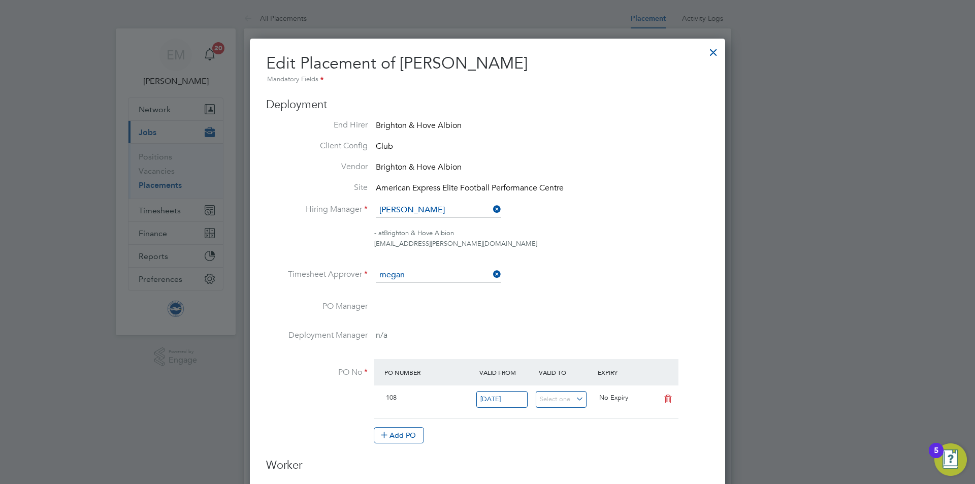
click at [412, 290] on li "[PERSON_NAME]" at bounding box center [438, 290] width 126 height 14
type input "[PERSON_NAME]"
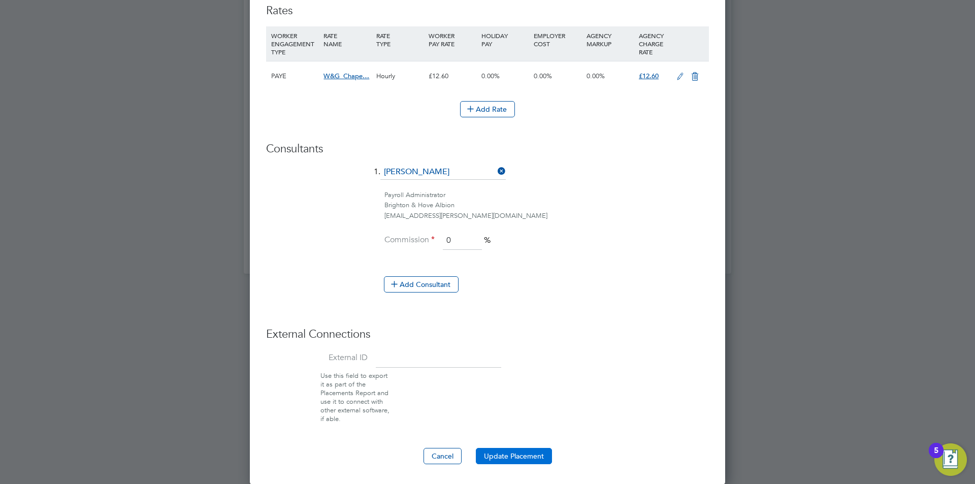
click at [504, 458] on button "Update Placement" at bounding box center [514, 456] width 76 height 16
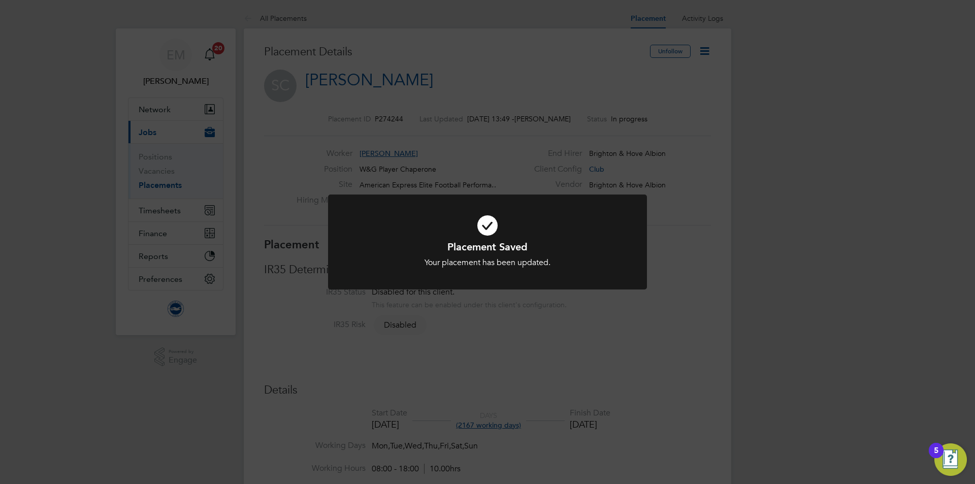
click at [679, 190] on div "Placement Saved Your placement has been updated. Cancel Okay" at bounding box center [487, 242] width 975 height 484
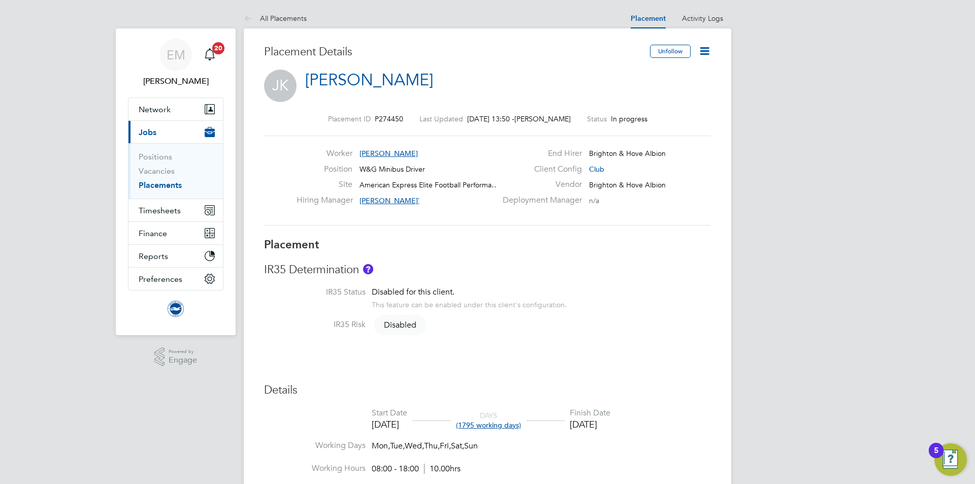
click at [708, 45] on icon at bounding box center [704, 51] width 13 height 13
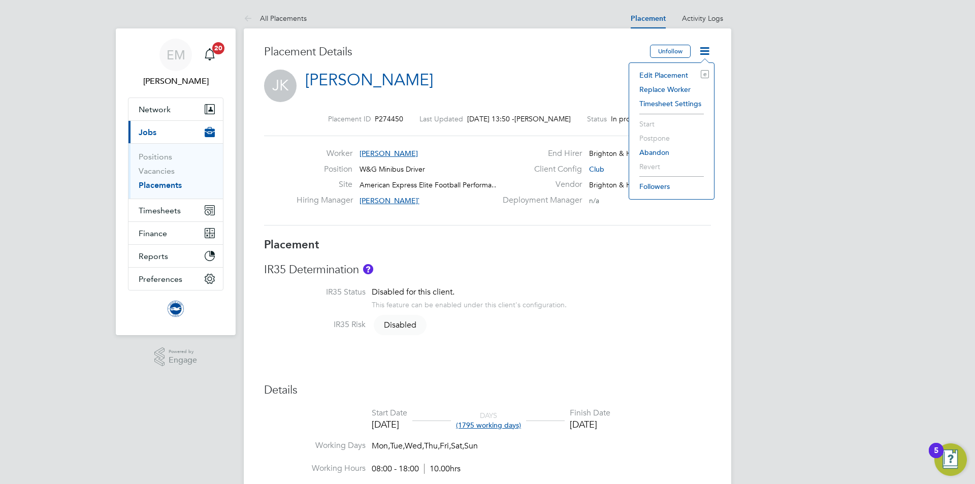
click at [709, 45] on icon at bounding box center [704, 51] width 13 height 13
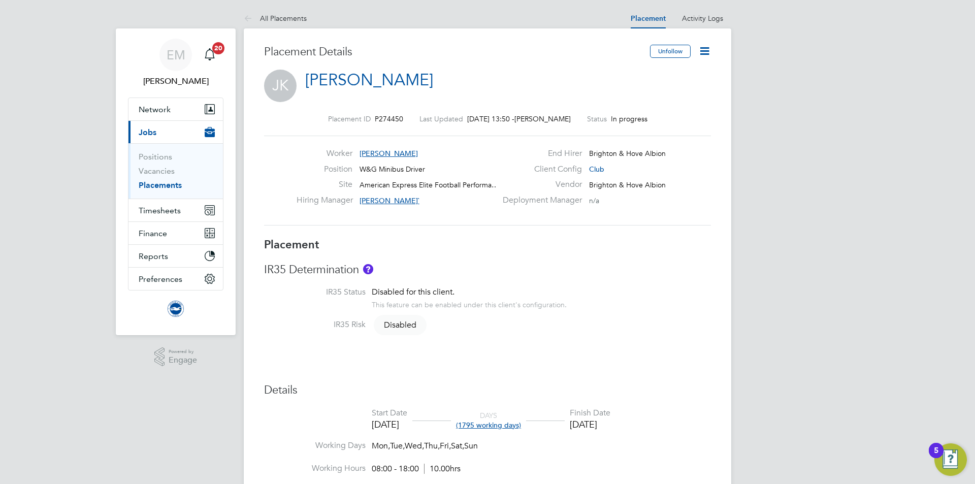
click at [708, 49] on icon at bounding box center [704, 51] width 13 height 13
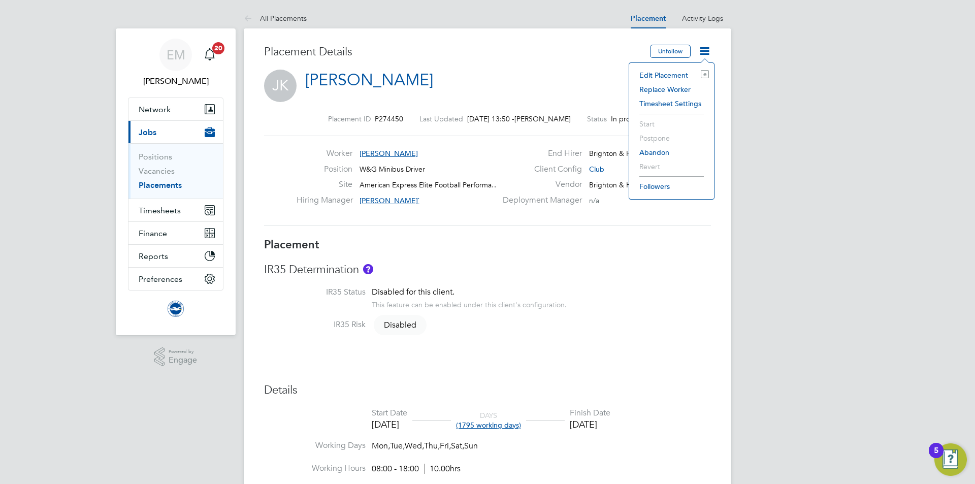
click at [670, 75] on li "Edit Placement e" at bounding box center [671, 75] width 75 height 14
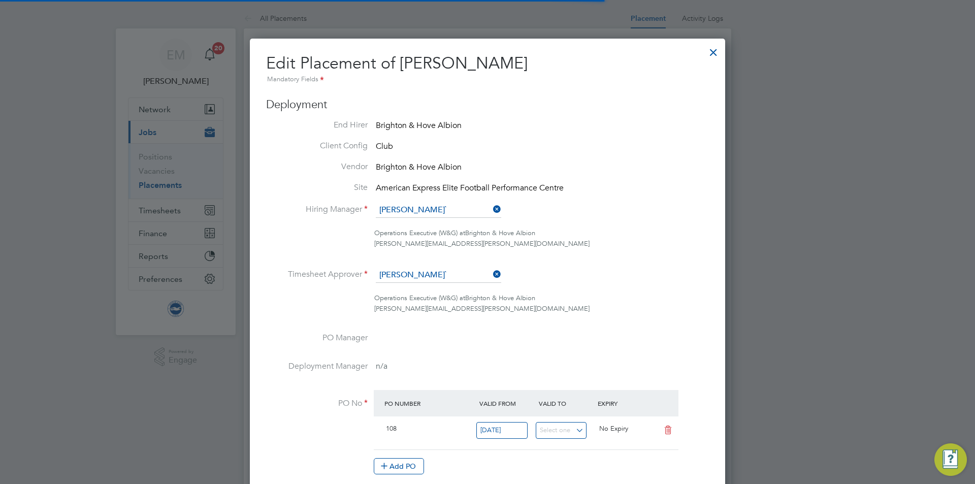
scroll to position [5, 5]
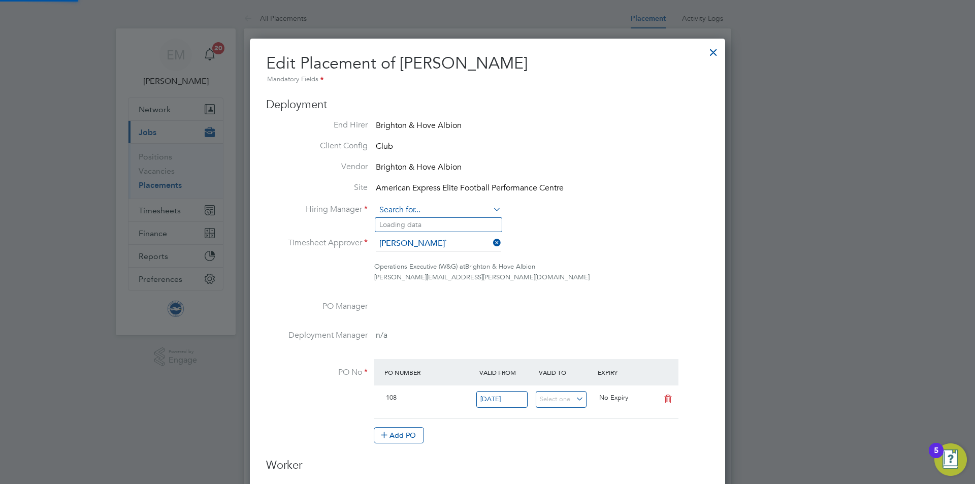
click at [404, 213] on input at bounding box center [438, 210] width 125 height 15
click at [420, 229] on li "[PERSON_NAME]" at bounding box center [438, 225] width 126 height 14
type input "[PERSON_NAME]"
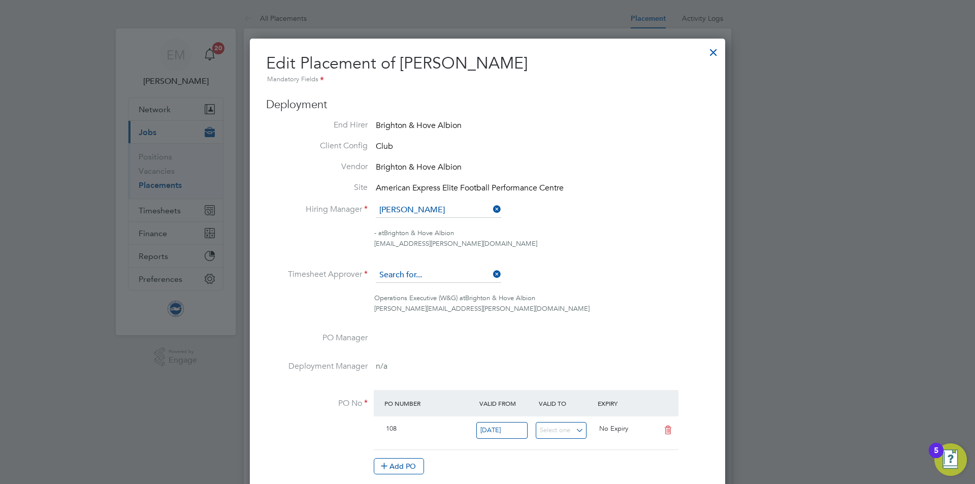
click at [421, 273] on input at bounding box center [438, 275] width 125 height 15
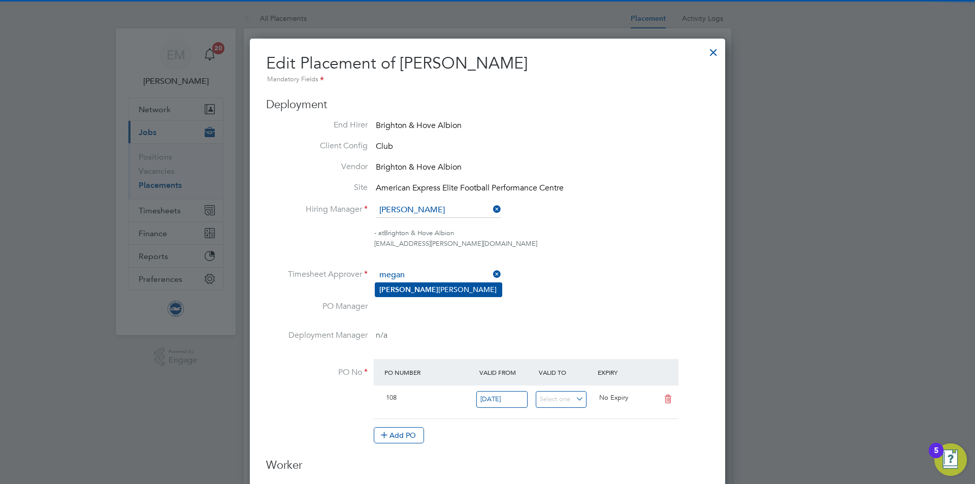
click at [423, 285] on li "[PERSON_NAME]" at bounding box center [438, 290] width 126 height 14
type input "[PERSON_NAME]"
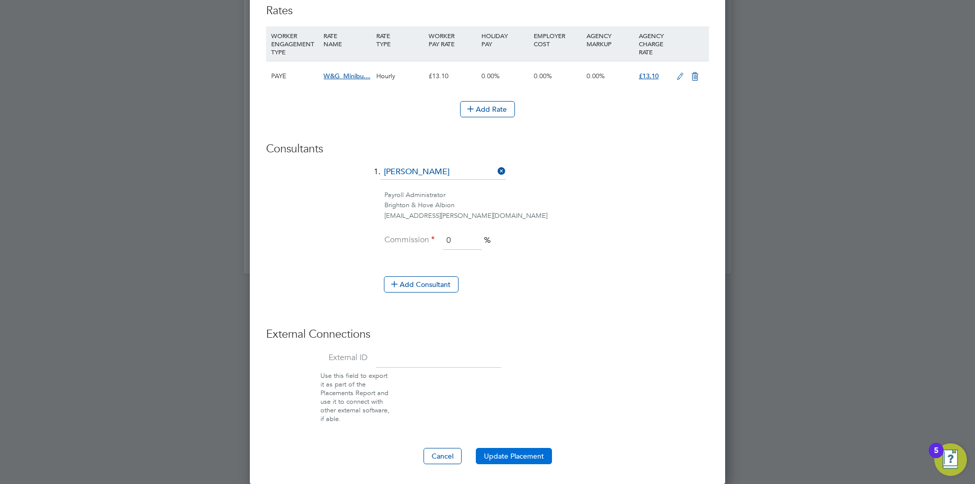
click at [515, 456] on button "Update Placement" at bounding box center [514, 456] width 76 height 16
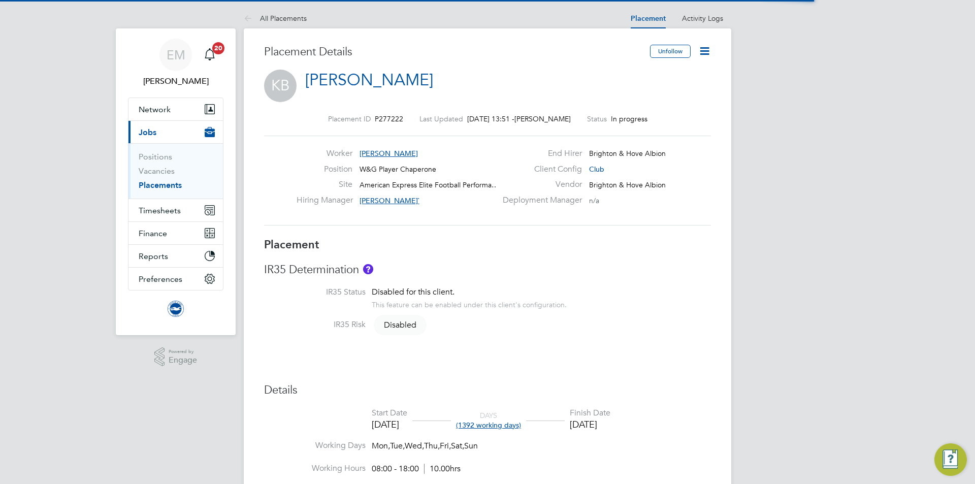
click at [711, 48] on icon at bounding box center [704, 51] width 13 height 13
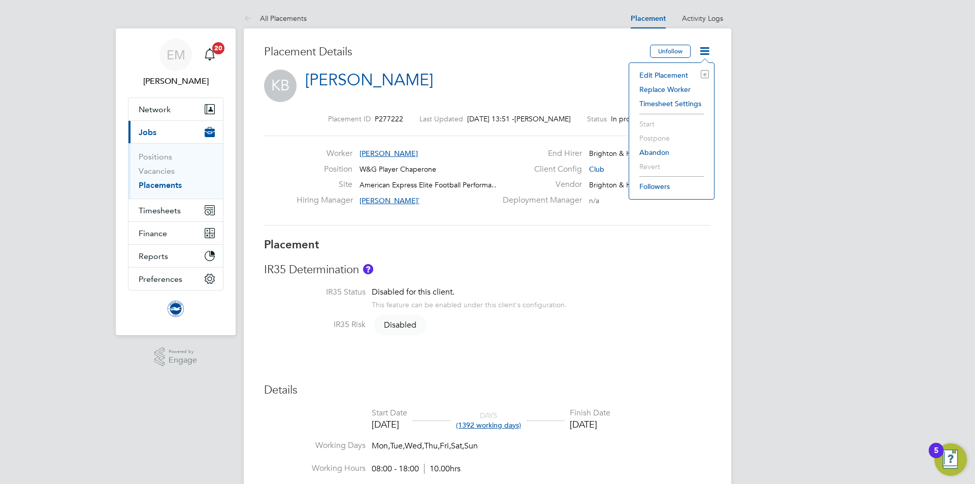
click at [671, 74] on li "Edit Placement e" at bounding box center [671, 75] width 75 height 14
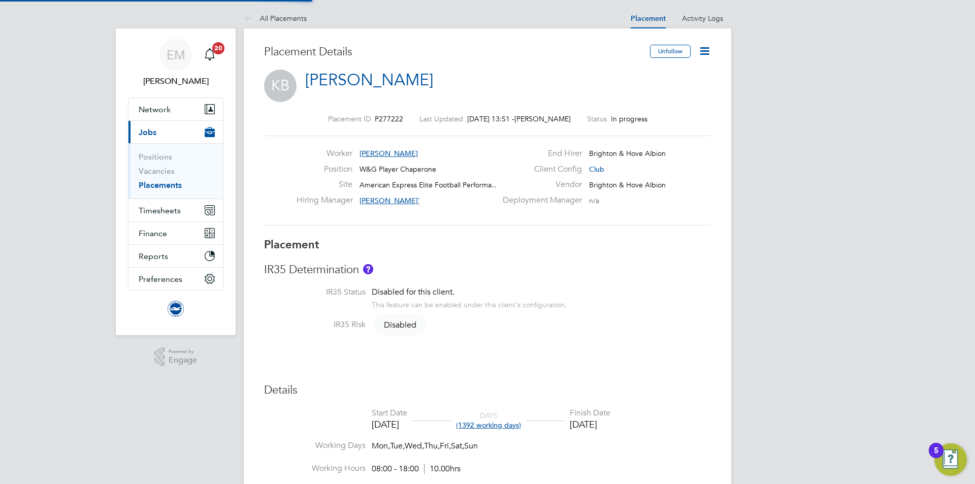
type input "[PERSON_NAME]`"
type input "[DATE]"
type input "08:00"
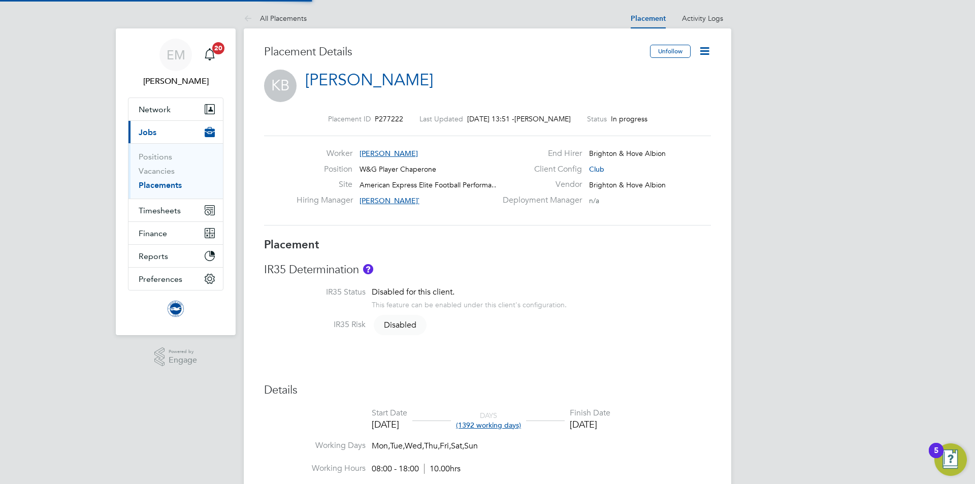
type input "18:00"
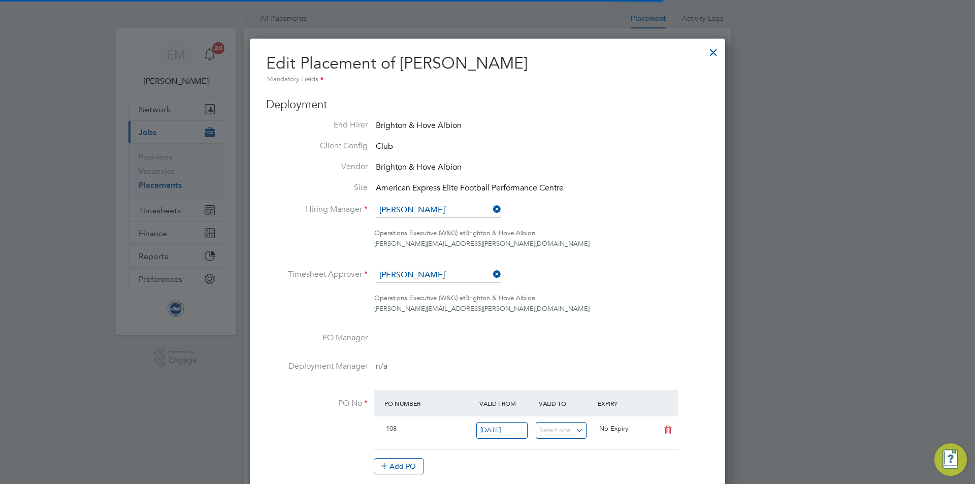
scroll to position [5, 5]
click at [396, 213] on input at bounding box center [438, 210] width 125 height 15
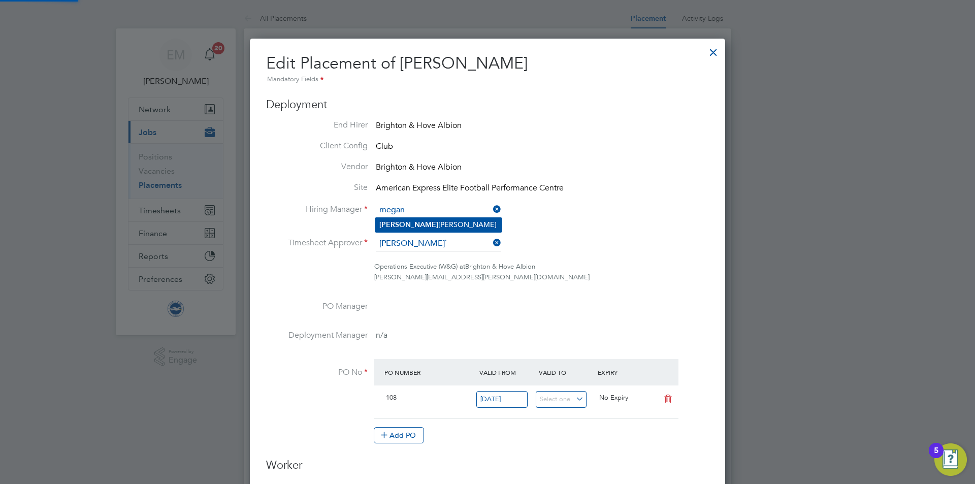
click at [398, 224] on b "Megan" at bounding box center [408, 224] width 59 height 9
type input "[PERSON_NAME]"
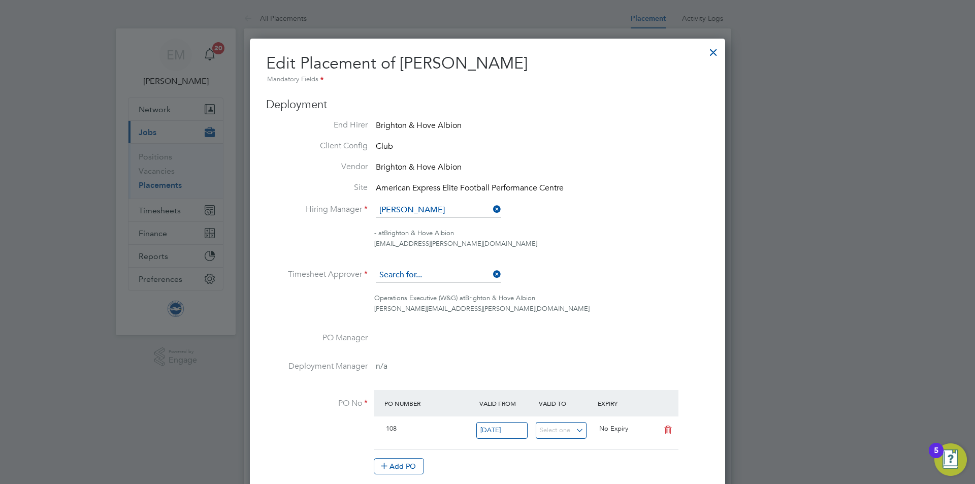
click at [403, 275] on input at bounding box center [438, 275] width 125 height 15
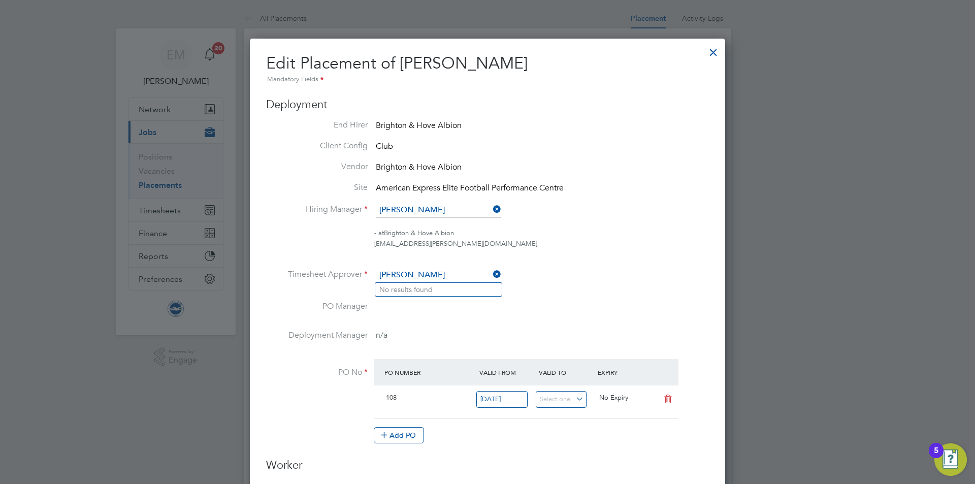
drag, startPoint x: 402, startPoint y: 274, endPoint x: 363, endPoint y: 273, distance: 39.1
click at [362, 273] on li "Timesheet Approver egan" at bounding box center [487, 280] width 443 height 25
click at [405, 289] on li "[PERSON_NAME]" at bounding box center [438, 290] width 126 height 14
type input "[PERSON_NAME]"
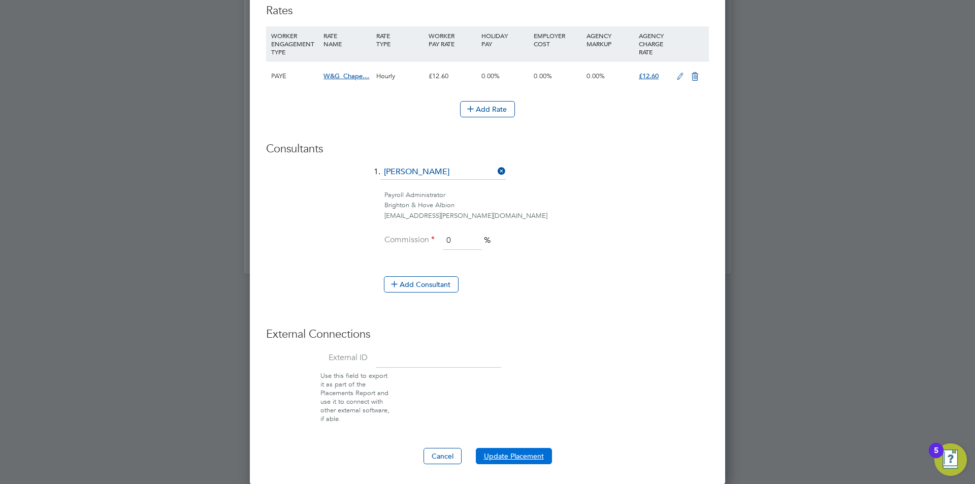
click at [498, 457] on button "Update Placement" at bounding box center [514, 456] width 76 height 16
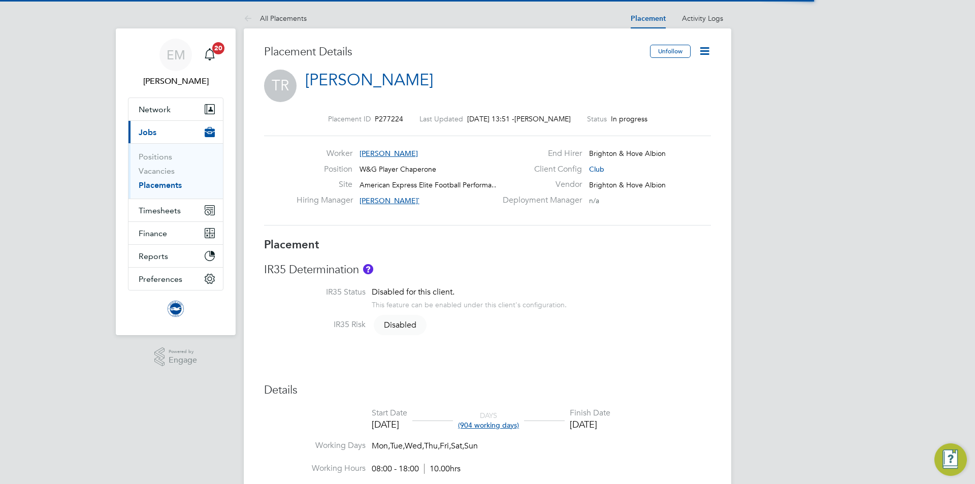
click at [706, 50] on icon at bounding box center [704, 51] width 13 height 13
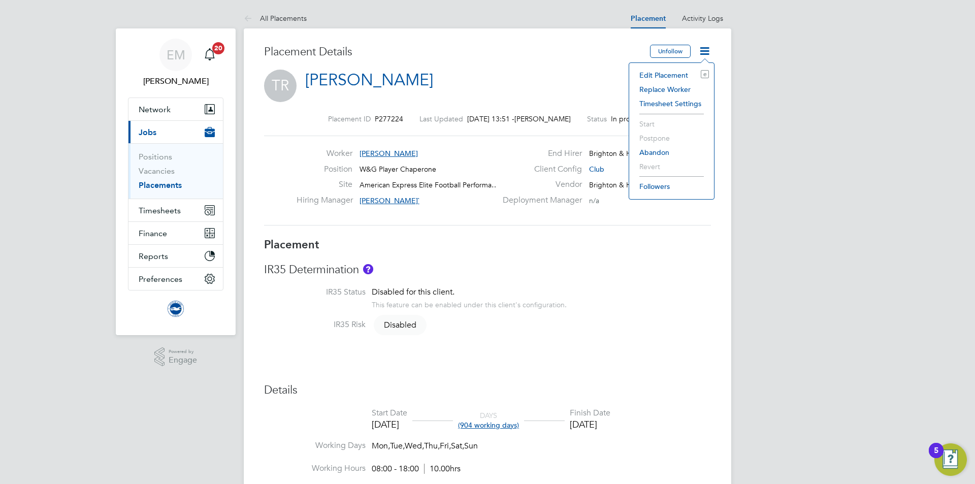
click at [670, 76] on li "Edit Placement e" at bounding box center [671, 75] width 75 height 14
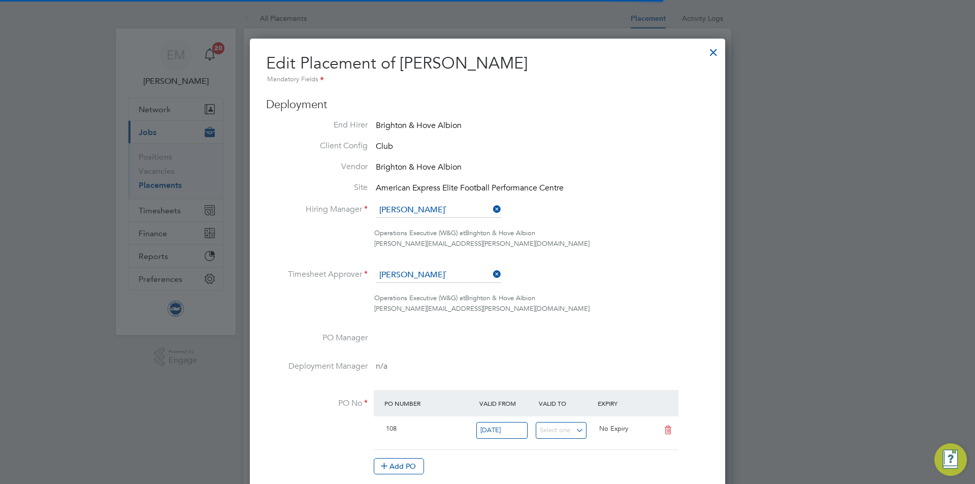
scroll to position [5, 5]
click at [421, 213] on input at bounding box center [438, 210] width 125 height 15
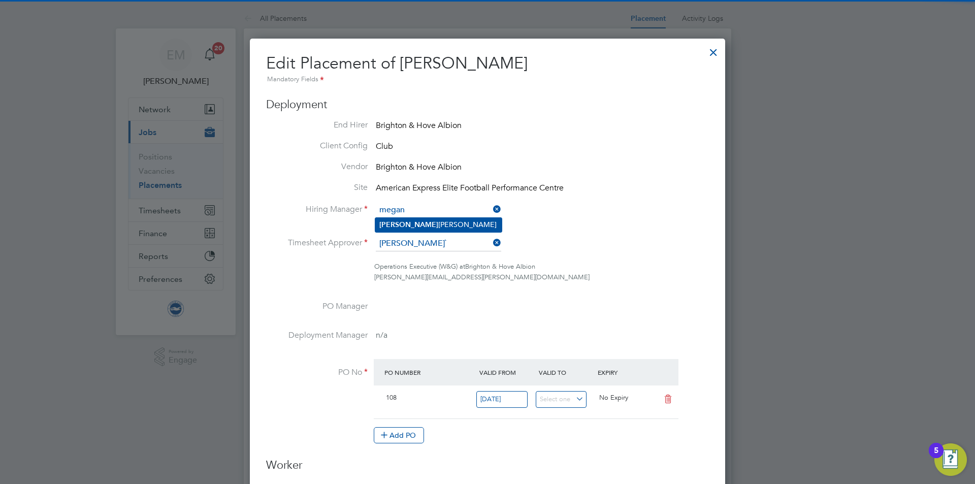
click at [420, 222] on li "Megan Morris" at bounding box center [438, 225] width 126 height 14
type input "Megan Morris"
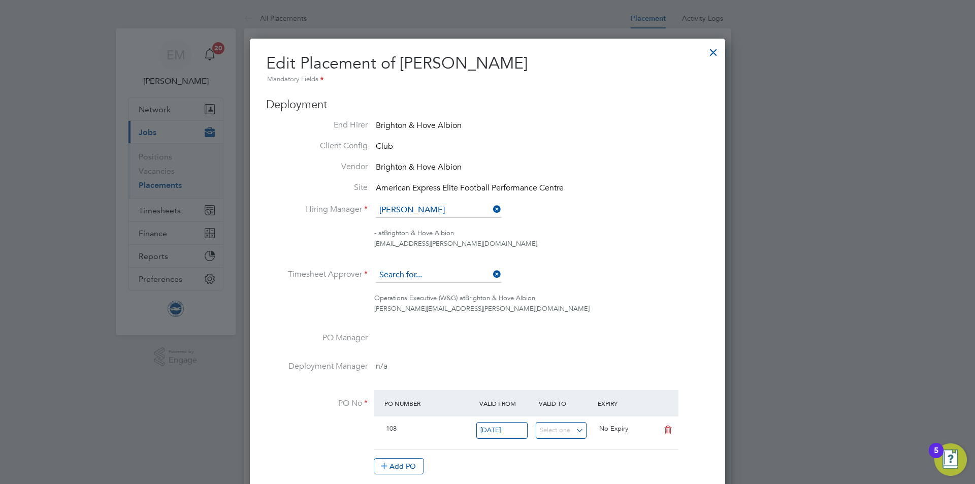
click at [409, 277] on input at bounding box center [438, 275] width 125 height 15
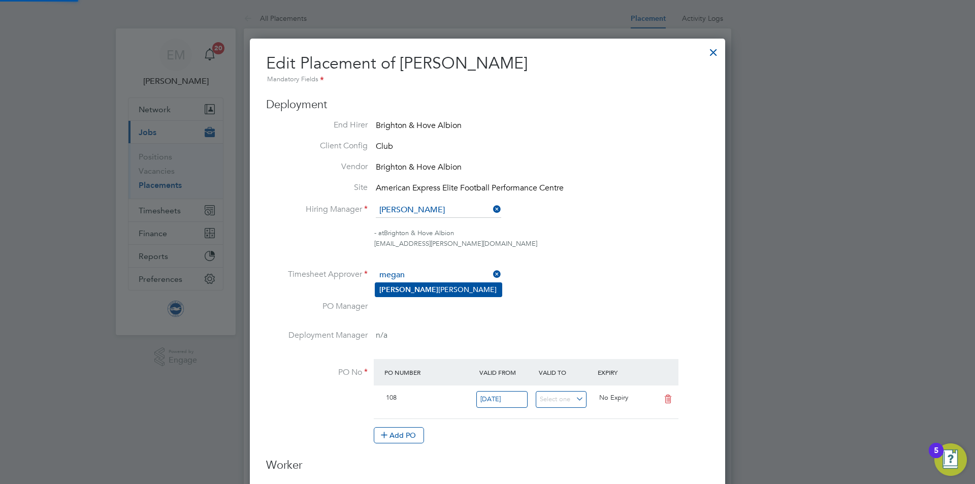
click at [407, 294] on li "Megan Morris" at bounding box center [438, 290] width 126 height 14
type input "Megan Morris"
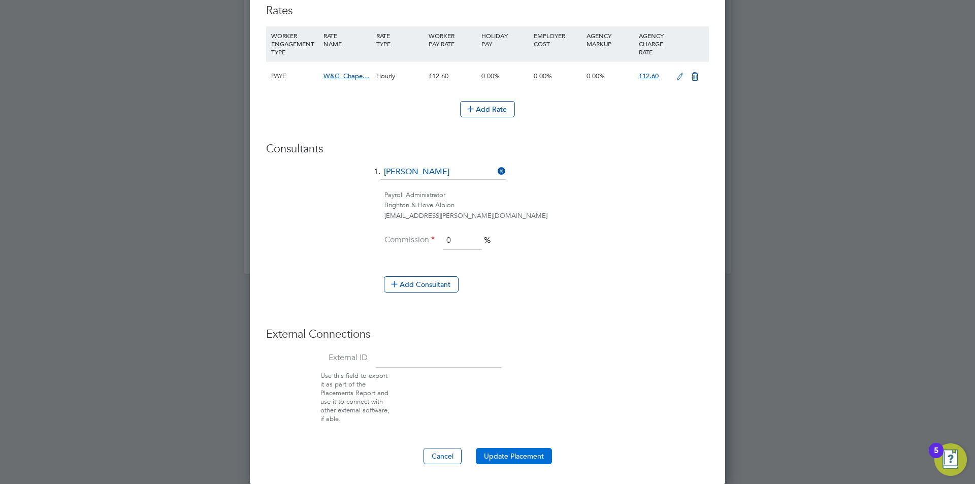
click at [503, 453] on button "Update Placement" at bounding box center [514, 456] width 76 height 16
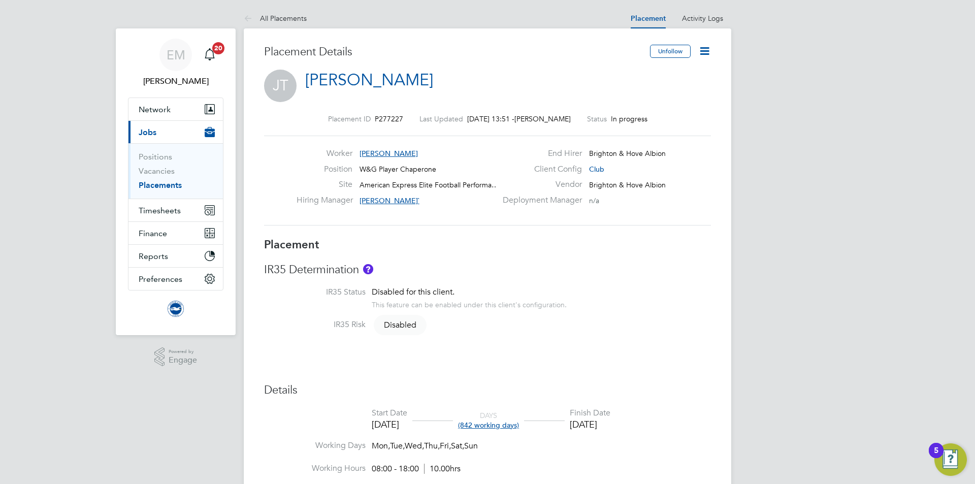
click at [707, 50] on icon at bounding box center [704, 51] width 13 height 13
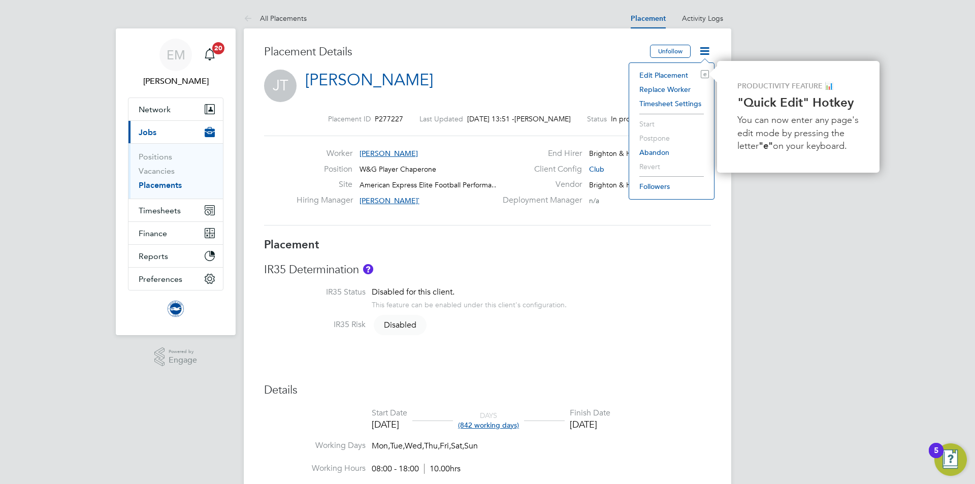
click at [680, 75] on li "Edit Placement e" at bounding box center [671, 75] width 75 height 14
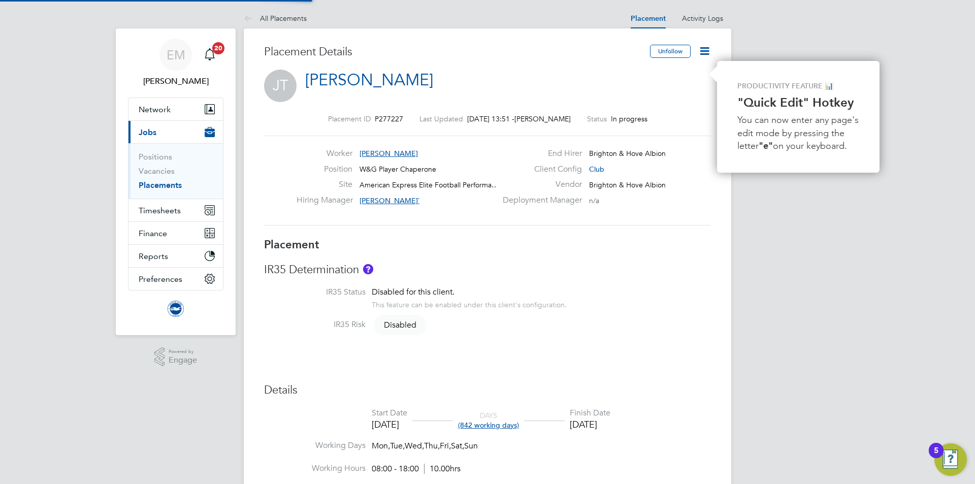
type input "[PERSON_NAME]`"
type input "11 Mar 2025"
type input "[DATE]"
type input "08:00"
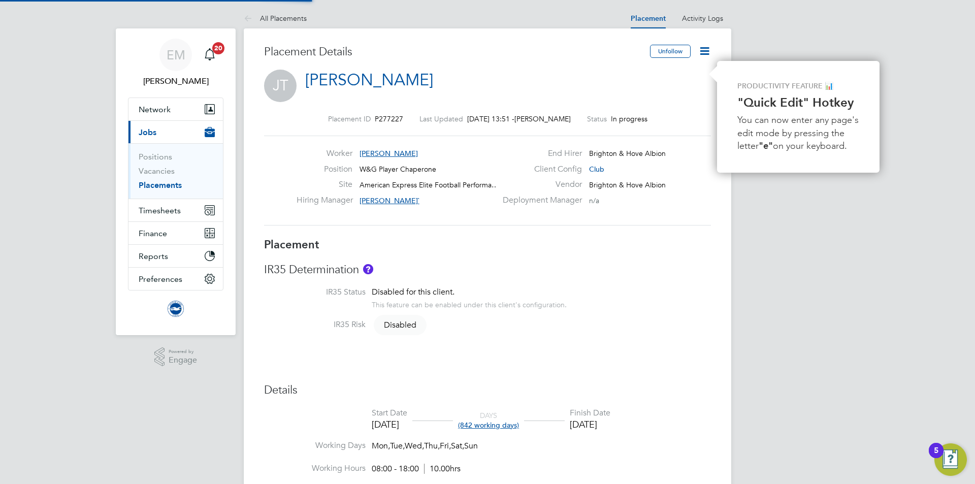
type input "18:00"
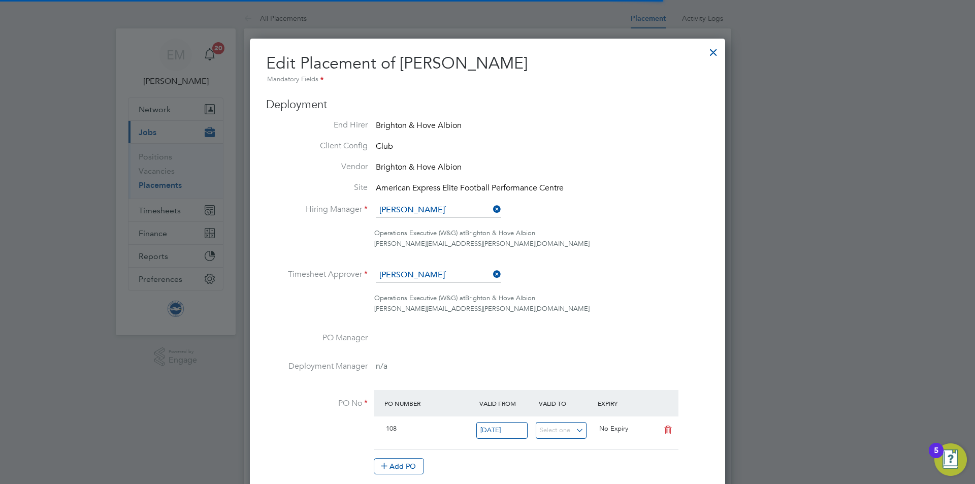
scroll to position [5, 5]
click at [396, 209] on input at bounding box center [438, 210] width 125 height 15
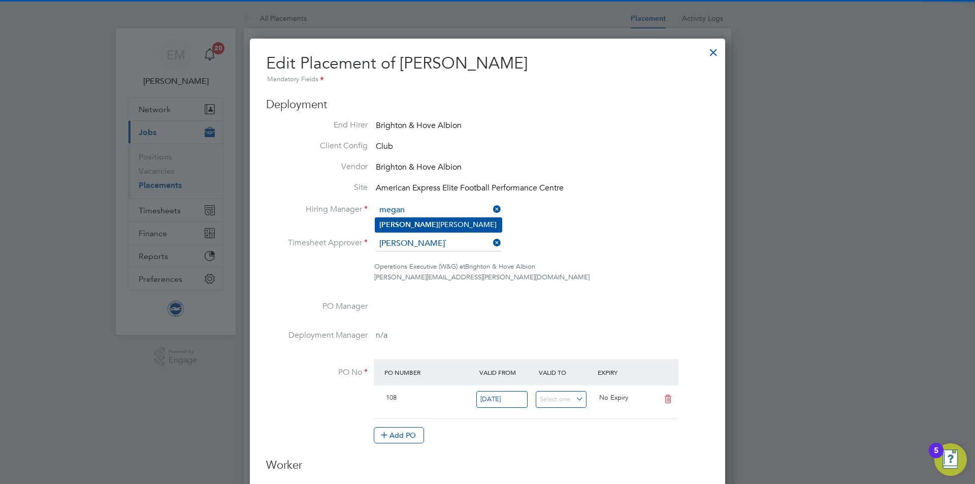
click at [404, 226] on li "[PERSON_NAME]" at bounding box center [438, 225] width 126 height 14
type input "[PERSON_NAME]"
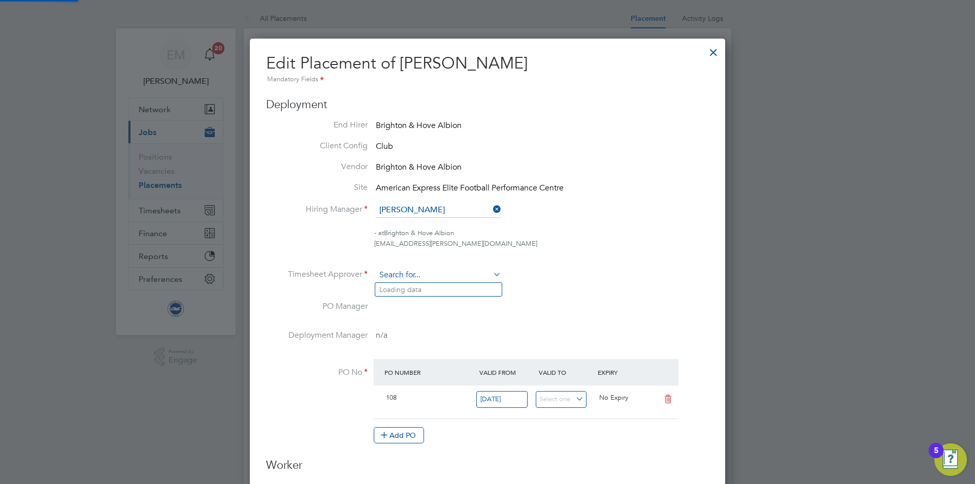
click at [403, 269] on input at bounding box center [438, 275] width 125 height 15
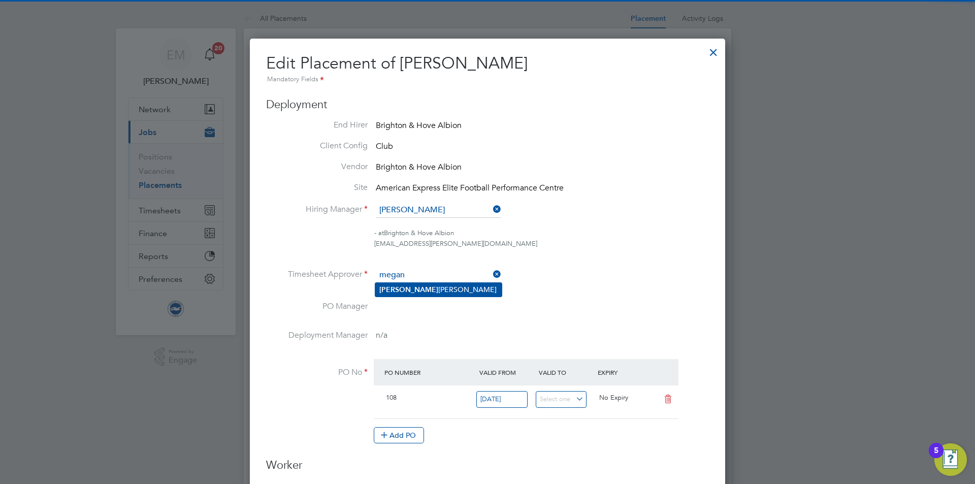
click at [402, 292] on b "[PERSON_NAME]" at bounding box center [408, 289] width 59 height 9
type input "[PERSON_NAME]"
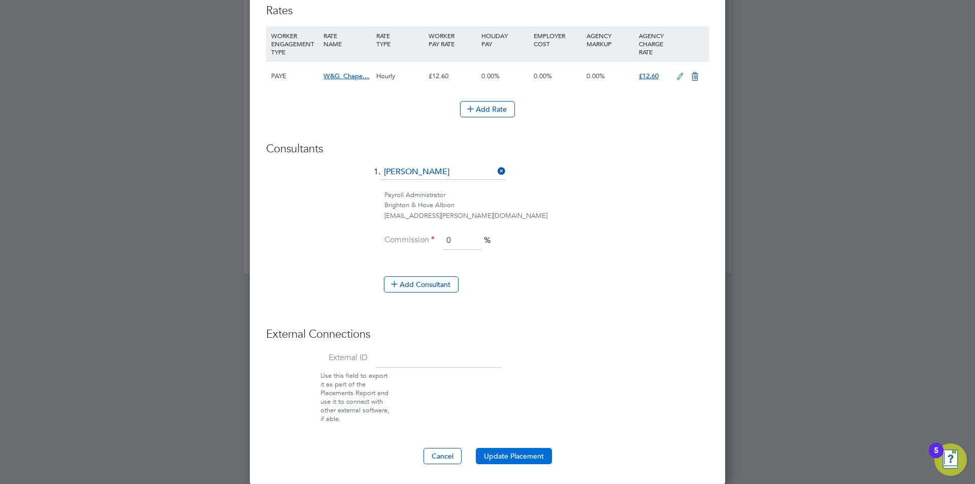
click at [499, 450] on button "Update Placement" at bounding box center [514, 456] width 76 height 16
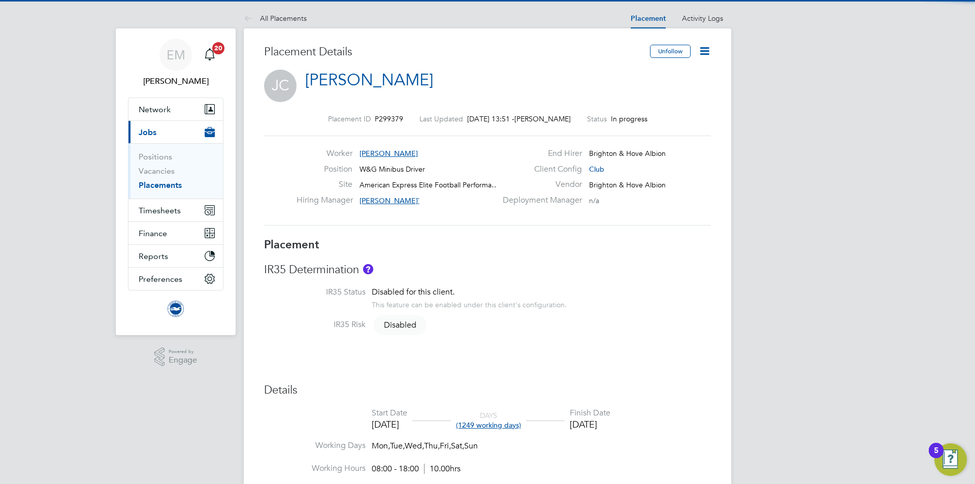
drag, startPoint x: 705, startPoint y: 51, endPoint x: 688, endPoint y: 78, distance: 32.4
click at [702, 51] on icon at bounding box center [704, 51] width 13 height 13
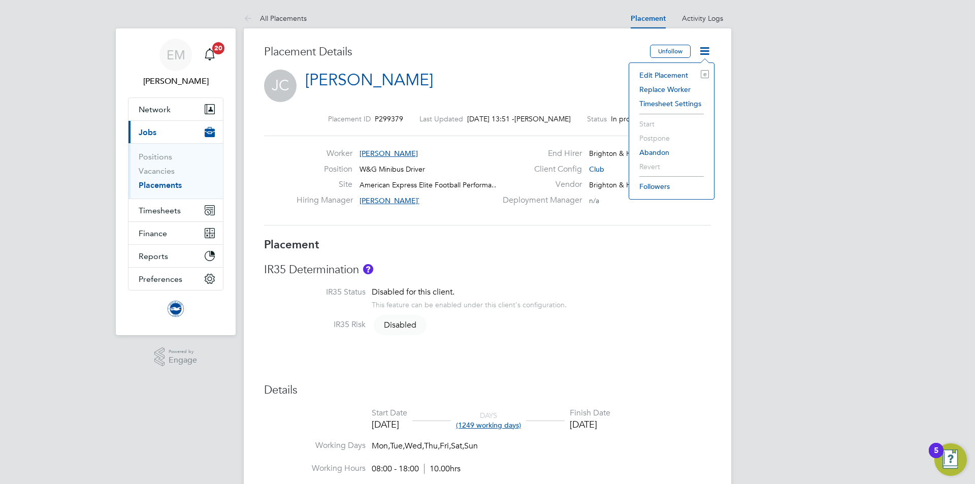
click at [669, 69] on li "Edit Placement e" at bounding box center [671, 75] width 75 height 14
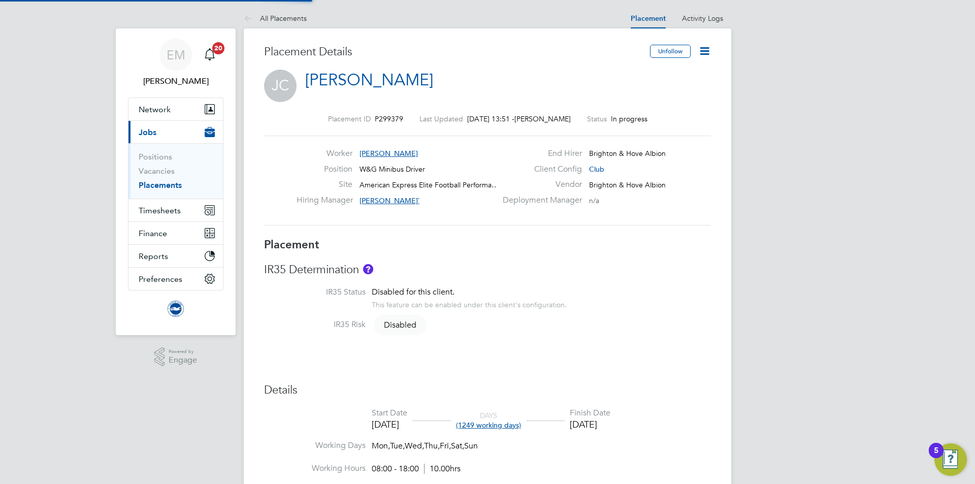
type input "[PERSON_NAME]`"
type input "[DATE]"
type input "08:00"
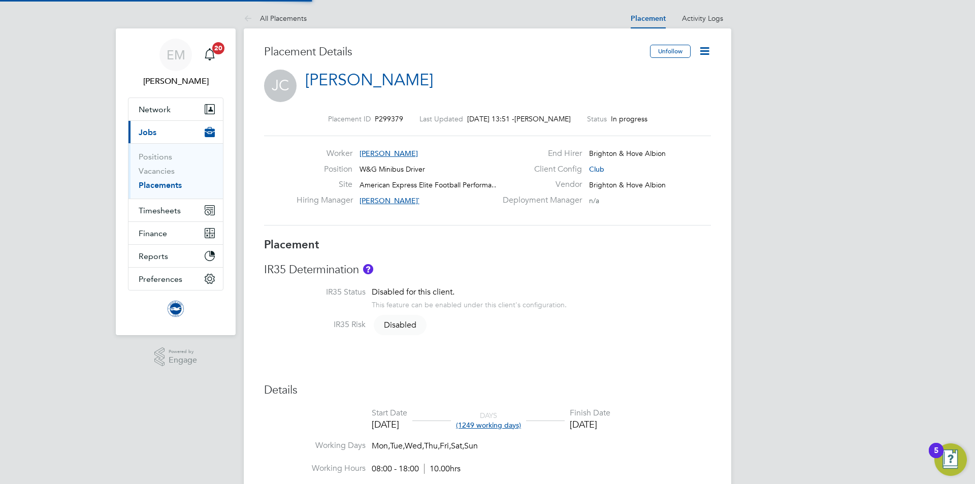
type input "18:00"
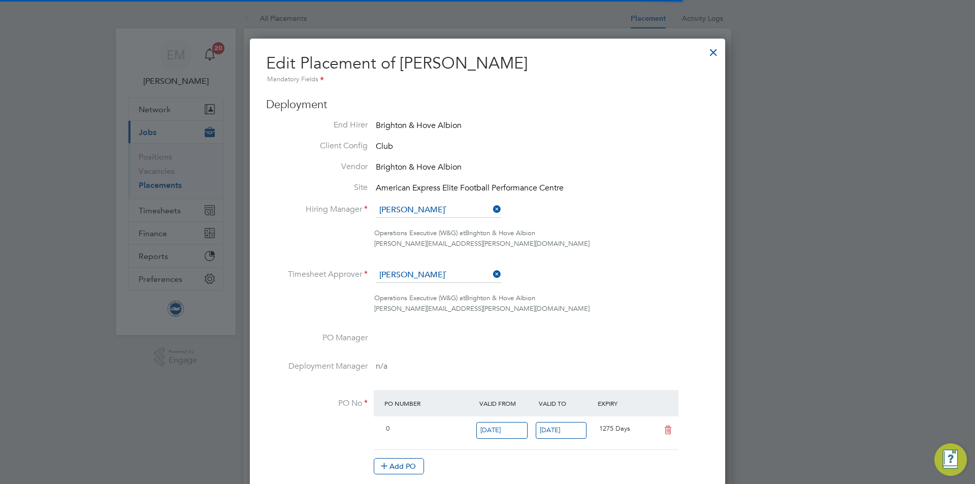
scroll to position [5, 5]
click at [434, 211] on input at bounding box center [438, 210] width 125 height 15
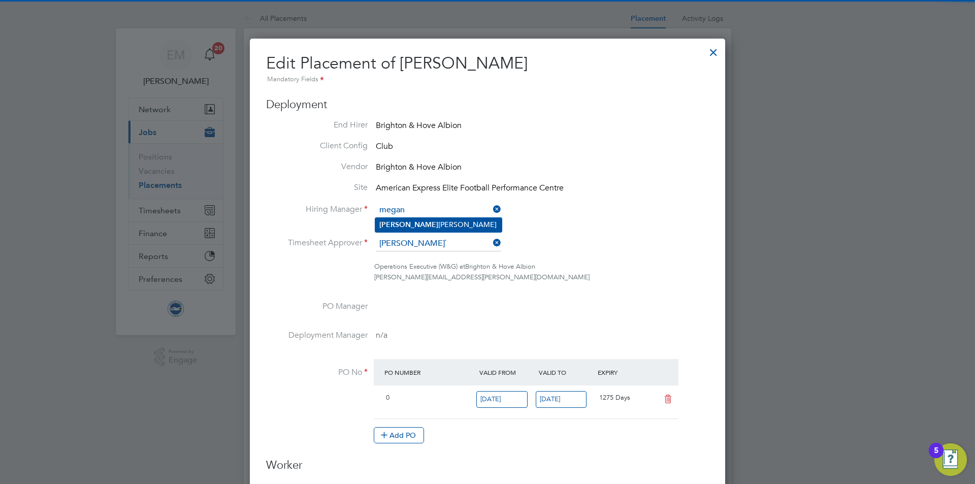
click at [404, 222] on li "[PERSON_NAME]" at bounding box center [438, 225] width 126 height 14
type input "[PERSON_NAME]"
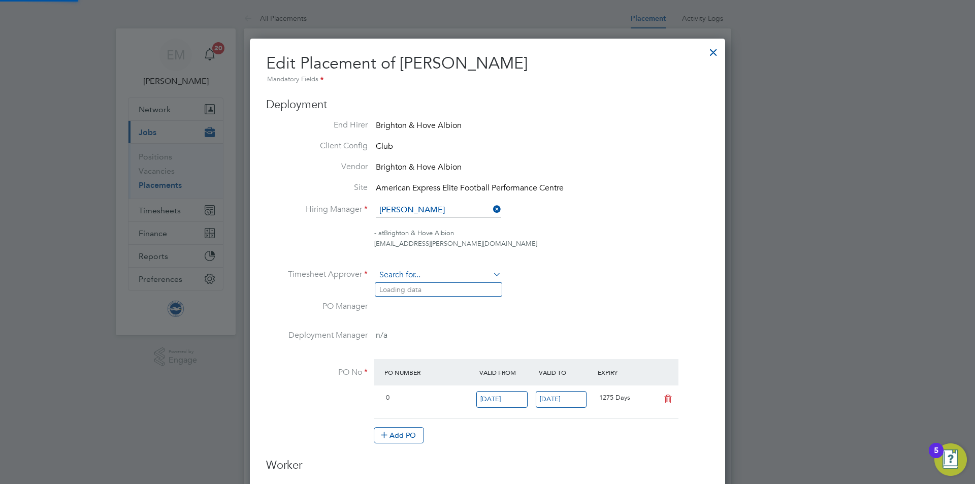
click at [405, 273] on input at bounding box center [438, 275] width 125 height 15
click at [409, 291] on li "[PERSON_NAME]" at bounding box center [438, 290] width 126 height 14
type input "[PERSON_NAME]"
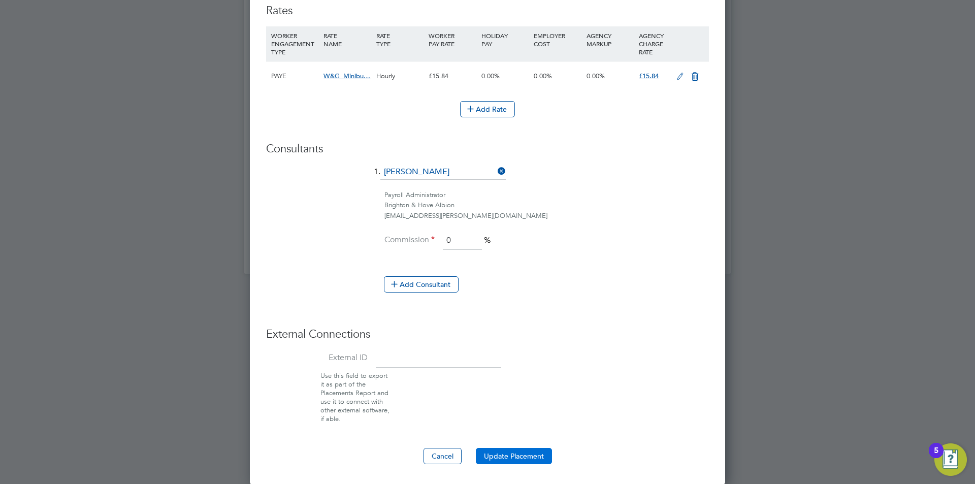
click at [525, 454] on button "Update Placement" at bounding box center [514, 456] width 76 height 16
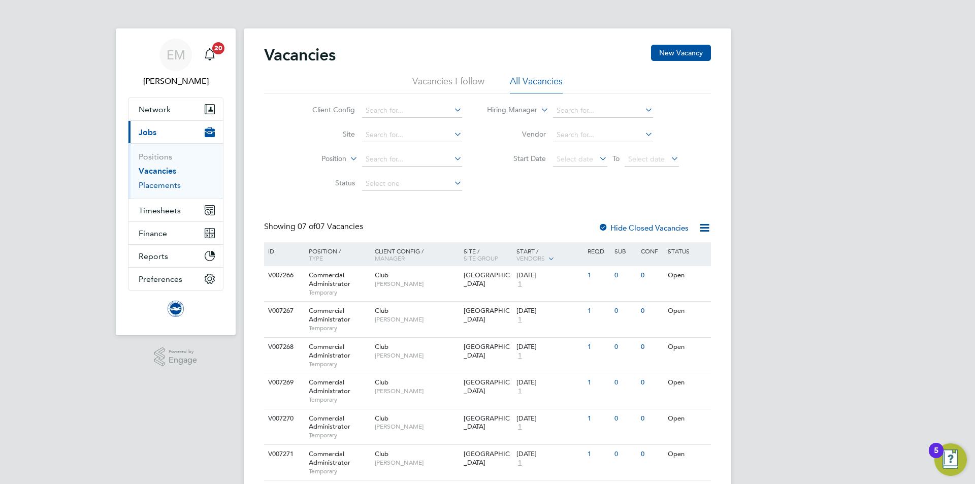
click at [153, 186] on link "Placements" at bounding box center [160, 185] width 42 height 10
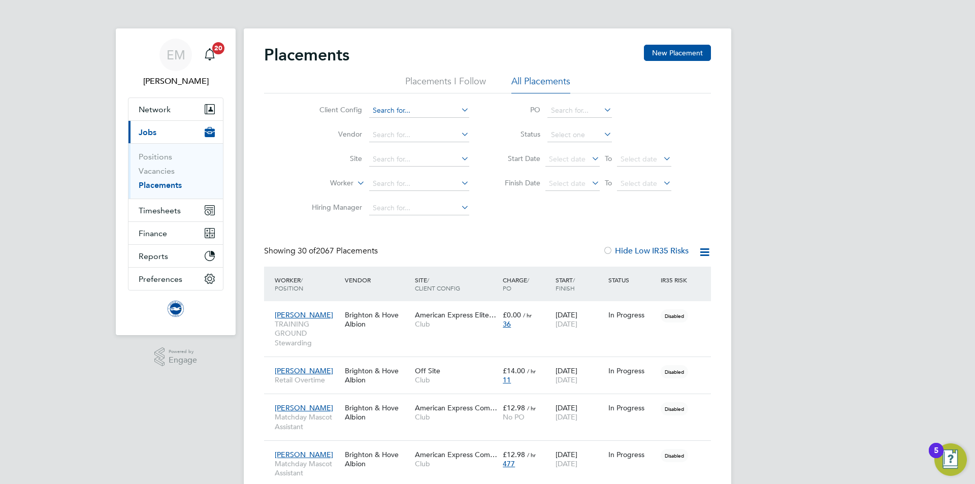
click at [394, 108] on input at bounding box center [419, 111] width 100 height 14
click at [388, 125] on li "Club" at bounding box center [419, 125] width 101 height 14
type input "Club"
click at [380, 207] on input at bounding box center [419, 208] width 100 height 14
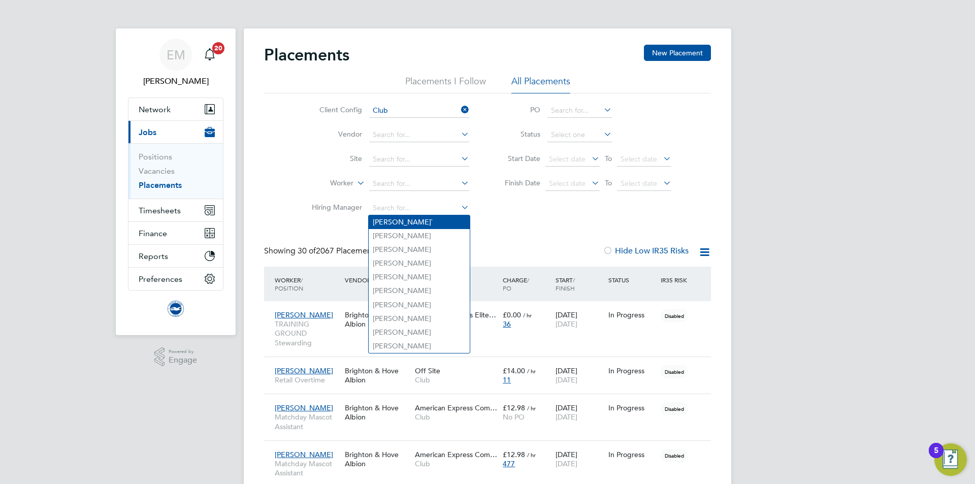
click at [399, 221] on li "Alethea Paul`" at bounding box center [419, 222] width 101 height 14
type input "Alethea Paul`"
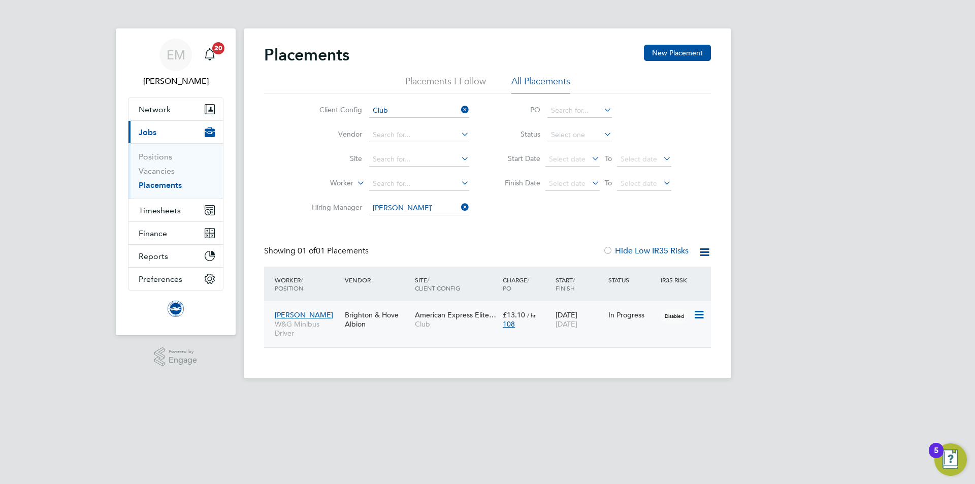
click at [637, 334] on div "Peter Alexander W&G Minibus Driver Brighton & Hove Albion American Express Elit…" at bounding box center [487, 324] width 447 height 46
click at [607, 328] on div "Peter Alexander W&G Minibus Driver Brighton & Hove Albion American Express Elit…" at bounding box center [487, 324] width 447 height 46
click at [463, 326] on span "Club" at bounding box center [456, 323] width 83 height 9
click at [571, 182] on span "Select date" at bounding box center [567, 183] width 37 height 9
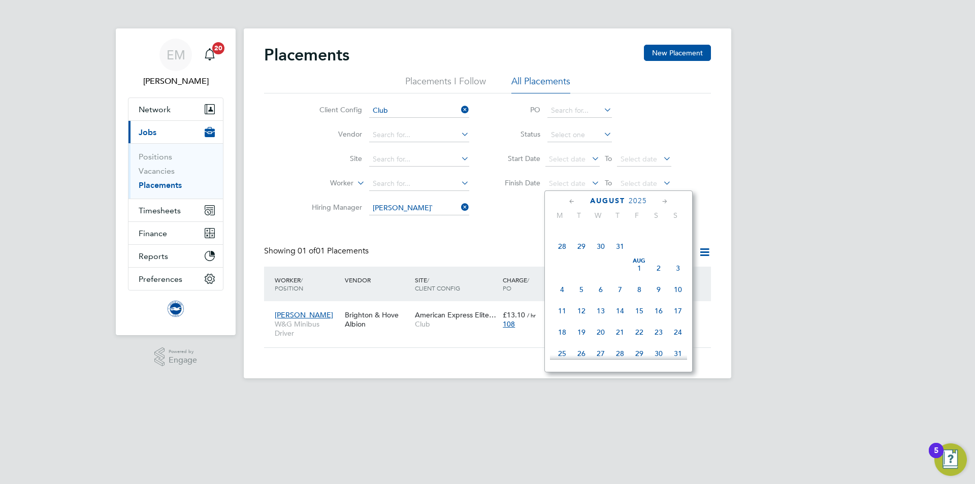
click at [459, 207] on icon at bounding box center [459, 207] width 0 height 14
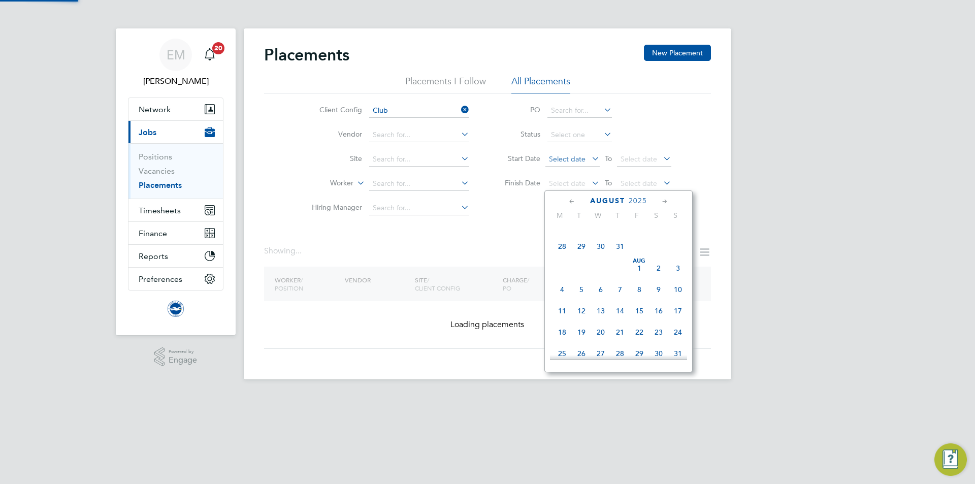
click at [520, 238] on div "Placements New Placement Placements I Follow All Placements Client Config Club …" at bounding box center [487, 197] width 447 height 304
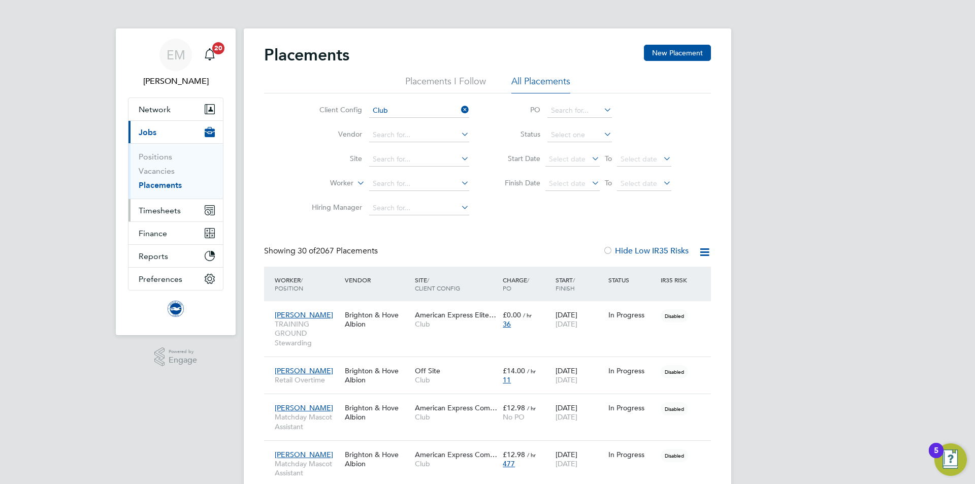
click at [160, 209] on span "Timesheets" at bounding box center [160, 211] width 42 height 10
click at [170, 203] on button "Timesheets" at bounding box center [175, 210] width 94 height 22
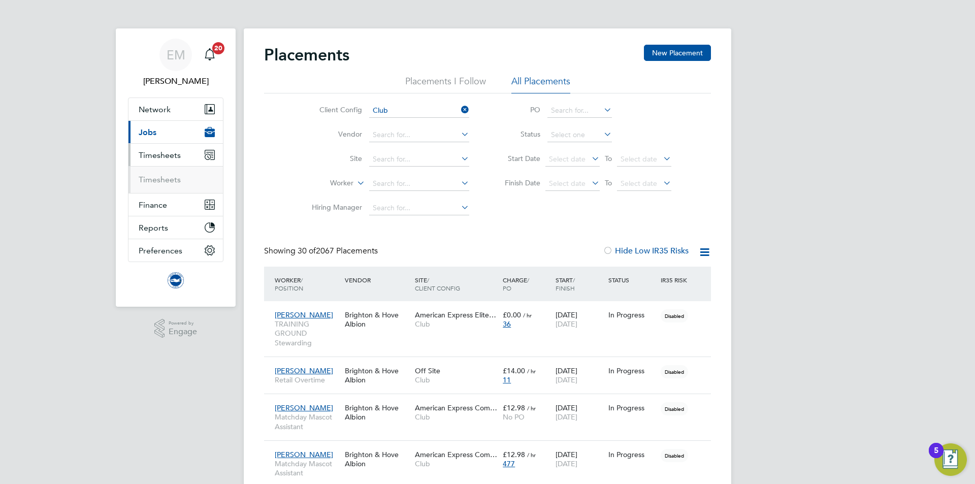
click at [168, 174] on ul "Timesheets" at bounding box center [175, 179] width 94 height 27
click at [175, 176] on link "Timesheets" at bounding box center [160, 180] width 42 height 10
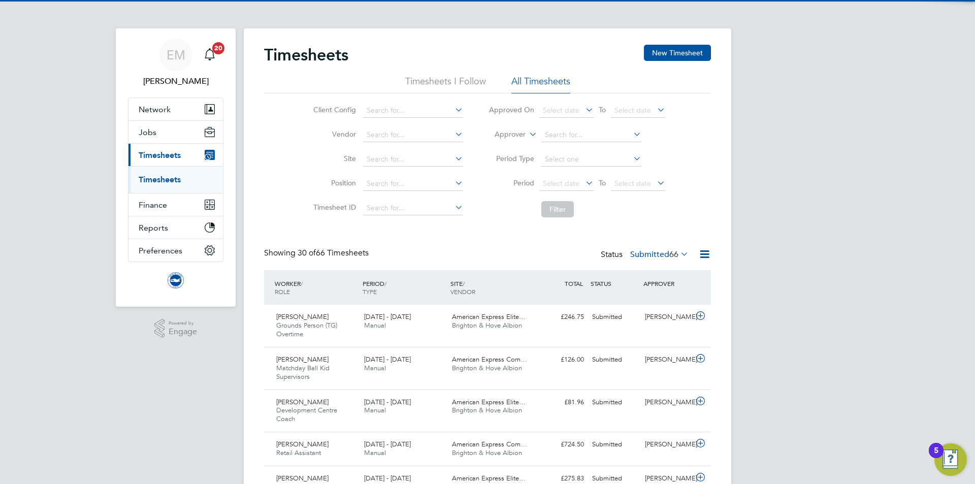
click at [520, 135] on label "Approver" at bounding box center [503, 135] width 46 height 10
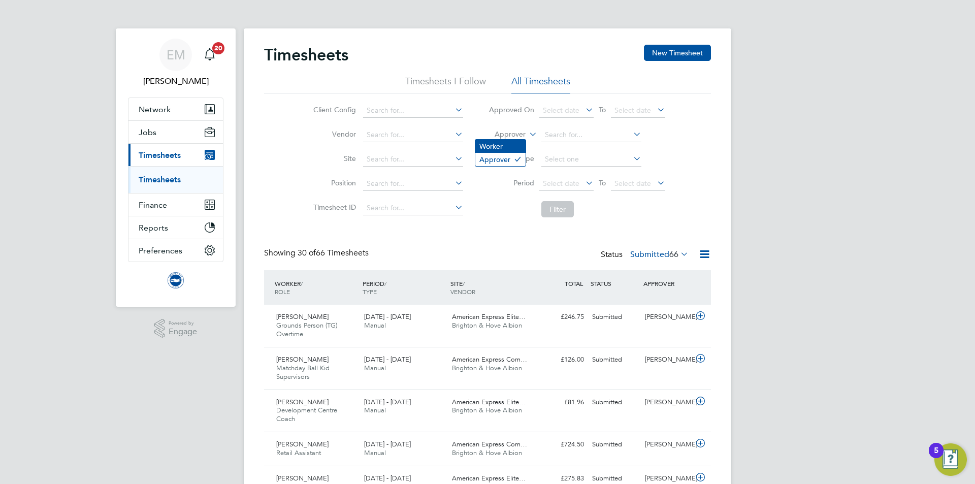
click at [515, 149] on li "Worker" at bounding box center [500, 146] width 50 height 13
click at [506, 138] on label "Worker" at bounding box center [503, 135] width 46 height 10
click at [498, 159] on li "Approver" at bounding box center [500, 159] width 50 height 13
click at [563, 134] on input at bounding box center [591, 135] width 100 height 14
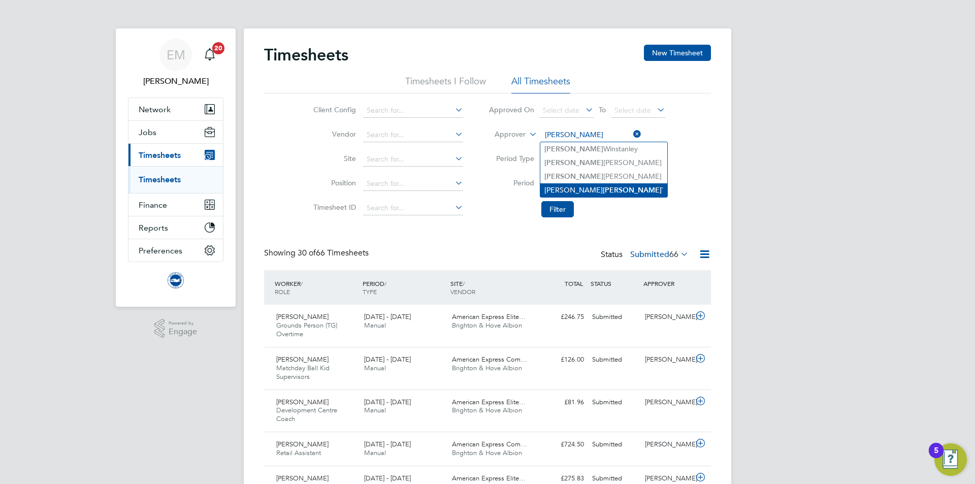
click at [603, 189] on b "Paul" at bounding box center [632, 190] width 59 height 9
type input "Alethea Paul`"
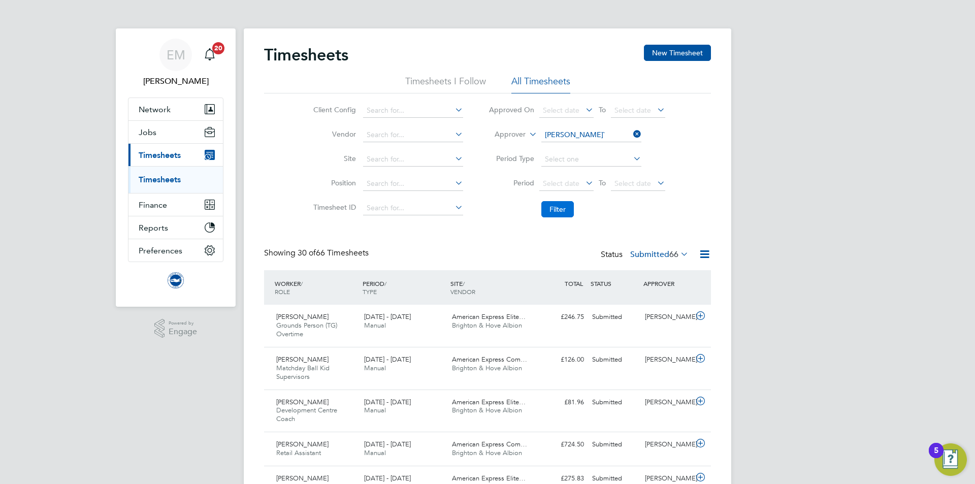
click at [569, 206] on button "Filter" at bounding box center [557, 209] width 33 height 16
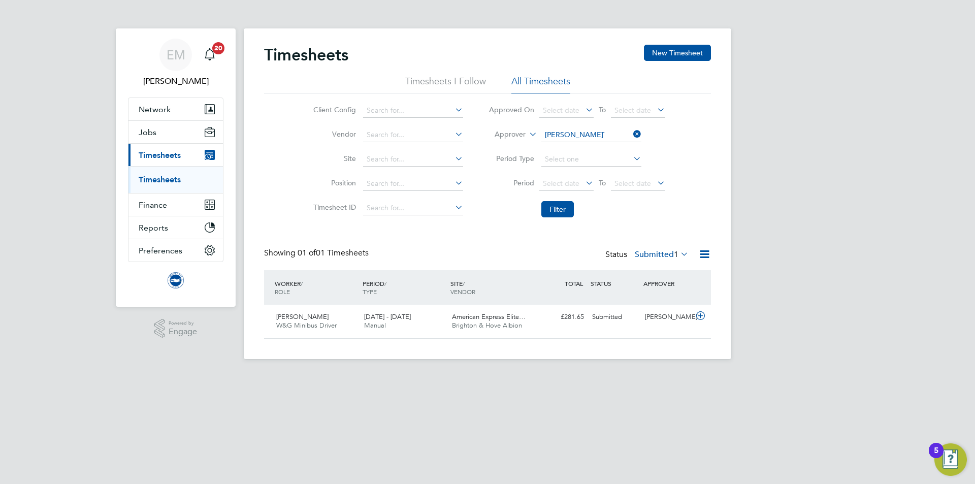
click at [659, 253] on label "Submitted 1" at bounding box center [662, 254] width 54 height 10
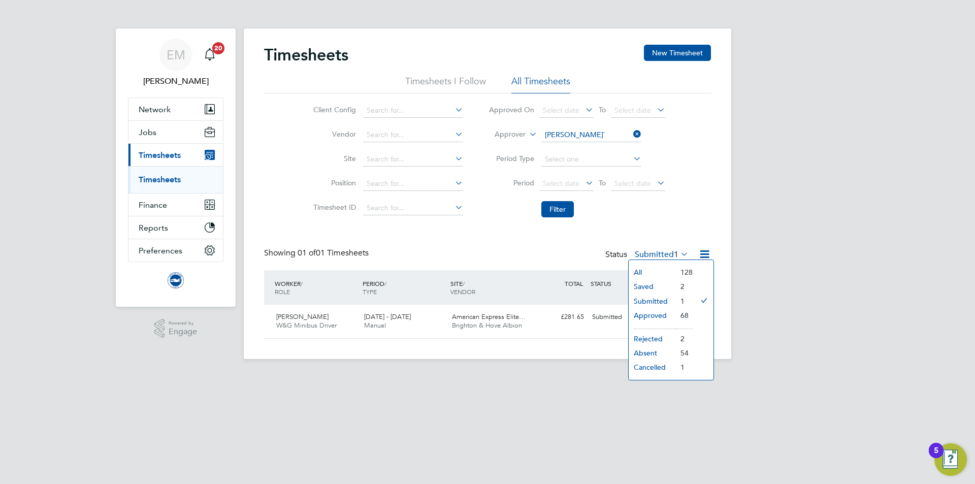
click at [658, 268] on li "All" at bounding box center [652, 272] width 47 height 14
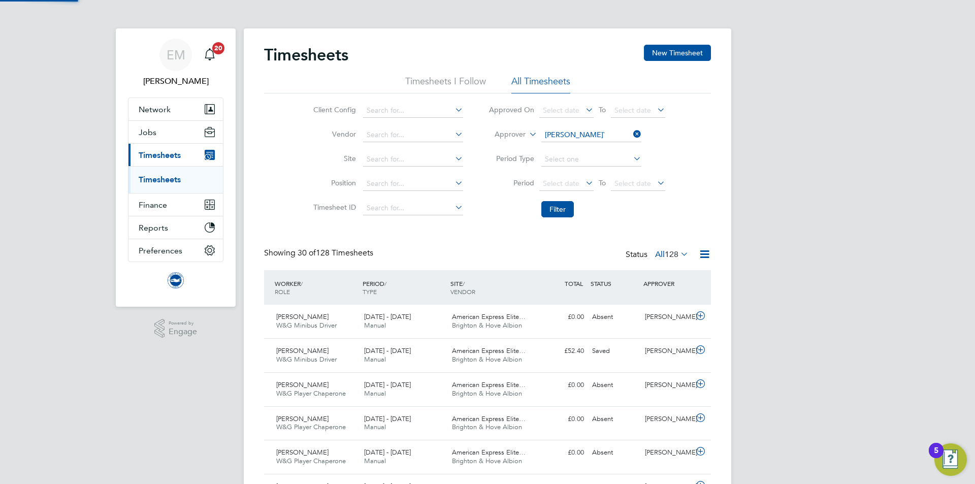
click at [660, 254] on label "All 128" at bounding box center [672, 254] width 34 height 10
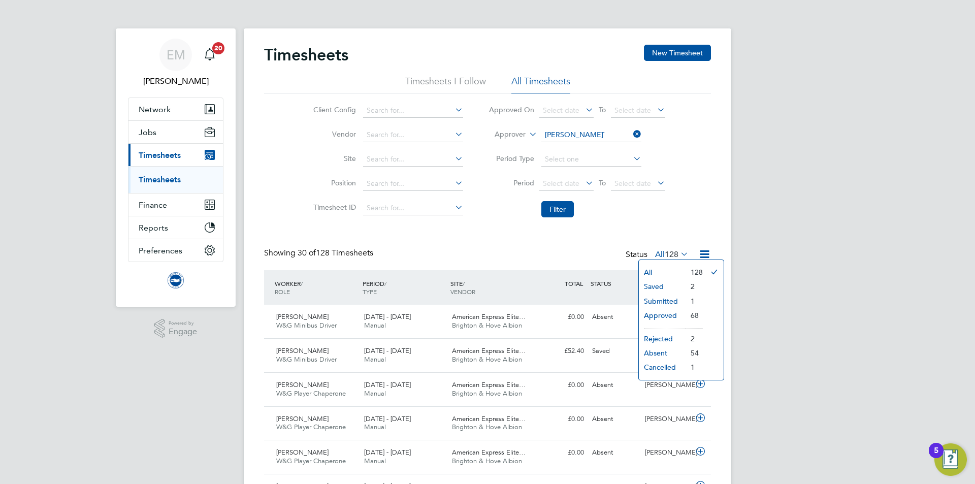
click at [657, 283] on li "Saved" at bounding box center [662, 286] width 47 height 14
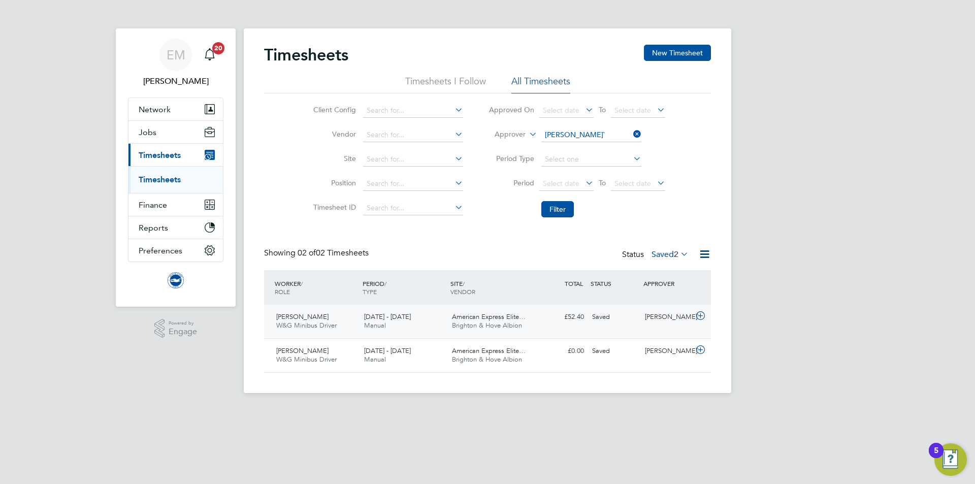
click at [627, 329] on div "Andrew Cashman W&G Minibus Driver 1 - 30 Sep 2025 1 - 30 Sep 2025 Manual Americ…" at bounding box center [487, 322] width 447 height 34
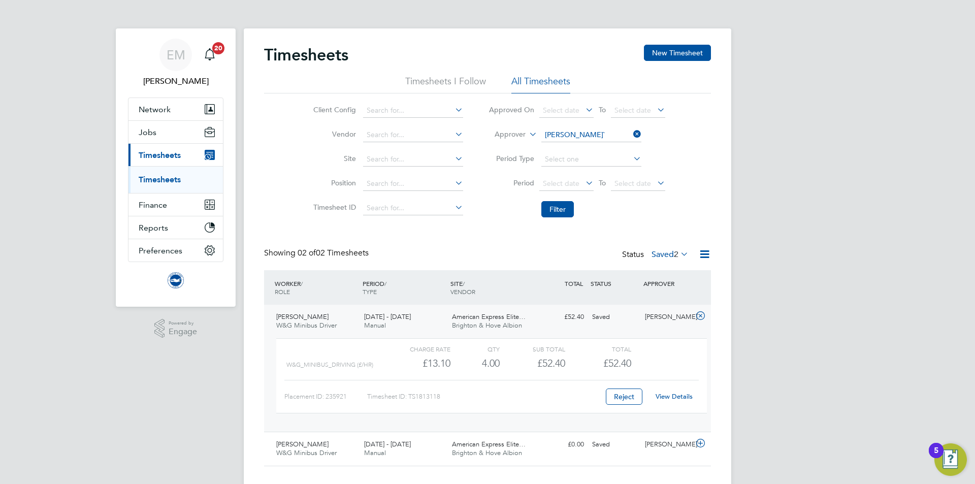
click at [670, 397] on link "View Details" at bounding box center [674, 396] width 37 height 9
click at [664, 395] on link "View Details" at bounding box center [674, 396] width 37 height 9
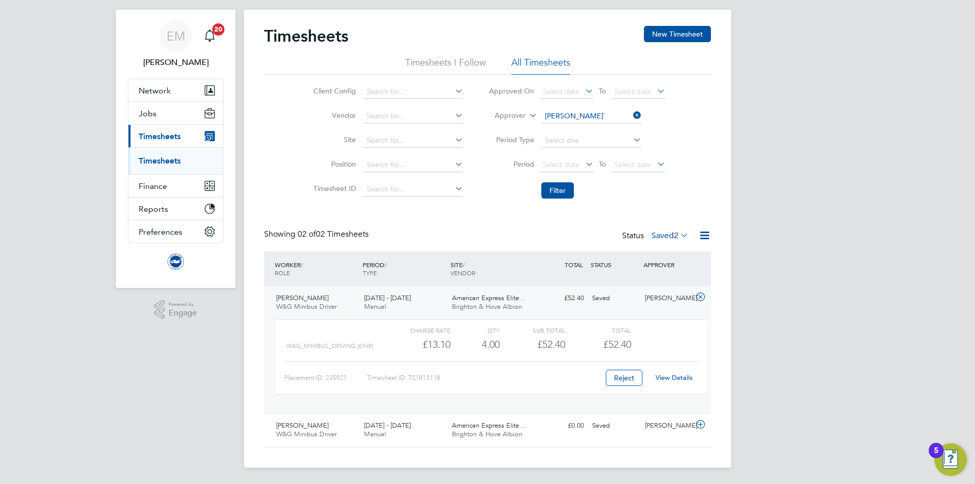
click at [593, 295] on div "Saved" at bounding box center [614, 298] width 53 height 17
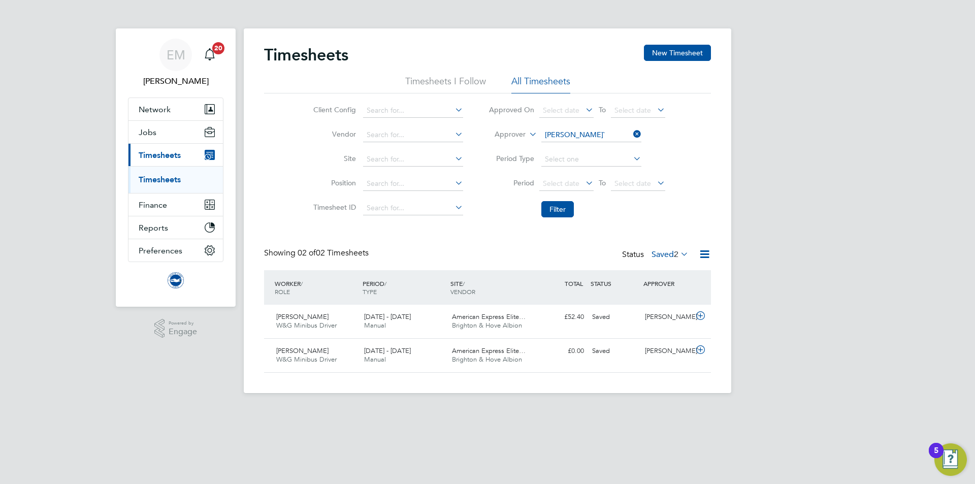
click at [652, 253] on label "Saved 2" at bounding box center [670, 254] width 37 height 10
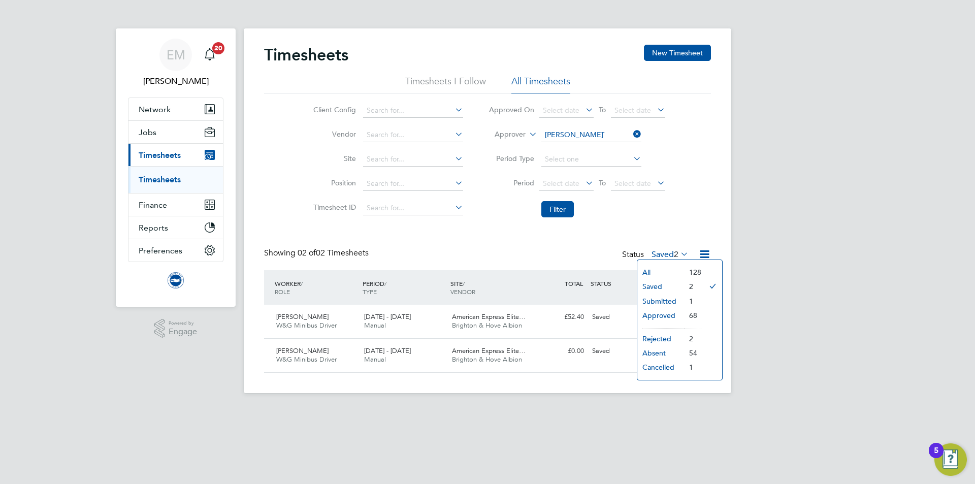
click at [667, 299] on li "Submitted" at bounding box center [660, 301] width 47 height 14
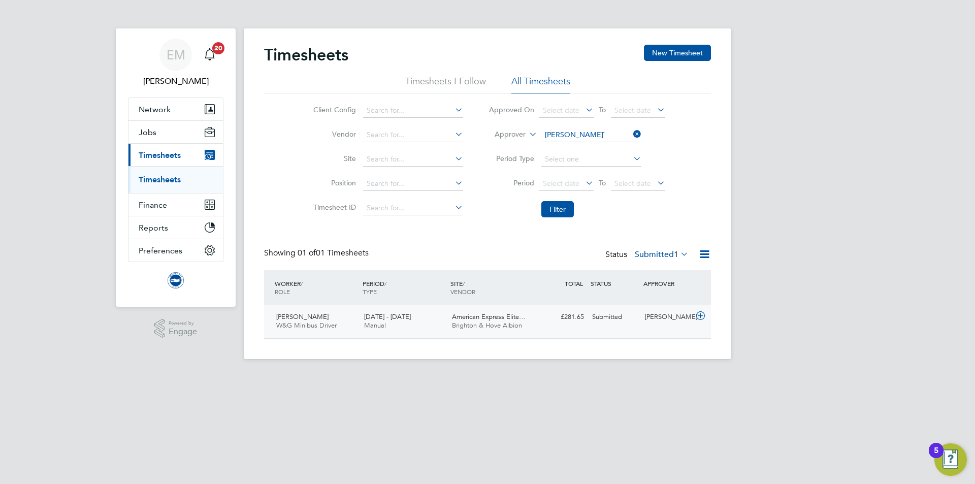
click at [642, 331] on div "Paul Stoner W&G Minibus Driver 1 - 31 Aug 2025 1 - 31 Aug 2025 Manual American …" at bounding box center [487, 322] width 447 height 34
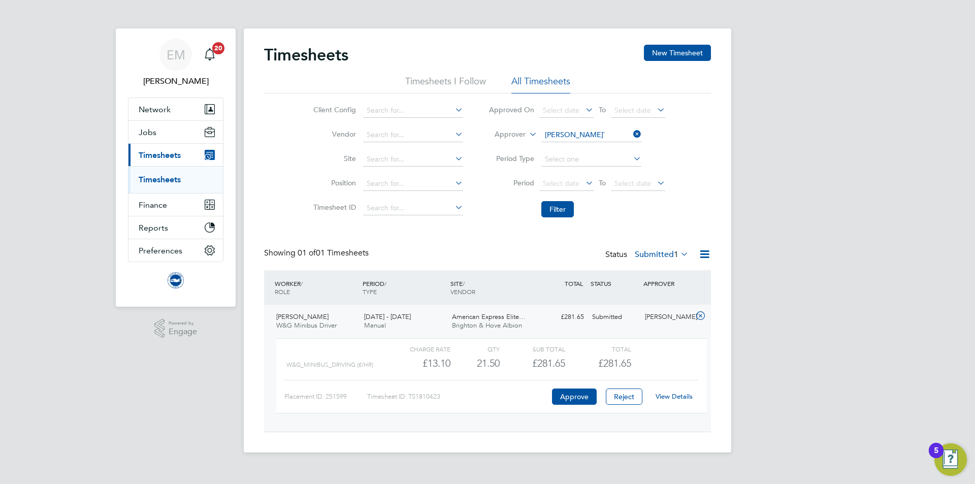
click at [678, 401] on div "View Details" at bounding box center [674, 397] width 50 height 16
click at [680, 399] on link "View Details" at bounding box center [674, 396] width 37 height 9
click at [668, 254] on label "Submitted 1" at bounding box center [662, 254] width 54 height 10
click at [662, 337] on li "Rejected" at bounding box center [652, 339] width 47 height 14
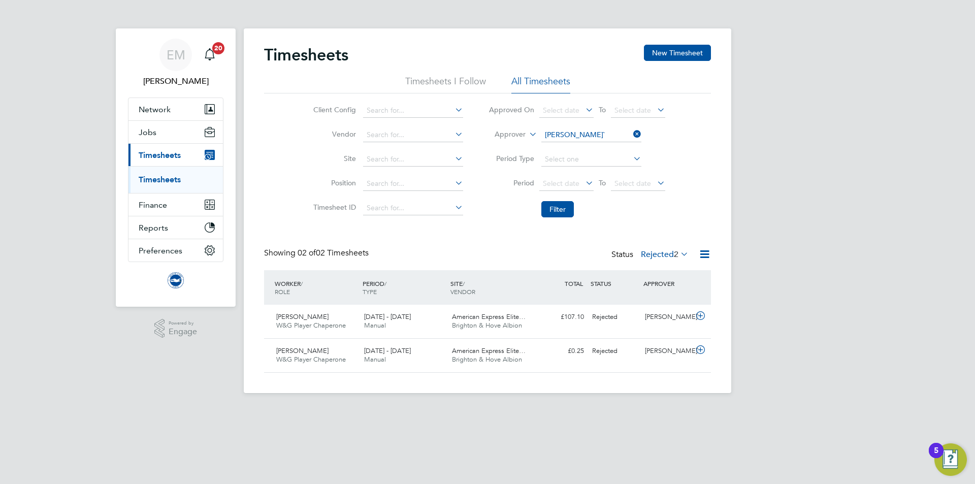
drag, startPoint x: 657, startPoint y: 254, endPoint x: 661, endPoint y: 260, distance: 6.6
click at [657, 253] on label "Rejected 2" at bounding box center [665, 254] width 48 height 10
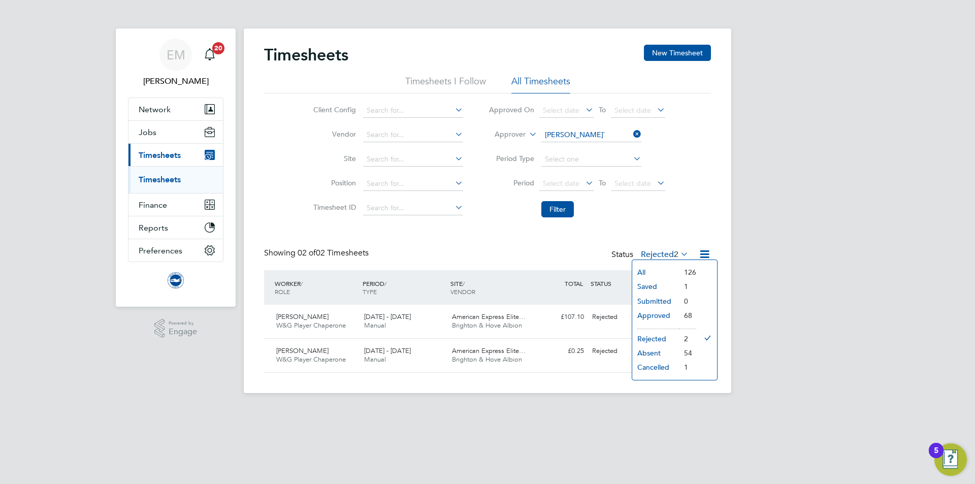
click at [655, 336] on li "Rejected" at bounding box center [655, 339] width 47 height 14
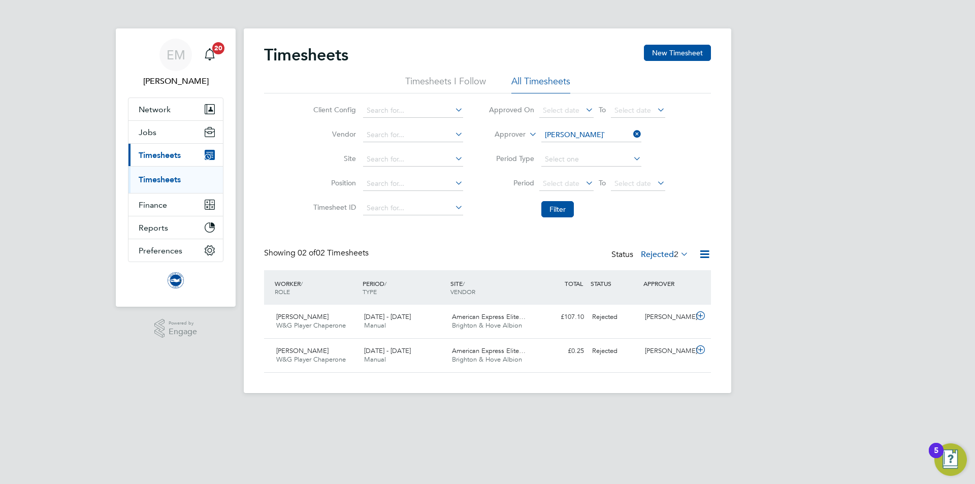
click at [658, 257] on label "Rejected 2" at bounding box center [665, 254] width 48 height 10
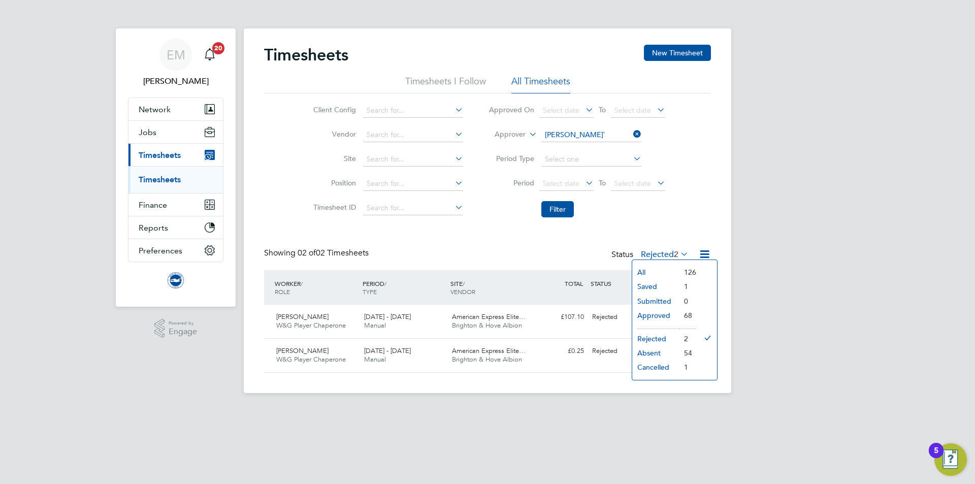
click at [657, 364] on li "Cancelled" at bounding box center [655, 367] width 47 height 14
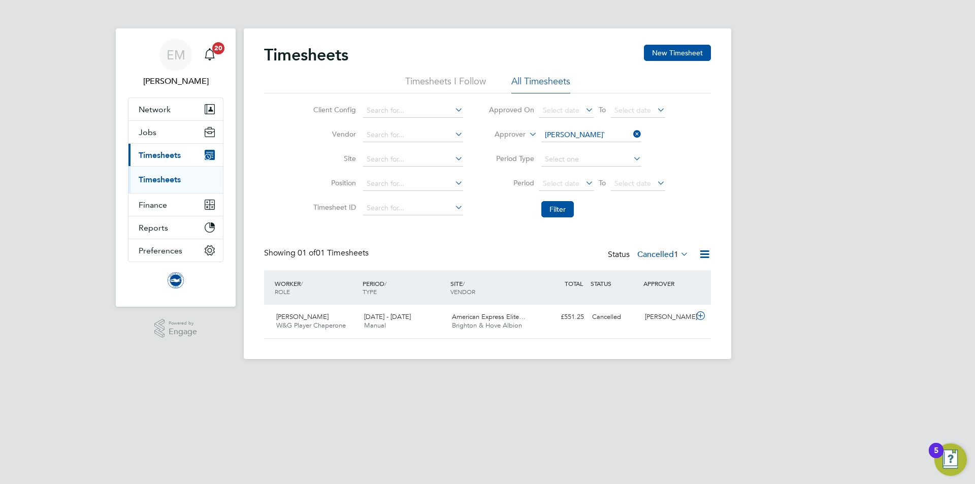
click at [659, 256] on label "Cancelled 1" at bounding box center [662, 254] width 51 height 10
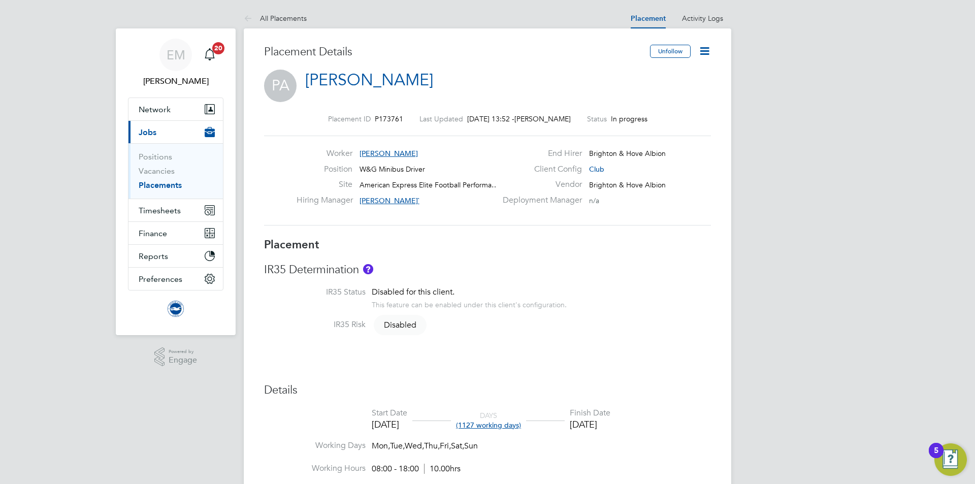
click at [707, 51] on icon at bounding box center [704, 51] width 13 height 13
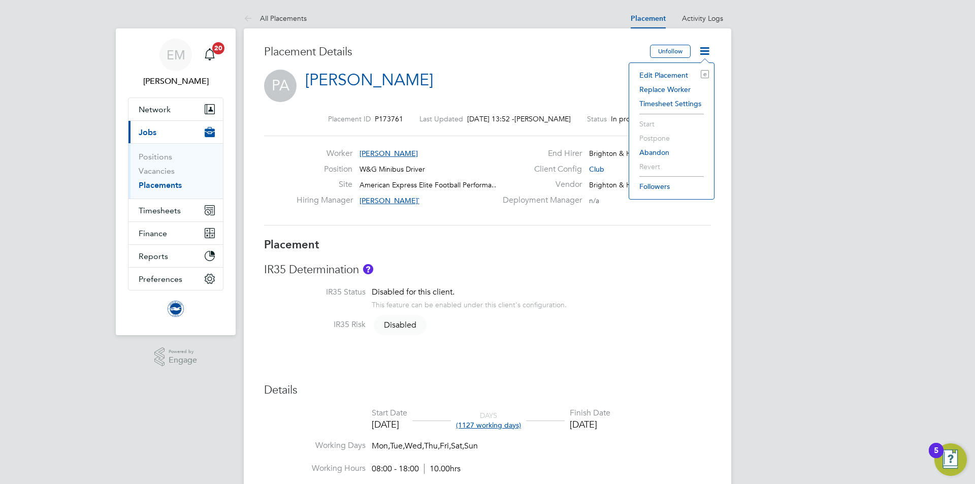
drag, startPoint x: 663, startPoint y: 75, endPoint x: 661, endPoint y: 82, distance: 7.4
click at [663, 76] on li "Edit Placement e" at bounding box center [671, 75] width 75 height 14
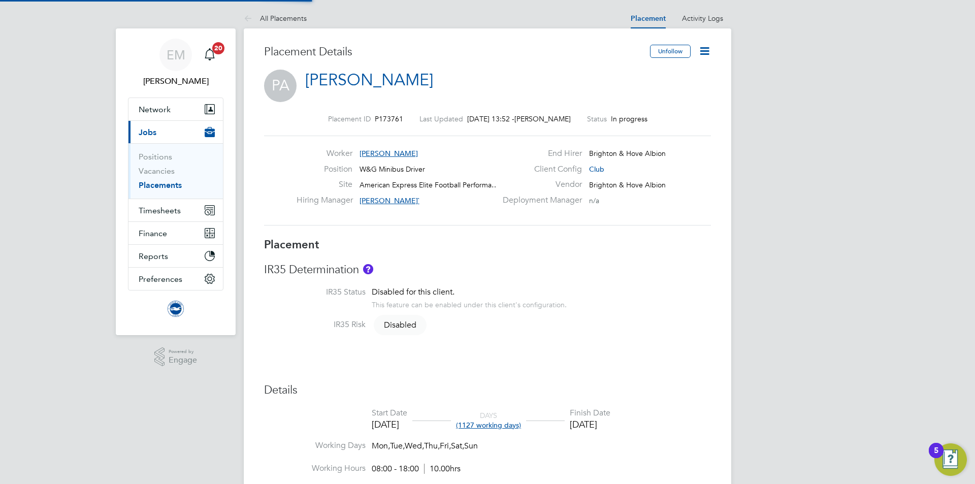
type input "[PERSON_NAME]`"
type input "[DATE]"
type input "08:00"
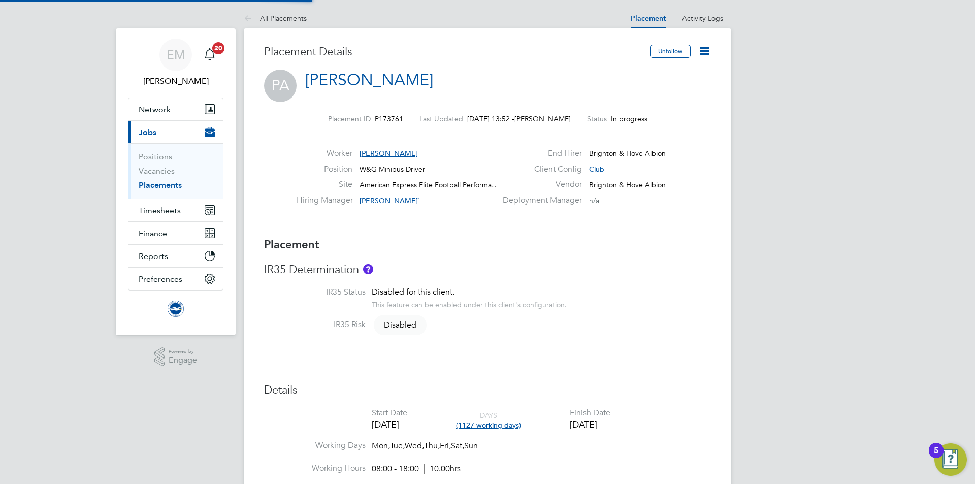
type input "18:00"
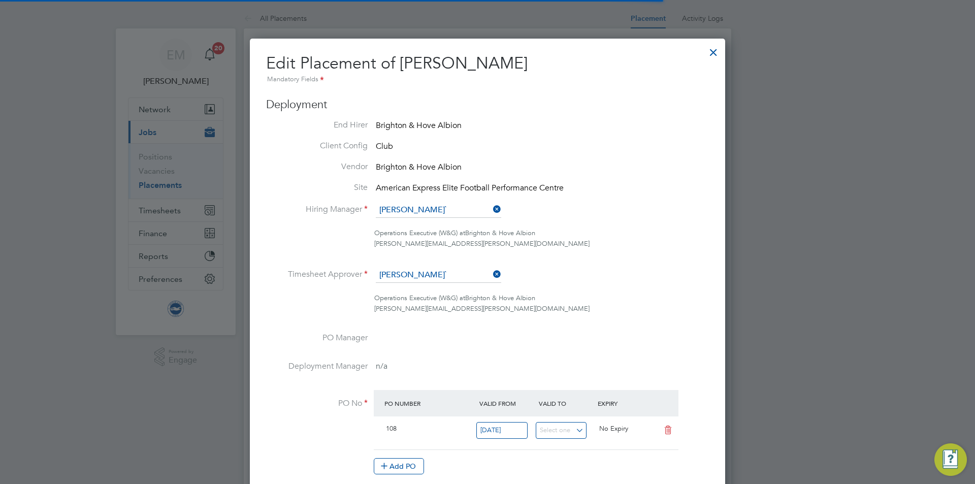
scroll to position [5, 5]
click at [459, 201] on ul "End Hirer Brighton & Hove Albion Client Config Club Vendor Brighton & Hove Albi…" at bounding box center [487, 302] width 443 height 365
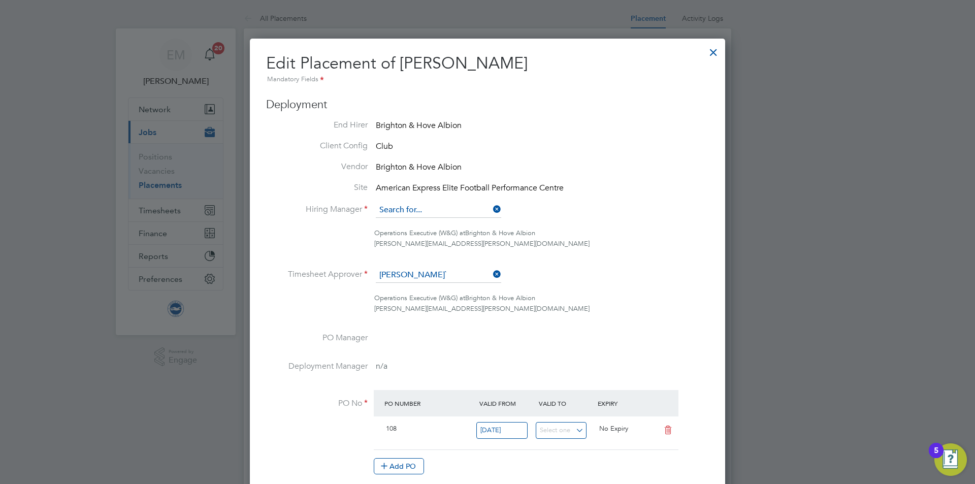
click at [452, 213] on input at bounding box center [438, 210] width 125 height 15
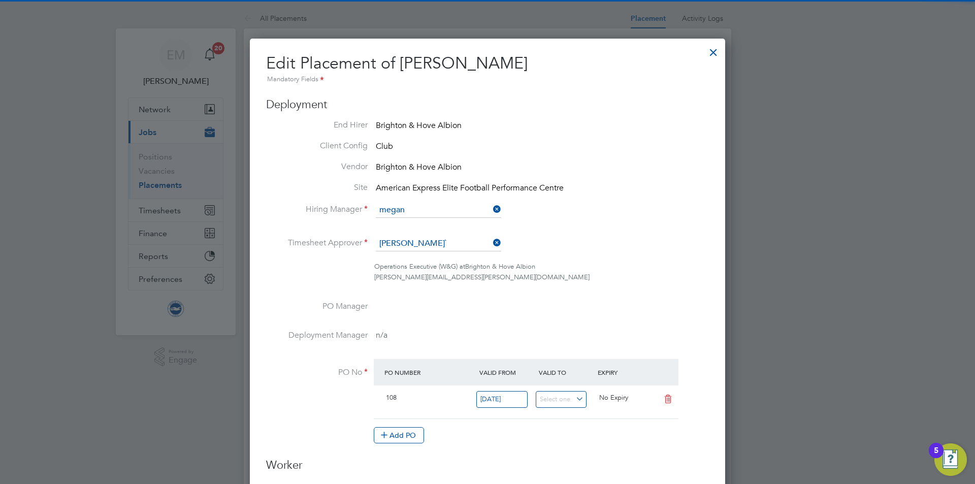
click at [460, 223] on li "Megan Morris" at bounding box center [438, 225] width 126 height 14
type input "Megan Morris"
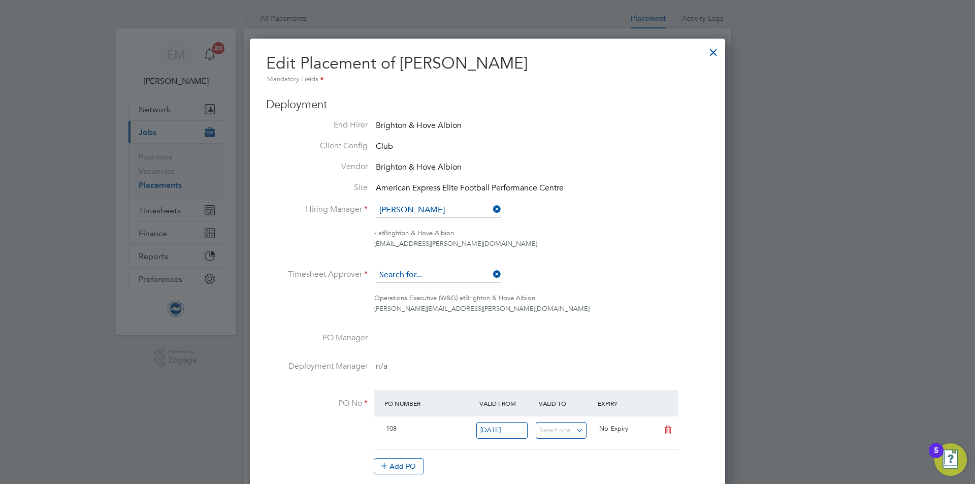
click at [416, 273] on input at bounding box center [438, 275] width 125 height 15
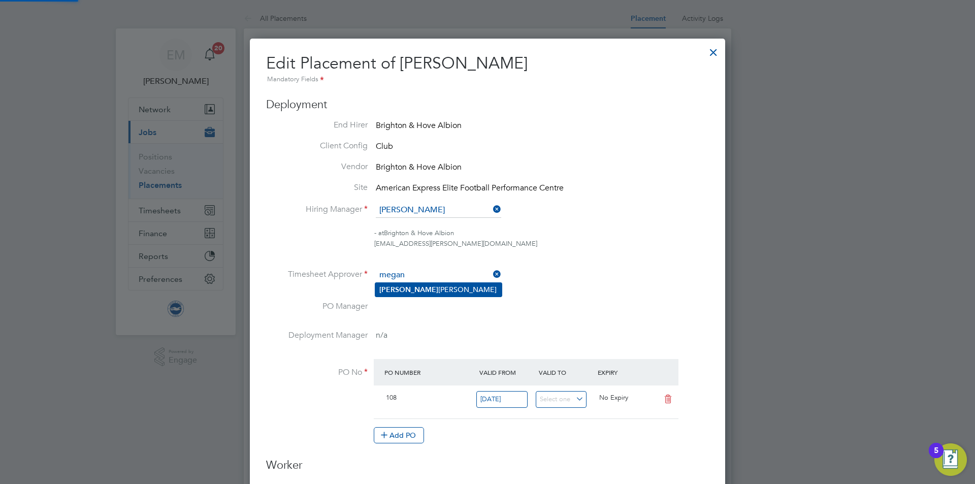
click at [415, 288] on li "Megan Morris" at bounding box center [438, 290] width 126 height 14
type input "[PERSON_NAME]"
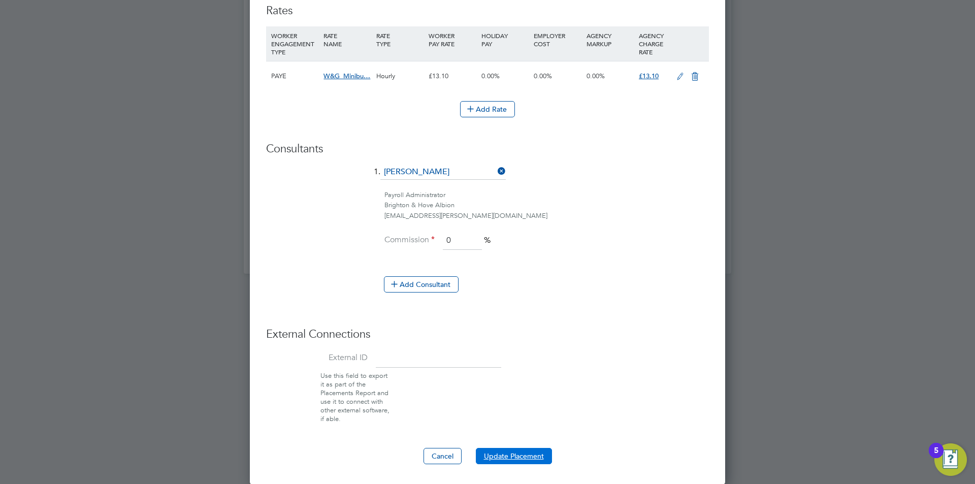
click at [516, 455] on button "Update Placement" at bounding box center [514, 456] width 76 height 16
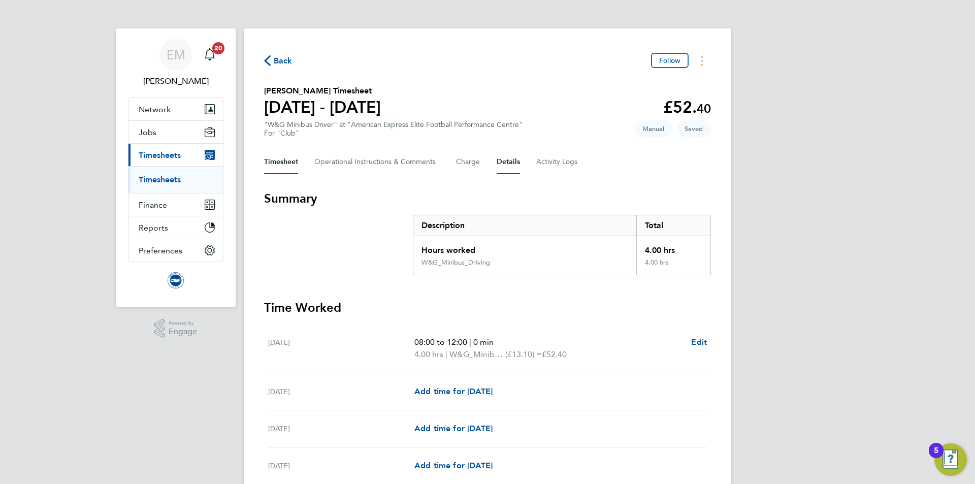
click at [508, 170] on button "Details" at bounding box center [508, 162] width 23 height 24
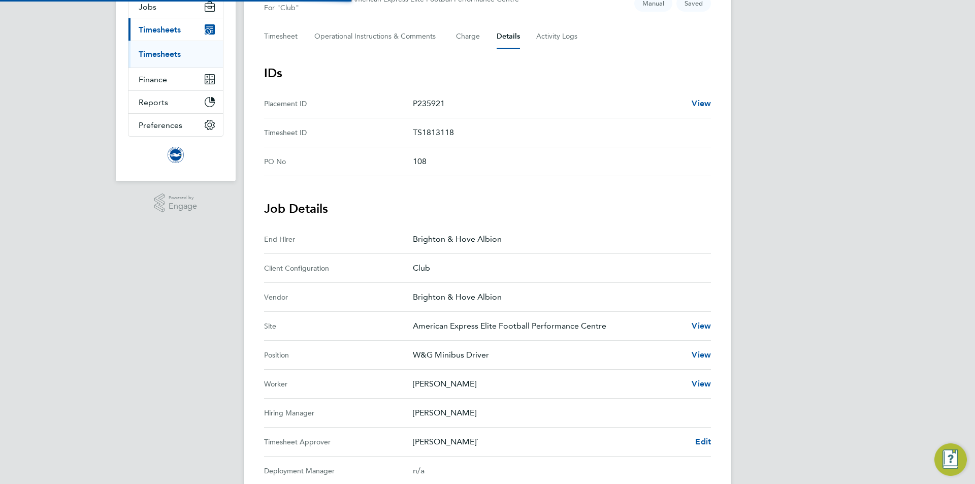
scroll to position [203, 0]
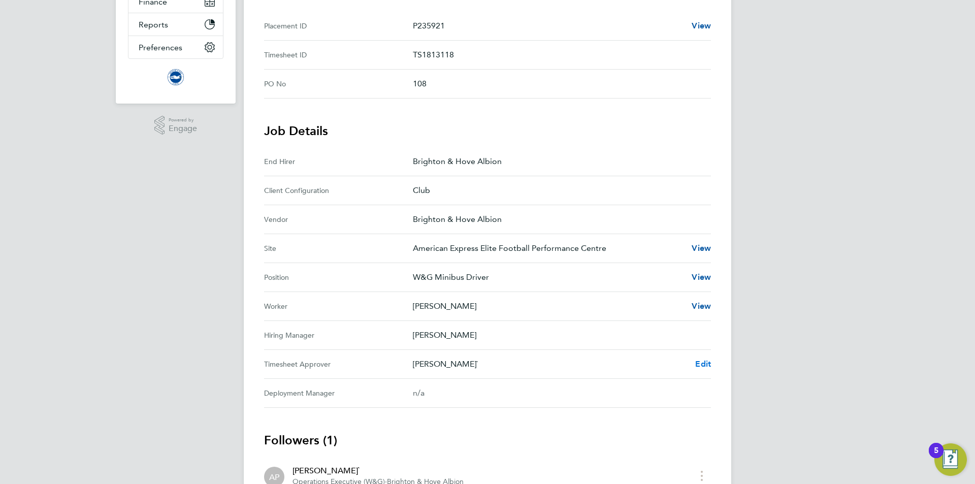
click at [704, 359] on span "Edit" at bounding box center [703, 364] width 16 height 10
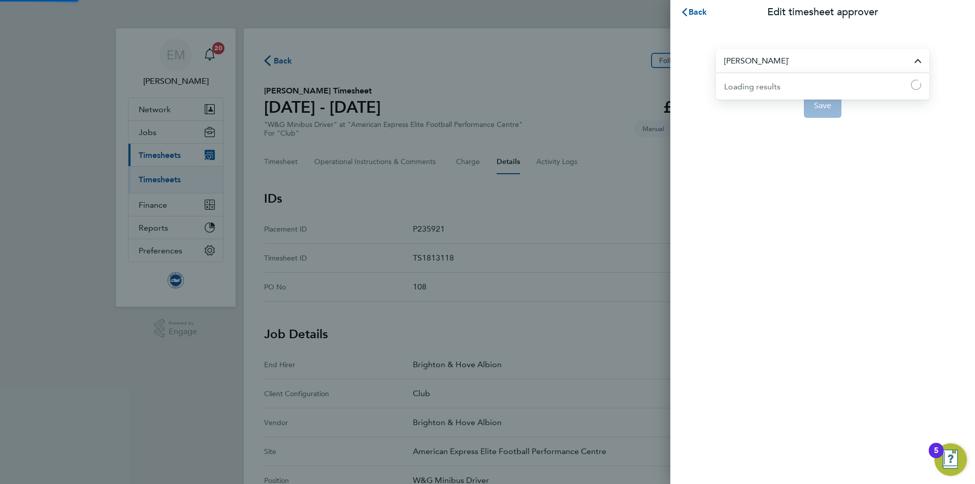
click at [749, 52] on input "[PERSON_NAME]`" at bounding box center [822, 61] width 213 height 24
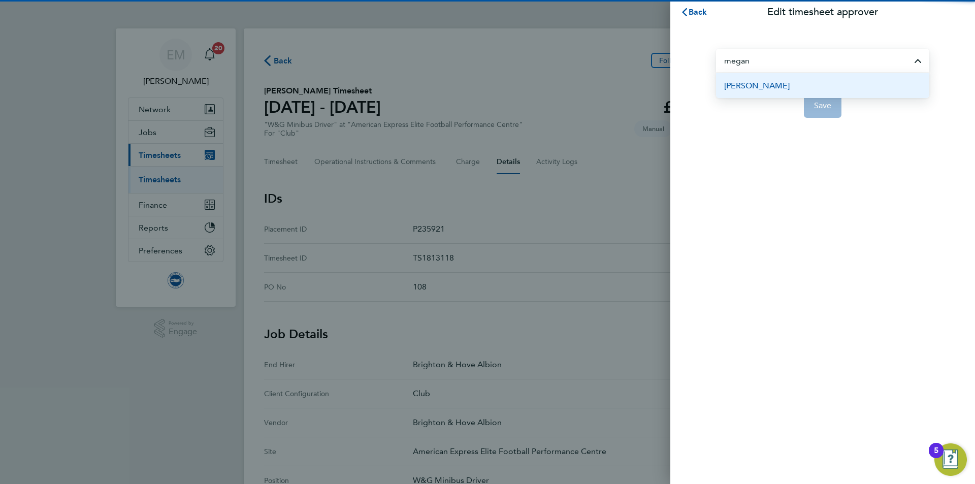
click at [788, 86] on li "[PERSON_NAME]" at bounding box center [822, 85] width 213 height 25
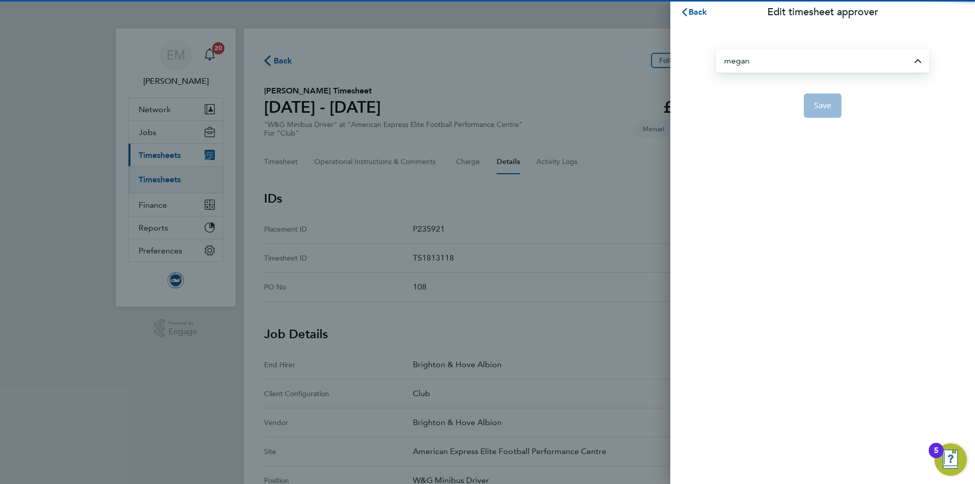
type input "[PERSON_NAME]"
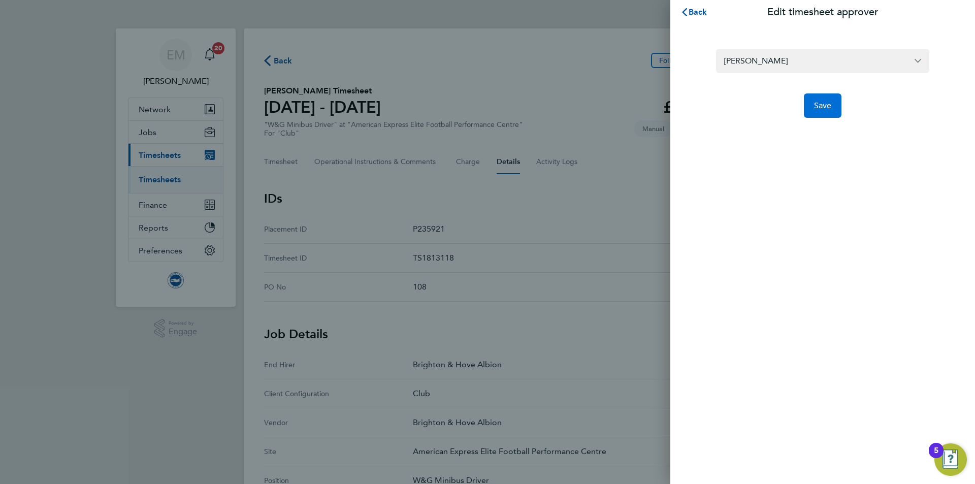
click at [826, 110] on span "Save" at bounding box center [823, 106] width 18 height 10
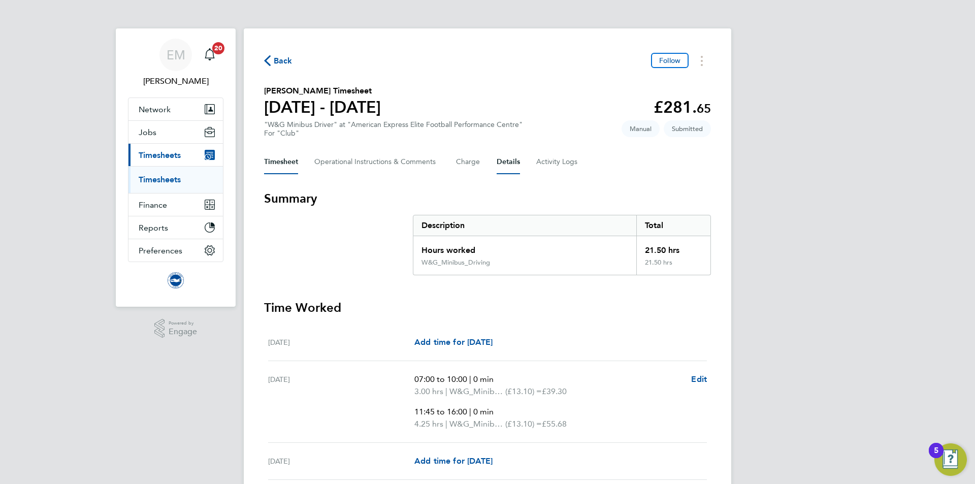
click at [507, 168] on button "Details" at bounding box center [508, 162] width 23 height 24
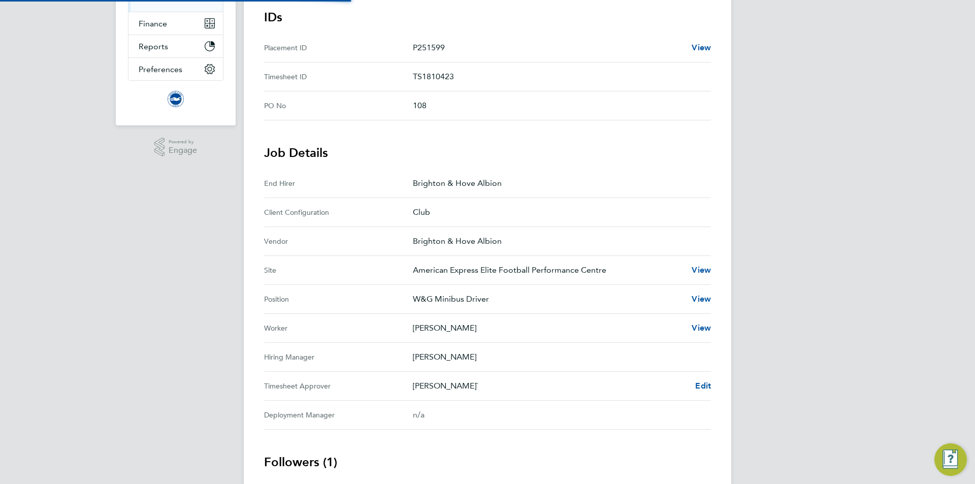
scroll to position [254, 0]
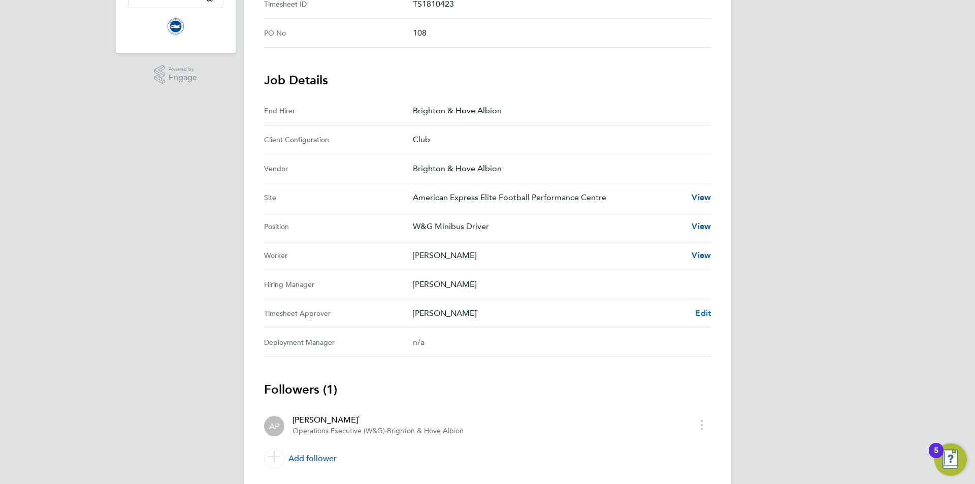
click at [704, 312] on span "Edit" at bounding box center [703, 313] width 16 height 10
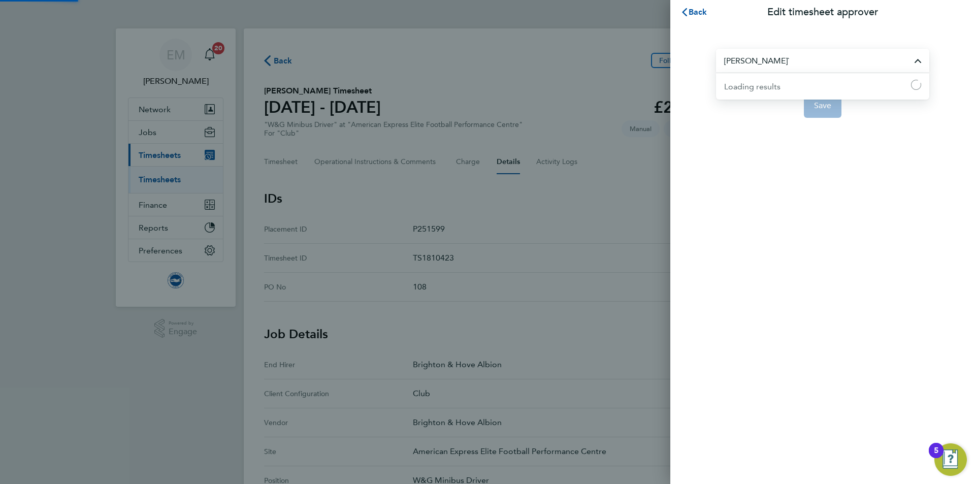
click at [761, 55] on input "[PERSON_NAME]`" at bounding box center [822, 61] width 213 height 24
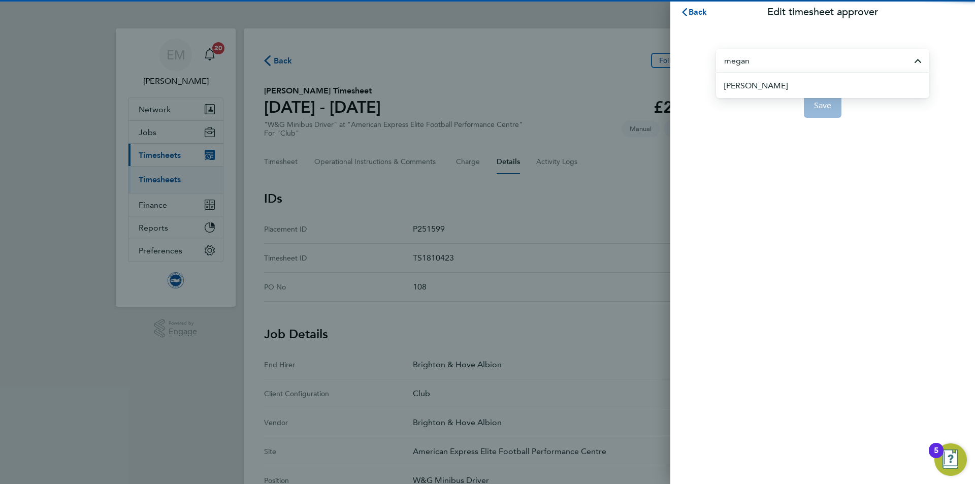
drag, startPoint x: 763, startPoint y: 80, endPoint x: 821, endPoint y: 103, distance: 62.2
click at [765, 80] on span "[PERSON_NAME]" at bounding box center [755, 86] width 63 height 12
type input "[PERSON_NAME]"
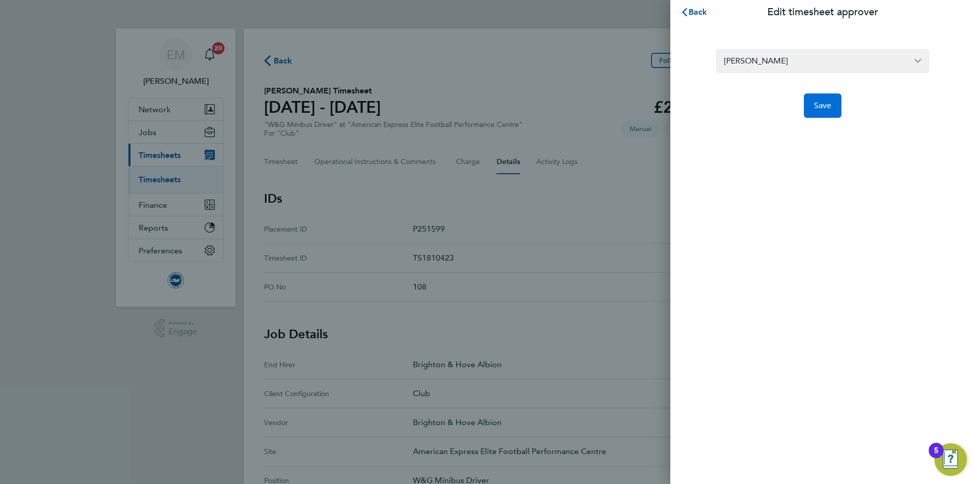
click at [823, 111] on button "Save" at bounding box center [823, 105] width 38 height 24
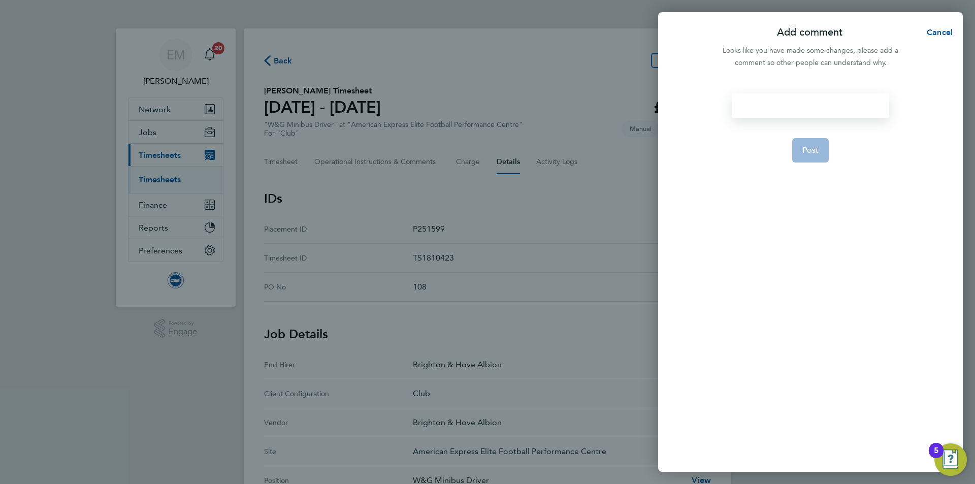
click at [808, 111] on div at bounding box center [810, 105] width 157 height 24
click at [808, 108] on div at bounding box center [810, 105] width 157 height 24
paste div
click at [808, 168] on button "Post" at bounding box center [810, 162] width 37 height 24
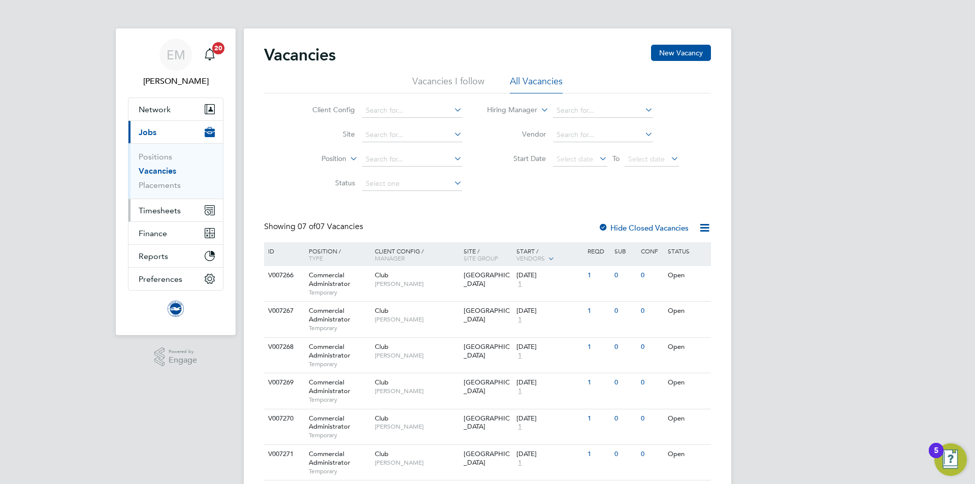
click at [166, 215] on span "Timesheets" at bounding box center [160, 211] width 42 height 10
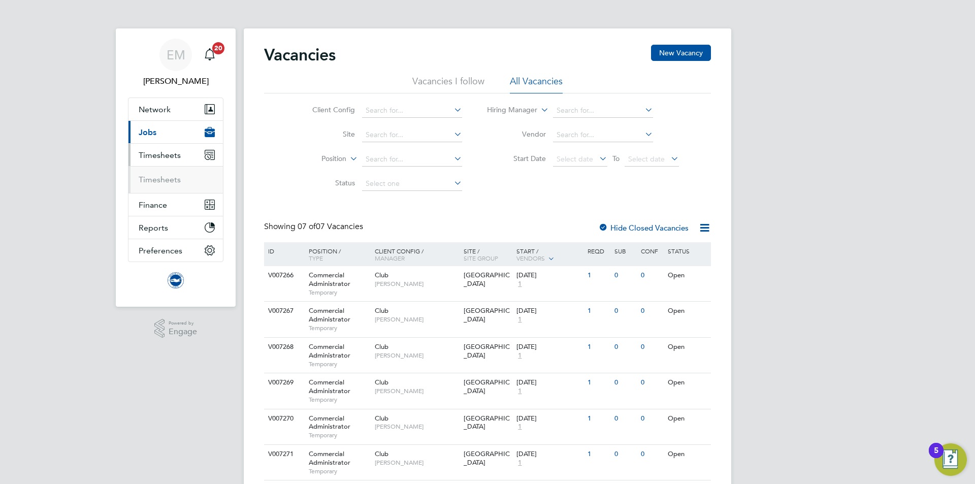
click at [167, 185] on ul "Timesheets" at bounding box center [175, 179] width 94 height 27
click at [165, 180] on link "Timesheets" at bounding box center [160, 180] width 42 height 10
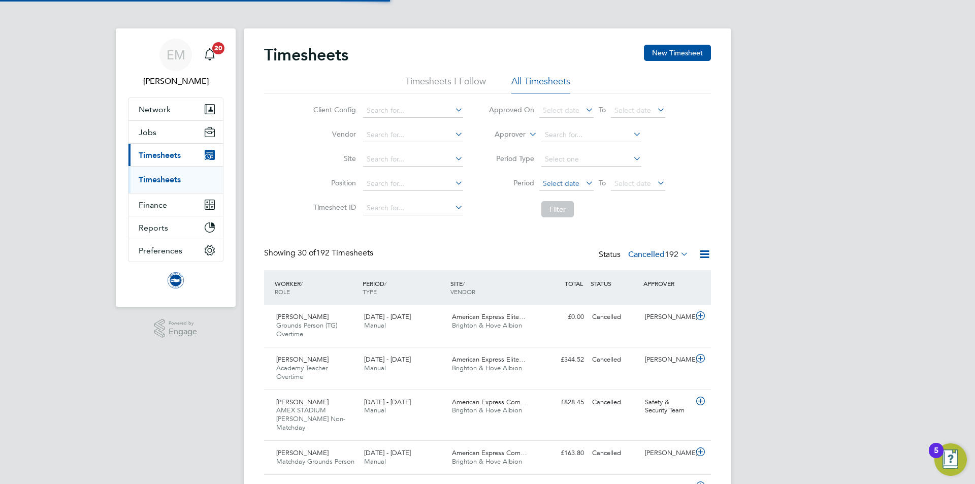
click at [559, 179] on span "Select date" at bounding box center [561, 183] width 37 height 9
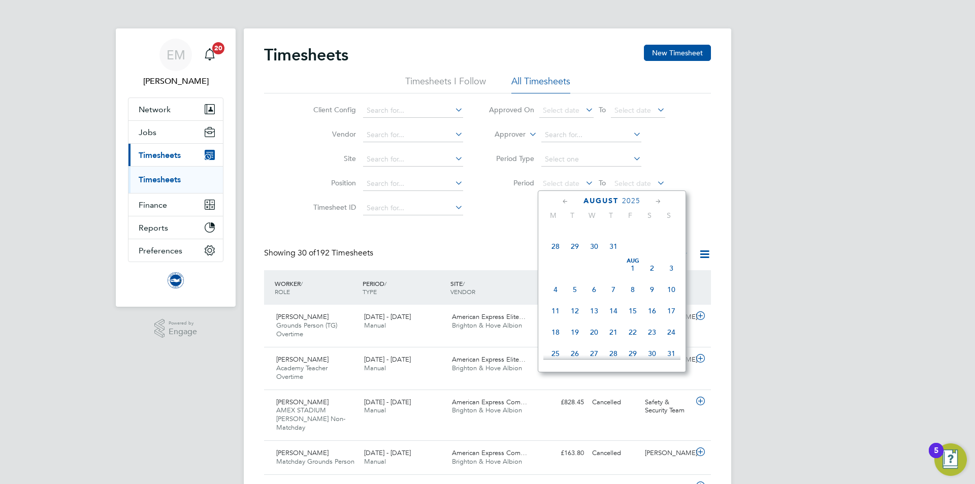
click at [637, 270] on span "Aug 1" at bounding box center [632, 268] width 19 height 19
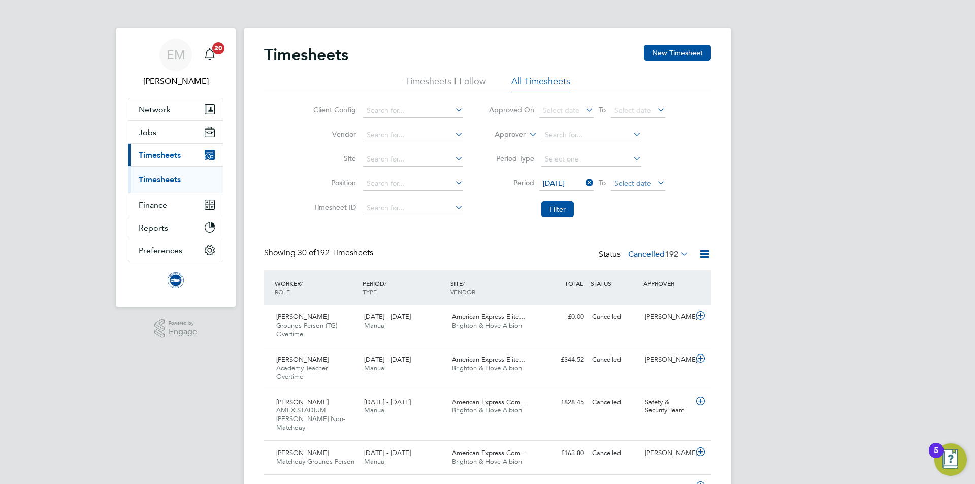
click at [632, 182] on span "Select date" at bounding box center [633, 183] width 37 height 9
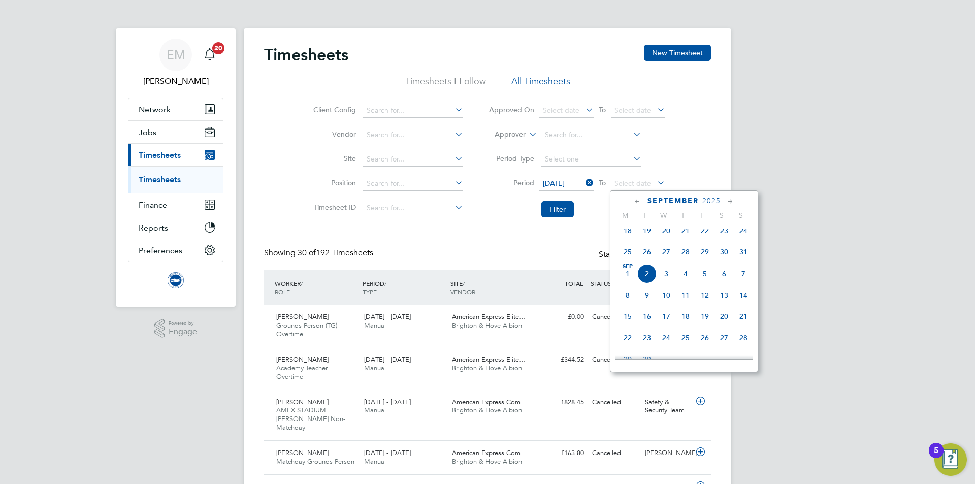
click at [743, 262] on span "31" at bounding box center [743, 251] width 19 height 19
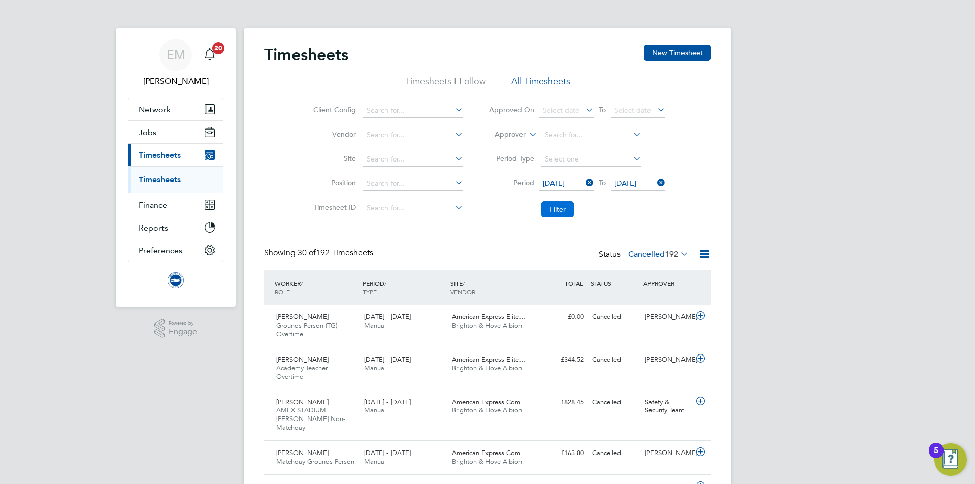
click at [559, 212] on button "Filter" at bounding box center [557, 209] width 33 height 16
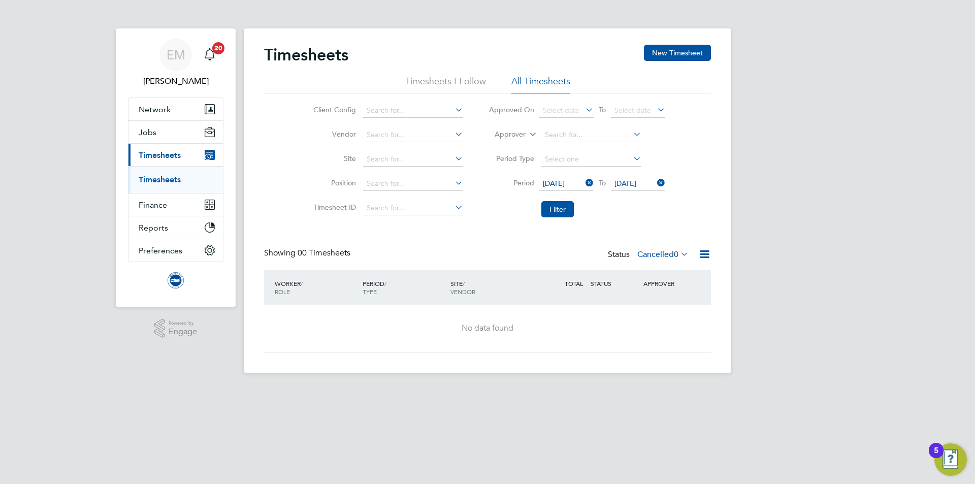
click at [660, 255] on label "Cancelled 0" at bounding box center [662, 254] width 51 height 10
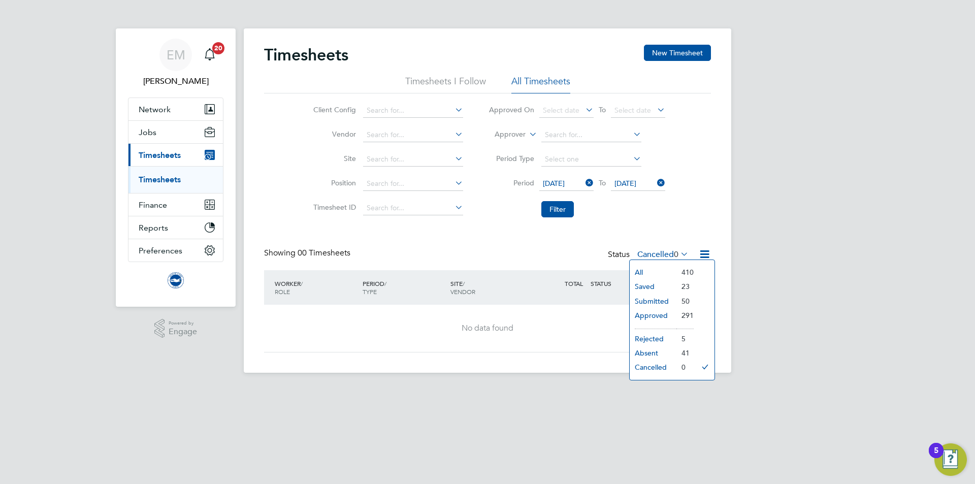
click at [642, 284] on li "Saved" at bounding box center [653, 286] width 47 height 14
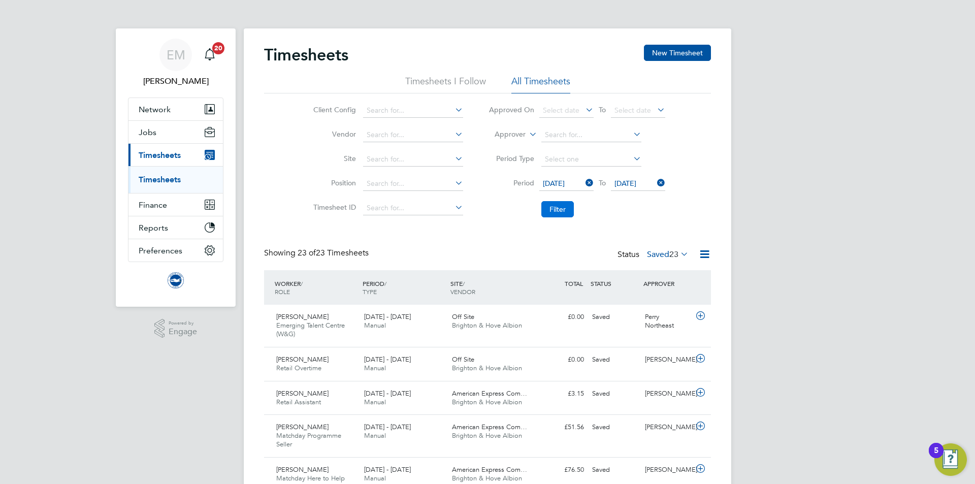
click at [556, 205] on button "Filter" at bounding box center [557, 209] width 33 height 16
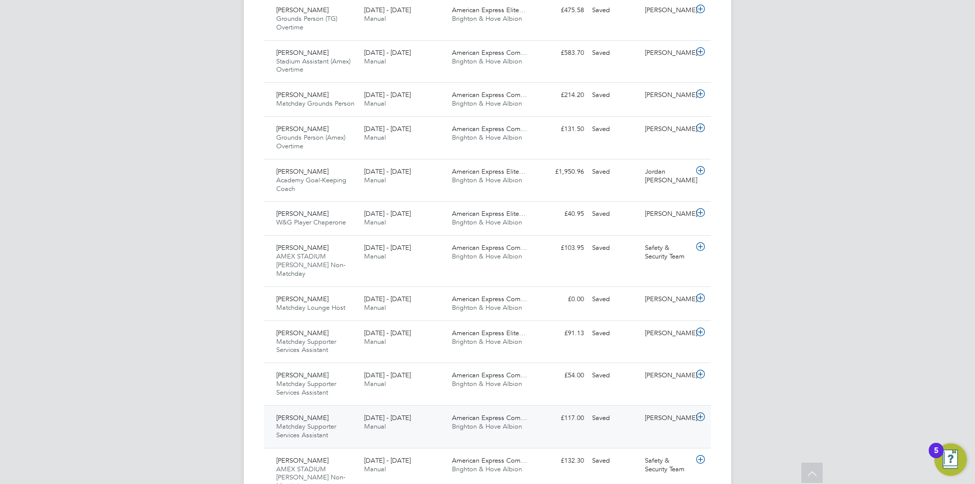
scroll to position [775, 0]
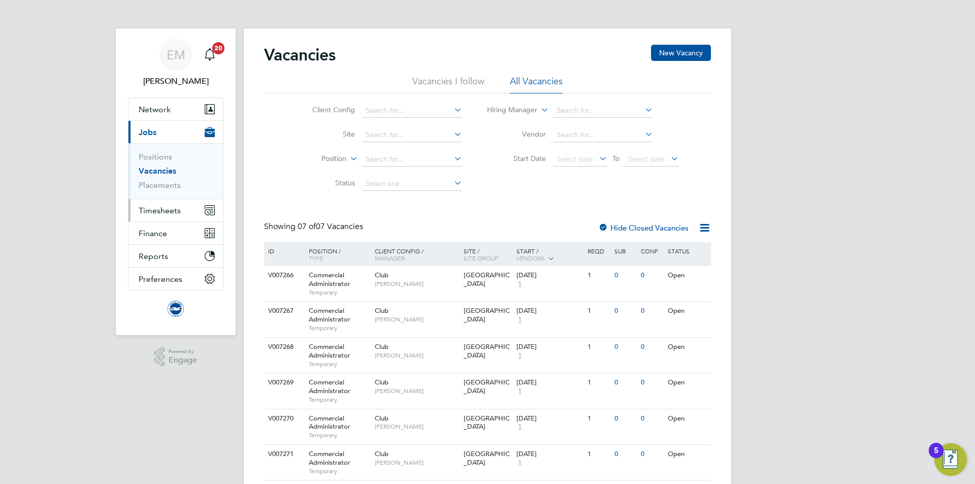
click at [173, 212] on span "Timesheets" at bounding box center [160, 211] width 42 height 10
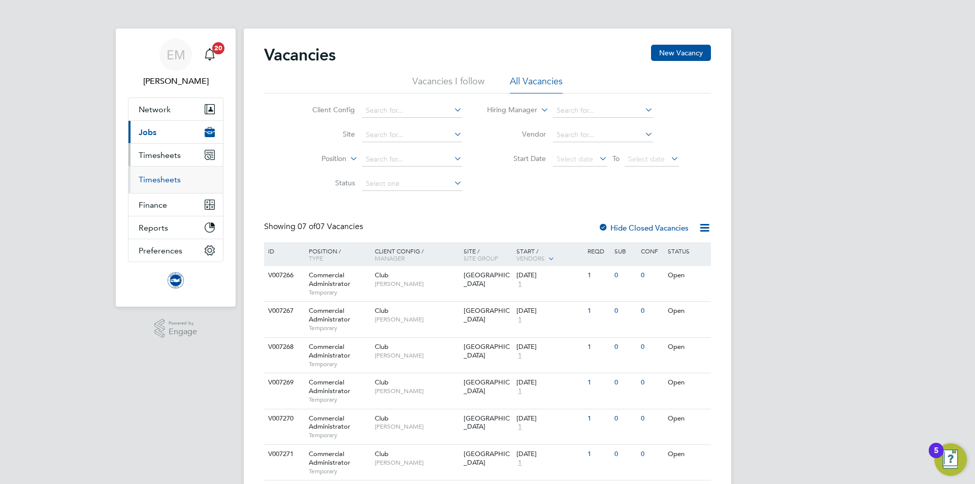
click at [171, 183] on link "Timesheets" at bounding box center [160, 180] width 42 height 10
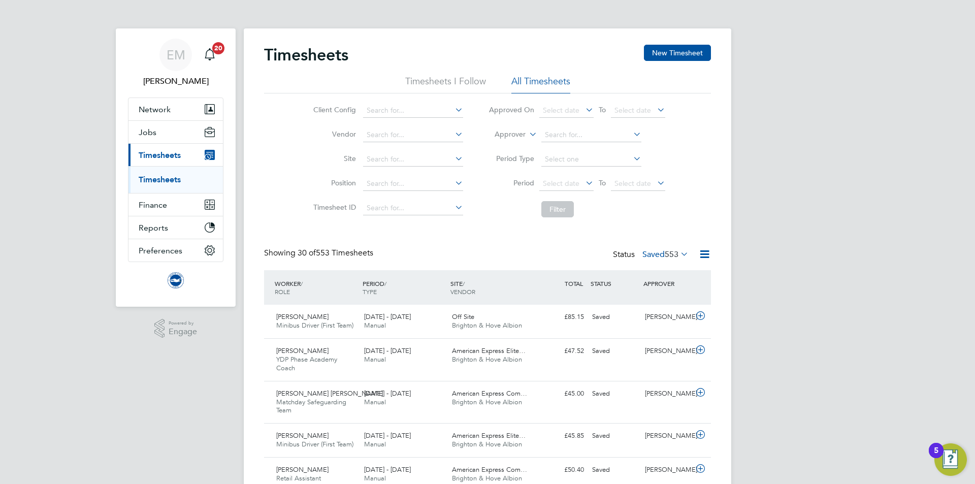
click at [509, 136] on label "Approver" at bounding box center [503, 135] width 46 height 10
click at [505, 147] on li "Worker" at bounding box center [500, 146] width 50 height 13
click at [595, 137] on input at bounding box center [591, 135] width 100 height 14
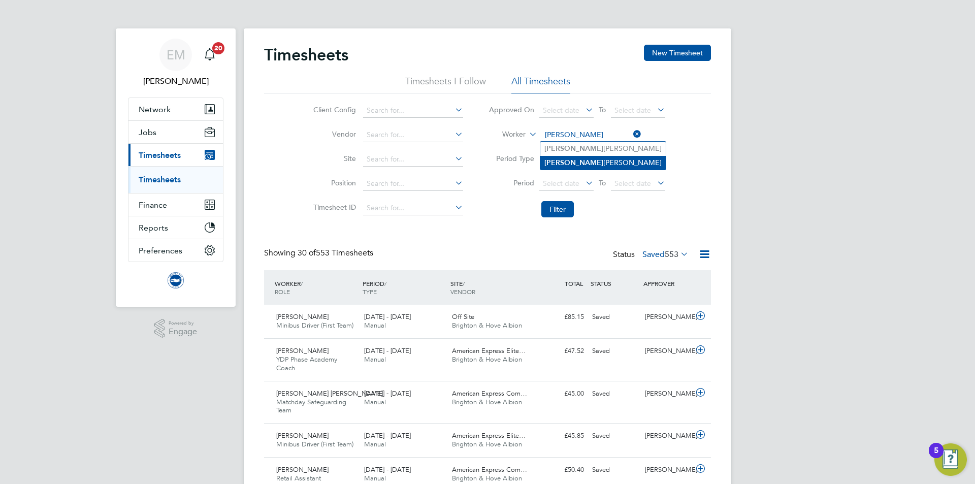
click at [575, 164] on li "Millie Collins" at bounding box center [602, 163] width 125 height 14
type input "Millie Collins"
click at [556, 208] on button "Filter" at bounding box center [557, 209] width 33 height 16
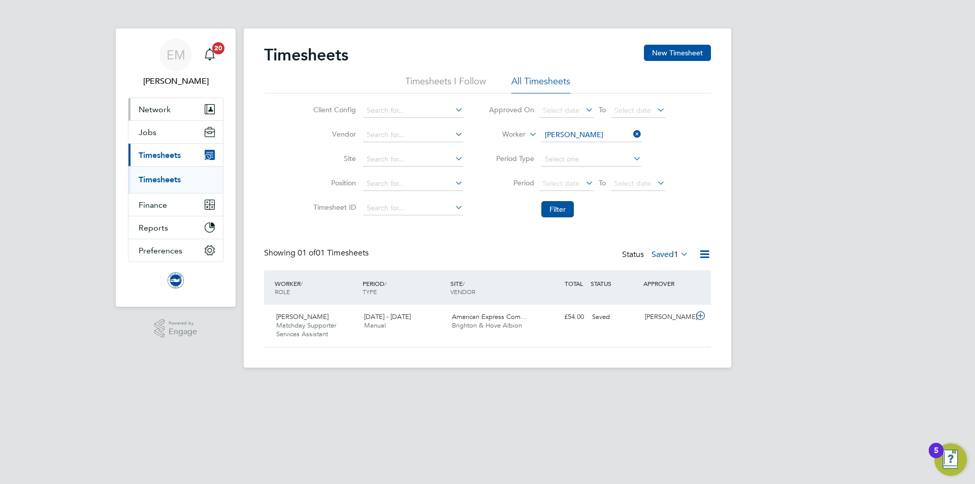
click at [156, 107] on span "Network" at bounding box center [155, 110] width 32 height 10
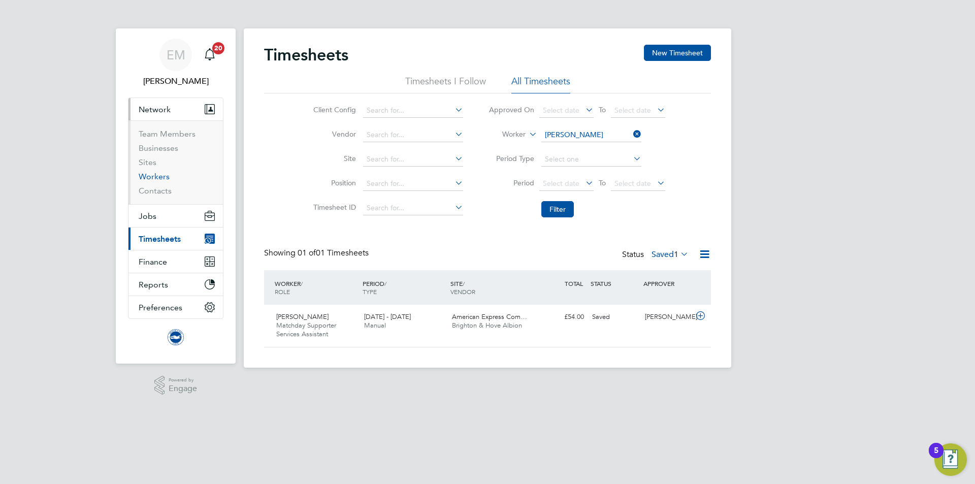
click at [159, 180] on link "Workers" at bounding box center [154, 177] width 31 height 10
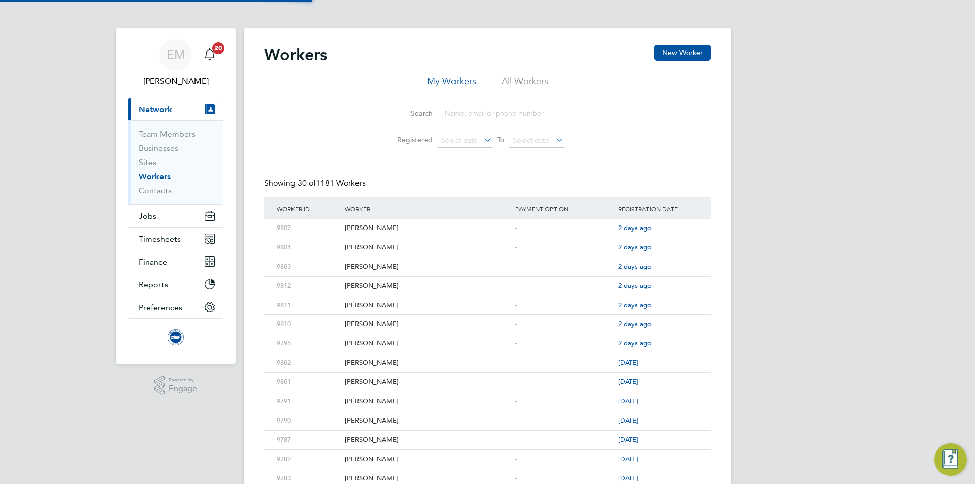
click at [527, 85] on li "All Workers" at bounding box center [525, 84] width 47 height 18
click at [508, 124] on li "Search" at bounding box center [487, 114] width 227 height 30
click at [506, 116] on input at bounding box center [514, 114] width 148 height 20
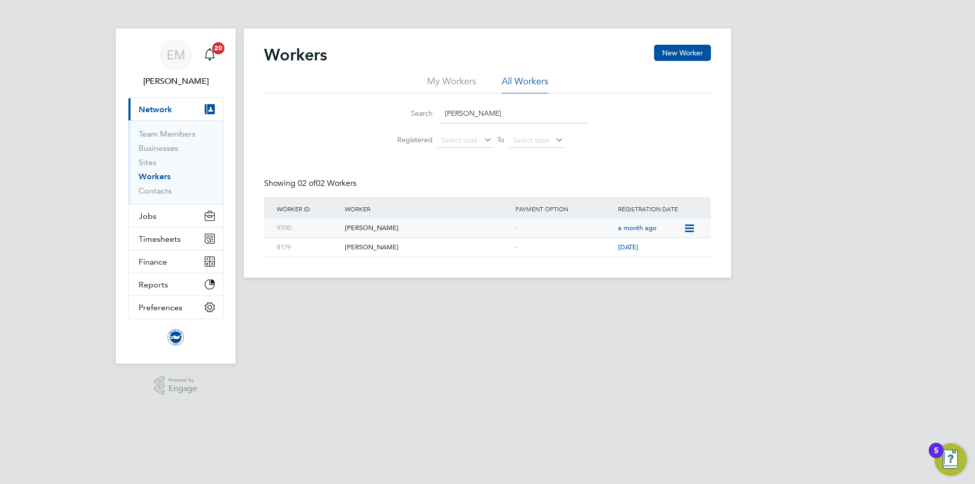
type input "millie"
click at [364, 228] on div "Millie Collins" at bounding box center [427, 228] width 171 height 19
click at [157, 238] on span "Timesheets" at bounding box center [160, 239] width 42 height 10
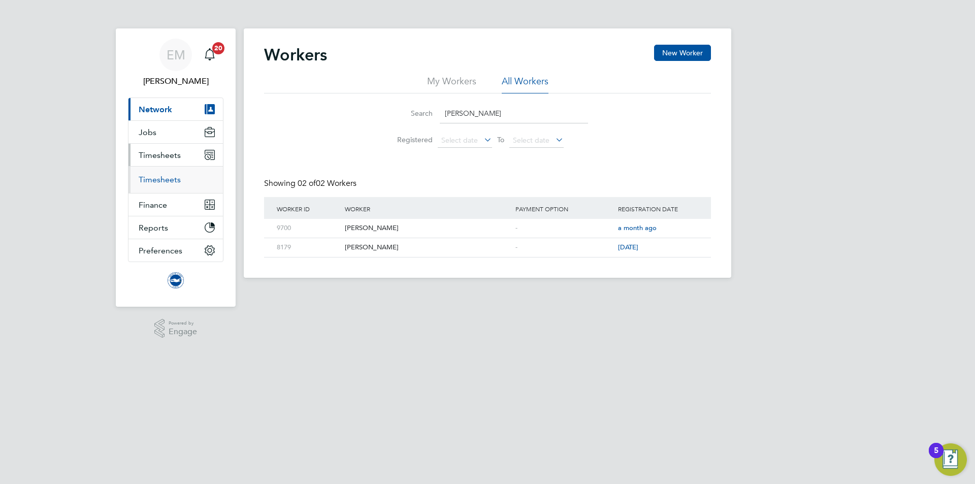
click at [157, 182] on link "Timesheets" at bounding box center [160, 180] width 42 height 10
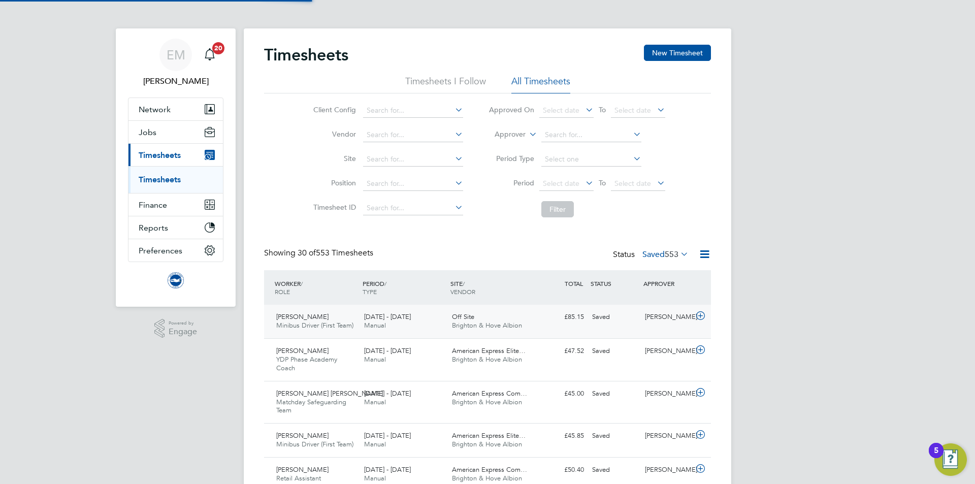
scroll to position [34, 88]
click at [517, 133] on label "Approver" at bounding box center [503, 135] width 46 height 10
click at [508, 144] on li "Worker" at bounding box center [500, 146] width 50 height 13
click at [572, 144] on li "Worker" at bounding box center [577, 135] width 202 height 24
click at [575, 132] on input at bounding box center [591, 135] width 100 height 14
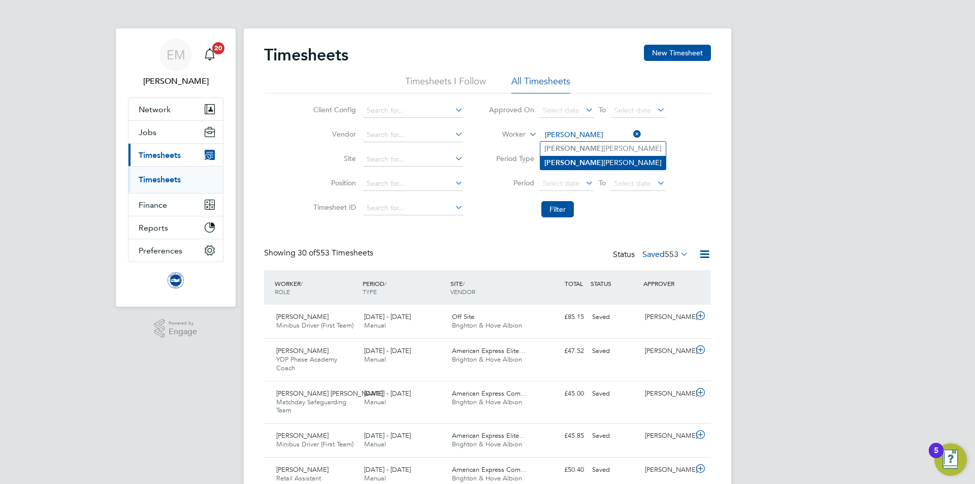
click at [595, 158] on li "Millie Collins" at bounding box center [602, 163] width 125 height 14
type input "Millie Collins"
click at [558, 210] on button "Filter" at bounding box center [557, 209] width 33 height 16
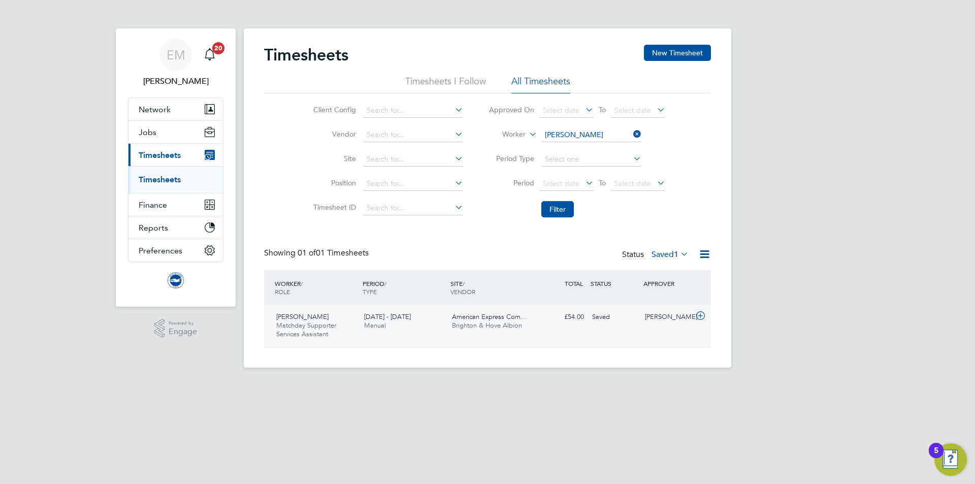
click at [530, 328] on div "American Express Com… Brighton & Hove Albion" at bounding box center [492, 321] width 88 height 25
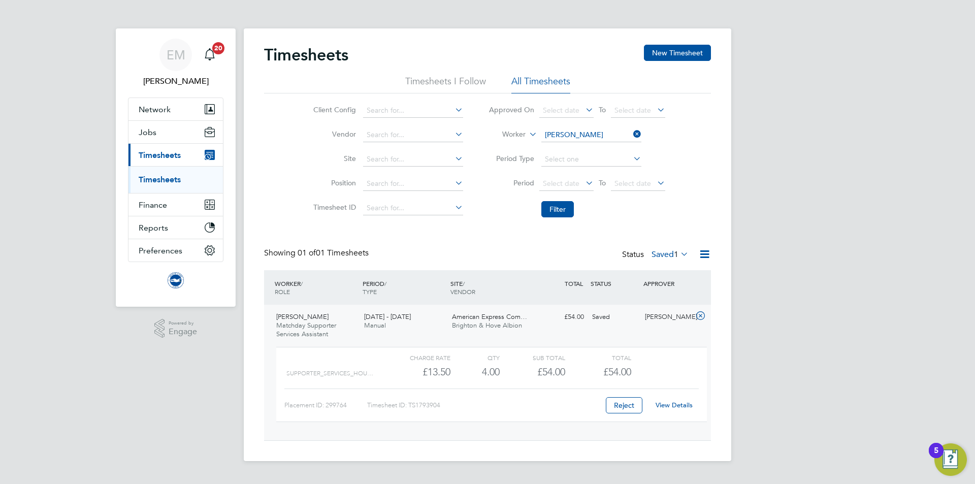
click at [676, 404] on link "View Details" at bounding box center [674, 405] width 37 height 9
click at [154, 113] on span "Network" at bounding box center [155, 110] width 32 height 10
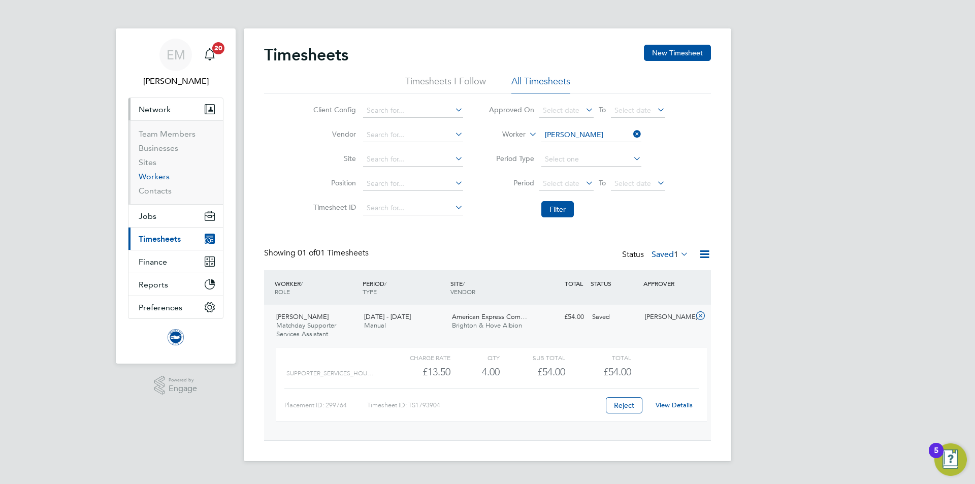
drag, startPoint x: 152, startPoint y: 177, endPoint x: 158, endPoint y: 177, distance: 5.6
click at [152, 177] on link "Workers" at bounding box center [154, 177] width 31 height 10
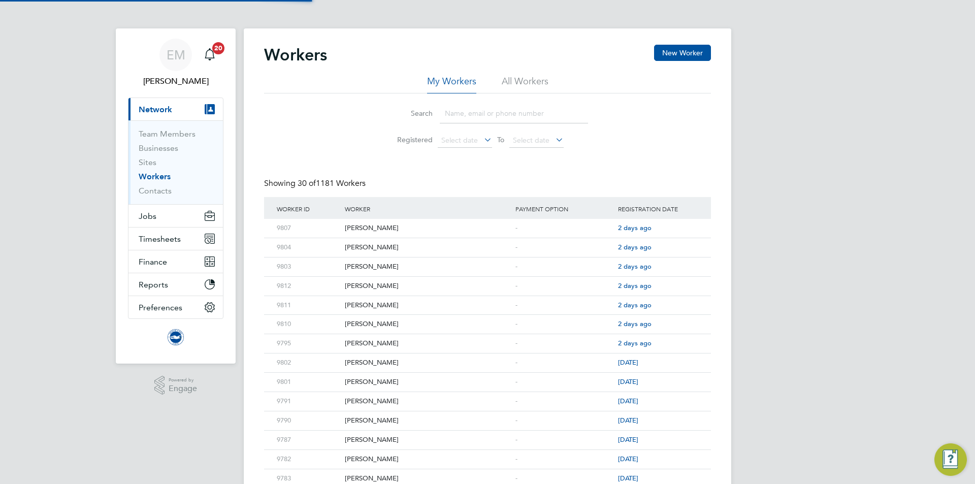
drag, startPoint x: 540, startPoint y: 76, endPoint x: 504, endPoint y: 101, distance: 43.4
click at [538, 76] on li "All Workers" at bounding box center [525, 84] width 47 height 18
click at [485, 121] on input at bounding box center [514, 114] width 148 height 20
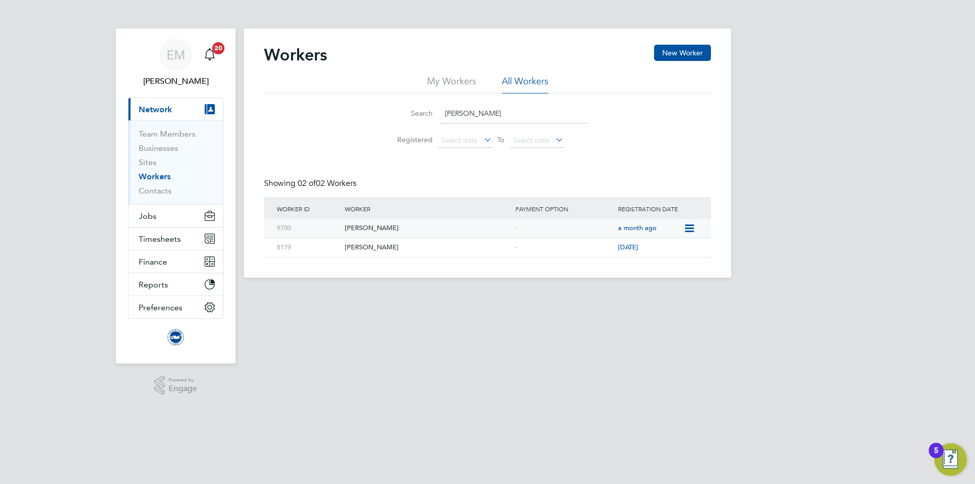
type input "millie"
click at [685, 228] on icon at bounding box center [689, 228] width 10 height 12
click at [678, 249] on li "Invite Worker" at bounding box center [665, 252] width 56 height 14
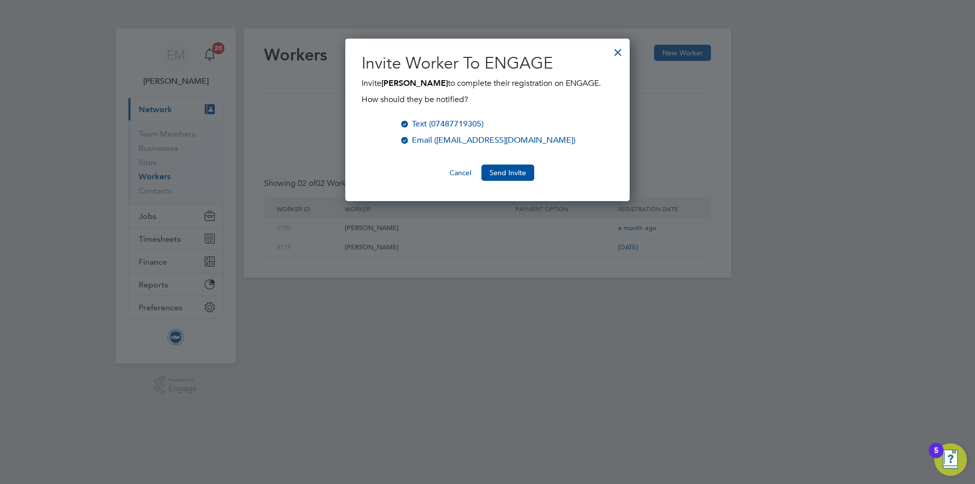
scroll to position [163, 285]
click at [498, 169] on button "Send Invite" at bounding box center [507, 173] width 53 height 16
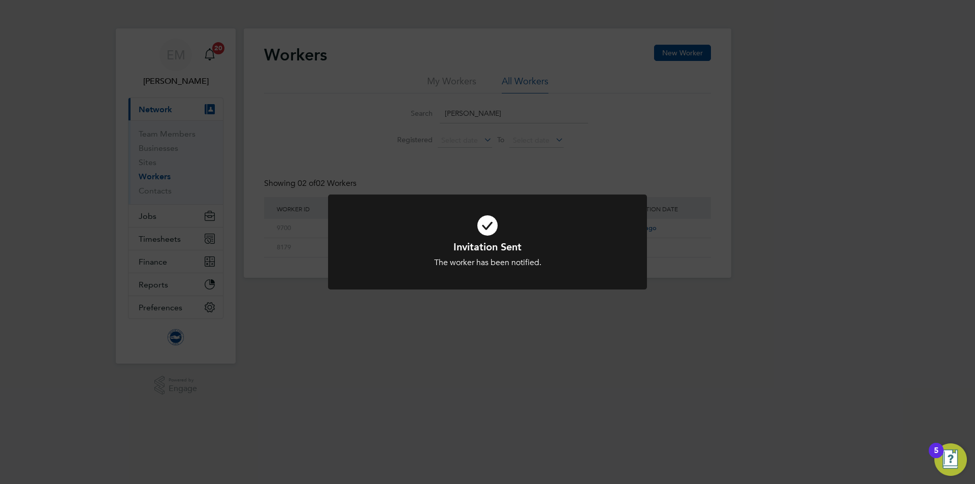
click at [723, 149] on div "Invitation Sent The worker has been notified. Cancel Okay" at bounding box center [487, 242] width 975 height 484
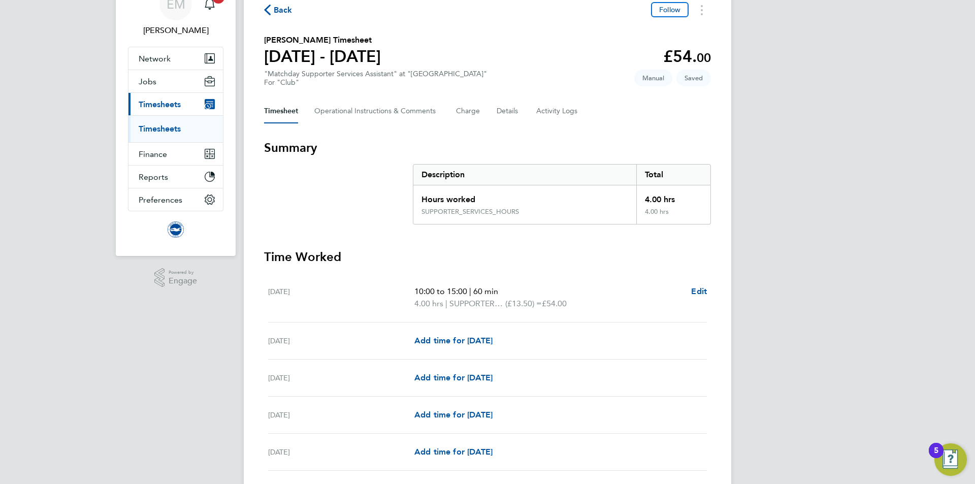
scroll to position [102, 0]
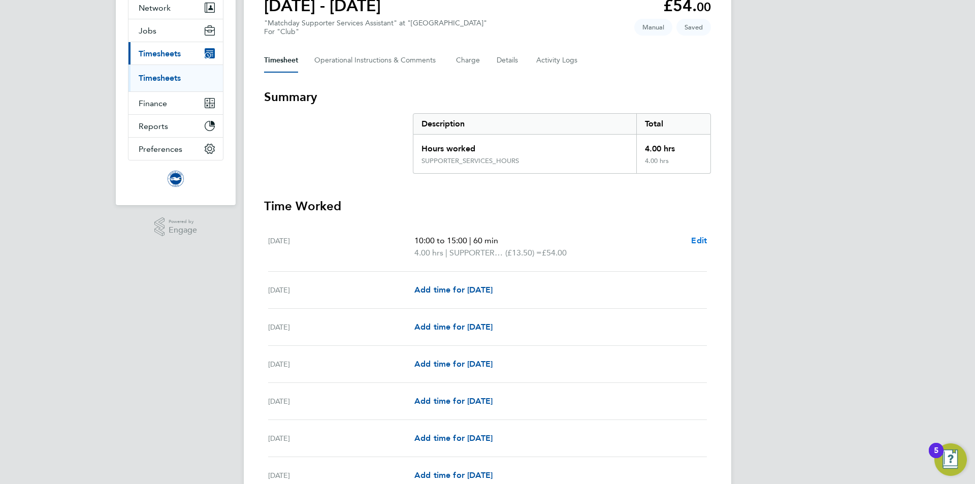
click at [701, 243] on span "Edit" at bounding box center [699, 241] width 16 height 10
select select "60"
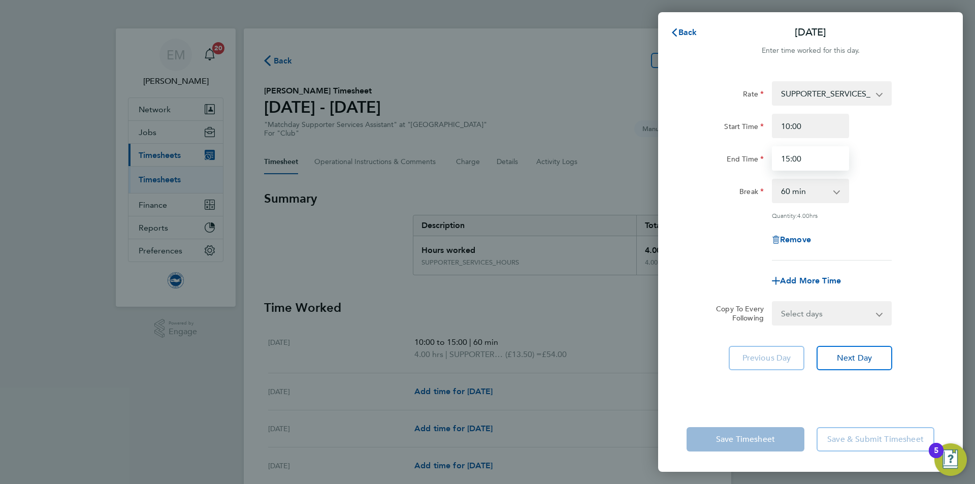
click at [787, 161] on input "15:00" at bounding box center [810, 158] width 77 height 24
type input "16:00"
click at [892, 210] on div "Rate SUPPORTER_SERVICES_HOURS - 13.50 Start Time 10:00 End Time 16:00 Break 0 m…" at bounding box center [811, 170] width 248 height 179
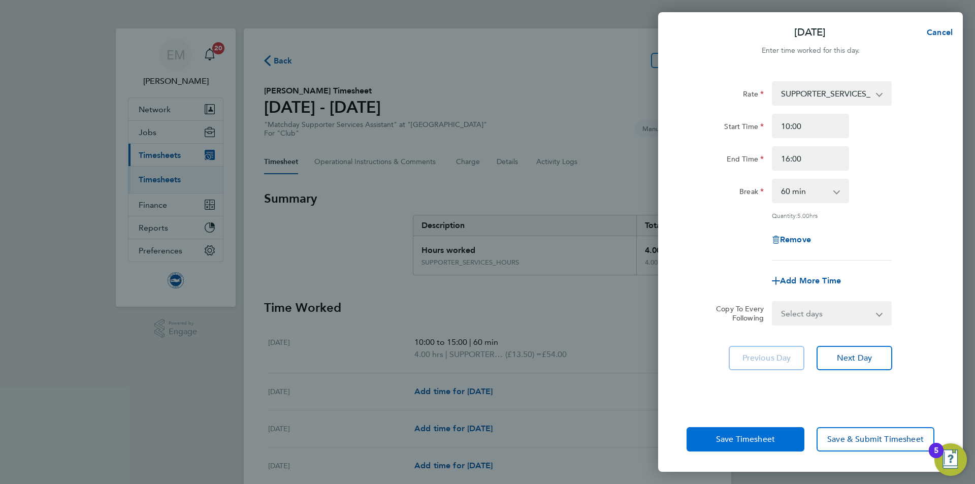
click at [731, 444] on span "Save Timesheet" at bounding box center [745, 439] width 59 height 10
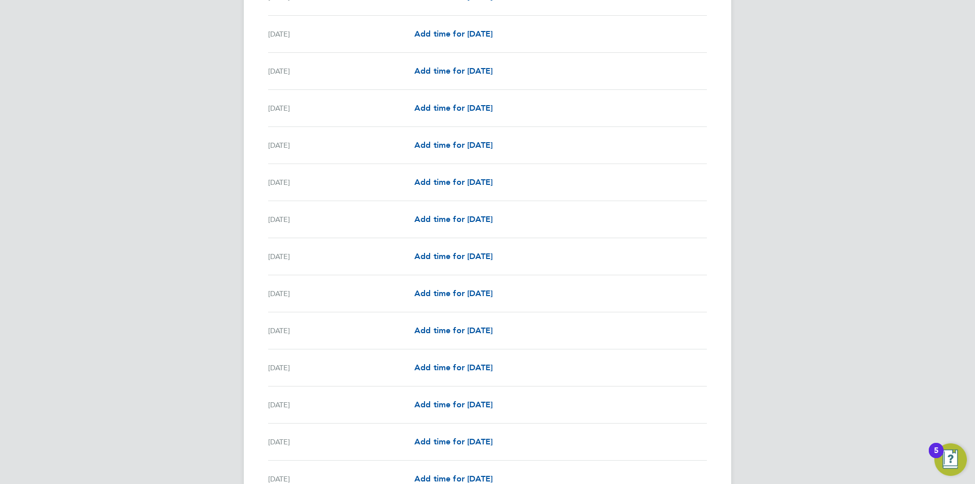
scroll to position [863, 0]
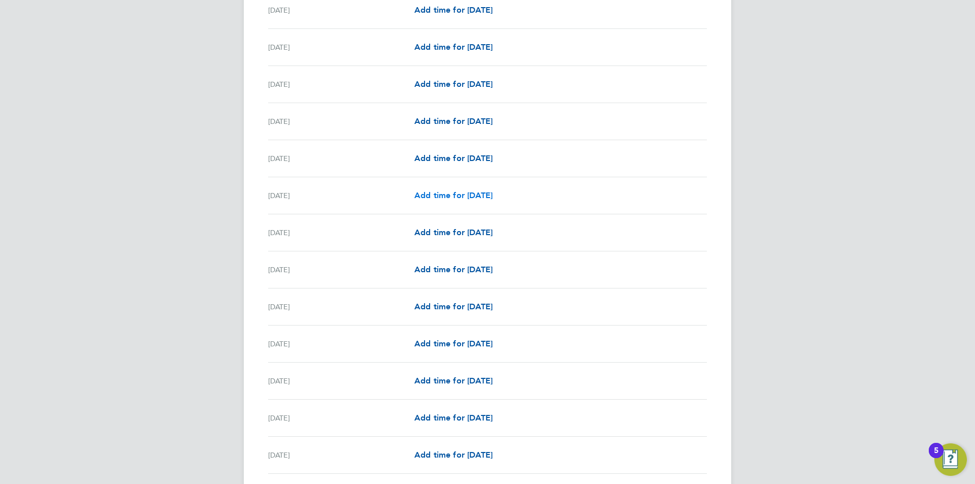
click at [427, 194] on span "Add time for [DATE]" at bounding box center [453, 195] width 78 height 10
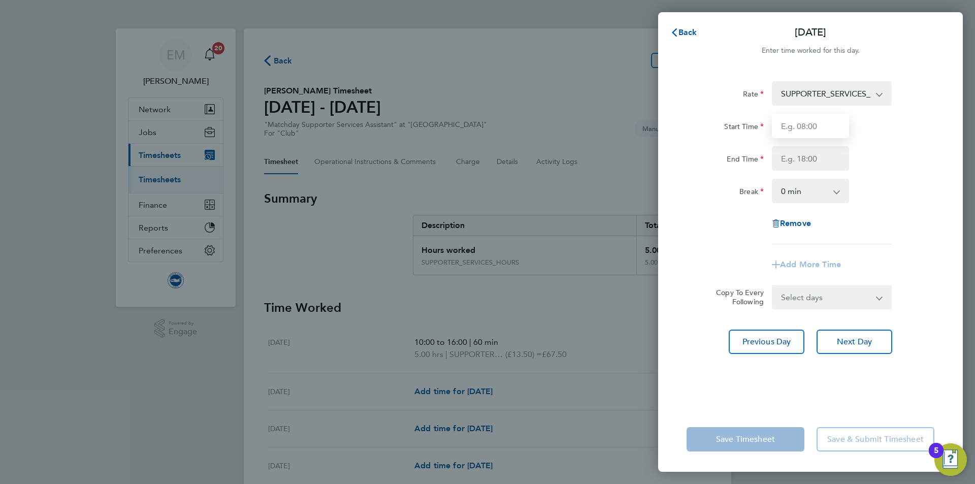
click at [811, 125] on input "Start Time" at bounding box center [810, 126] width 77 height 24
type input "10:00"
click at [809, 159] on input "End Time" at bounding box center [810, 158] width 77 height 24
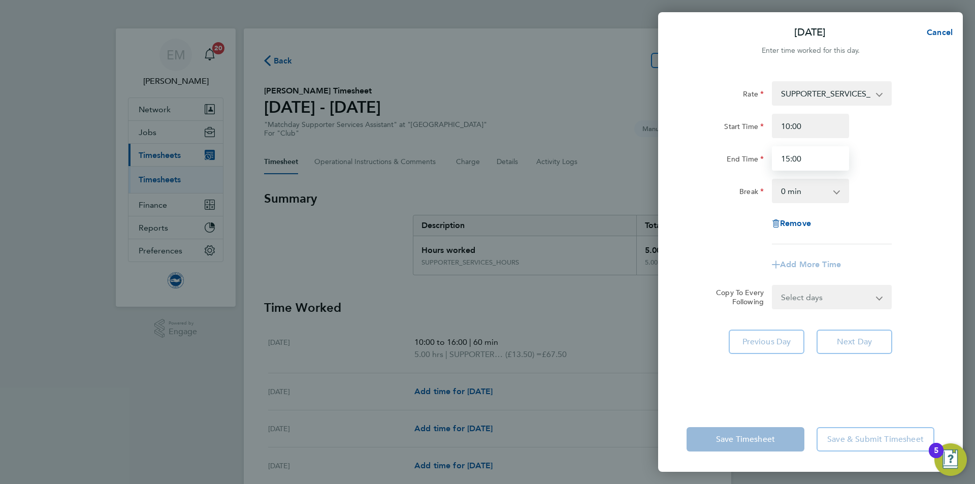
type input "15:00"
click at [832, 193] on select "0 min 15 min 30 min 45 min 60 min 75 min 90 min" at bounding box center [804, 191] width 63 height 22
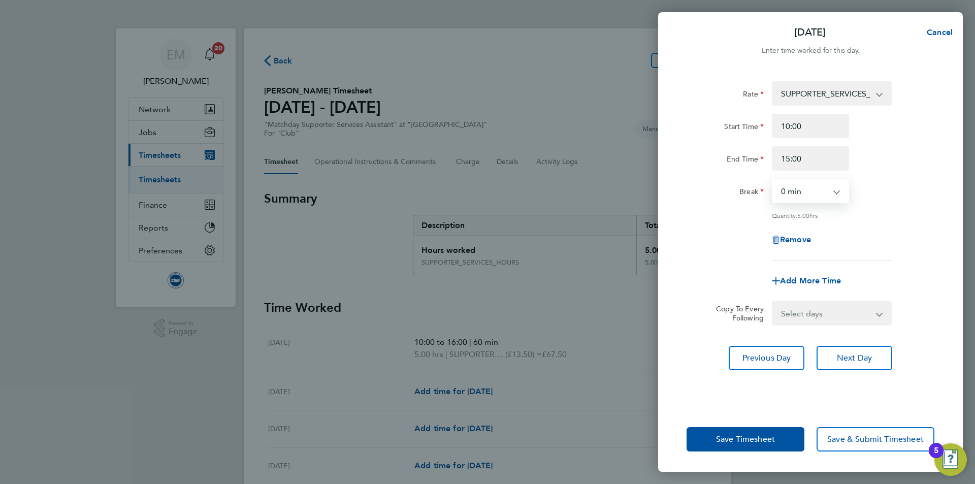
select select "60"
click at [773, 180] on select "0 min 15 min 30 min 45 min 60 min 75 min 90 min" at bounding box center [804, 191] width 63 height 22
click at [904, 247] on div "Remove" at bounding box center [811, 240] width 256 height 24
click at [723, 442] on span "Save Timesheet" at bounding box center [745, 439] width 59 height 10
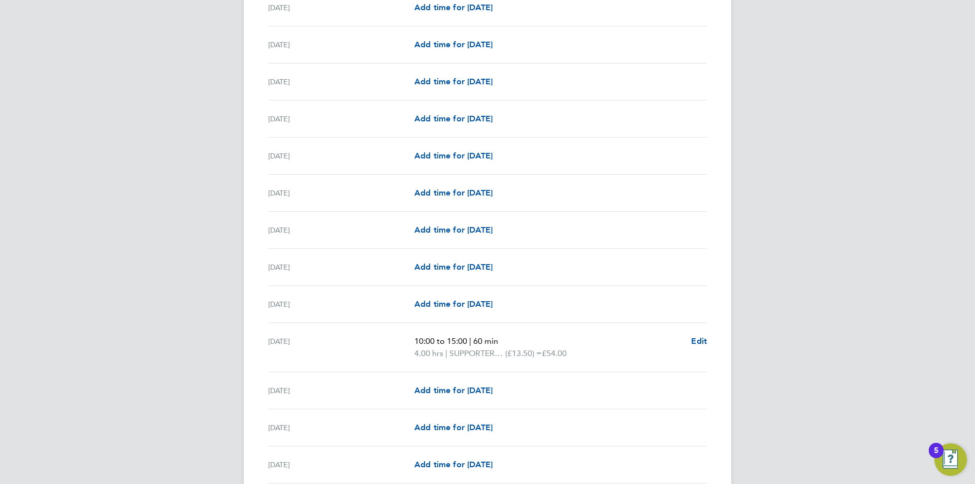
scroll to position [813, 0]
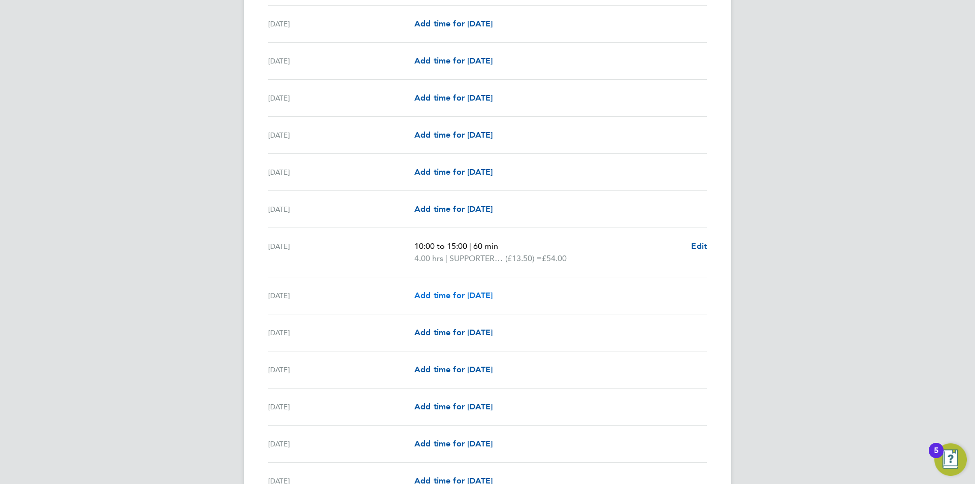
click at [430, 294] on span "Add time for [DATE]" at bounding box center [453, 296] width 78 height 10
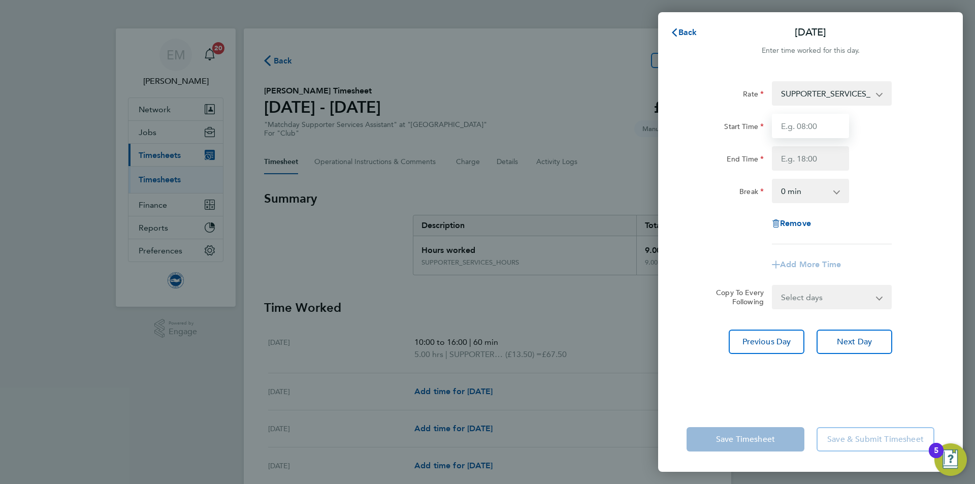
click at [819, 125] on input "Start Time" at bounding box center [810, 126] width 77 height 24
type input "10:00"
click at [819, 162] on input "End Time" at bounding box center [810, 158] width 77 height 24
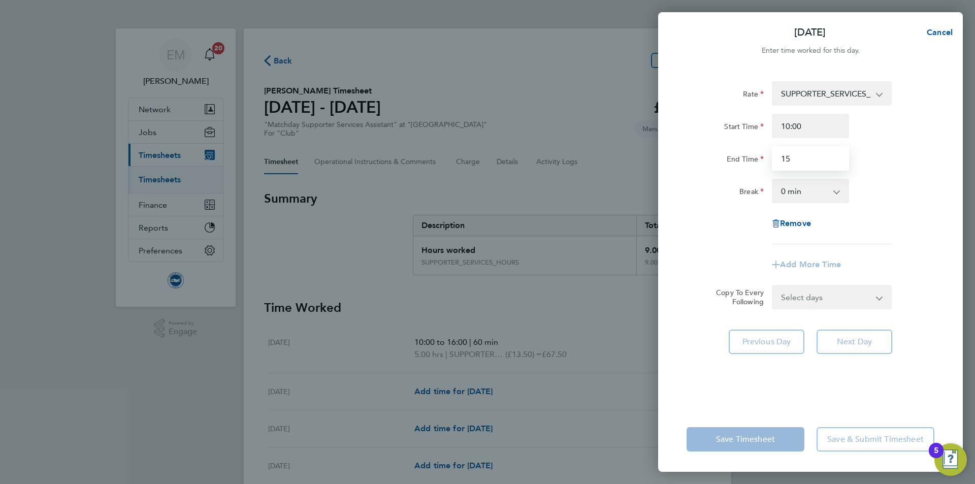
type input "15:00"
click at [796, 198] on select "0 min 15 min 30 min 45 min 60 min 75 min 90 min" at bounding box center [804, 191] width 63 height 22
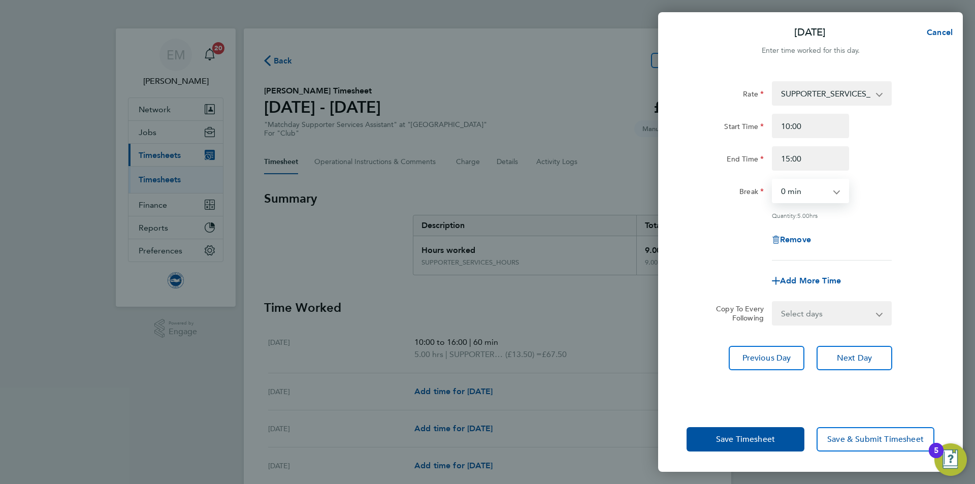
select select "30"
click at [773, 180] on select "0 min 15 min 30 min 45 min 60 min 75 min 90 min" at bounding box center [804, 191] width 63 height 22
click at [885, 223] on div "Rate SUPPORTER_SERVICES_HOURS - 13.50 Start Time 10:00 End Time 15:00 Break 0 m…" at bounding box center [811, 170] width 248 height 179
click at [741, 443] on span "Save Timesheet" at bounding box center [745, 439] width 59 height 10
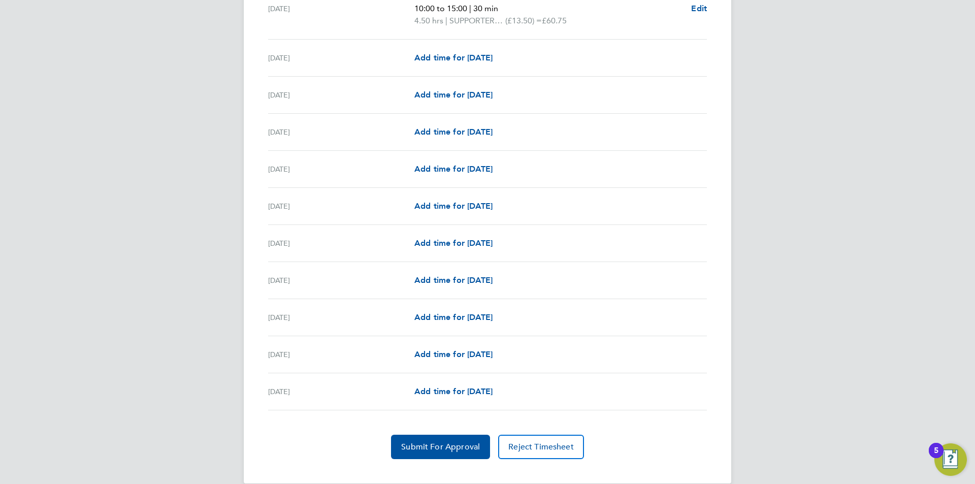
scroll to position [1115, 0]
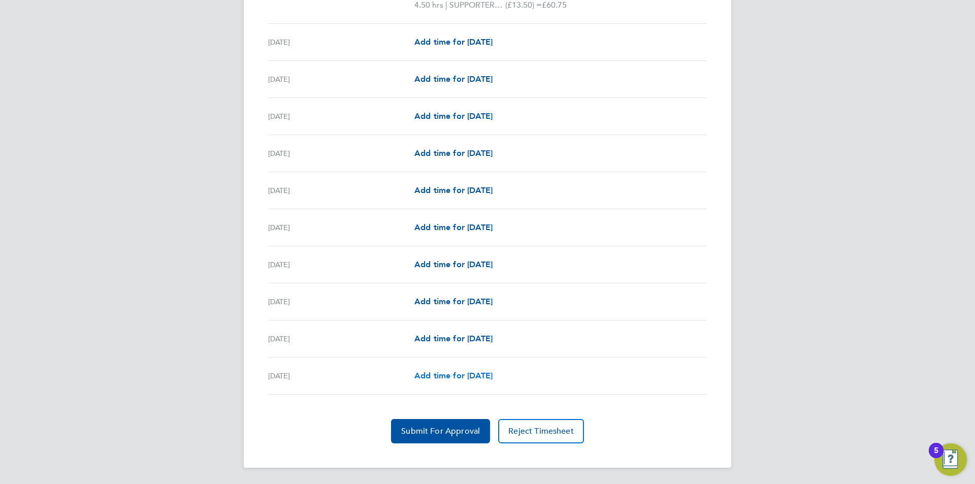
click at [439, 371] on span "Add time for [DATE]" at bounding box center [453, 376] width 78 height 10
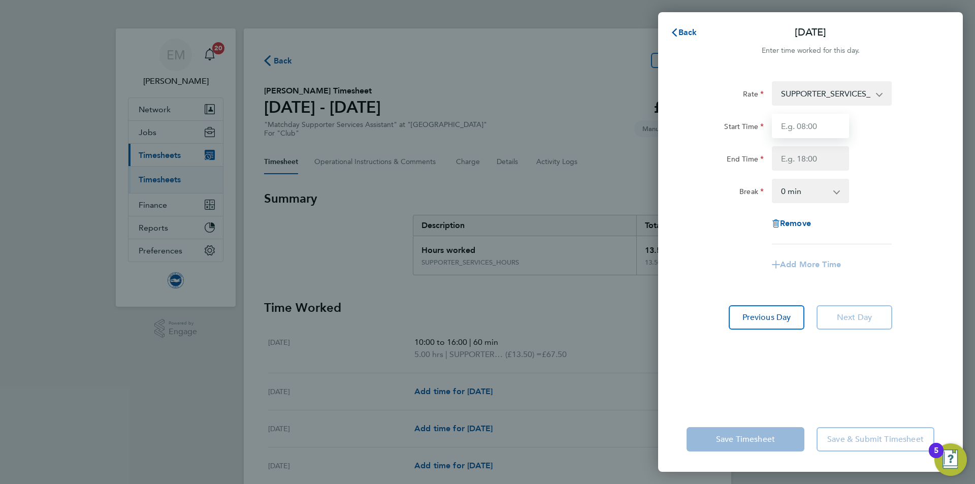
click at [822, 130] on input "Start Time" at bounding box center [810, 126] width 77 height 24
type input "09:30"
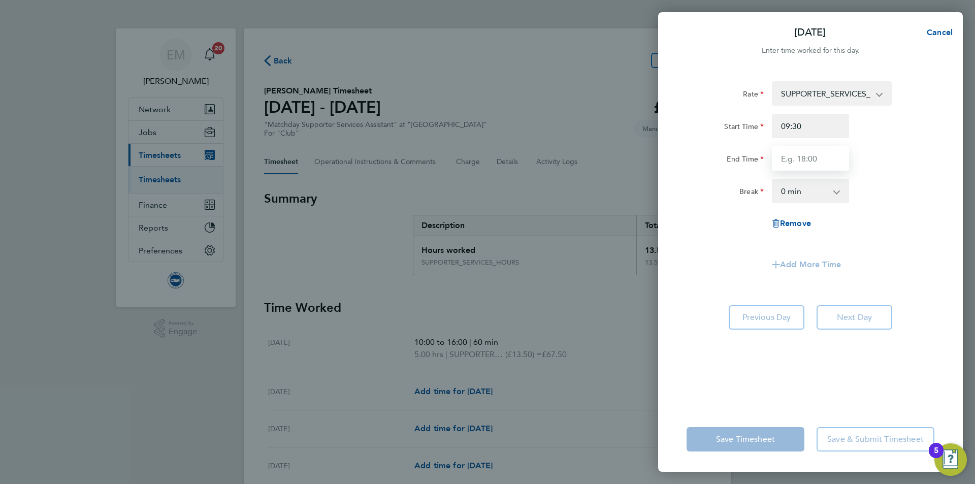
click at [817, 154] on input "End Time" at bounding box center [810, 158] width 77 height 24
type input "02:35"
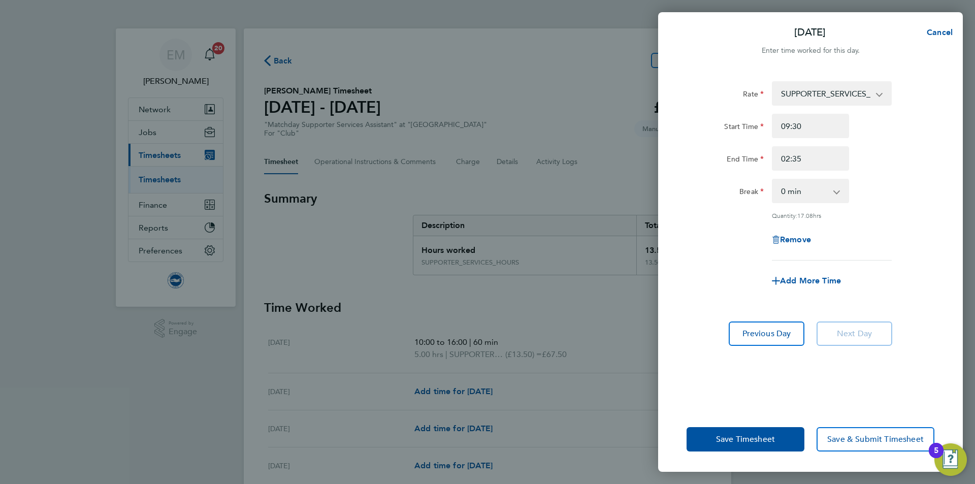
click at [904, 210] on div "Rate SUPPORTER_SERVICES_HOURS - 13.50 Start Time 09:30 End Time 02:35 Break 0 m…" at bounding box center [811, 170] width 248 height 179
click at [698, 440] on button "Save Timesheet" at bounding box center [746, 439] width 118 height 24
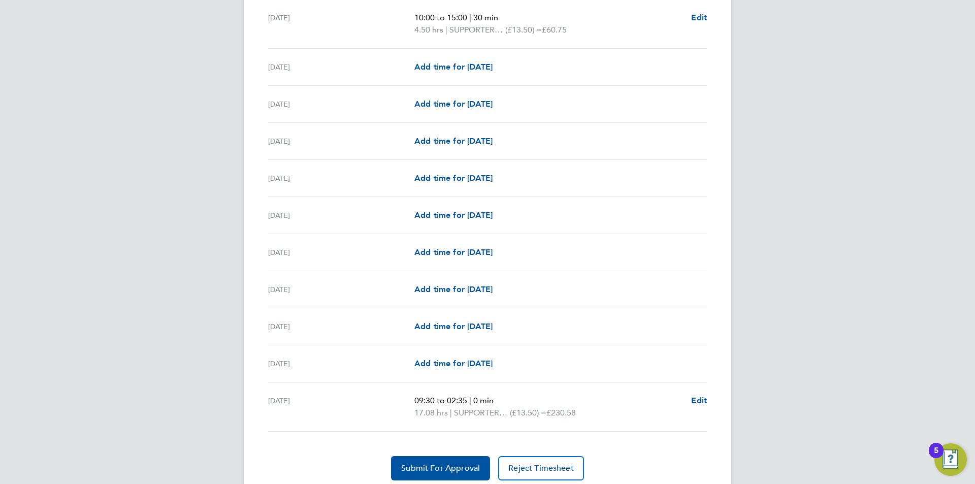
scroll to position [1127, 0]
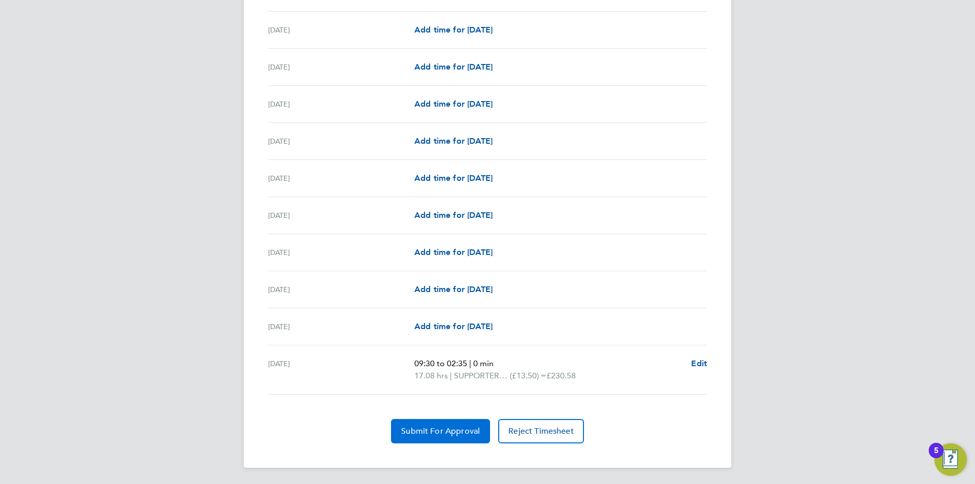
click at [411, 430] on span "Submit For Approval" at bounding box center [440, 431] width 79 height 10
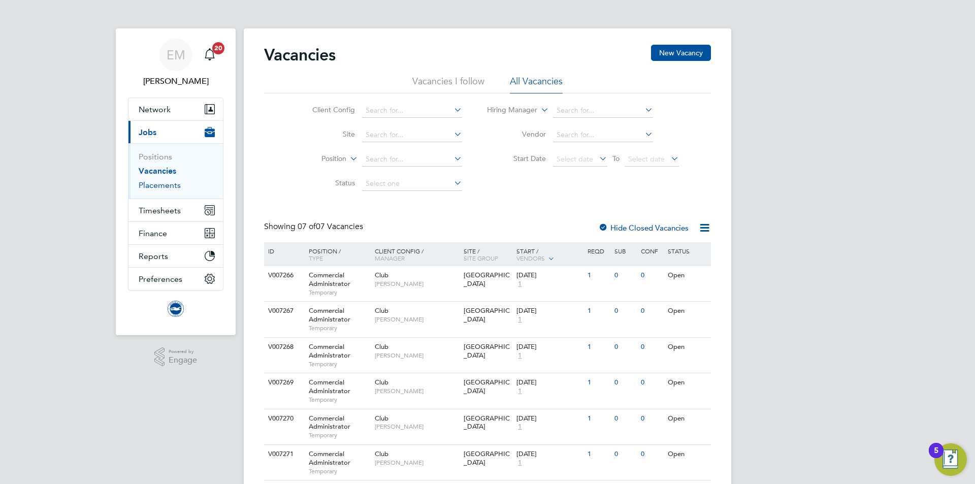
click at [150, 182] on link "Placements" at bounding box center [160, 185] width 42 height 10
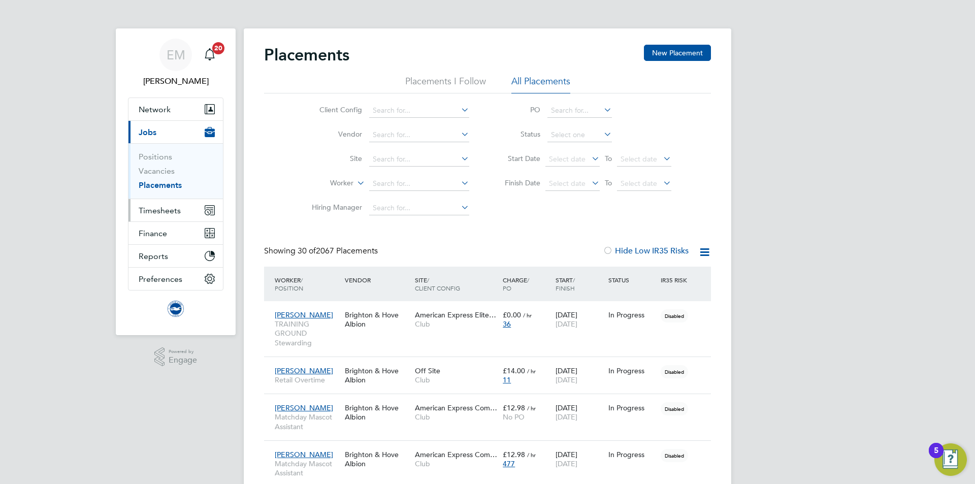
click at [176, 210] on span "Timesheets" at bounding box center [160, 211] width 42 height 10
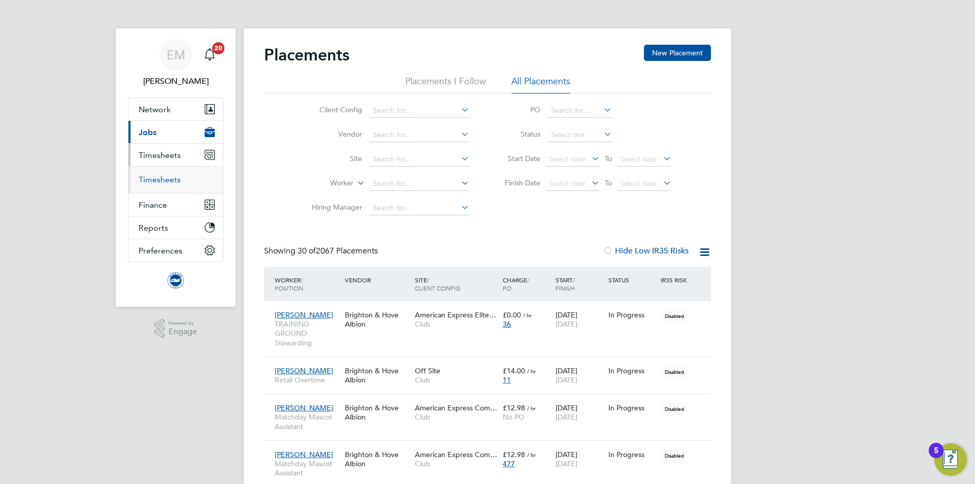
click at [162, 178] on link "Timesheets" at bounding box center [160, 180] width 42 height 10
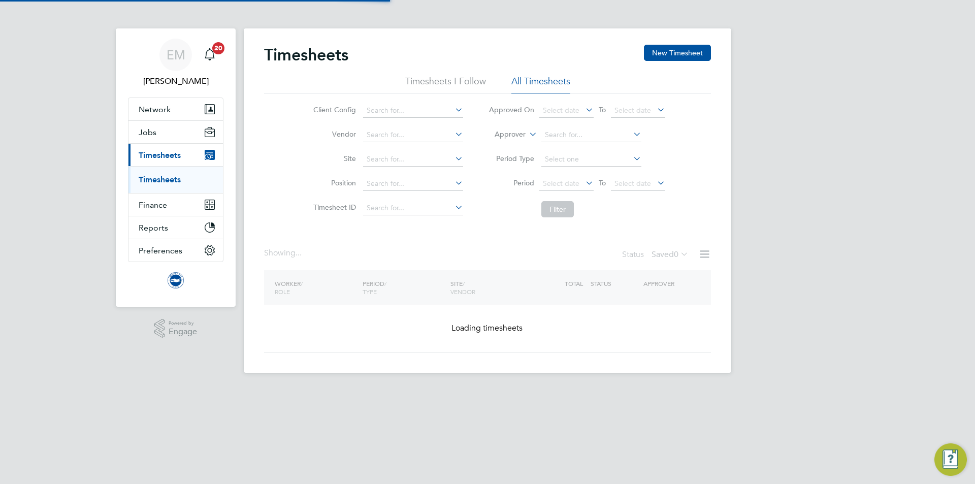
click at [514, 134] on label "Approver" at bounding box center [503, 135] width 46 height 10
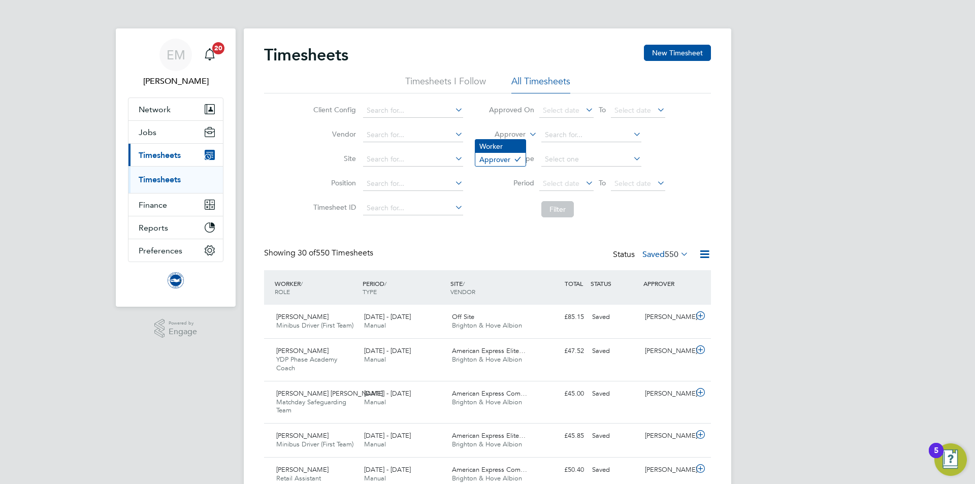
click at [500, 151] on li "Worker" at bounding box center [500, 146] width 50 height 13
click at [555, 128] on input at bounding box center [591, 135] width 100 height 14
click at [512, 132] on label "Worker" at bounding box center [503, 135] width 46 height 10
click at [493, 157] on li "Approver" at bounding box center [500, 159] width 50 height 13
click at [552, 133] on input at bounding box center [591, 135] width 100 height 14
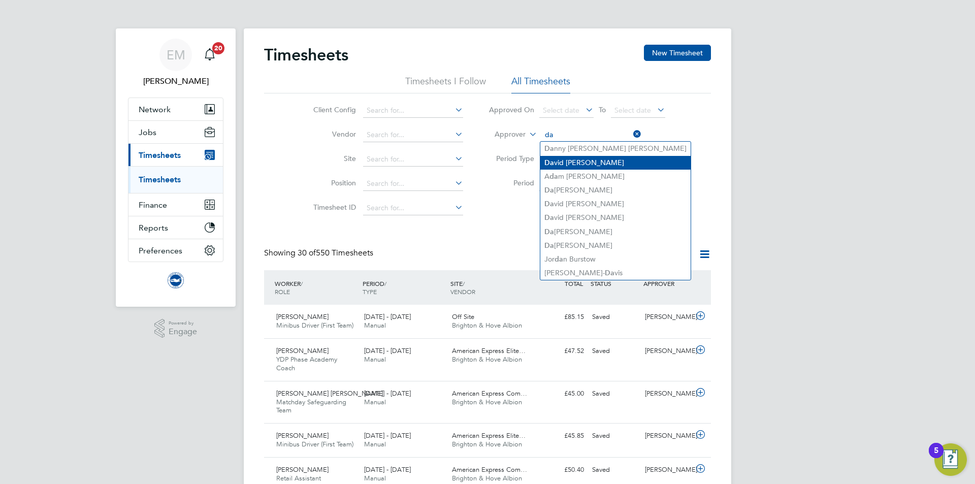
click at [584, 157] on li "Da vid Baker" at bounding box center [615, 163] width 150 height 14
type input "David Baker"
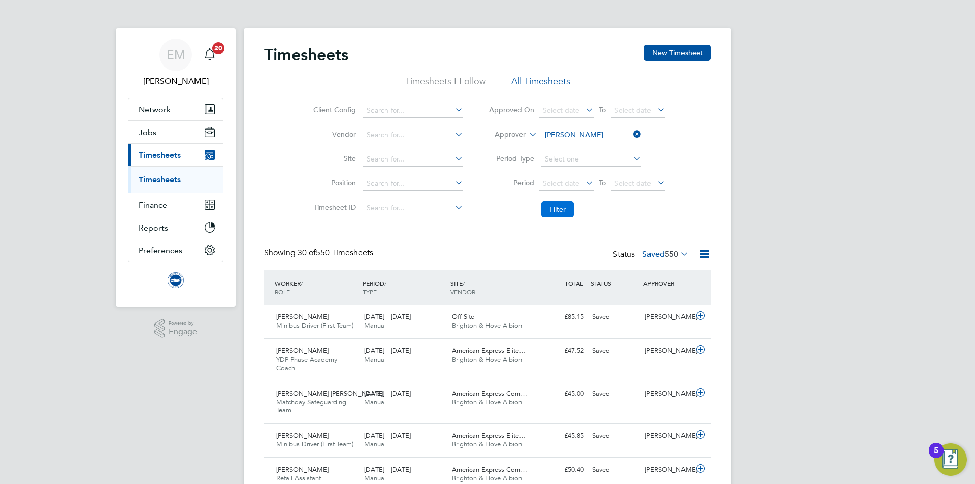
click at [562, 213] on button "Filter" at bounding box center [557, 209] width 33 height 16
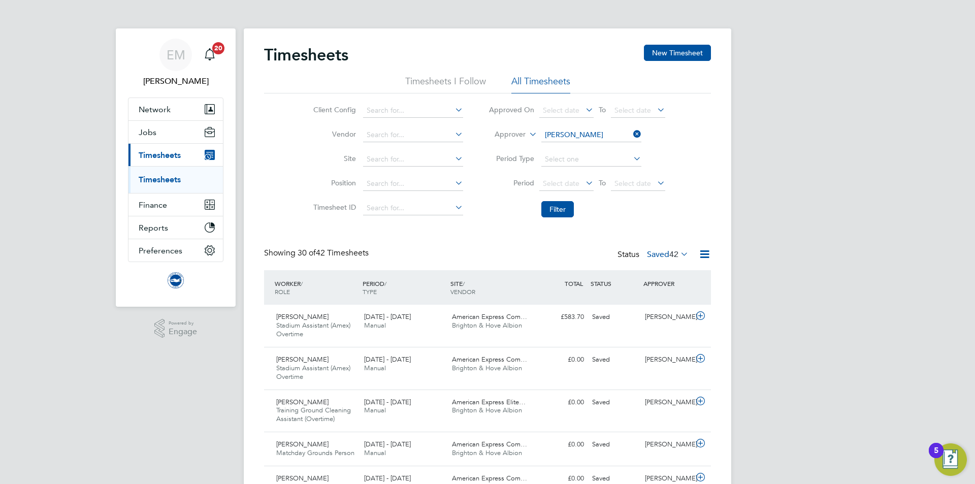
click at [659, 263] on div "Showing 30 of 42 Timesheets Status Saved 42" at bounding box center [487, 259] width 447 height 22
click at [653, 260] on div "Status Saved 42" at bounding box center [654, 255] width 73 height 14
click at [653, 256] on label "Saved 42" at bounding box center [668, 254] width 42 height 10
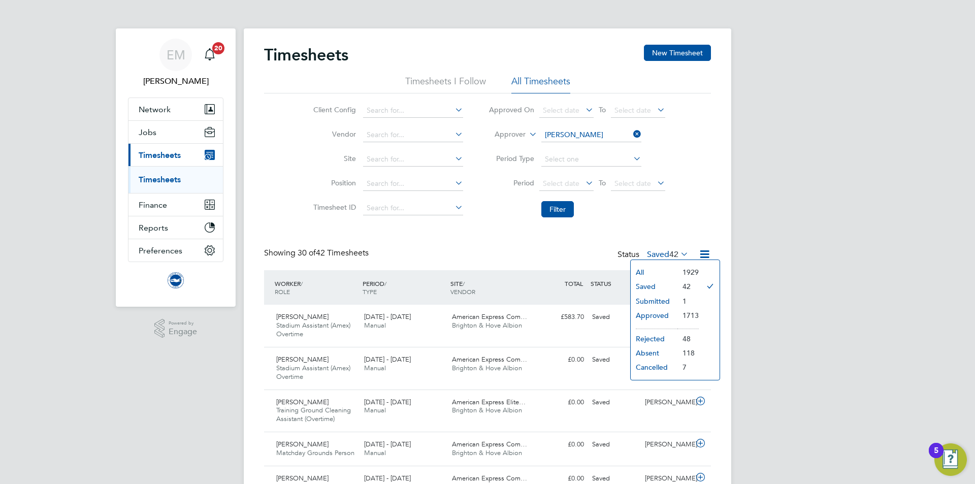
click at [653, 280] on li "Saved" at bounding box center [654, 286] width 47 height 14
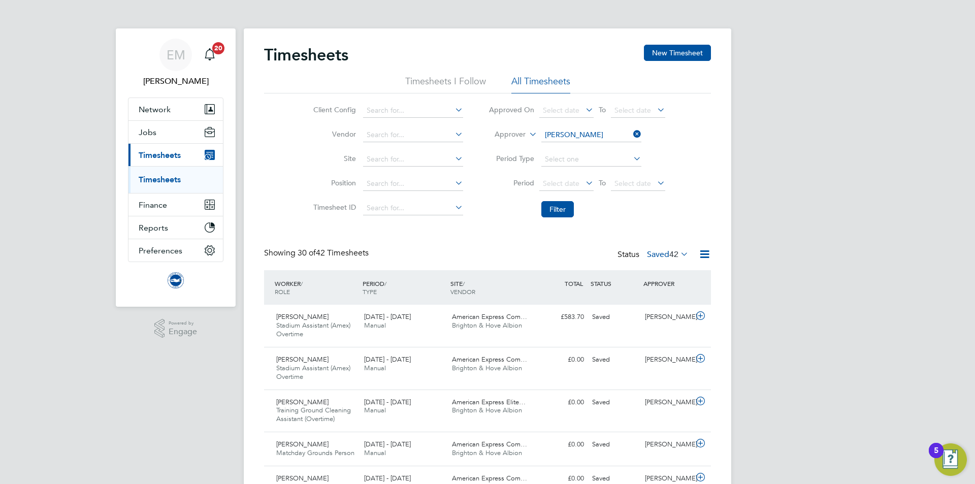
click at [662, 248] on div "Status Saved 42" at bounding box center [654, 255] width 73 height 14
click at [659, 253] on label "Saved 42" at bounding box center [668, 254] width 42 height 10
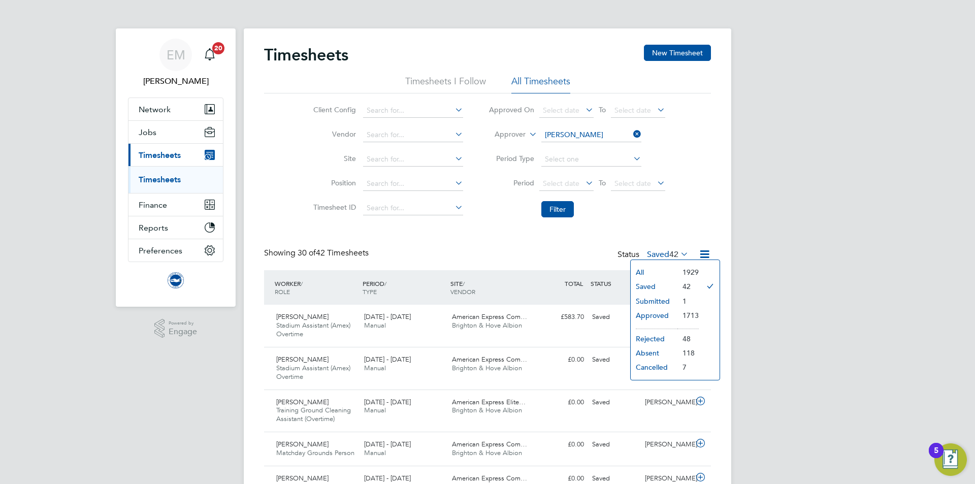
click at [658, 298] on li "Submitted" at bounding box center [654, 301] width 47 height 14
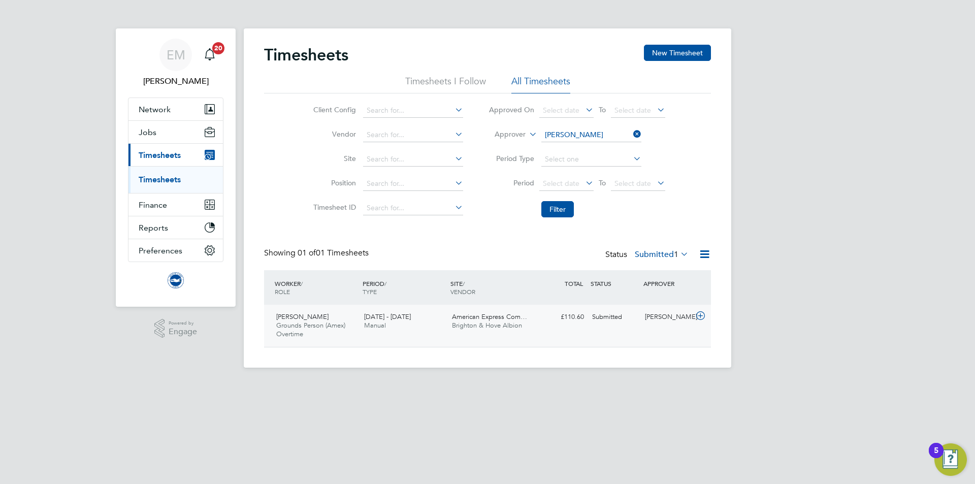
click at [659, 332] on div "Adrian Blake Grounds Person (Amex) Overtime 1 - 31 Aug 2025 1 - 31 Aug 2025 Man…" at bounding box center [487, 326] width 447 height 42
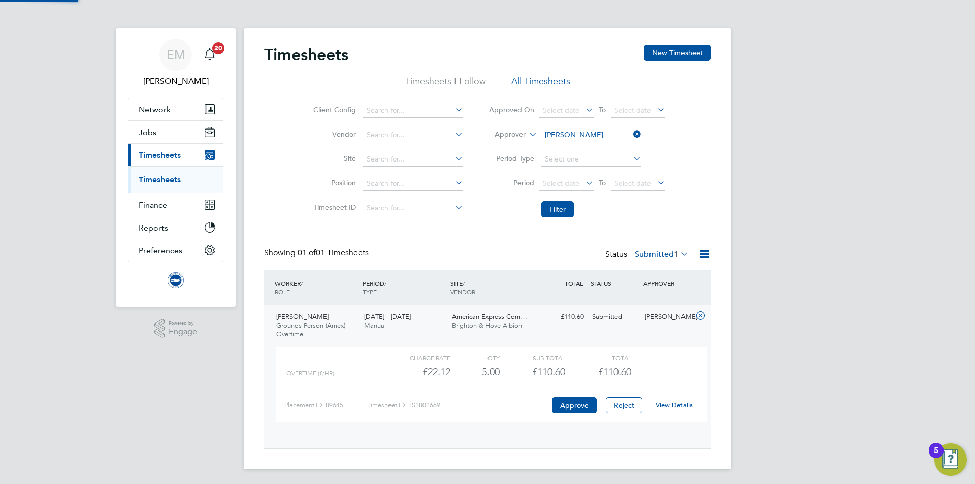
scroll to position [17, 99]
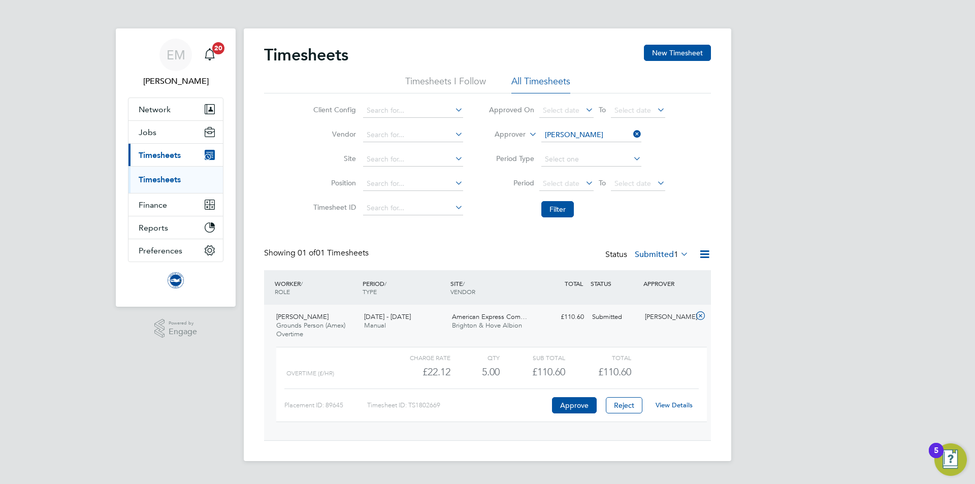
click at [679, 403] on link "View Details" at bounding box center [674, 405] width 37 height 9
click at [146, 133] on span "Jobs" at bounding box center [148, 132] width 18 height 10
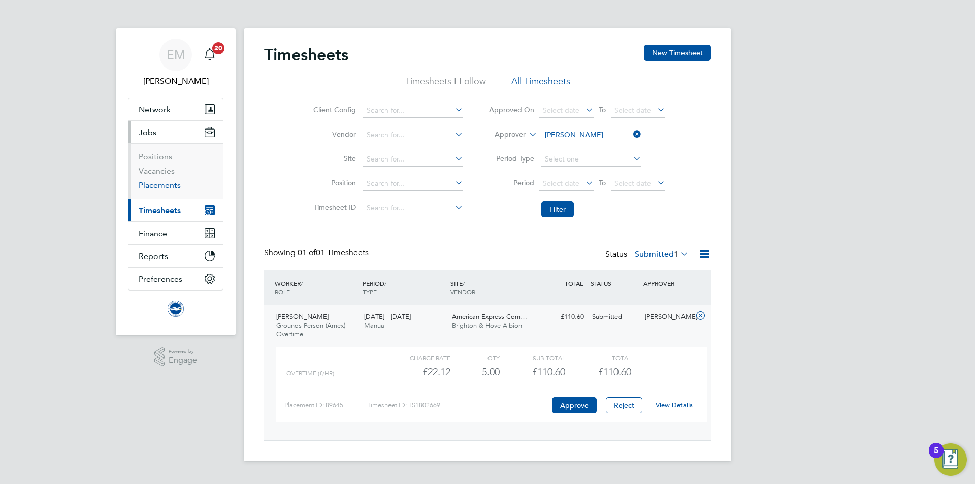
click at [170, 189] on link "Placements" at bounding box center [160, 185] width 42 height 10
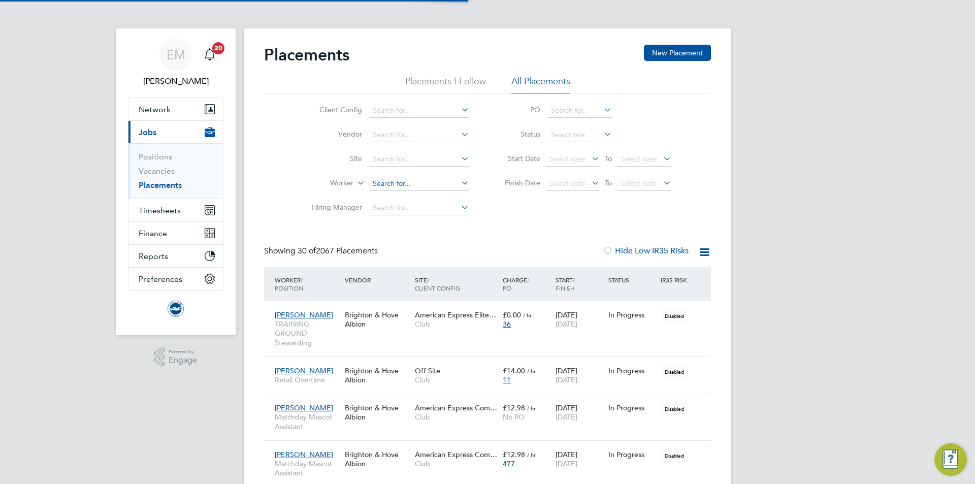
click at [386, 183] on input at bounding box center [419, 184] width 100 height 14
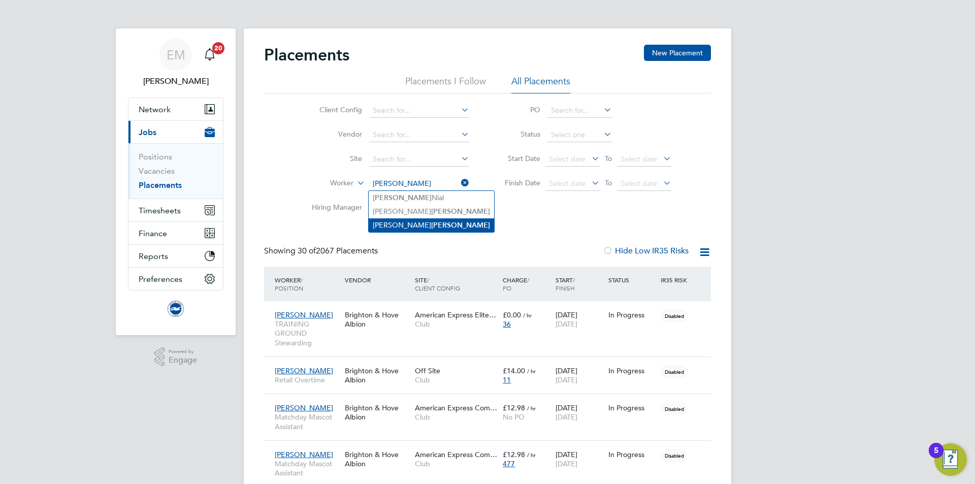
click at [415, 221] on li "Adrian Blake" at bounding box center [431, 225] width 125 height 14
type input "Adrian Blake"
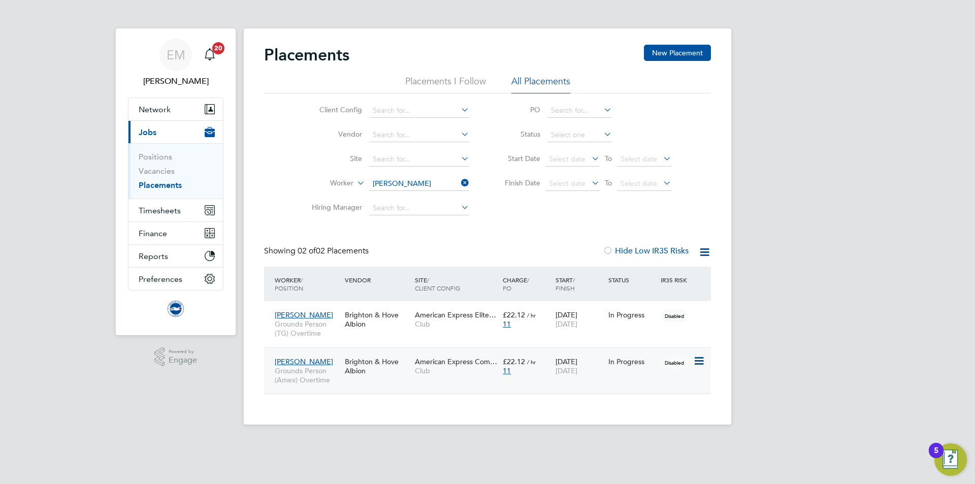
click at [323, 378] on span "Grounds Person (Amex) Overtime" at bounding box center [307, 375] width 65 height 18
click at [394, 183] on input "Adrian Blake" at bounding box center [419, 184] width 100 height 14
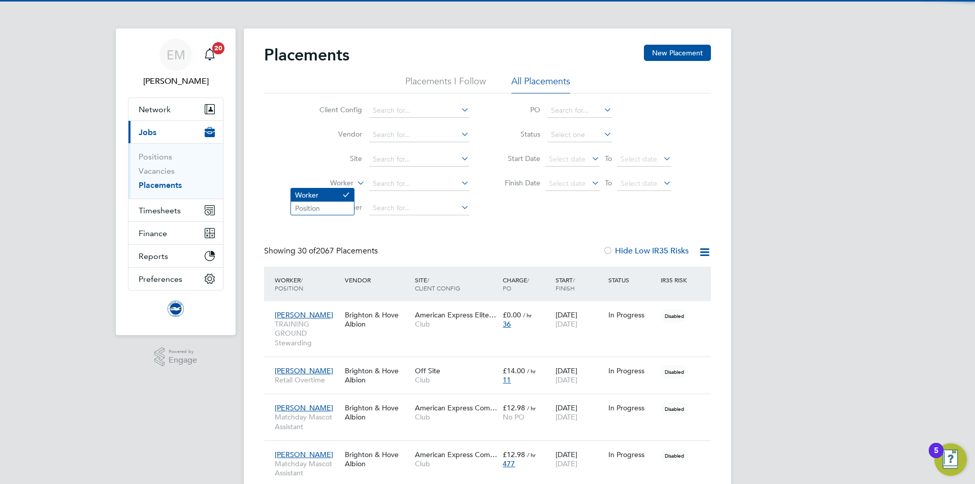
scroll to position [29, 88]
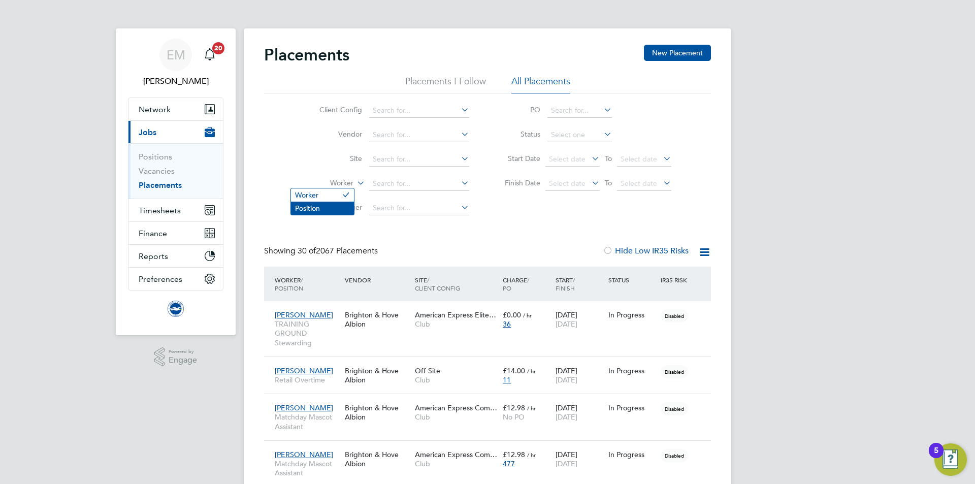
click at [329, 212] on li "Position" at bounding box center [322, 208] width 63 height 13
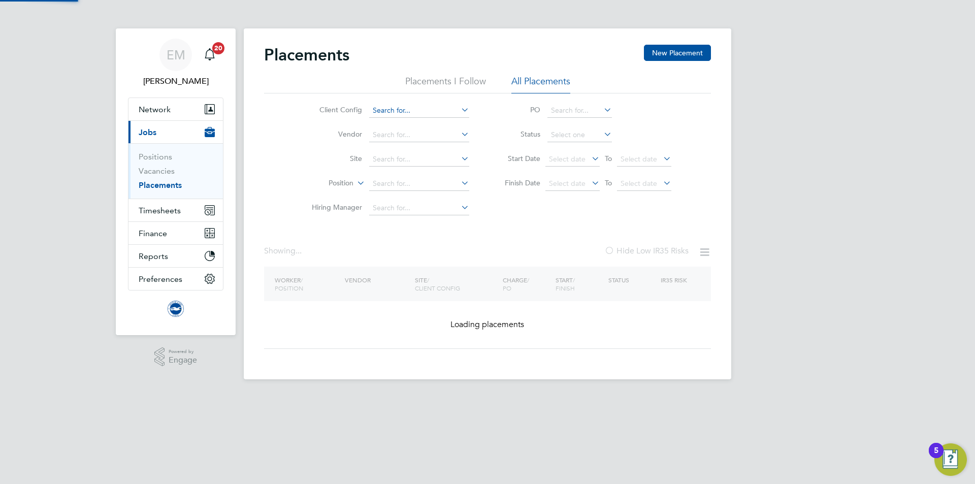
click at [400, 106] on input at bounding box center [419, 111] width 100 height 14
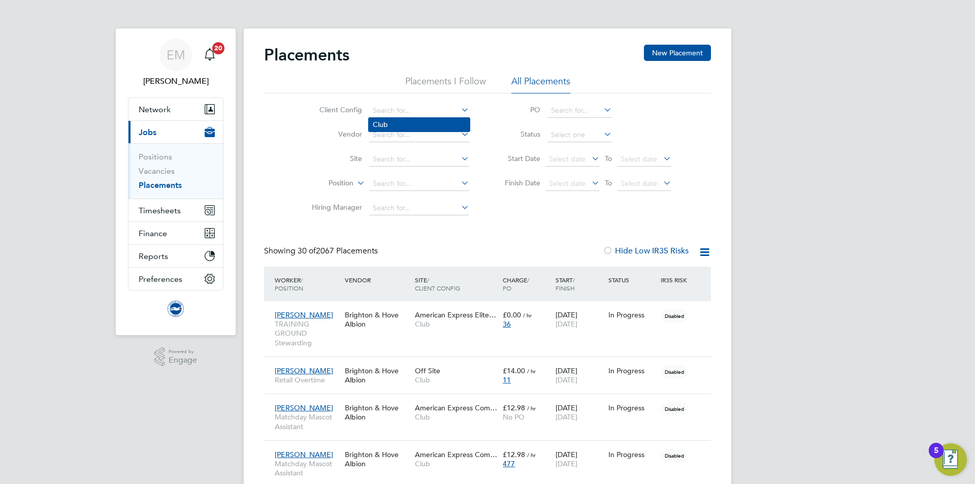
click at [395, 125] on li "Club" at bounding box center [419, 125] width 101 height 14
type input "Club"
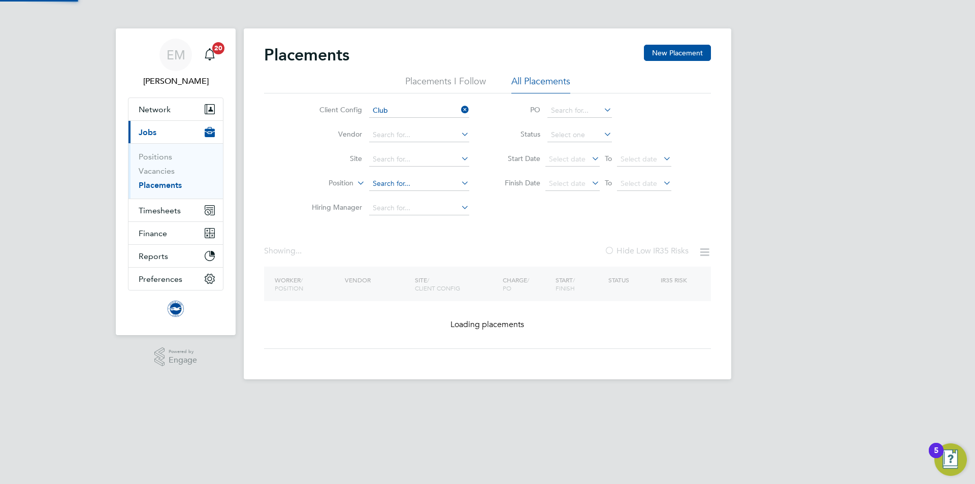
click at [396, 179] on input at bounding box center [419, 184] width 100 height 14
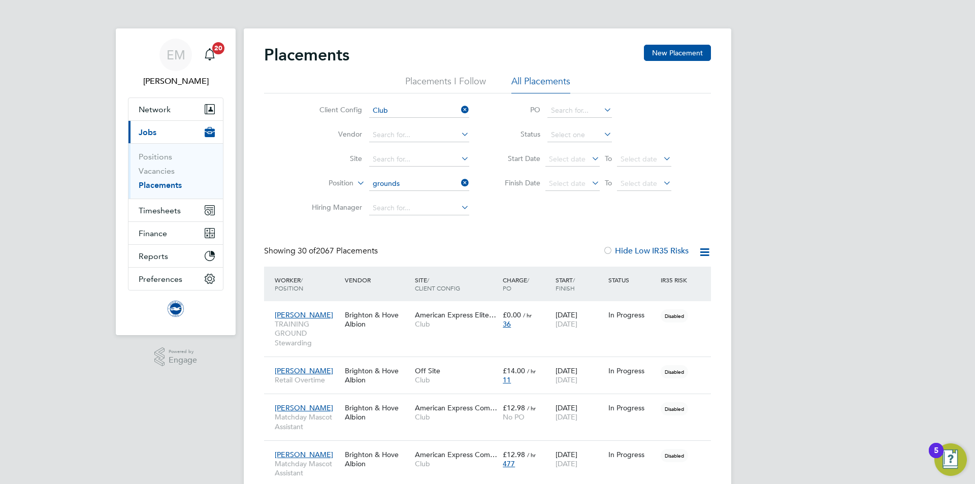
click at [409, 195] on li "Grounds Person (Amex) Overtime" at bounding box center [427, 198] width 116 height 14
type input "Grounds Person (Amex) Overtime"
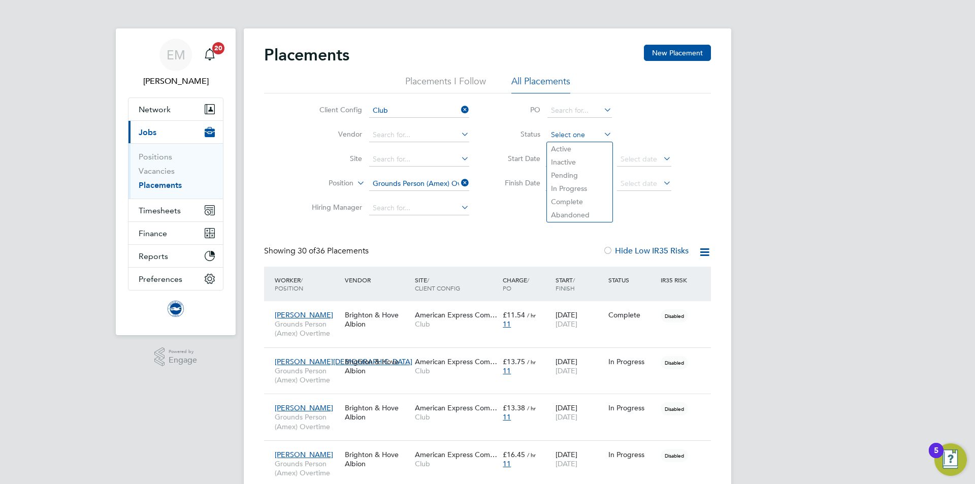
click at [573, 138] on input at bounding box center [579, 135] width 65 height 14
click at [572, 150] on li "Active" at bounding box center [580, 148] width 66 height 13
type input "Active"
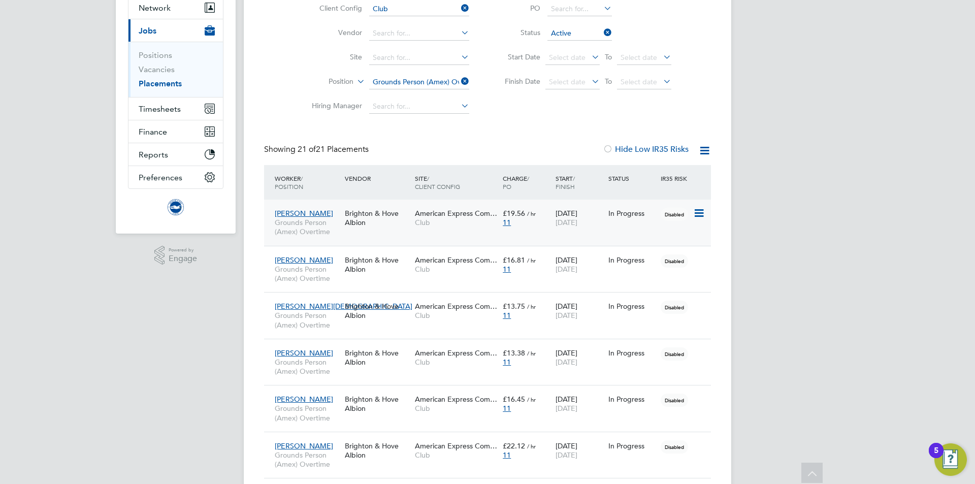
click at [345, 231] on div "Brighton & Hove Albion" at bounding box center [377, 218] width 70 height 28
click at [368, 275] on div "Brighton & Hove Albion" at bounding box center [377, 264] width 70 height 28
click at [343, 328] on div "Danny Church Grounds Person (Amex) Overtime Brighton & Hove Albion American Exp…" at bounding box center [487, 315] width 447 height 47
click at [364, 327] on div "Danny Church Grounds Person (Amex) Overtime Brighton & Hove Albion American Exp…" at bounding box center [487, 315] width 447 height 47
click at [384, 326] on div "Danny Church Grounds Person (Amex) Overtime Brighton & Hove Albion American Exp…" at bounding box center [487, 315] width 447 height 47
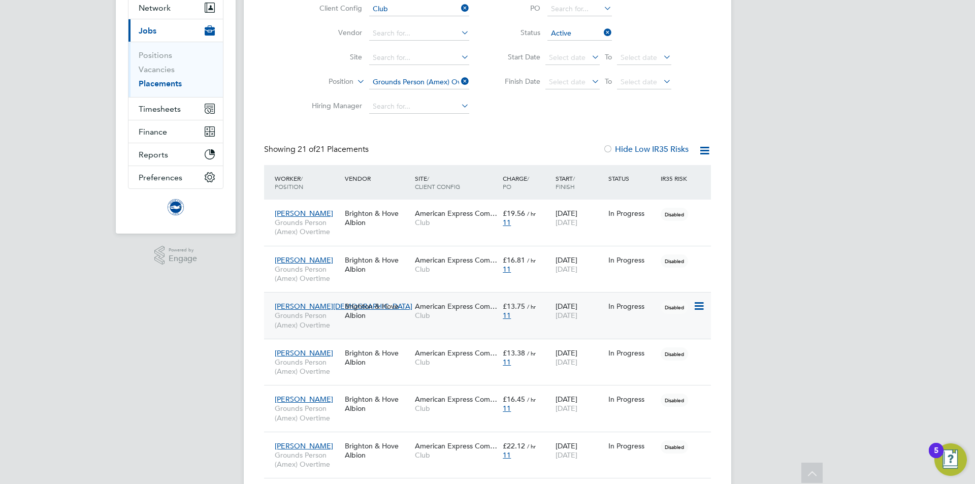
click at [381, 316] on div "Brighton & Hove Albion" at bounding box center [377, 311] width 70 height 28
click at [332, 375] on span "Grounds Person (Amex) Overtime" at bounding box center [307, 367] width 65 height 18
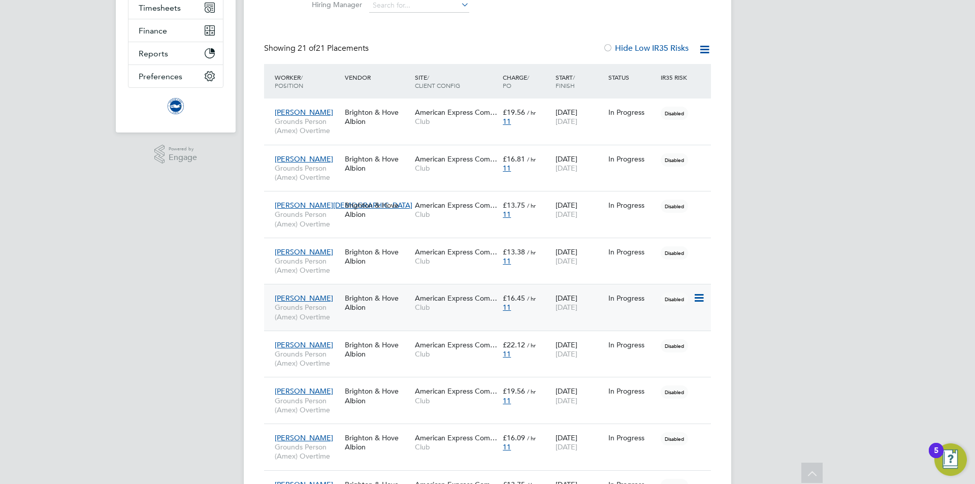
scroll to position [203, 0]
click at [337, 271] on span "Grounds Person (Amex) Overtime" at bounding box center [307, 265] width 65 height 18
click at [351, 317] on div "Greg Maggs Grounds Person (Amex) Overtime Brighton & Hove Albion American Expre…" at bounding box center [487, 306] width 447 height 47
click at [334, 309] on span "Grounds Person (Amex) Overtime" at bounding box center [307, 311] width 65 height 18
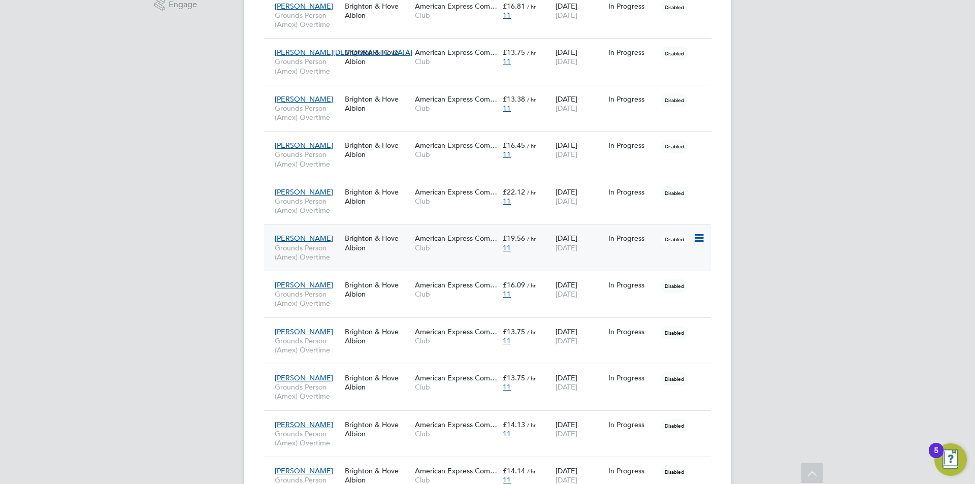
click at [340, 253] on span "Grounds Person (Amex) Overtime" at bounding box center [307, 252] width 65 height 18
click at [344, 305] on div "Ross Creffield Grounds Person (Amex) Overtime Brighton & Hove Albion American E…" at bounding box center [487, 294] width 447 height 47
click at [330, 309] on div "Ross Creffield Grounds Person (Amex) Overtime" at bounding box center [307, 294] width 70 height 38
click at [327, 309] on div "Ross Creffield Grounds Person (Amex) Overtime" at bounding box center [307, 294] width 70 height 38
click at [347, 352] on div "Ryan Matthews Grounds Person (Amex) Overtime Brighton & Hove Albion American Ex…" at bounding box center [487, 340] width 447 height 47
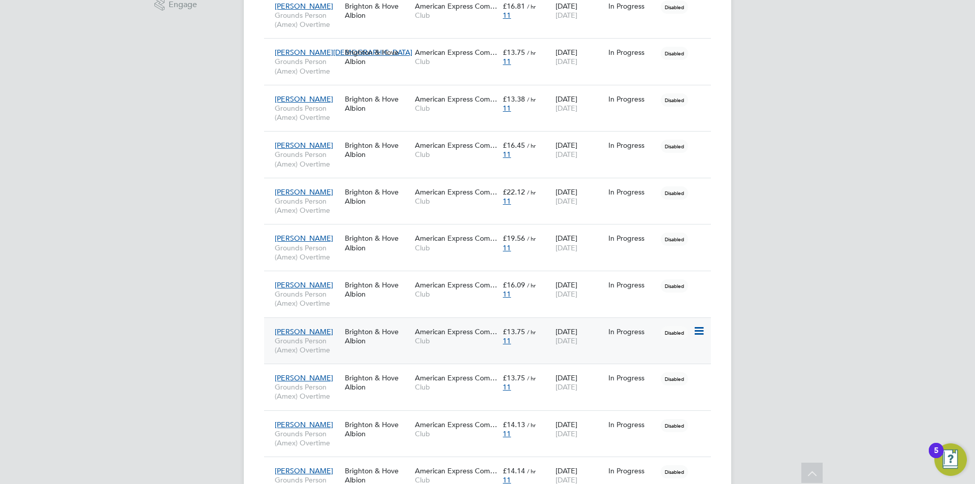
click at [330, 346] on span "Grounds Person (Amex) Overtime" at bounding box center [307, 345] width 65 height 18
click at [337, 398] on span "Grounds Person (Amex) Overtime" at bounding box center [307, 391] width 65 height 18
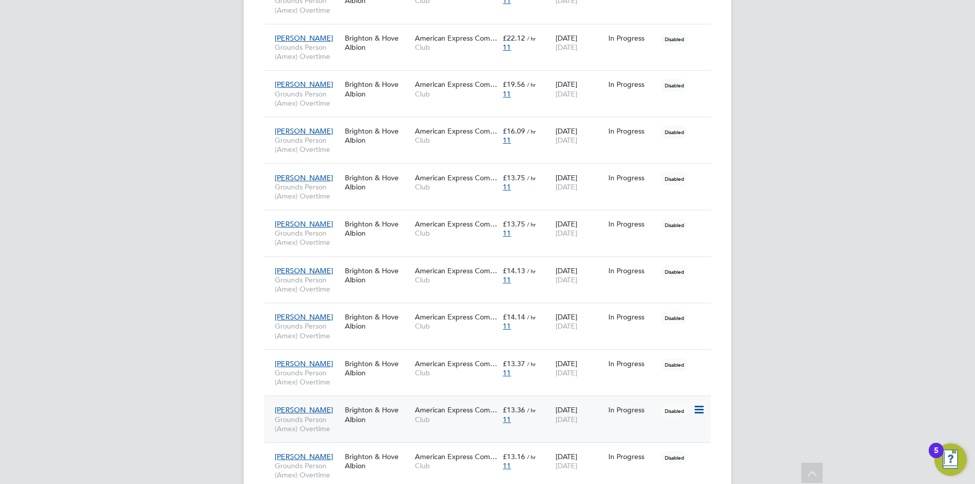
scroll to position [559, 0]
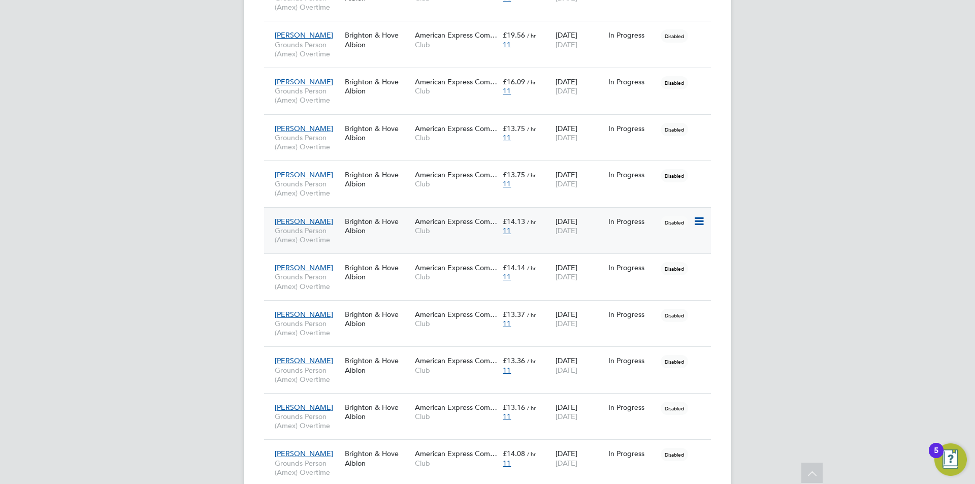
click at [308, 241] on span "Grounds Person (Amex) Overtime" at bounding box center [307, 235] width 65 height 18
click at [328, 283] on span "Grounds Person (Amex) Overtime" at bounding box center [307, 281] width 65 height 18
click at [331, 330] on span "Grounds Person (Amex) Overtime" at bounding box center [307, 328] width 65 height 18
click at [333, 384] on div "Stuart Ford Grounds Person (Amex) Overtime" at bounding box center [307, 370] width 70 height 38
click at [339, 426] on span "Grounds Person (Amex) Overtime" at bounding box center [307, 421] width 65 height 18
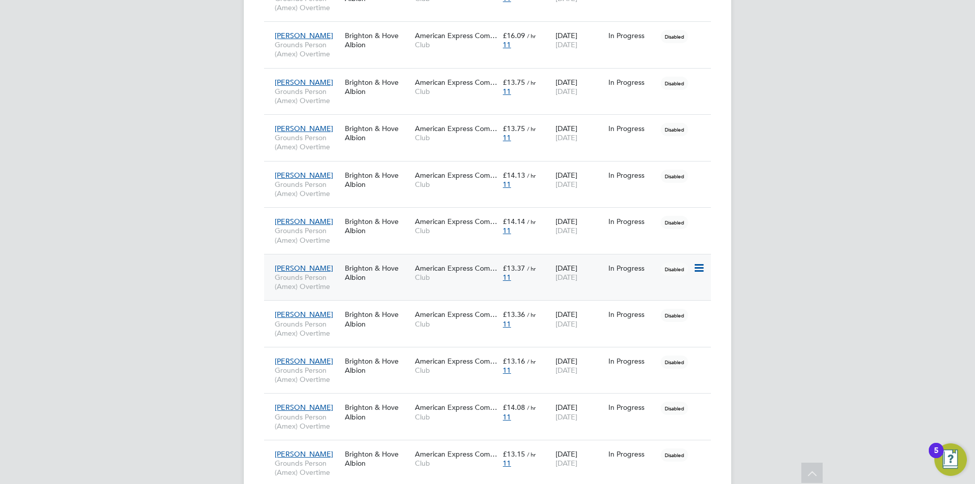
scroll to position [660, 0]
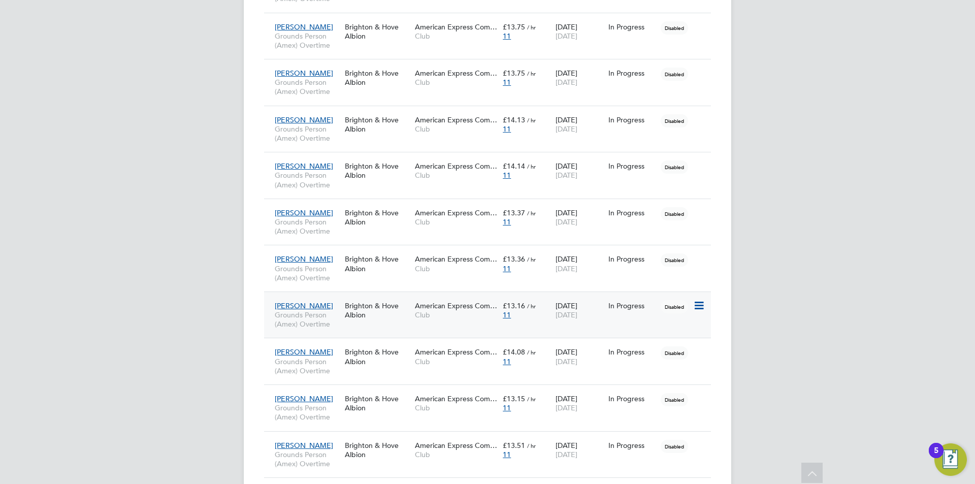
click at [324, 326] on span "Grounds Person (Amex) Overtime" at bounding box center [307, 319] width 65 height 18
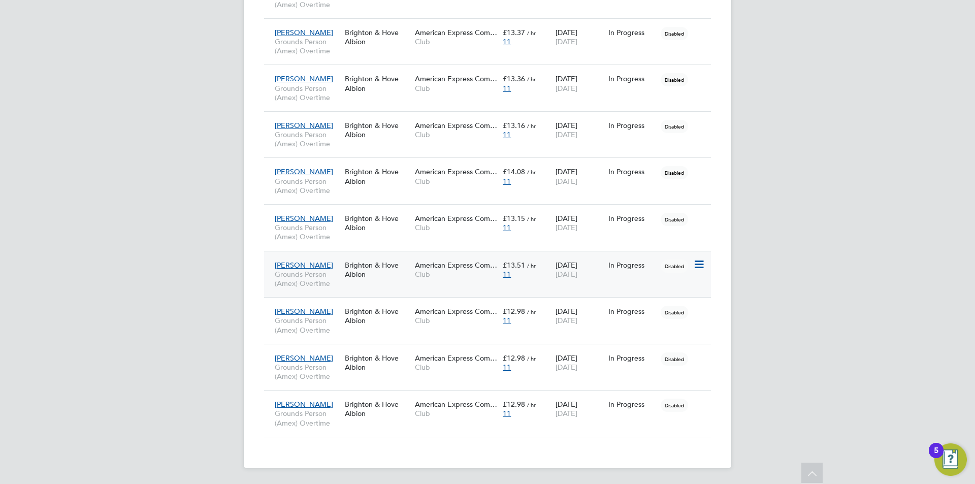
click at [335, 278] on span "Grounds Person (Amex) Overtime" at bounding box center [307, 279] width 65 height 18
click at [310, 383] on div "Jack Witten Grounds Person (Amex) Overtime" at bounding box center [307, 367] width 70 height 38
click at [319, 416] on span "Grounds Person (Amex) Overtime" at bounding box center [307, 418] width 65 height 18
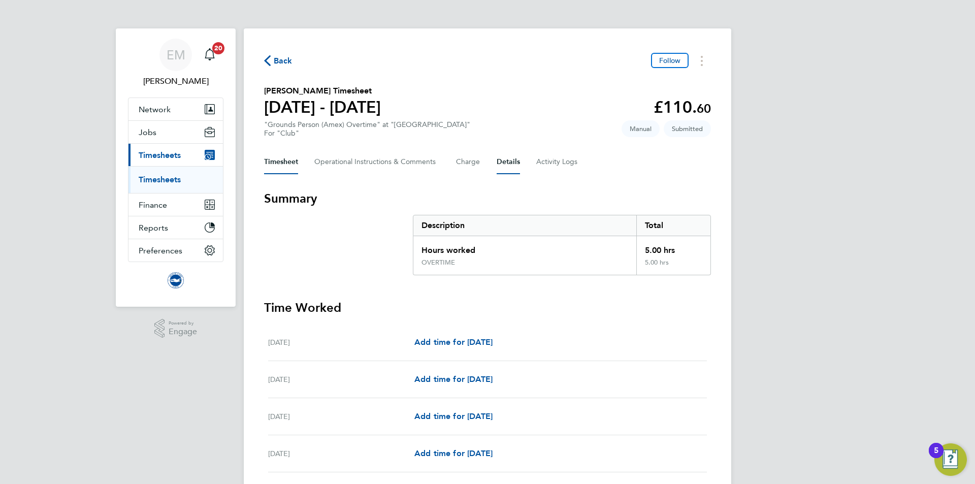
drag, startPoint x: 506, startPoint y: 160, endPoint x: 491, endPoint y: 176, distance: 22.3
click at [505, 160] on button "Details" at bounding box center [508, 162] width 23 height 24
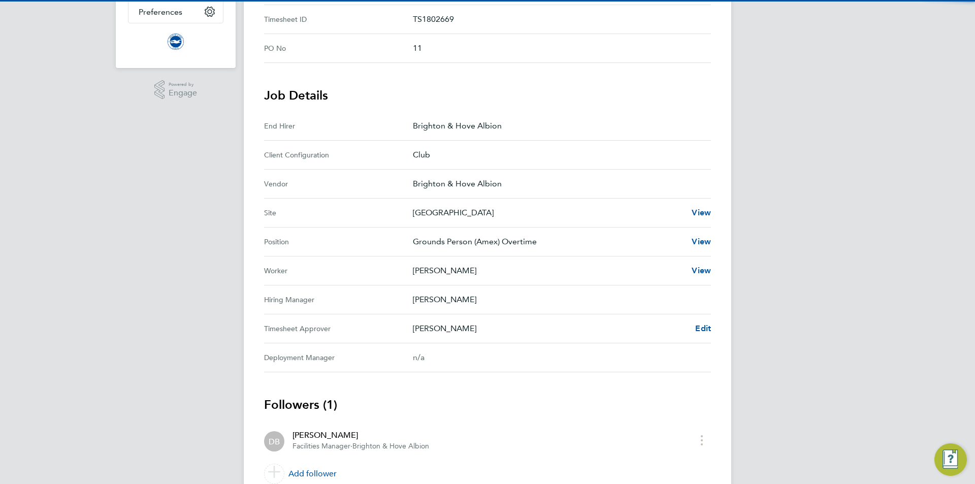
scroll to position [283, 0]
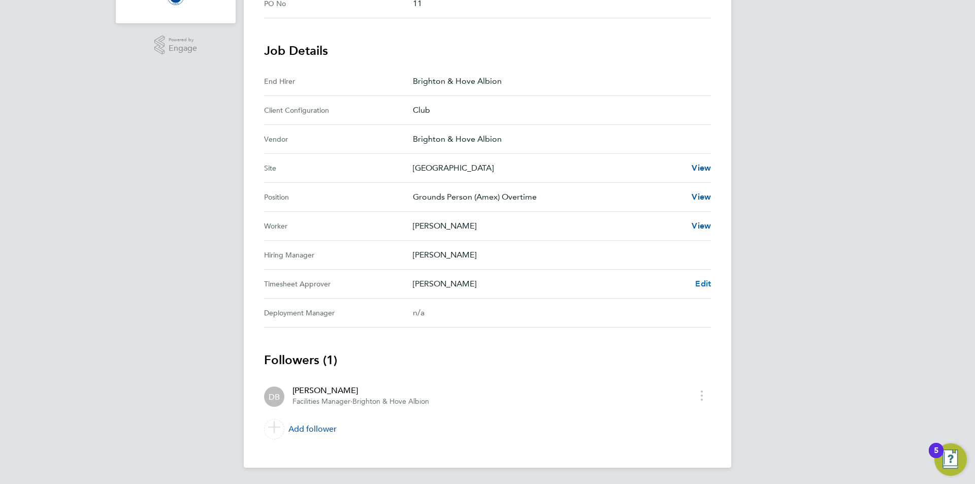
click at [700, 283] on span "Edit" at bounding box center [703, 284] width 16 height 10
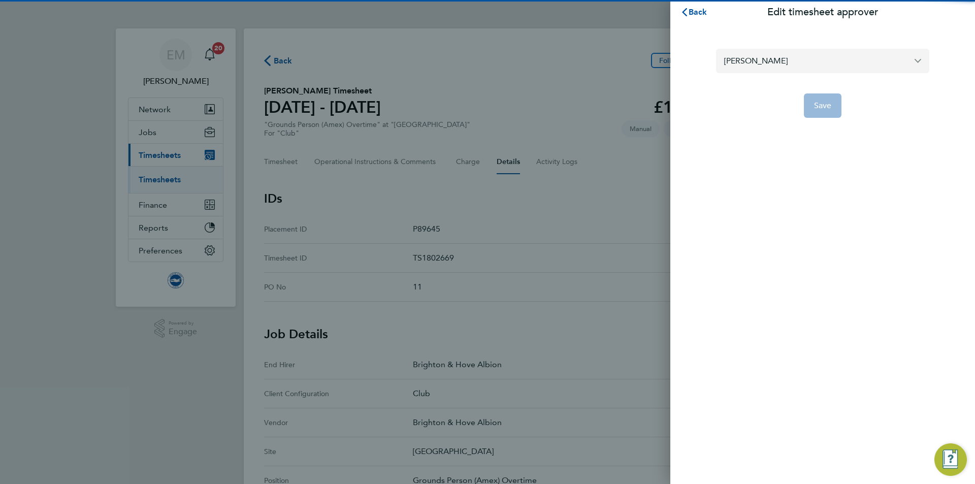
click at [776, 61] on input "[PERSON_NAME]" at bounding box center [822, 61] width 213 height 24
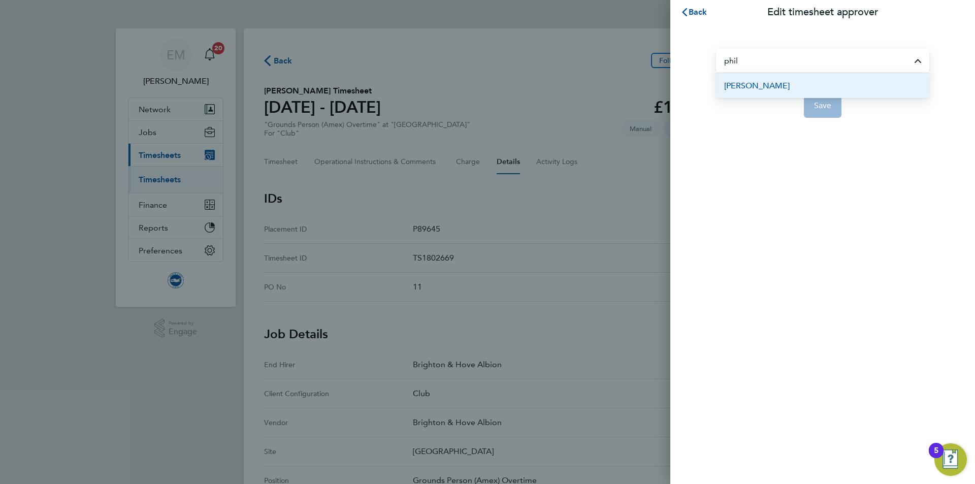
click at [786, 83] on li "[PERSON_NAME]" at bounding box center [822, 85] width 213 height 25
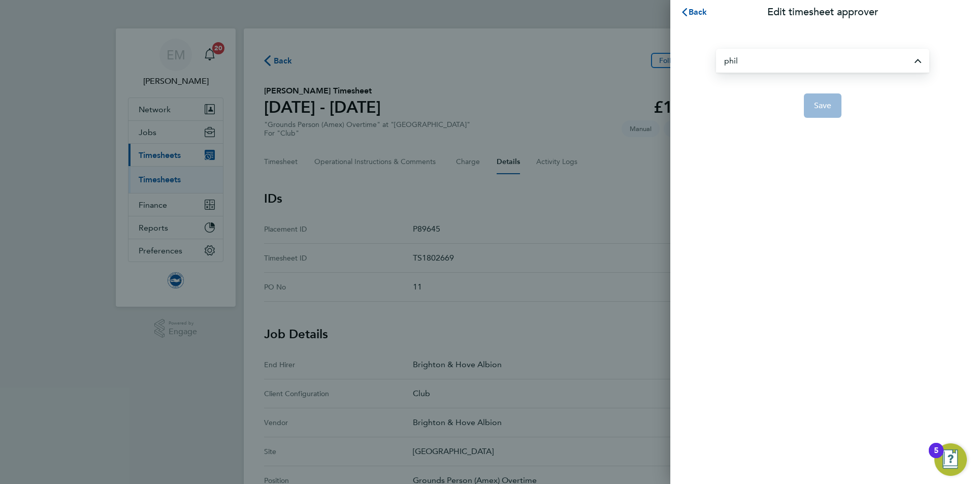
type input "[PERSON_NAME]"
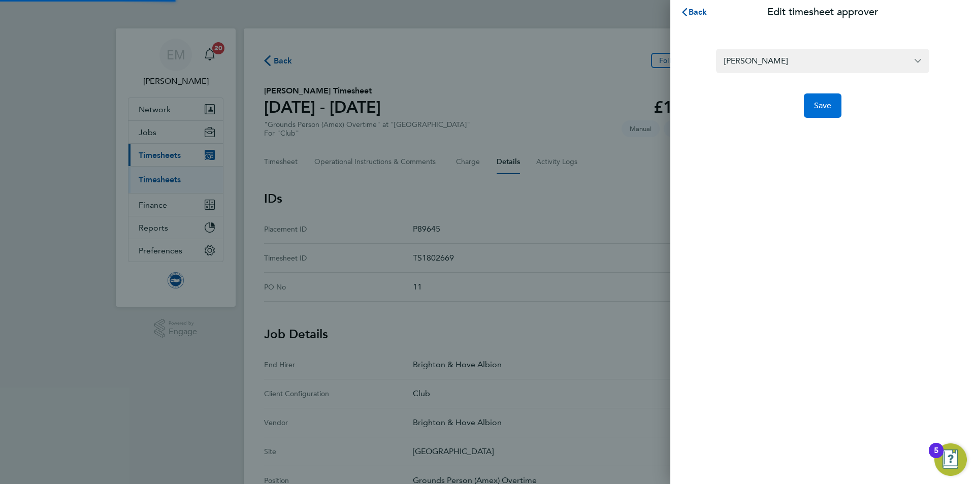
click at [816, 113] on button "Save" at bounding box center [823, 105] width 38 height 24
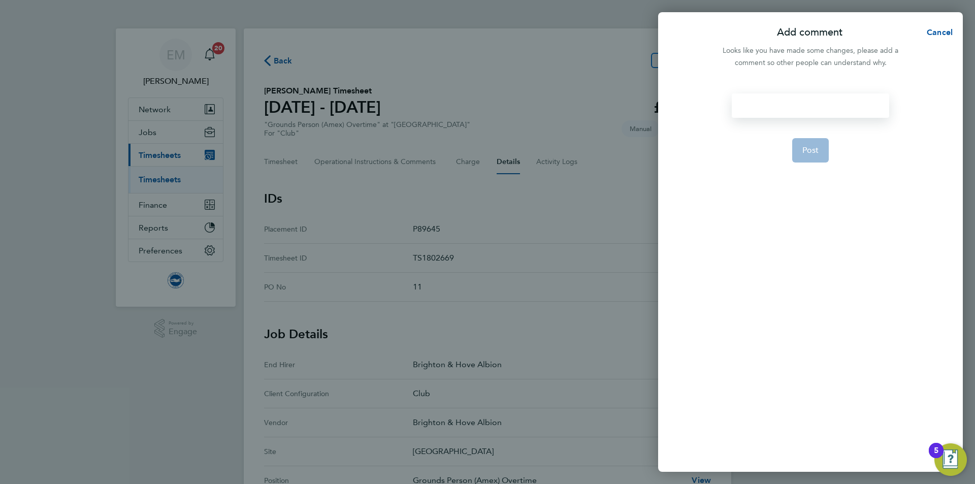
click at [797, 99] on div at bounding box center [810, 105] width 157 height 24
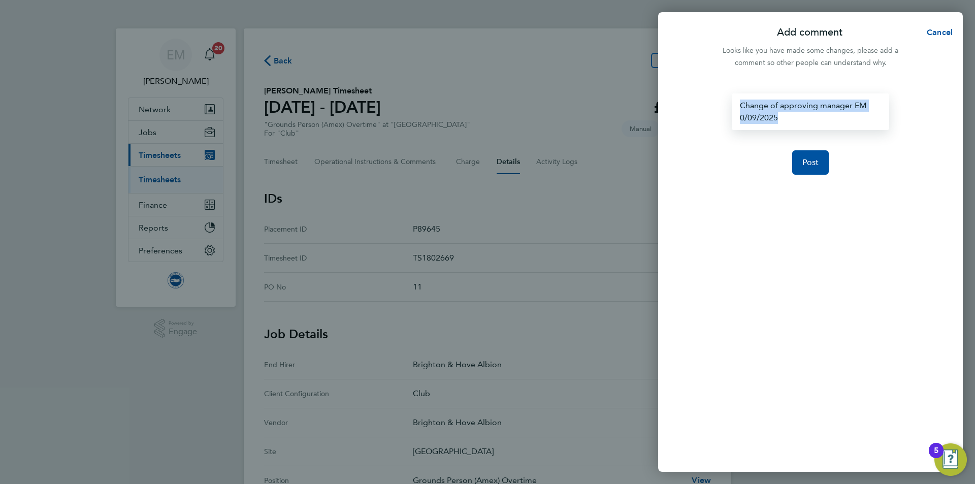
drag, startPoint x: 776, startPoint y: 123, endPoint x: 731, endPoint y: 106, distance: 47.4
click at [731, 106] on form "Change of approving manager EM 0/09/2025 Post" at bounding box center [810, 215] width 165 height 244
copy div "Change of approving manager EM 0/09/2025"
click at [745, 118] on div "Change of approving manager EM 0/09/2025" at bounding box center [810, 111] width 157 height 37
drag, startPoint x: 789, startPoint y: 119, endPoint x: 690, endPoint y: 98, distance: 100.9
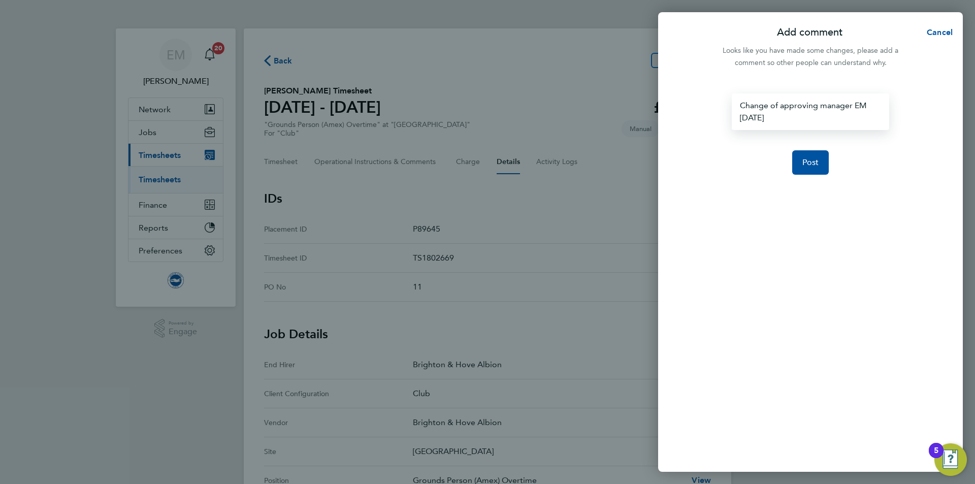
click at [690, 98] on div "Change of approving manager EM [DATE] Post" at bounding box center [810, 276] width 305 height 391
copy div "Change of approving manager EM [DATE]"
click at [819, 163] on button "Post" at bounding box center [810, 162] width 37 height 24
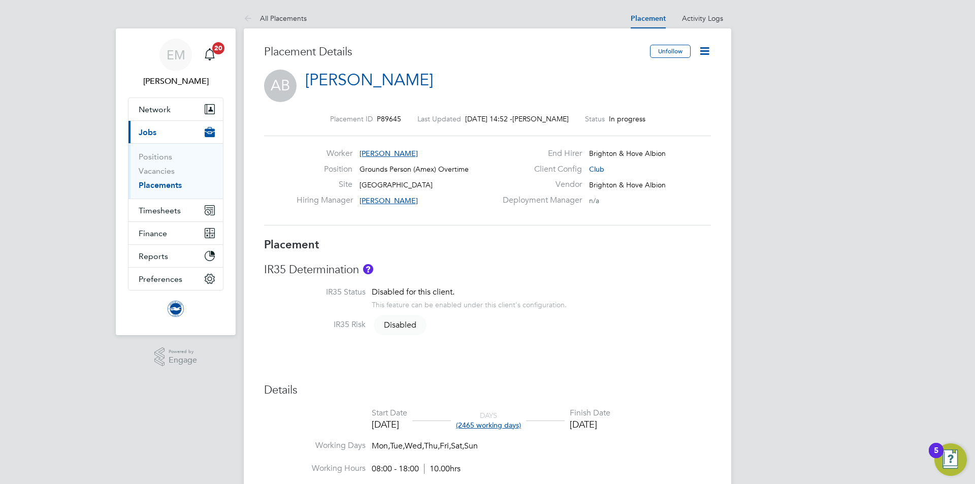
click at [704, 55] on icon at bounding box center [704, 51] width 13 height 13
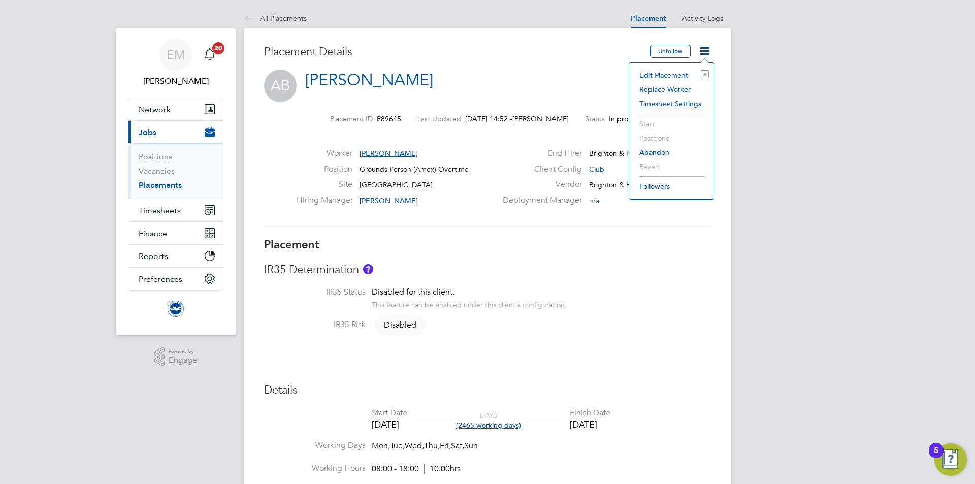
click at [657, 70] on li "Edit Placement e" at bounding box center [671, 75] width 75 height 14
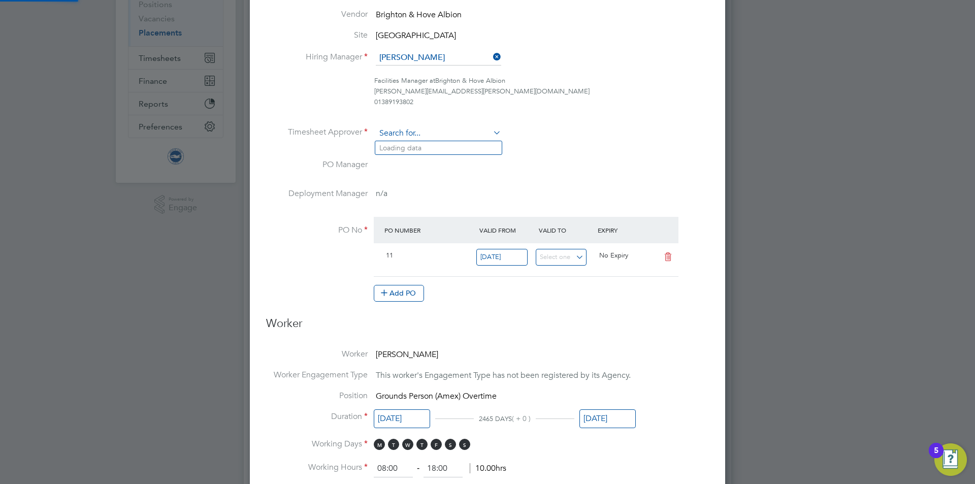
click at [405, 130] on input at bounding box center [438, 133] width 125 height 15
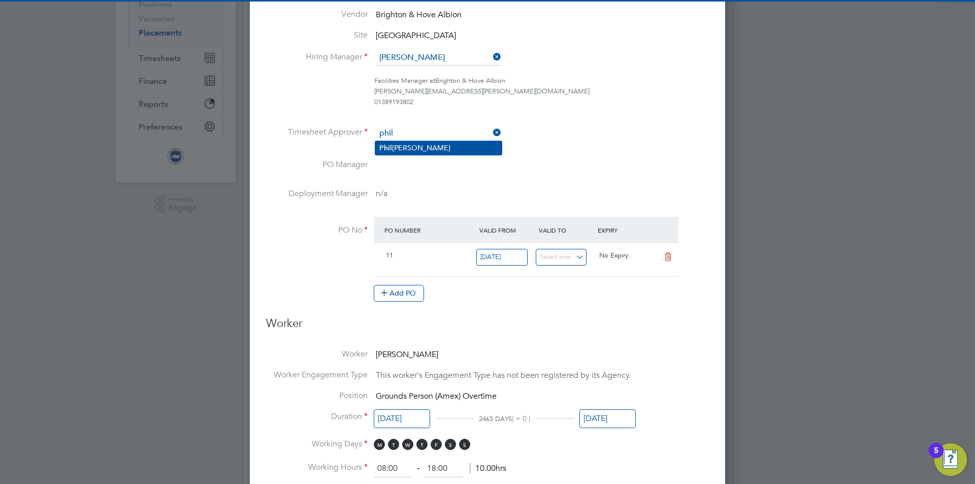
click at [417, 148] on li "Phil Fifield" at bounding box center [438, 148] width 126 height 14
type input "[PERSON_NAME]"
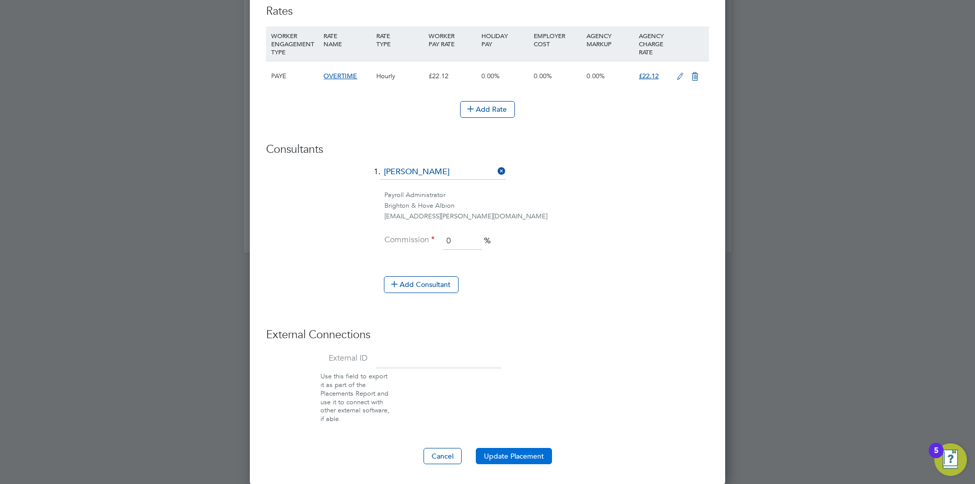
drag, startPoint x: 525, startPoint y: 454, endPoint x: 542, endPoint y: 446, distance: 18.4
click at [526, 454] on button "Update Placement" at bounding box center [514, 456] width 76 height 16
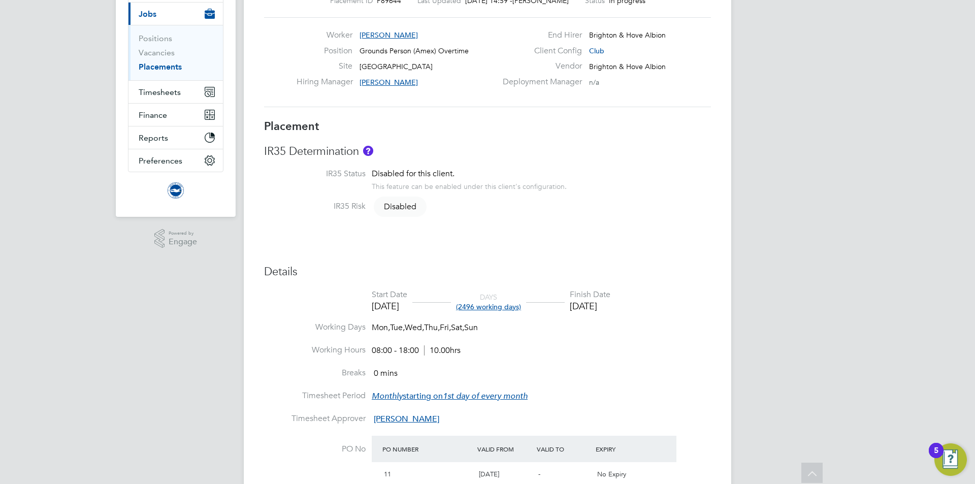
scroll to position [51, 0]
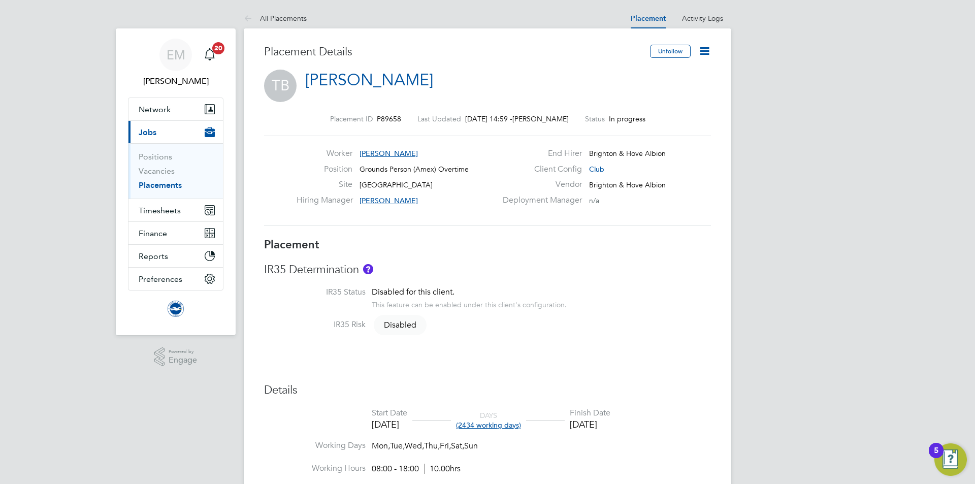
click at [703, 53] on icon at bounding box center [704, 51] width 13 height 13
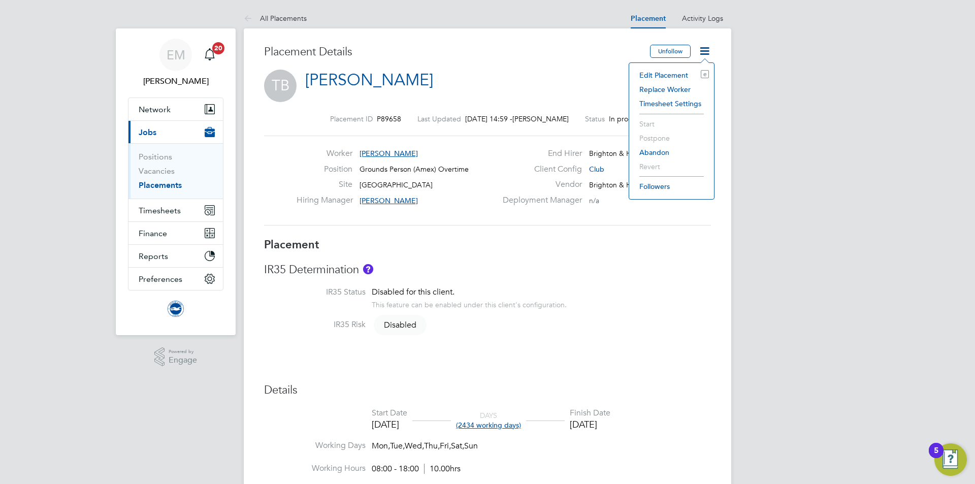
click at [676, 78] on li "Edit Placement e" at bounding box center [671, 75] width 75 height 14
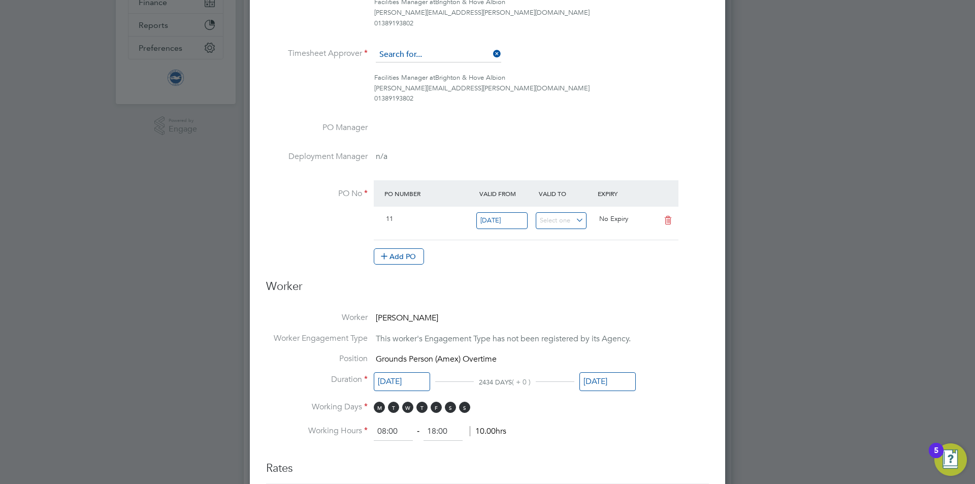
click at [396, 52] on input at bounding box center [438, 54] width 125 height 15
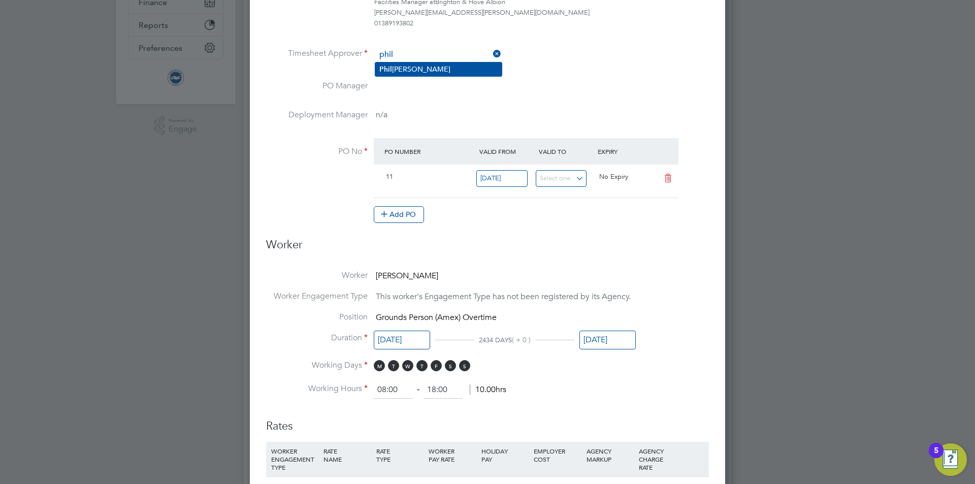
click at [405, 64] on li "Phil Fifield" at bounding box center [438, 69] width 126 height 14
type input "[PERSON_NAME]"
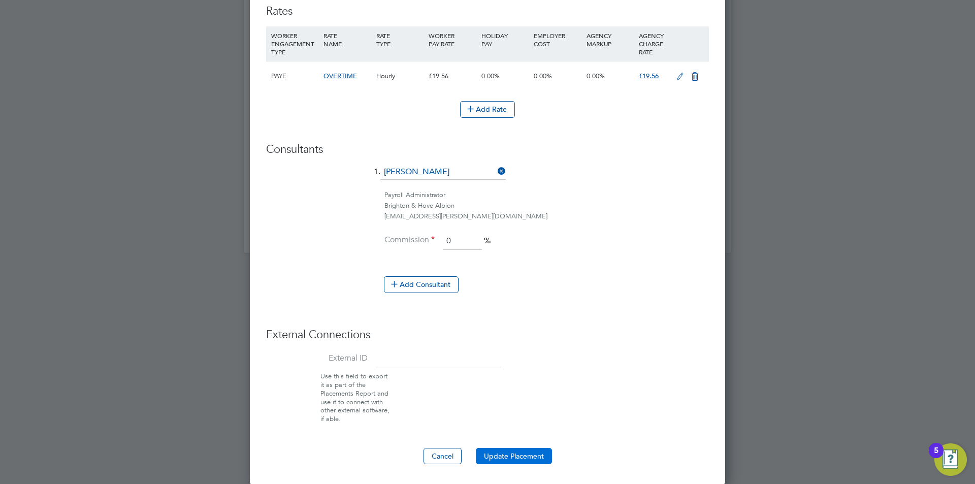
click at [494, 453] on button "Update Placement" at bounding box center [514, 456] width 76 height 16
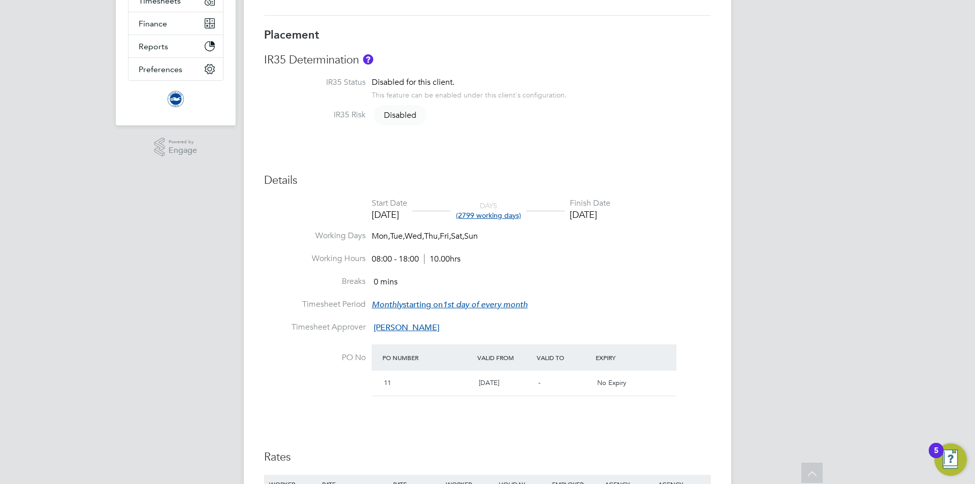
scroll to position [102, 0]
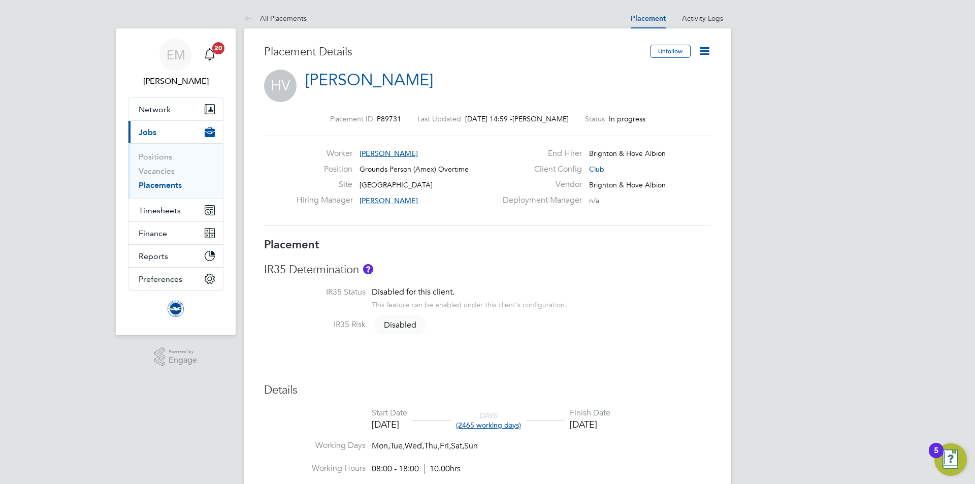
click at [707, 50] on icon at bounding box center [704, 51] width 13 height 13
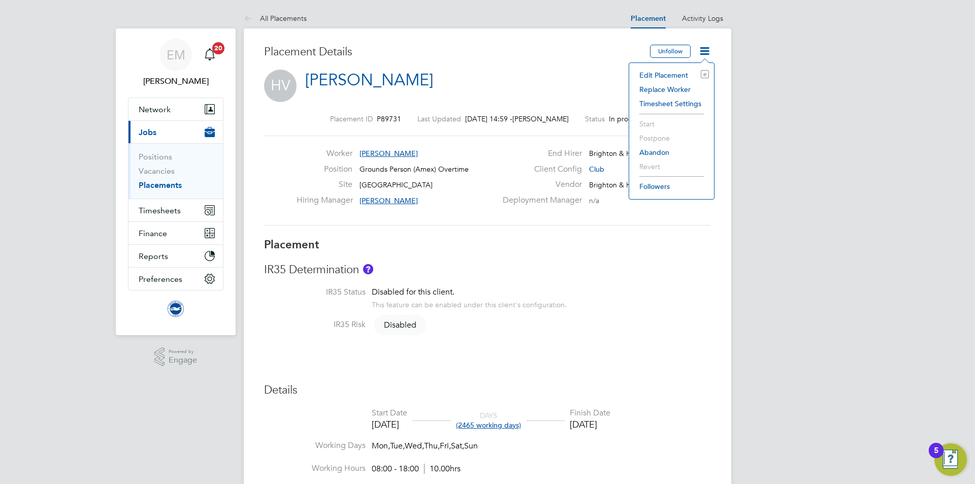
click at [681, 72] on li "Edit Placement e" at bounding box center [671, 75] width 75 height 14
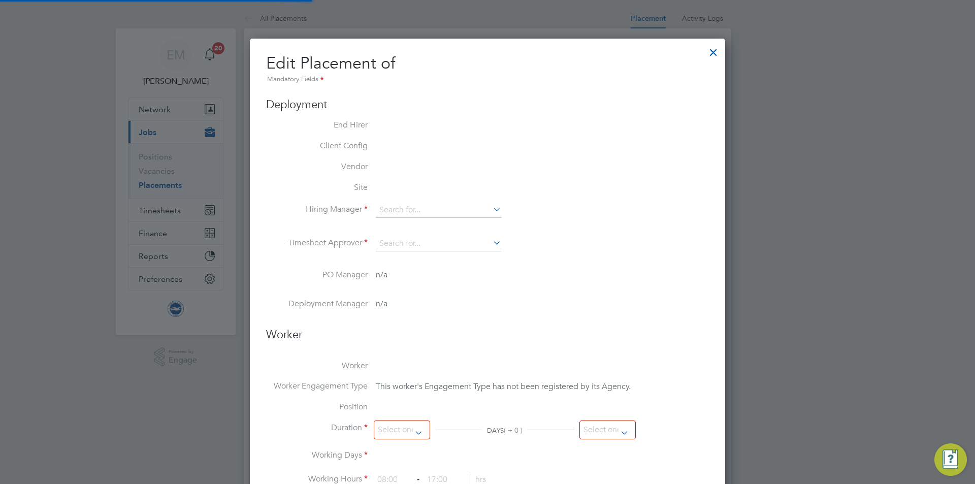
scroll to position [5, 5]
type input "[PERSON_NAME]"
type input "01 Nov 2021"
type input "31 Jul 2028"
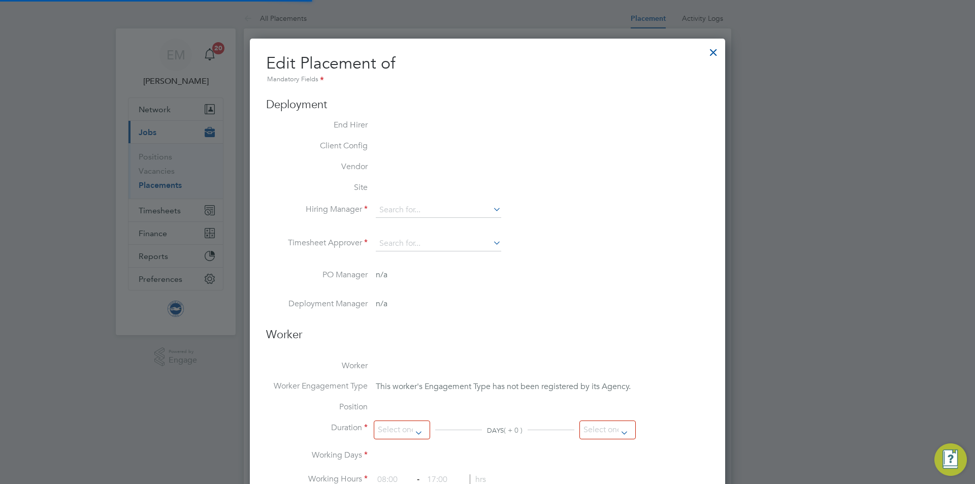
type input "08:00"
type input "18:00"
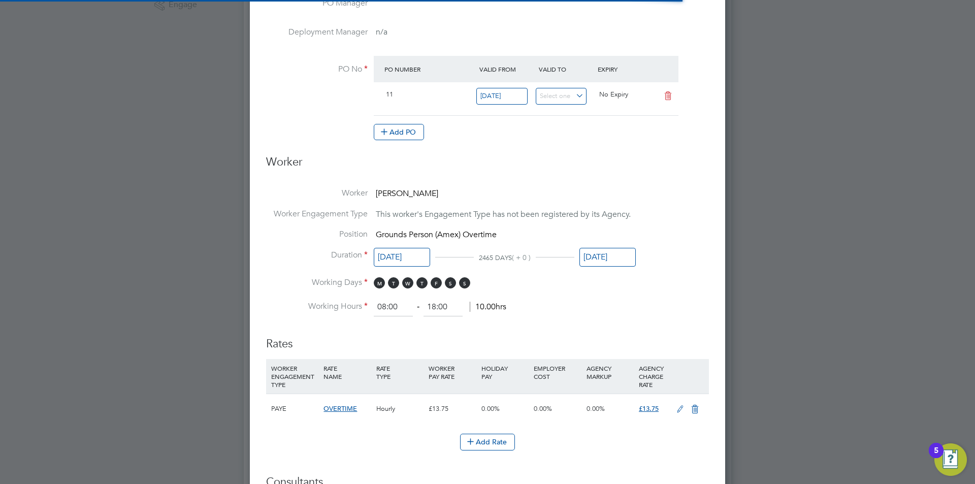
click at [614, 260] on input "31 Jul 2028" at bounding box center [607, 257] width 56 height 19
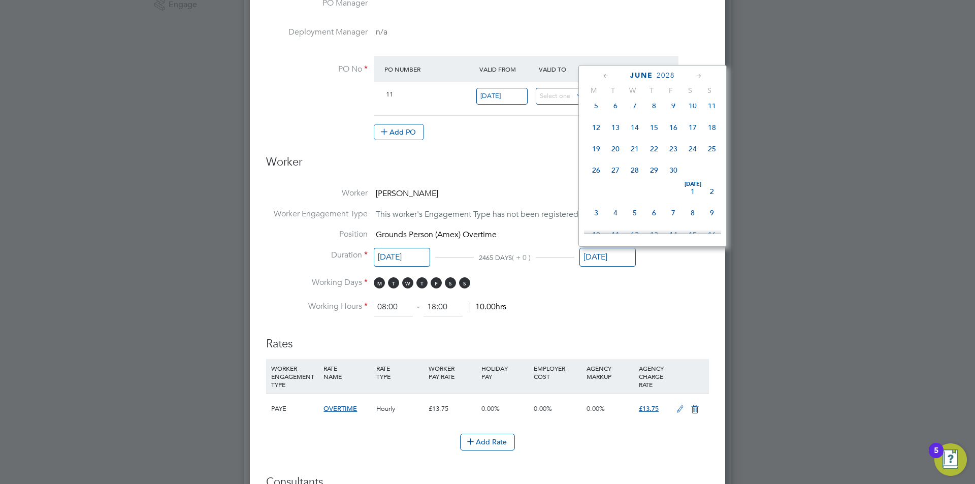
drag, startPoint x: 632, startPoint y: 204, endPoint x: 653, endPoint y: 118, distance: 88.2
click at [674, 156] on span "15" at bounding box center [673, 153] width 19 height 19
type input "15 Aug 2025"
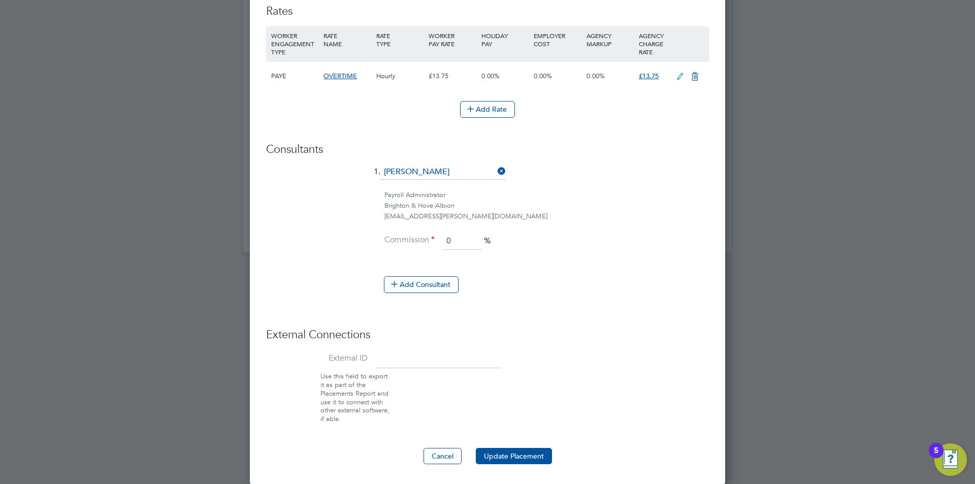
click at [492, 448] on button "Update Placement" at bounding box center [514, 456] width 76 height 16
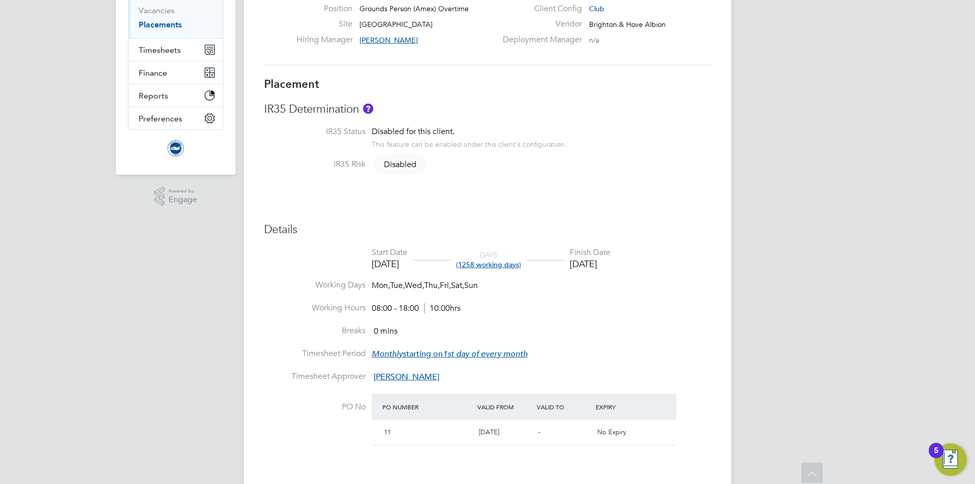
scroll to position [152, 0]
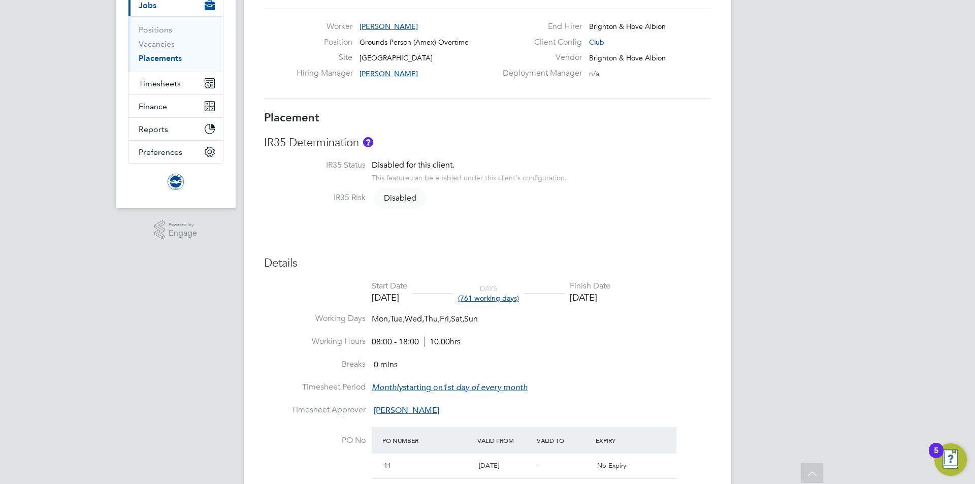
scroll to position [51, 0]
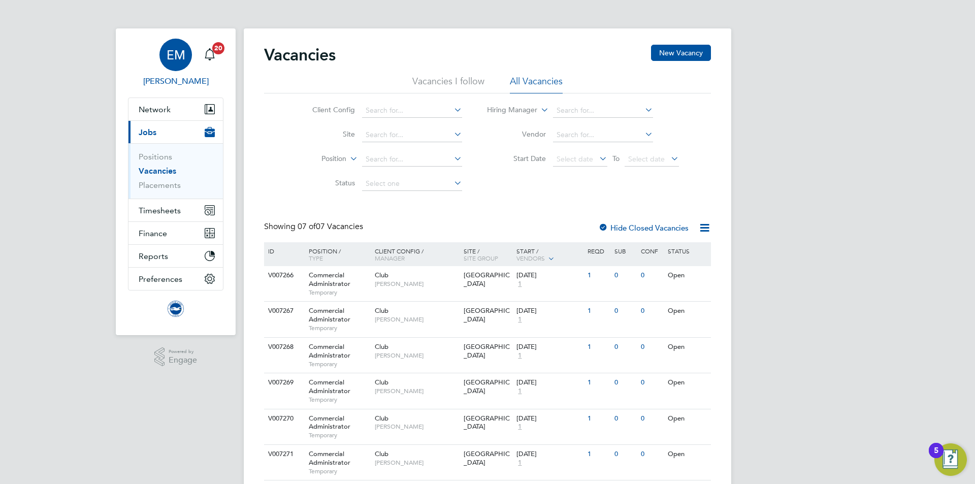
click at [190, 80] on span "Edyta Marchant" at bounding box center [175, 81] width 95 height 12
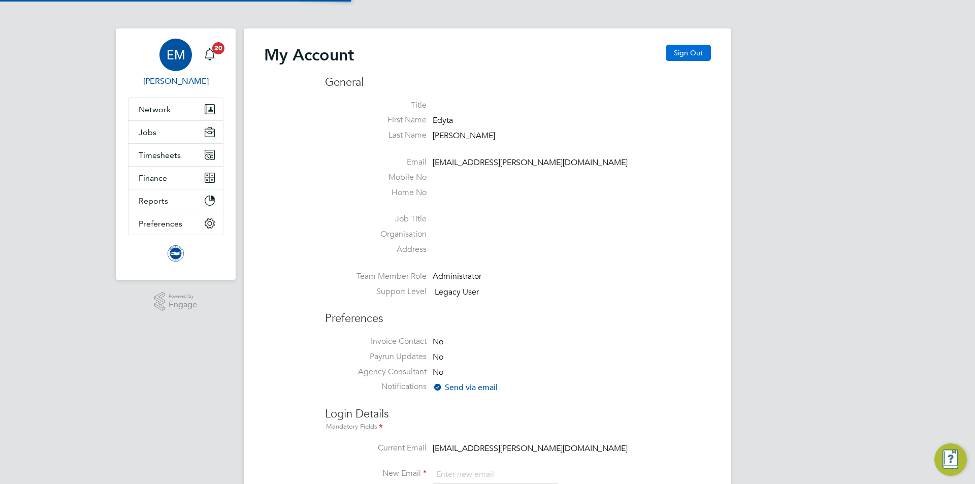
type input "edyta.marchant@brightonandhovealbion.com"
click at [701, 50] on button "Sign Out" at bounding box center [688, 53] width 45 height 16
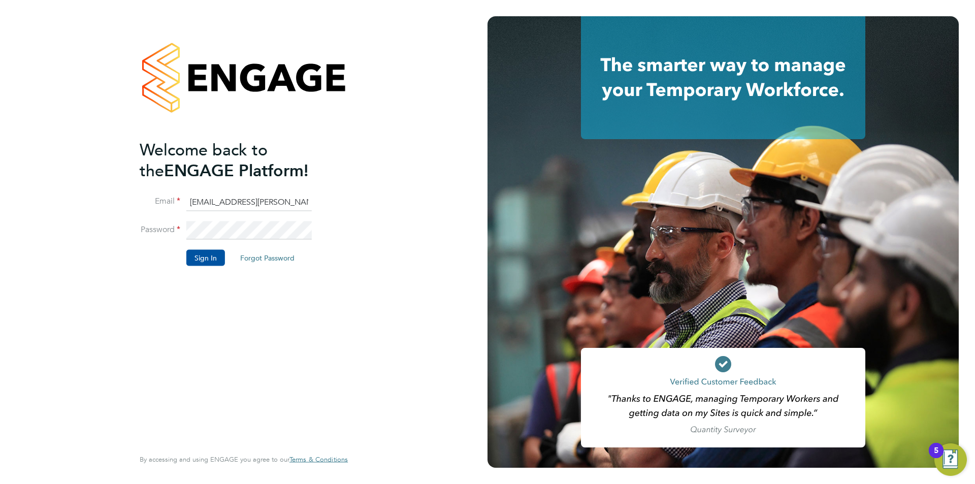
click at [270, 204] on input "[EMAIL_ADDRESS][PERSON_NAME][DOMAIN_NAME]" at bounding box center [248, 202] width 125 height 18
type input "[EMAIL_ADDRESS][PERSON_NAME][DOMAIN_NAME]"
drag, startPoint x: 198, startPoint y: 259, endPoint x: 223, endPoint y: 268, distance: 26.8
click at [198, 260] on button "Sign In" at bounding box center [205, 258] width 39 height 16
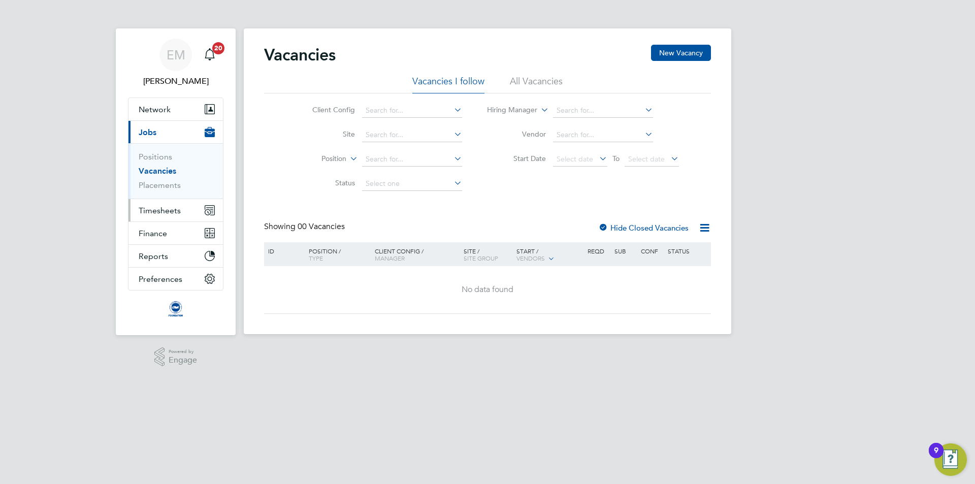
click at [169, 210] on span "Timesheets" at bounding box center [160, 211] width 42 height 10
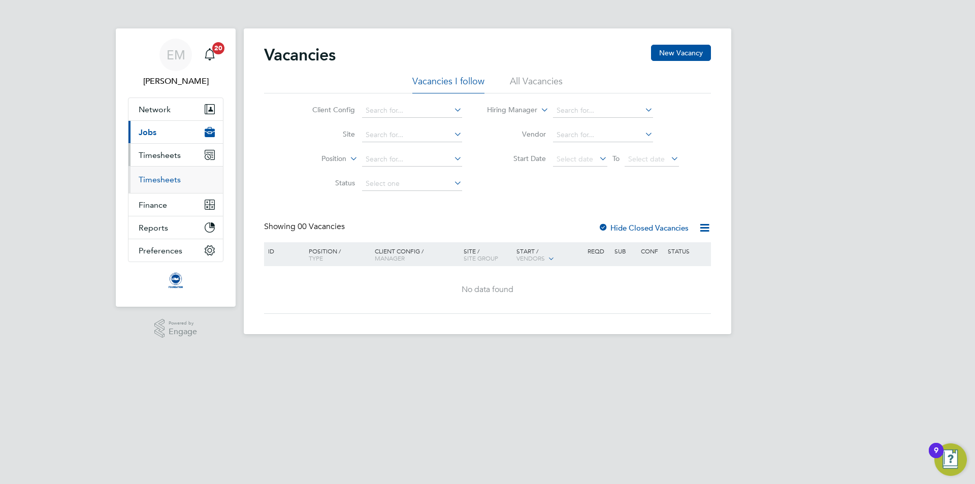
click at [160, 180] on link "Timesheets" at bounding box center [160, 180] width 42 height 10
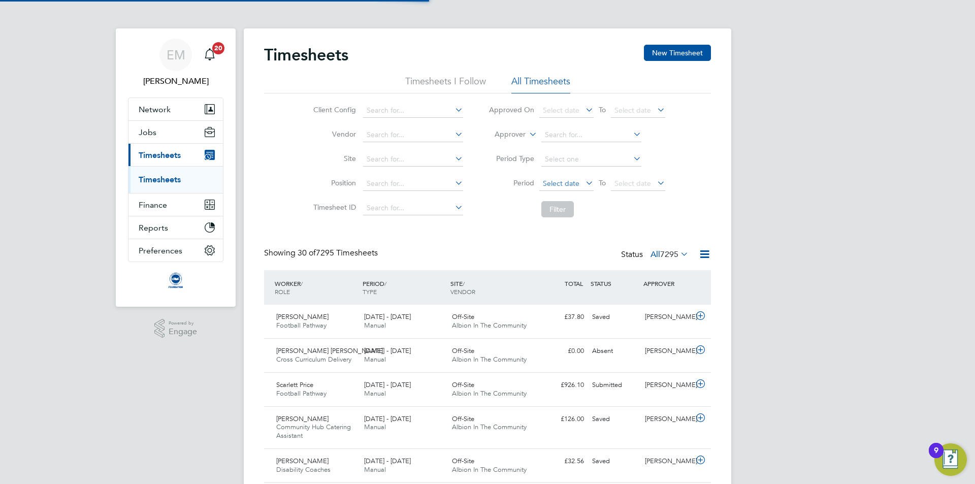
click at [558, 182] on span "Select date" at bounding box center [561, 183] width 37 height 9
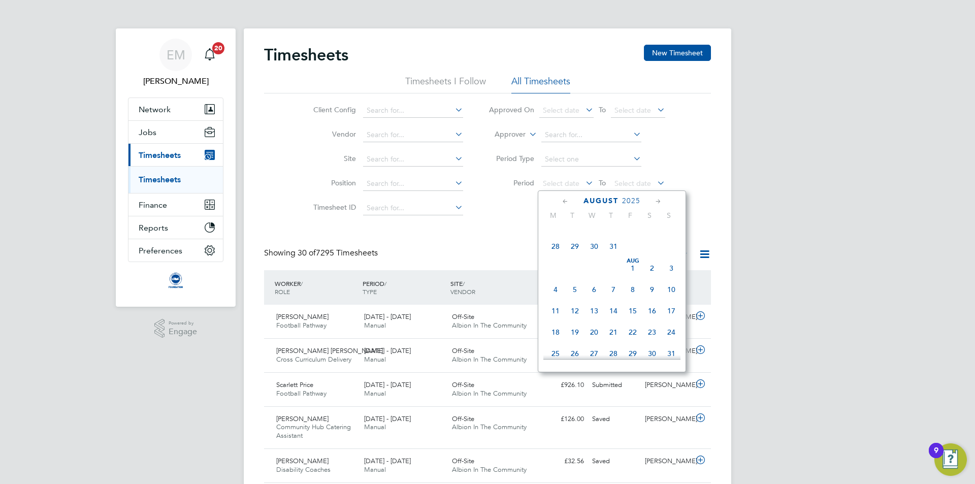
click at [628, 273] on span "Aug 1" at bounding box center [632, 268] width 19 height 19
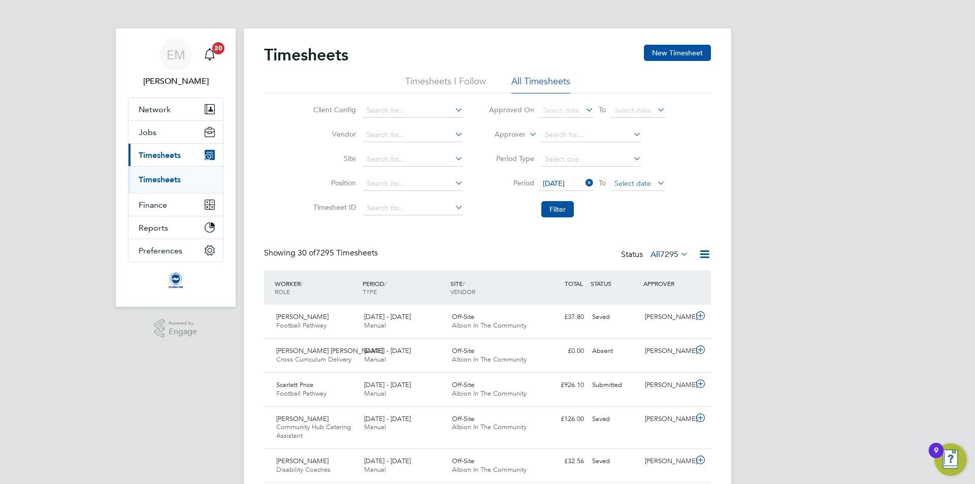
click at [628, 181] on span "Select date" at bounding box center [633, 183] width 37 height 9
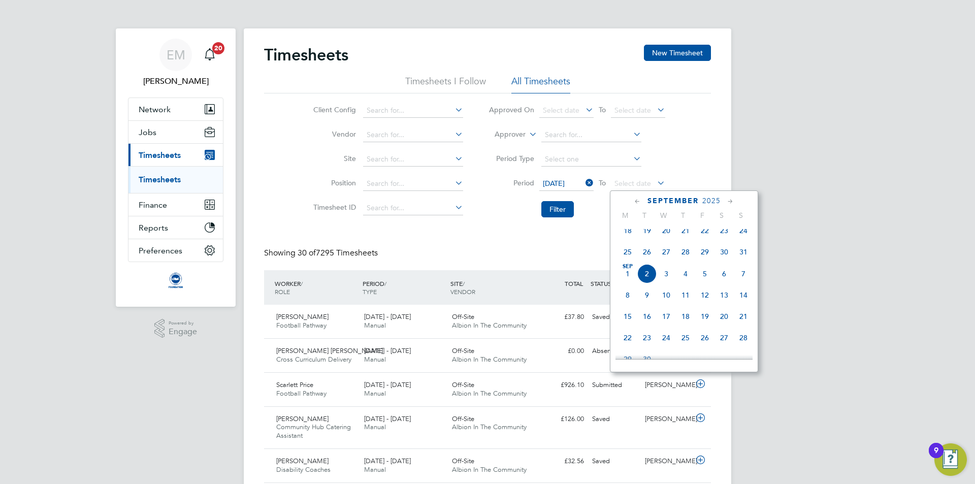
click at [742, 261] on span "31" at bounding box center [743, 251] width 19 height 19
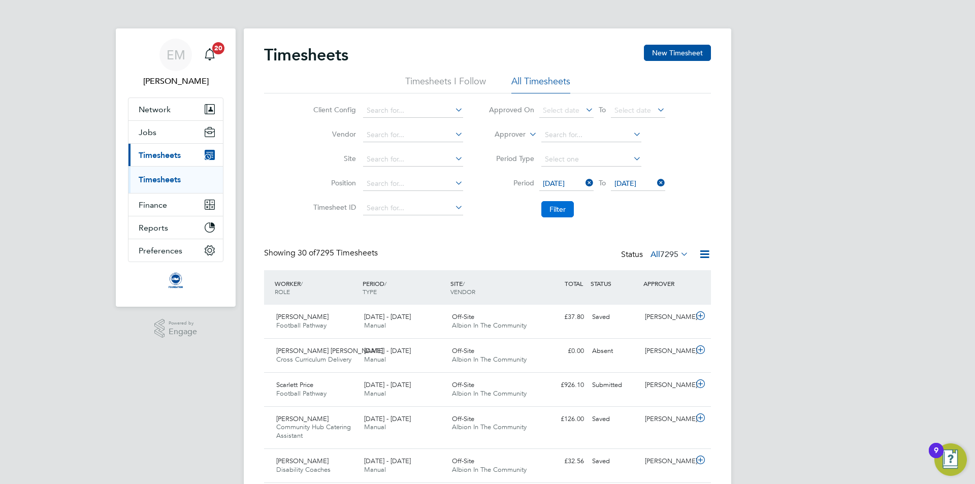
click at [546, 207] on button "Filter" at bounding box center [557, 209] width 33 height 16
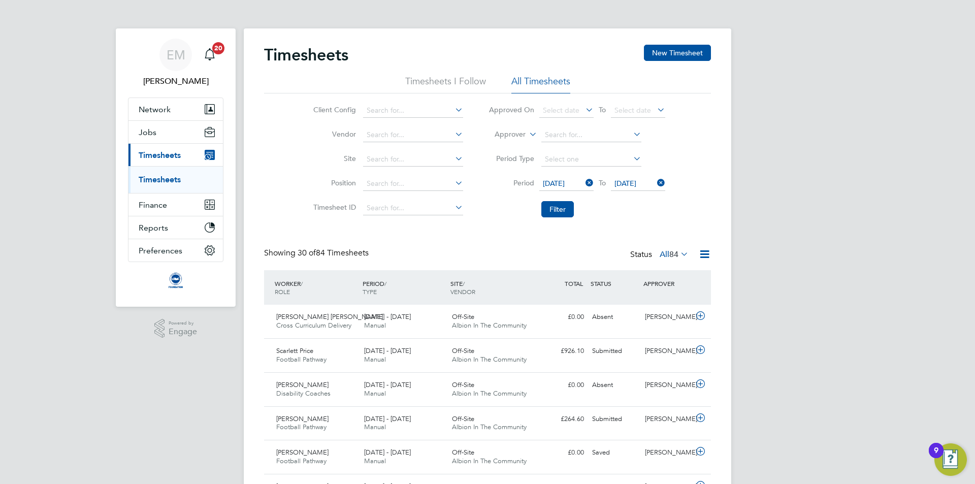
click at [670, 254] on span "84" at bounding box center [673, 254] width 9 height 10
drag, startPoint x: 666, startPoint y: 287, endPoint x: 667, endPoint y: 296, distance: 9.2
click at [666, 287] on li "Saved" at bounding box center [669, 286] width 47 height 14
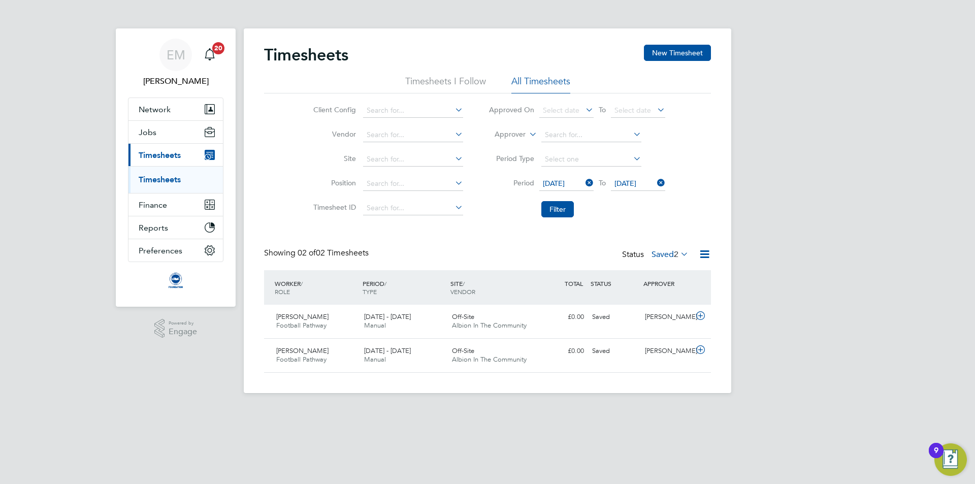
click at [666, 248] on div "Status Saved 2" at bounding box center [656, 255] width 69 height 14
click at [666, 252] on label "Saved 2" at bounding box center [670, 254] width 37 height 10
click at [680, 301] on li "Submitted" at bounding box center [664, 301] width 47 height 14
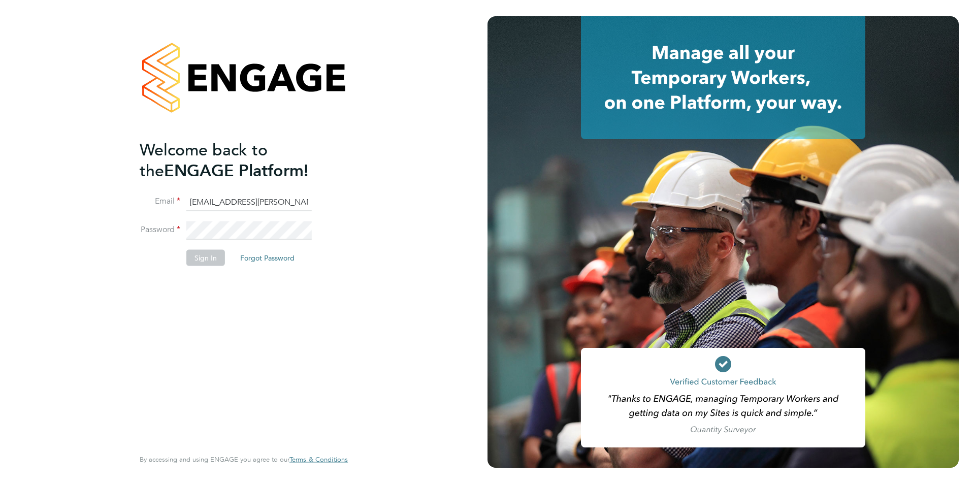
click at [238, 208] on input "[EMAIL_ADDRESS][PERSON_NAME][DOMAIN_NAME]" at bounding box center [248, 202] width 125 height 18
type input "[EMAIL_ADDRESS][PERSON_NAME][DOMAIN_NAME]"
click at [186, 256] on button "Sign In" at bounding box center [205, 258] width 39 height 16
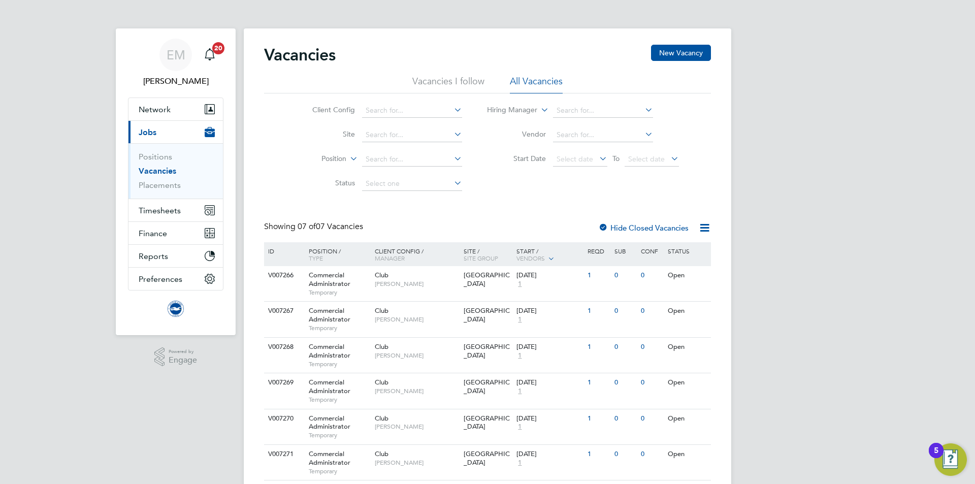
click at [173, 190] on li "Placements" at bounding box center [177, 185] width 76 height 10
click at [172, 188] on link "Placements" at bounding box center [160, 185] width 42 height 10
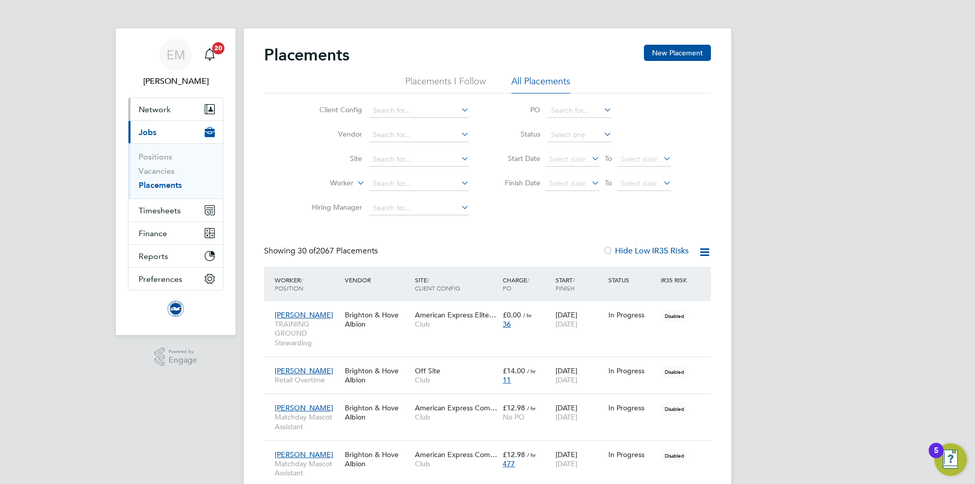
click at [150, 110] on span "Network" at bounding box center [155, 110] width 32 height 10
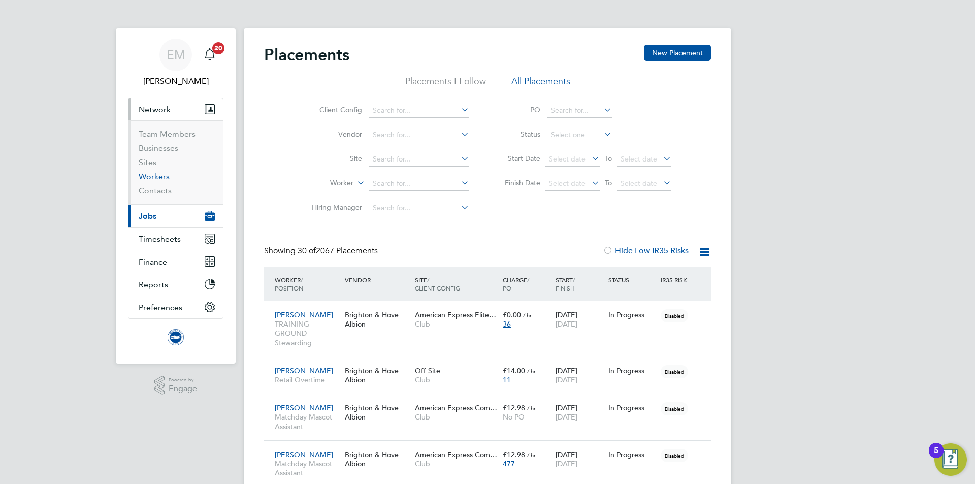
click at [160, 176] on link "Workers" at bounding box center [154, 177] width 31 height 10
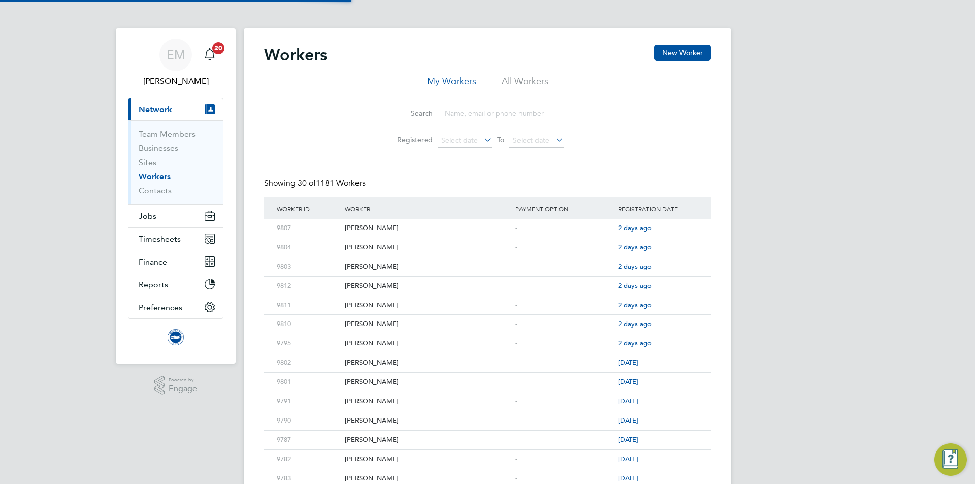
drag, startPoint x: 524, startPoint y: 87, endPoint x: 513, endPoint y: 98, distance: 15.4
click at [524, 87] on li "All Workers" at bounding box center [525, 84] width 47 height 18
click at [501, 116] on input at bounding box center [514, 114] width 148 height 20
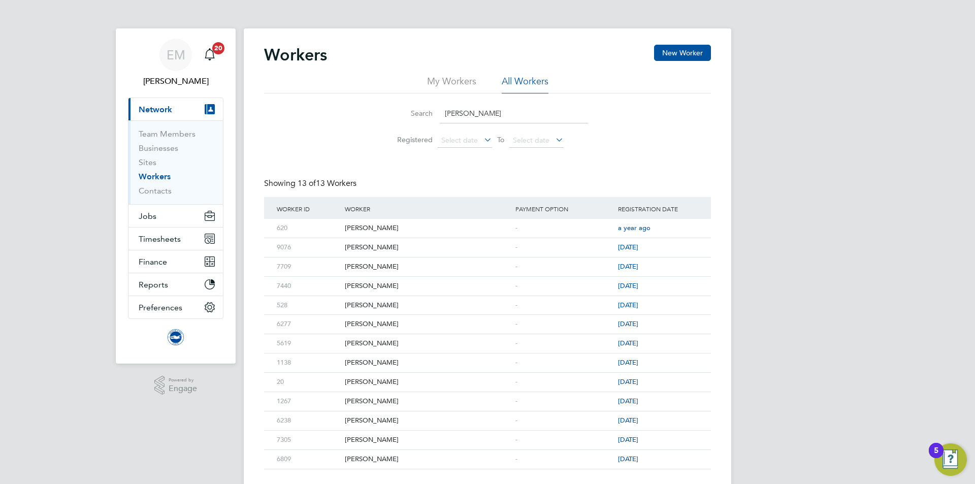
type input "david"
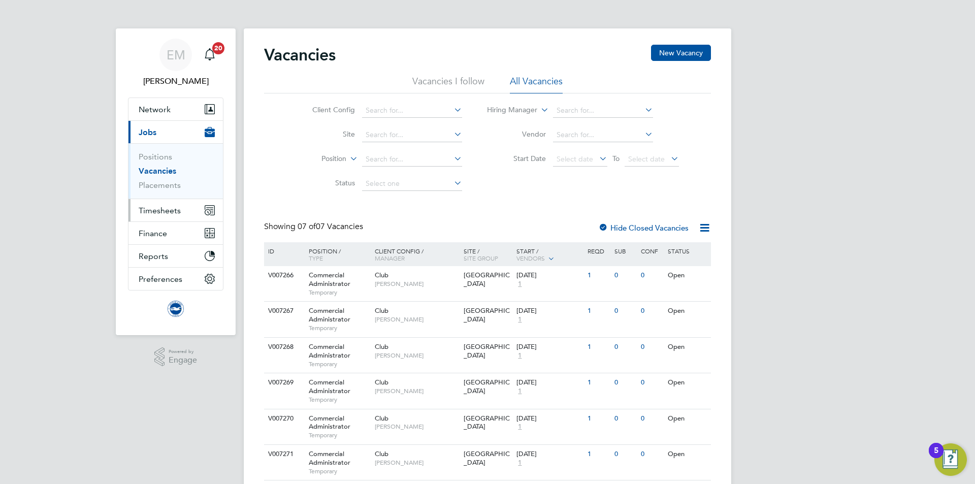
click at [165, 208] on span "Timesheets" at bounding box center [160, 211] width 42 height 10
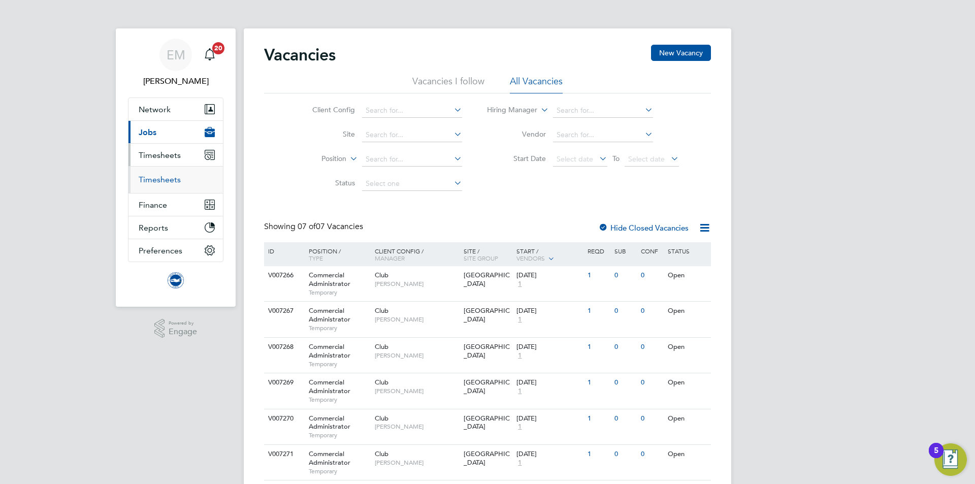
click at [170, 175] on link "Timesheets" at bounding box center [160, 180] width 42 height 10
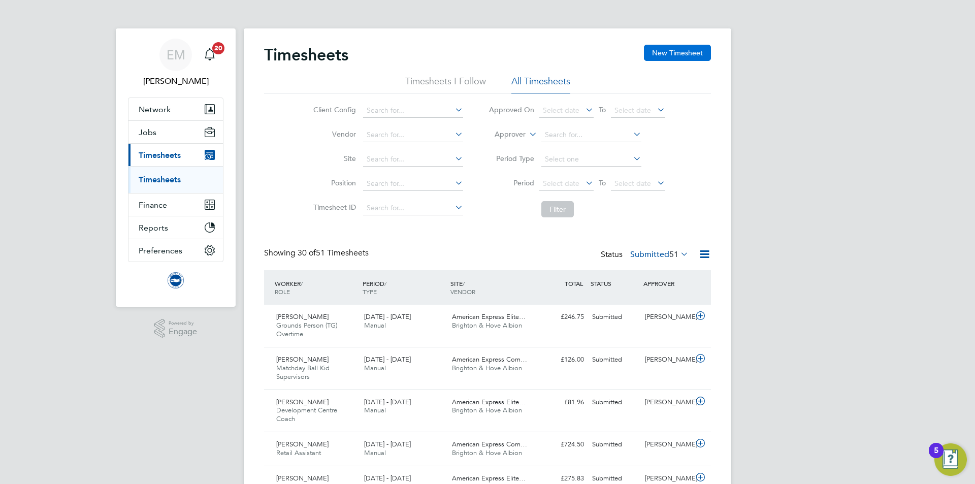
click at [694, 53] on button "New Timesheet" at bounding box center [677, 53] width 67 height 16
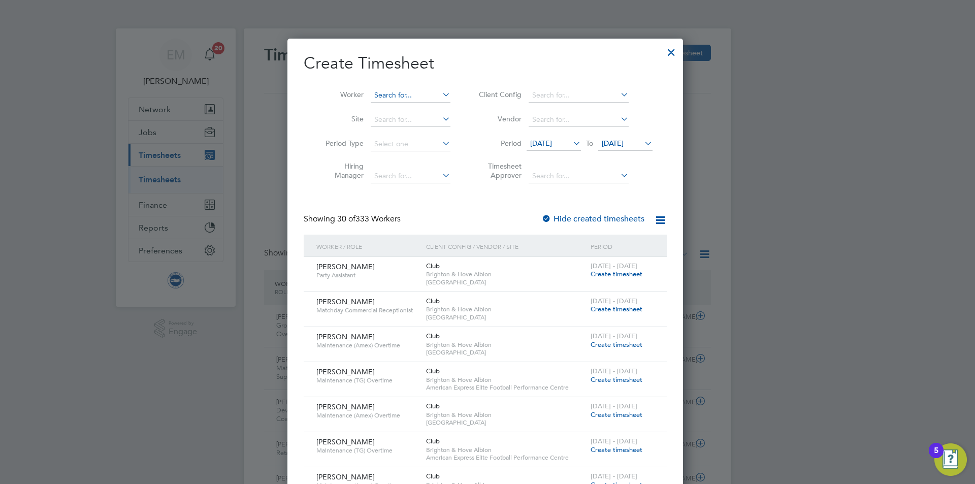
click at [388, 97] on input at bounding box center [411, 95] width 80 height 14
click at [435, 108] on b "[PERSON_NAME]" at bounding box center [464, 109] width 59 height 9
type input "[PERSON_NAME]"
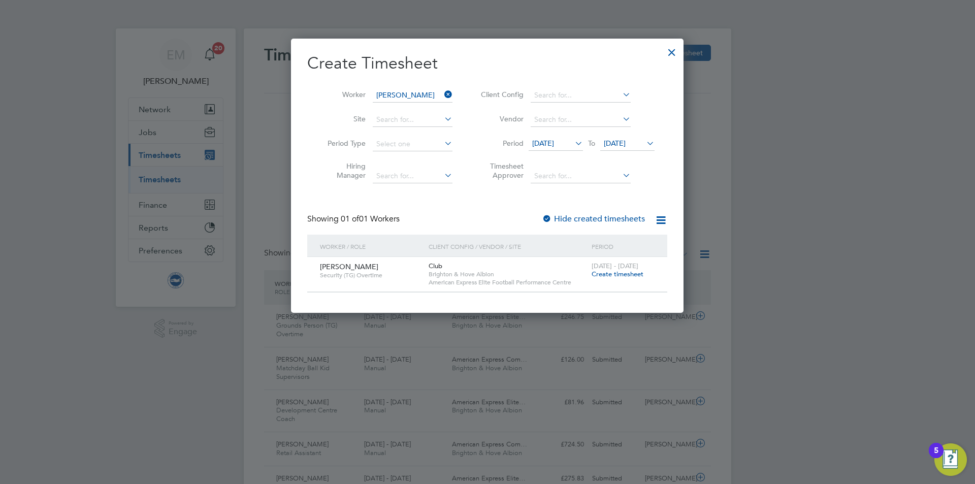
click at [608, 273] on span "Create timesheet" at bounding box center [618, 274] width 52 height 9
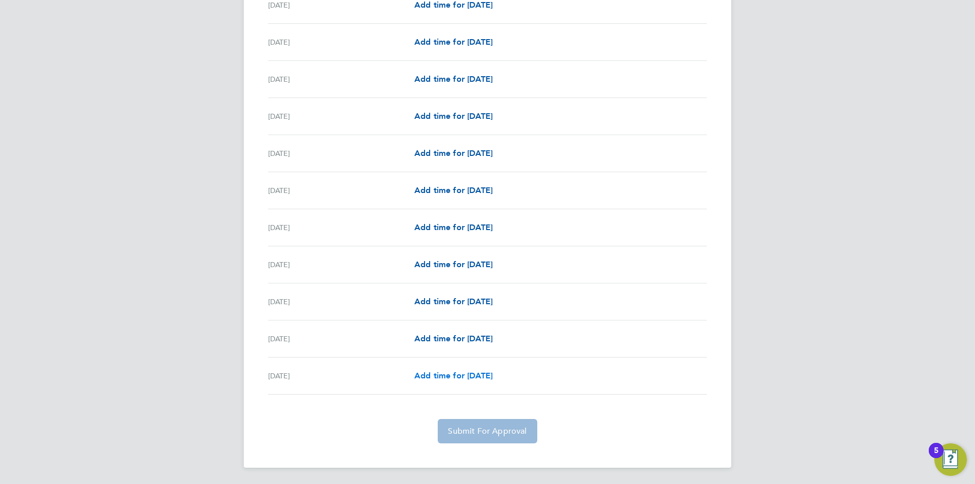
click at [433, 376] on span "Add time for Sun 31 Aug" at bounding box center [453, 376] width 78 height 10
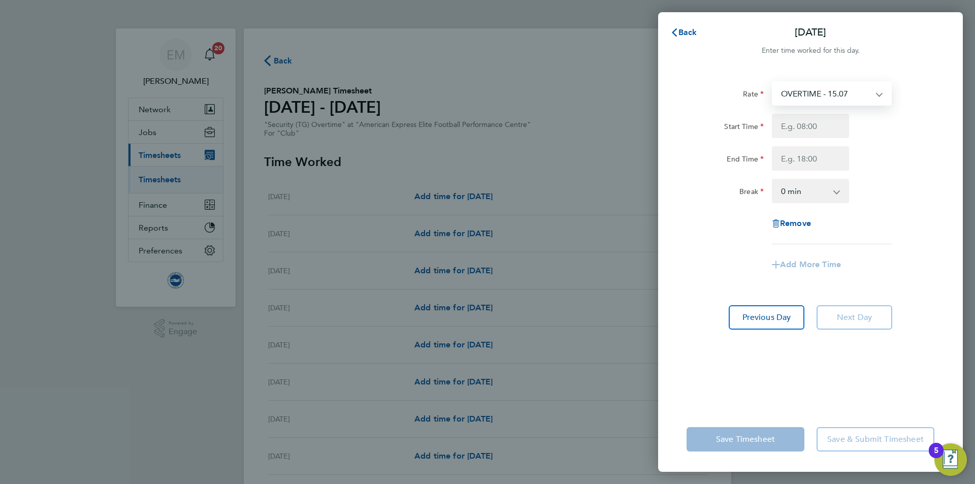
click at [831, 94] on select "OVERTIME - 15.07" at bounding box center [826, 93] width 106 height 22
click at [820, 135] on input "Start Time" at bounding box center [810, 126] width 77 height 24
type input "08:00"
click at [818, 158] on input "End Time" at bounding box center [810, 158] width 77 height 24
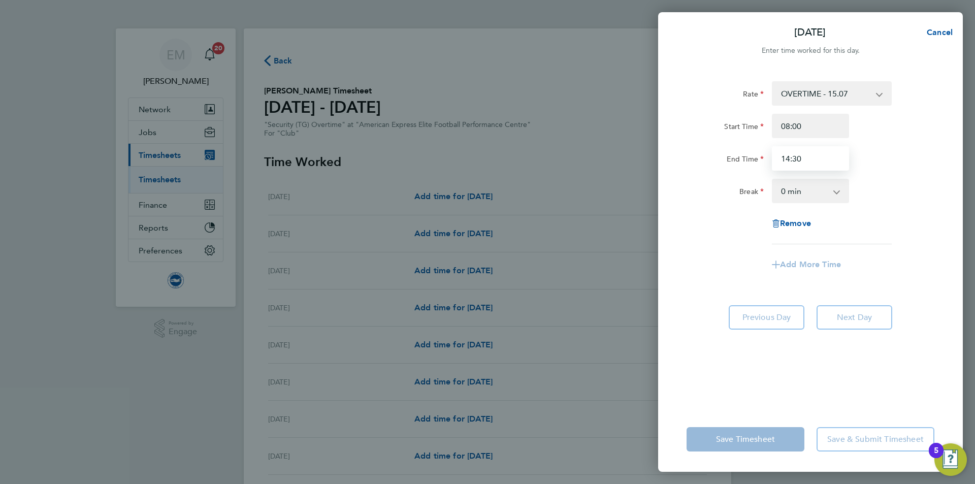
type input "14:30"
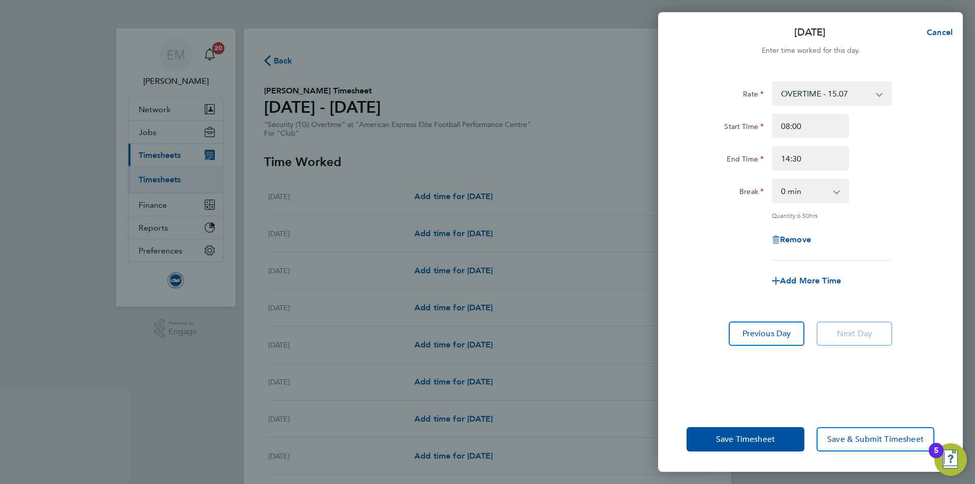
click at [877, 217] on div "Rate OVERTIME - 15.07 Start Time 08:00 End Time 14:30 Break 0 min 15 min 30 min…" at bounding box center [811, 170] width 248 height 179
click at [775, 440] on span "Save Timesheet" at bounding box center [745, 439] width 59 height 10
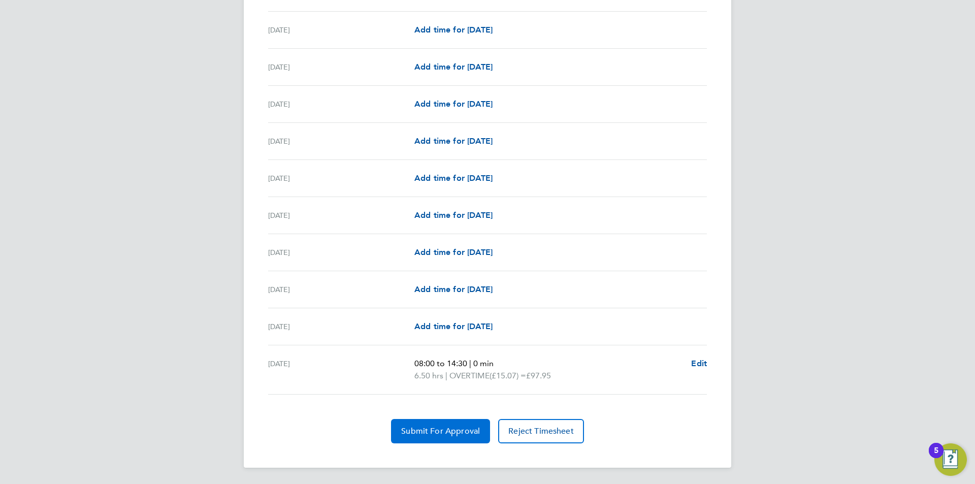
click at [438, 425] on button "Submit For Approval" at bounding box center [440, 431] width 99 height 24
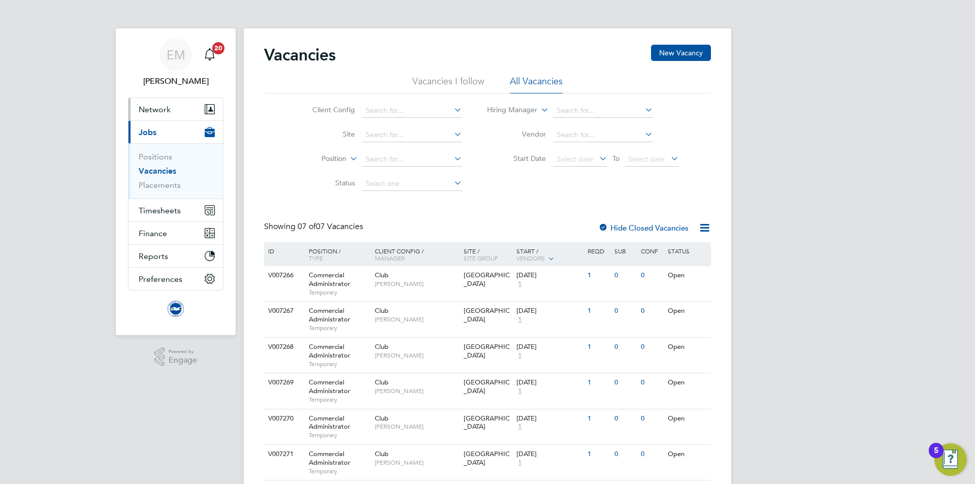
click at [165, 109] on span "Network" at bounding box center [155, 110] width 32 height 10
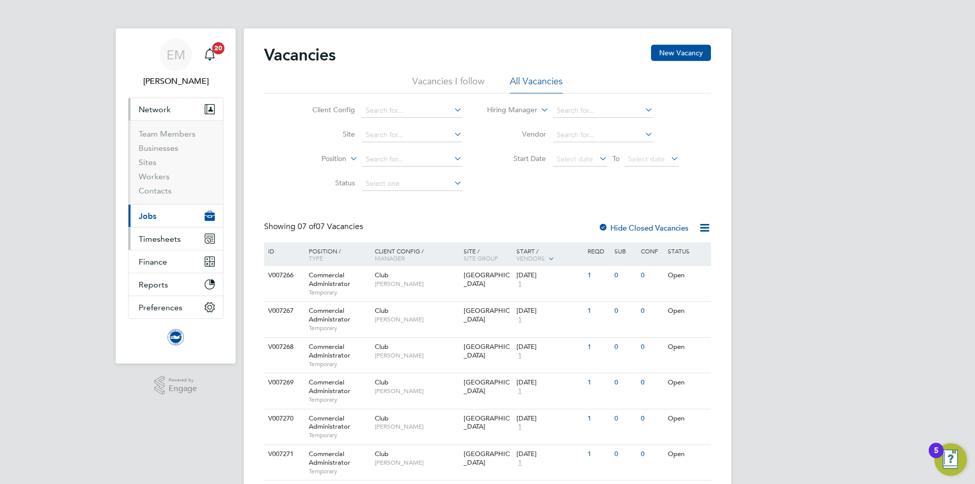
click at [164, 236] on span "Timesheets" at bounding box center [160, 239] width 42 height 10
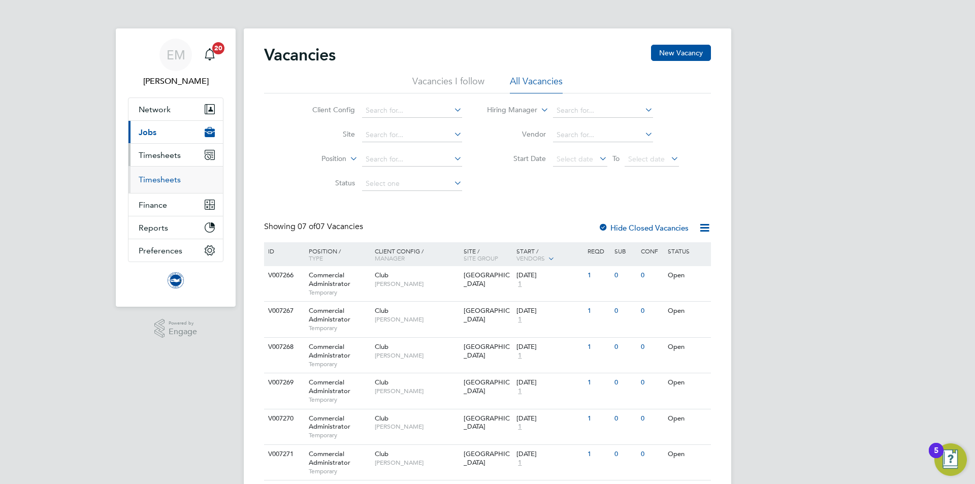
click at [163, 180] on link "Timesheets" at bounding box center [160, 180] width 42 height 10
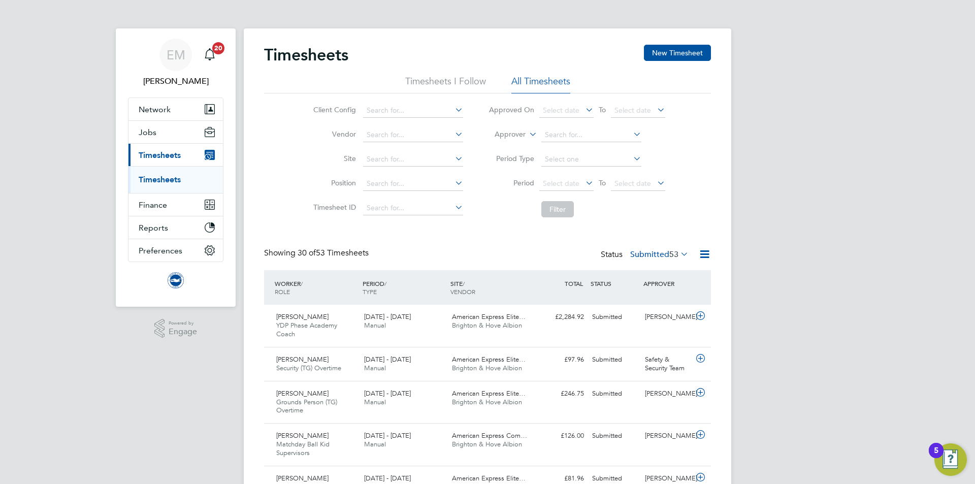
click at [503, 131] on label "Approver" at bounding box center [503, 135] width 46 height 10
click at [499, 143] on li "Worker" at bounding box center [500, 146] width 50 height 13
click at [542, 140] on input at bounding box center [591, 135] width 100 height 14
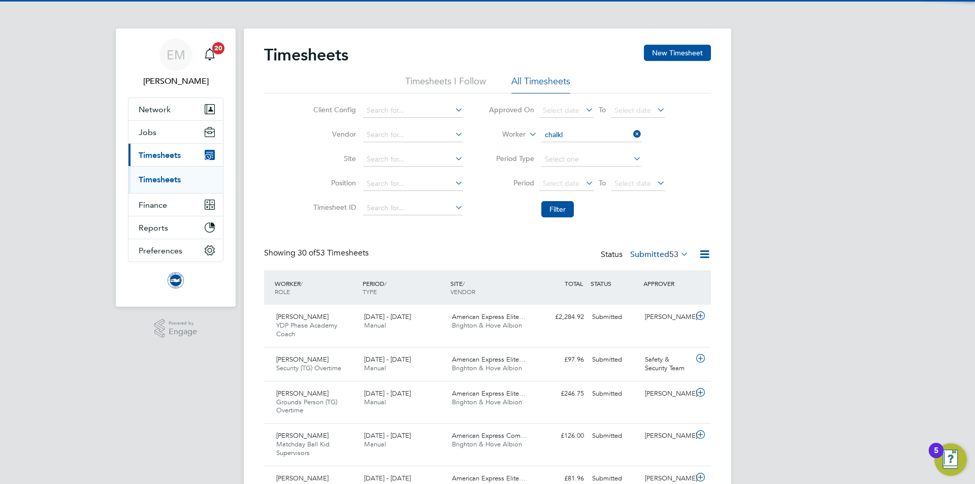
click at [563, 144] on li "[PERSON_NAME] ey" at bounding box center [590, 149] width 101 height 14
type input "[PERSON_NAME]"
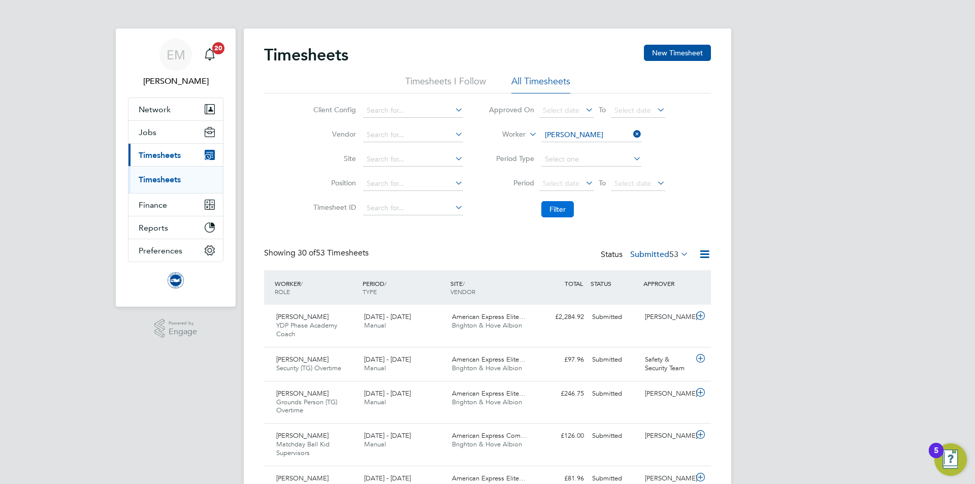
click at [563, 210] on button "Filter" at bounding box center [557, 209] width 33 height 16
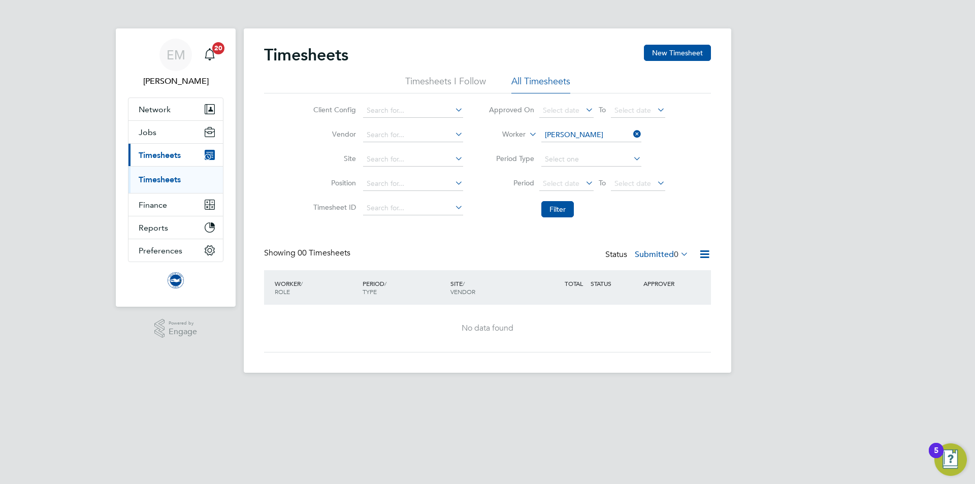
click at [671, 249] on div "Status Submitted 0" at bounding box center [647, 255] width 85 height 14
click at [658, 255] on label "Submitted 0" at bounding box center [662, 254] width 54 height 10
click at [661, 283] on li "Saved" at bounding box center [660, 286] width 47 height 14
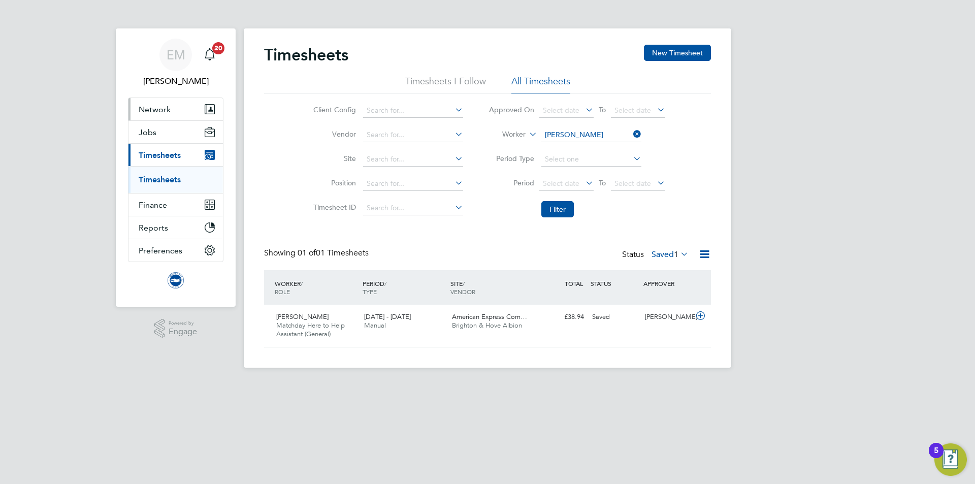
click at [160, 110] on span "Network" at bounding box center [155, 110] width 32 height 10
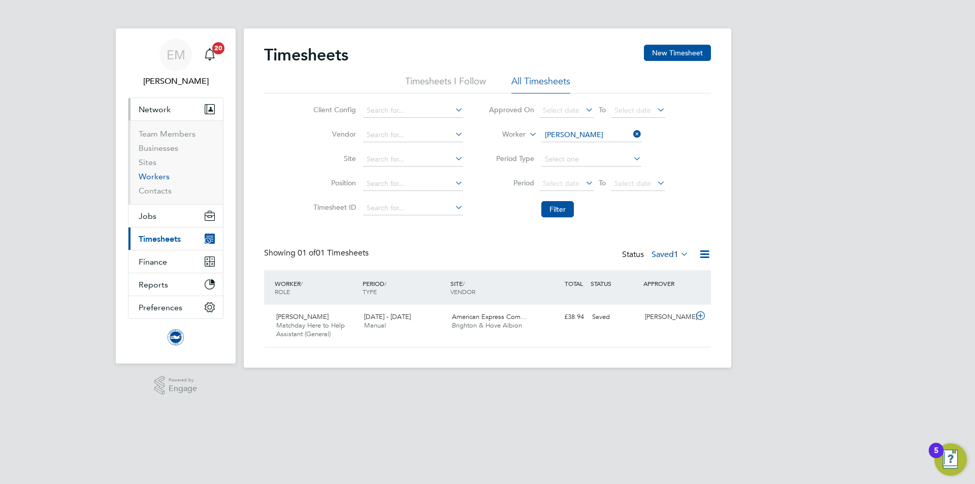
click at [158, 175] on link "Workers" at bounding box center [154, 177] width 31 height 10
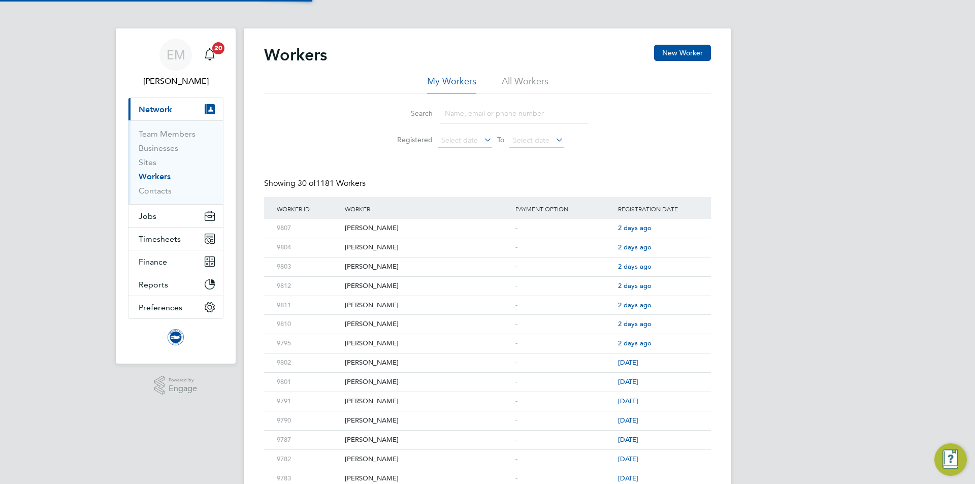
click at [537, 81] on li "All Workers" at bounding box center [525, 84] width 47 height 18
click at [511, 113] on input at bounding box center [514, 114] width 148 height 20
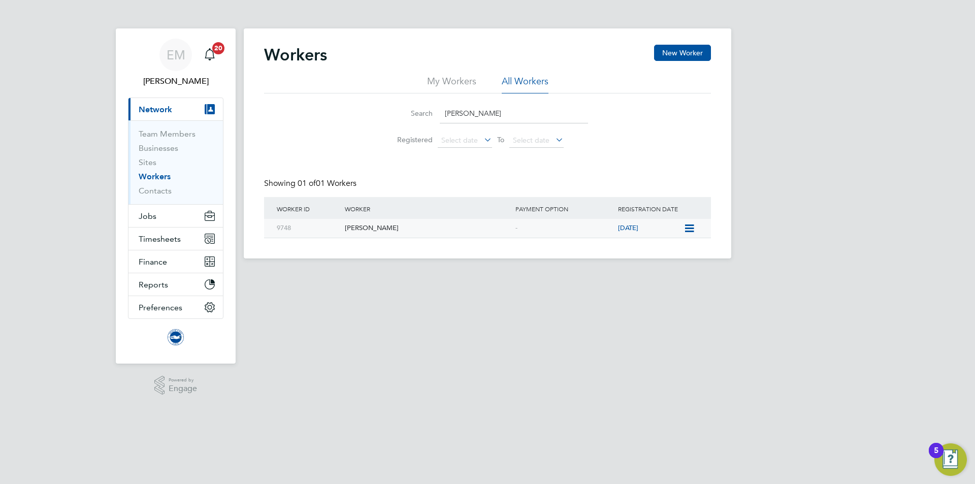
type input "[PERSON_NAME]"
click at [685, 230] on icon at bounding box center [689, 228] width 10 height 12
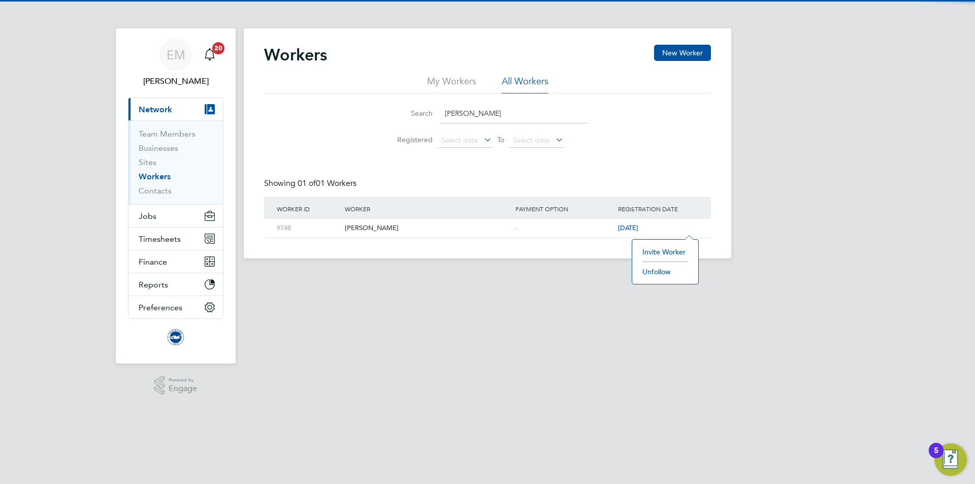
click at [647, 250] on li "Invite Worker" at bounding box center [665, 252] width 56 height 14
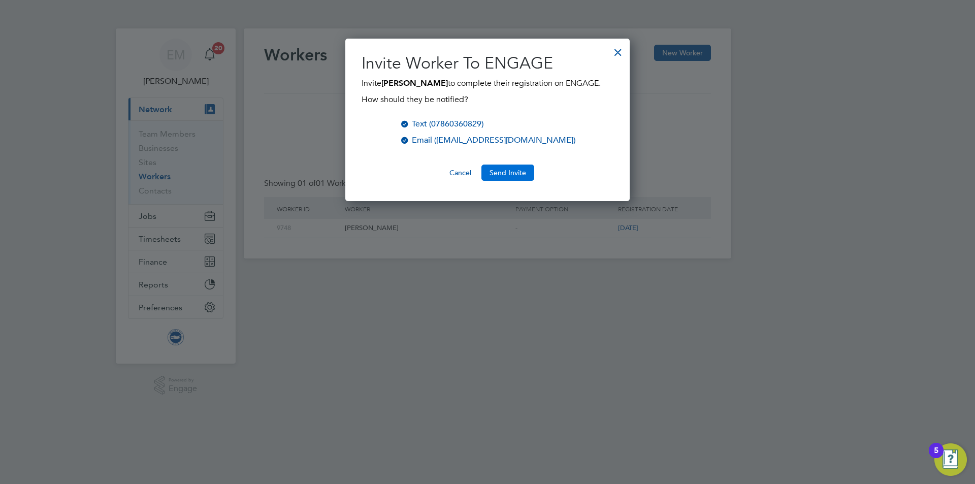
click at [493, 175] on button "Send Invite" at bounding box center [507, 173] width 53 height 16
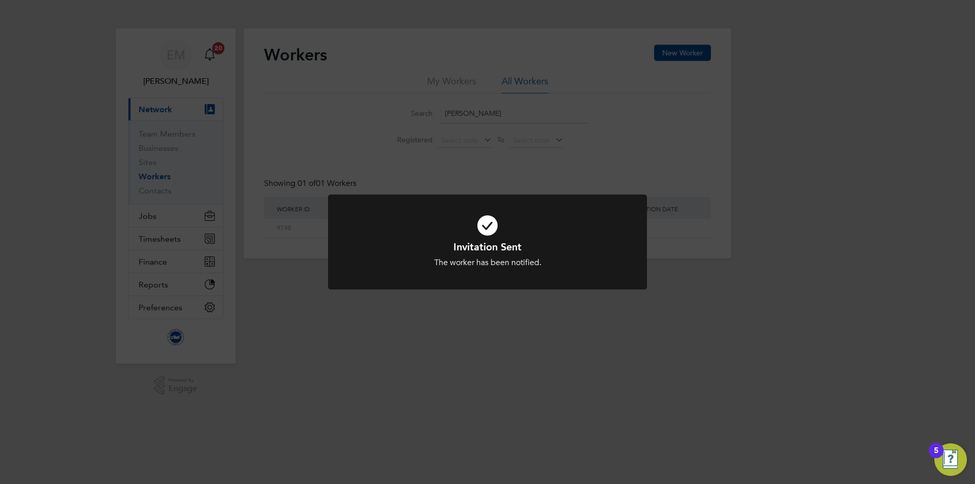
click at [703, 254] on div "Invitation Sent The worker has been notified. Cancel Okay" at bounding box center [487, 242] width 975 height 484
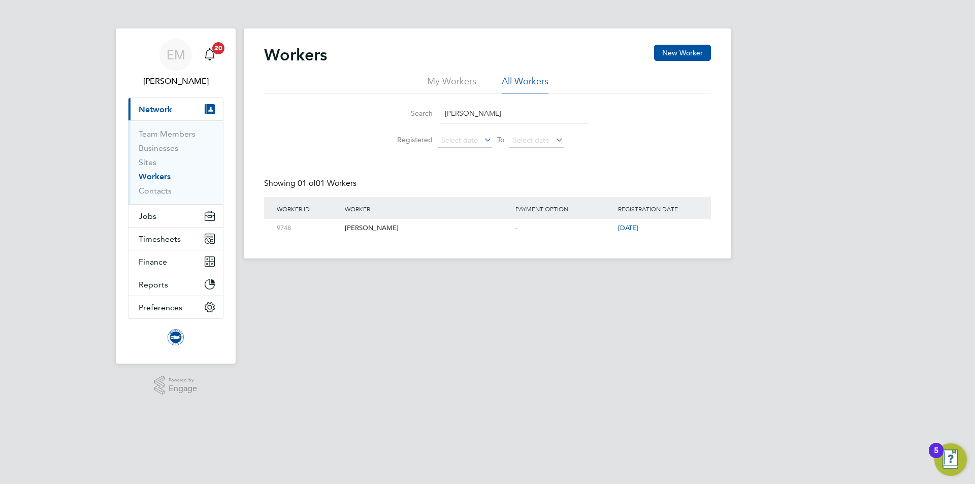
click at [685, 240] on div "Workers New Worker My Workers All Workers Search [PERSON_NAME] Registered Selec…" at bounding box center [488, 143] width 488 height 230
